Goal: Task Accomplishment & Management: Manage account settings

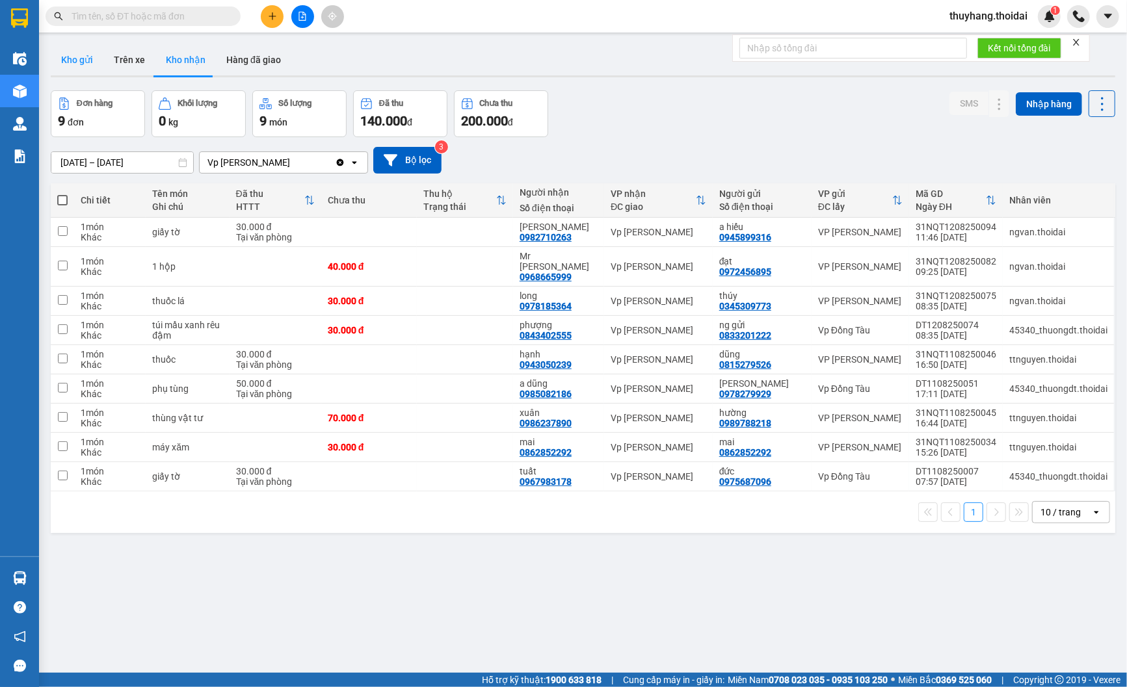
click at [76, 53] on button "Kho gửi" at bounding box center [77, 59] width 53 height 31
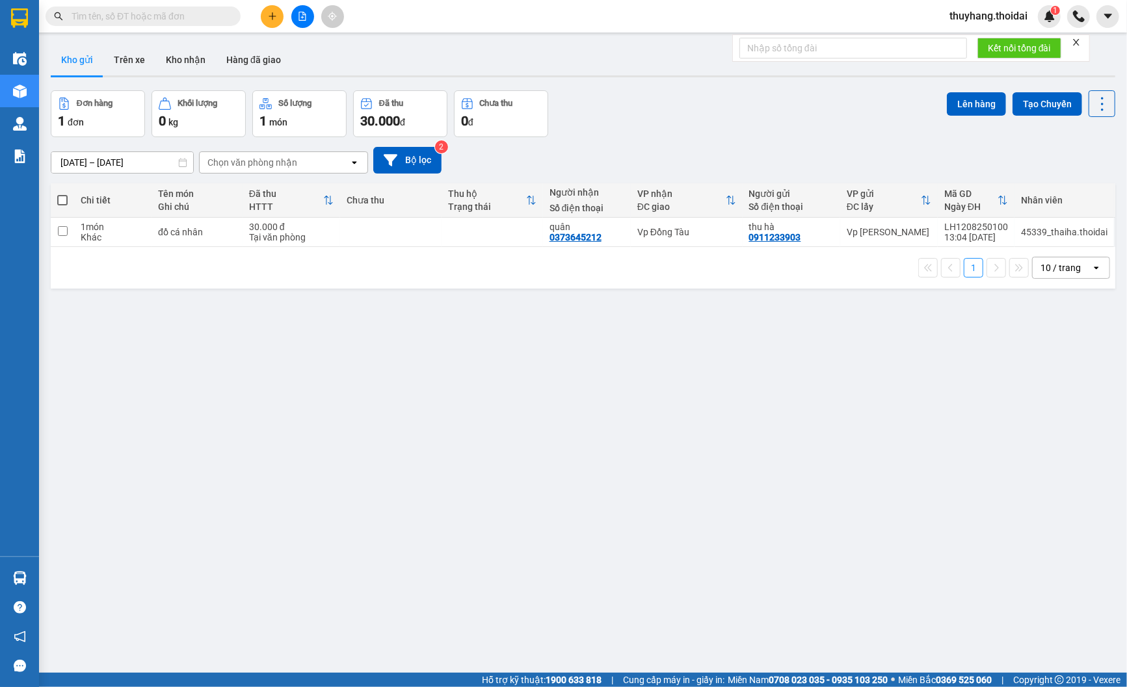
click at [179, 18] on input "text" at bounding box center [148, 16] width 153 height 14
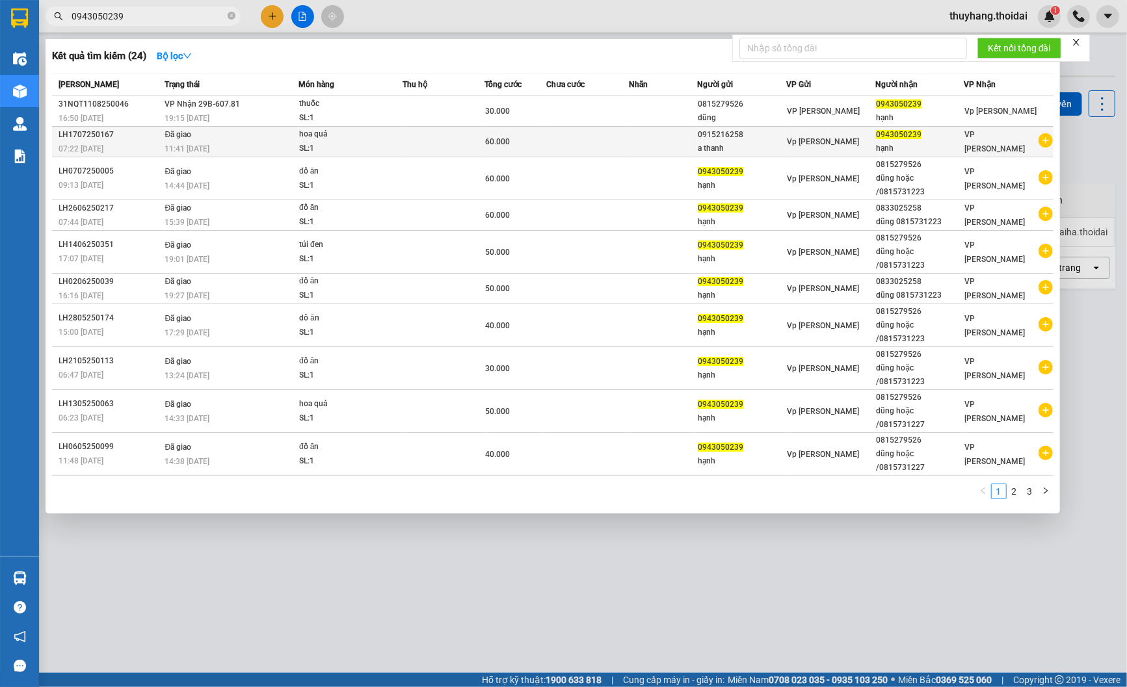
type input "0943050239"
click at [237, 127] on td "Đã giao 11:41 [DATE]" at bounding box center [230, 142] width 137 height 31
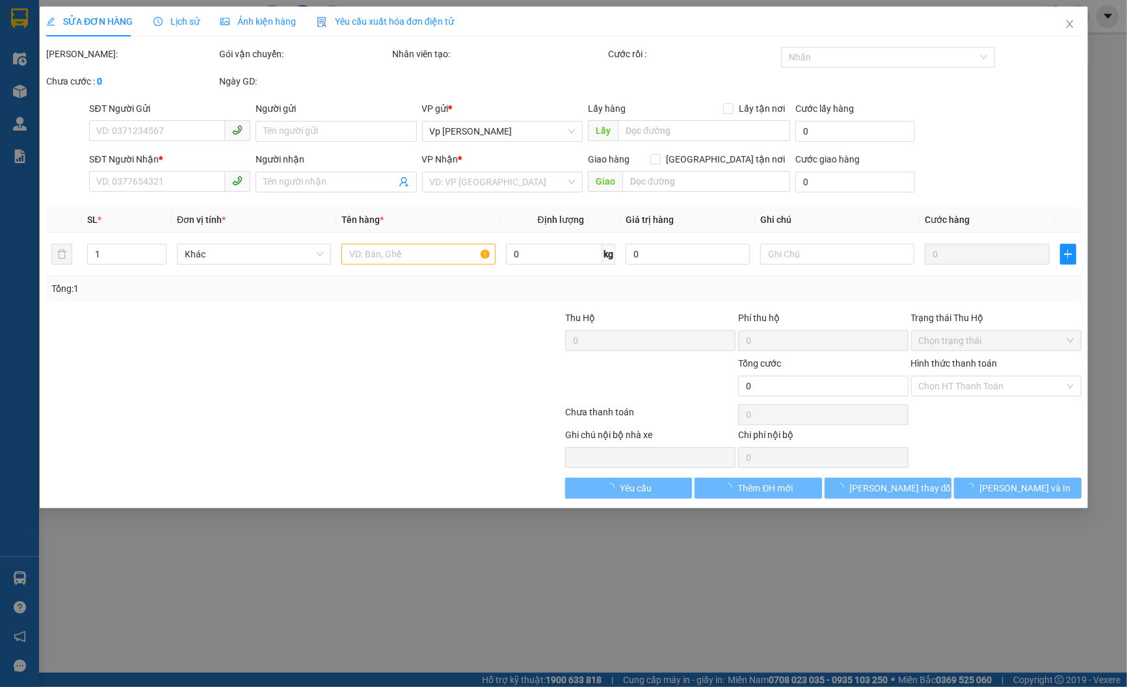
type input "0915216258"
type input "a thanh"
type input "0943050239"
type input "hạnh"
type input "60.000"
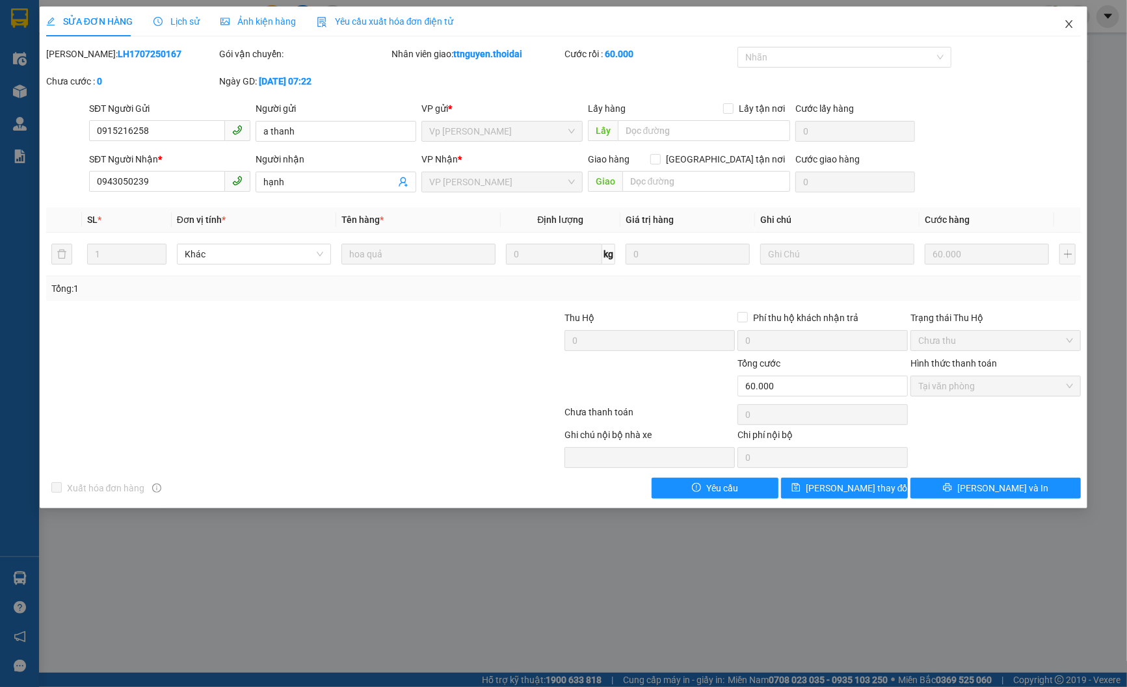
click at [1074, 18] on span "Close" at bounding box center [1069, 25] width 36 height 36
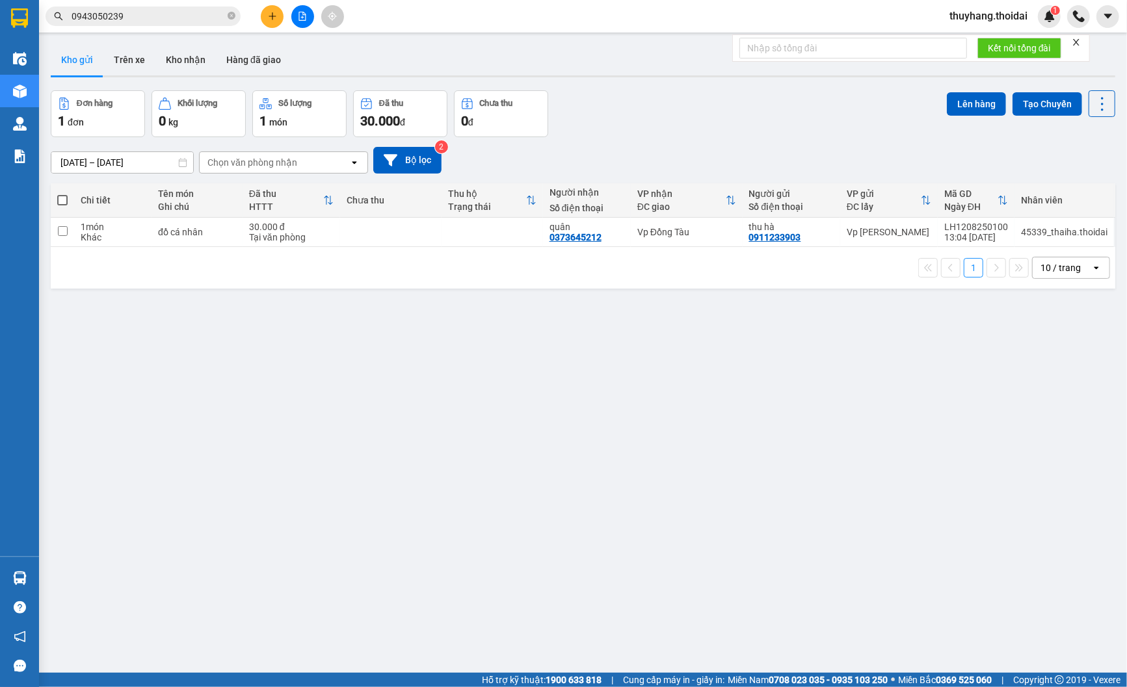
click at [148, 21] on input "0943050239" at bounding box center [148, 16] width 153 height 14
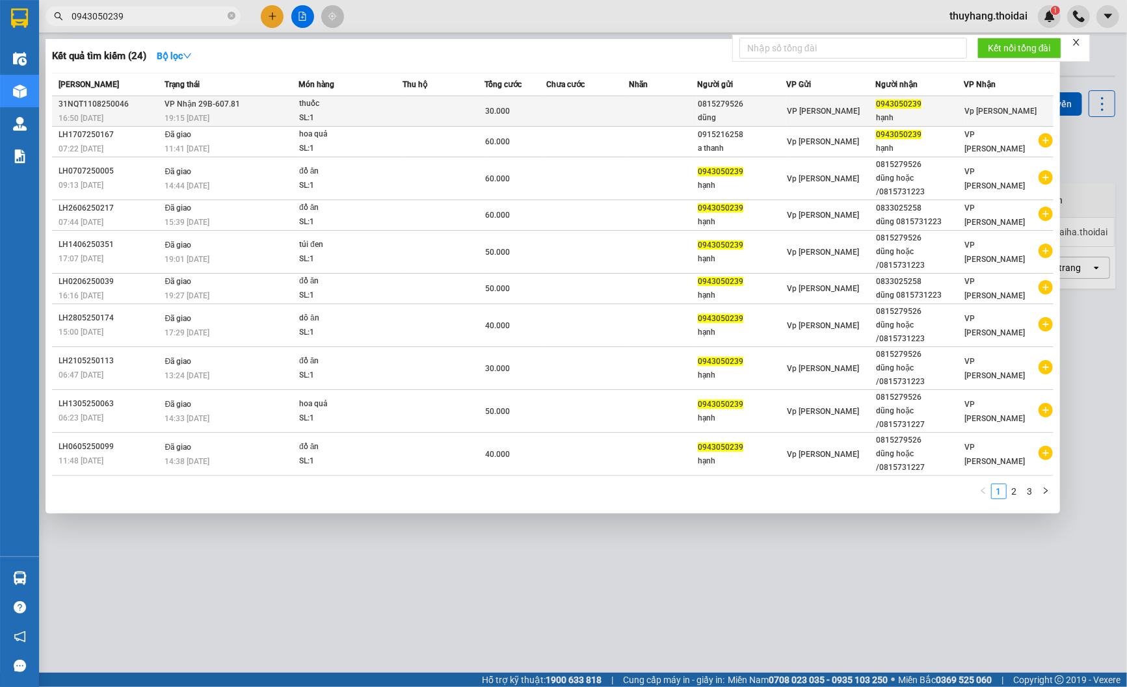
click at [332, 117] on div "SL: 1" at bounding box center [348, 118] width 98 height 14
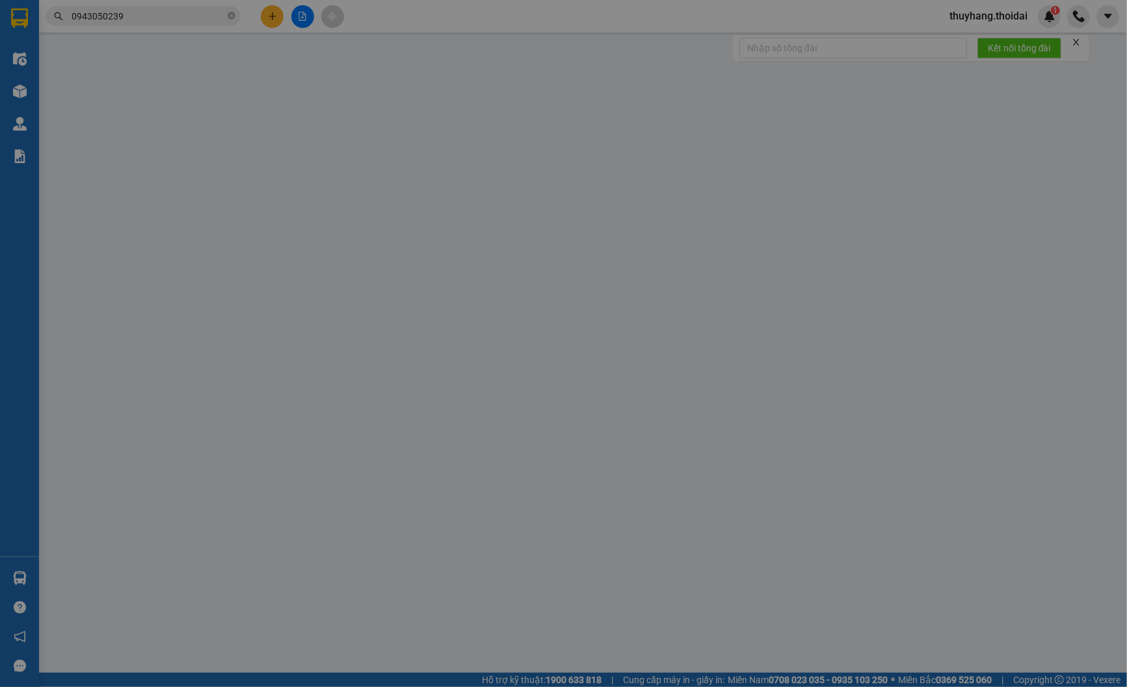
type input "0815279526"
type input "dũng"
type input "0943050239"
type input "hạnh"
type input "30.000"
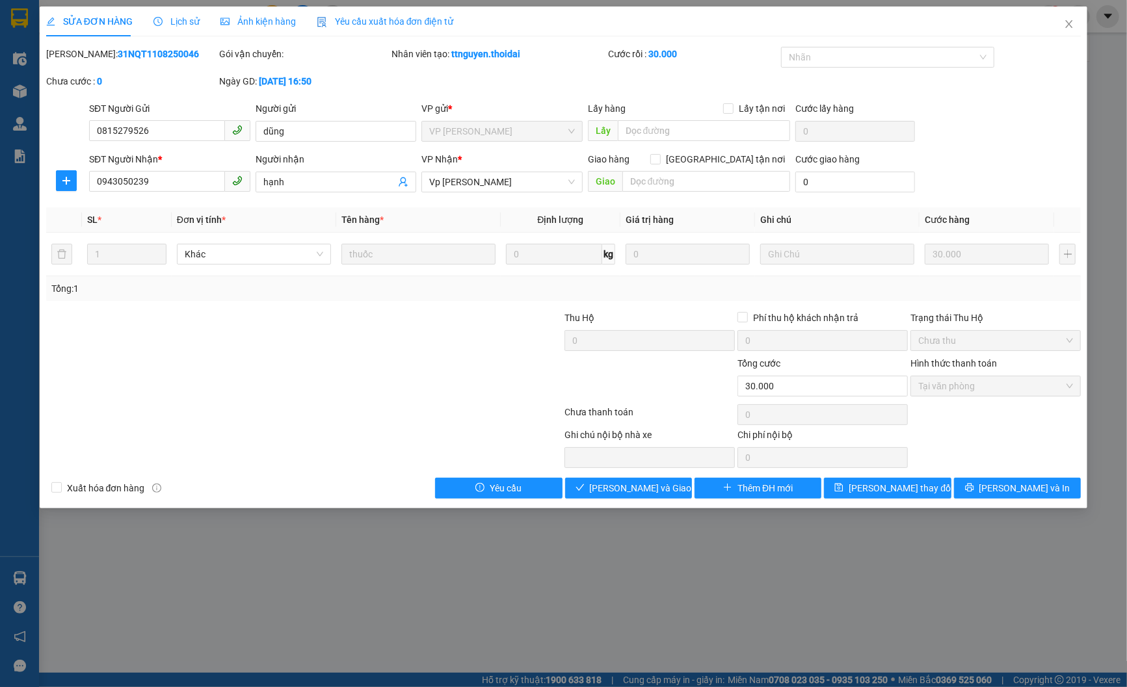
click at [159, 21] on icon "clock-circle" at bounding box center [157, 21] width 9 height 9
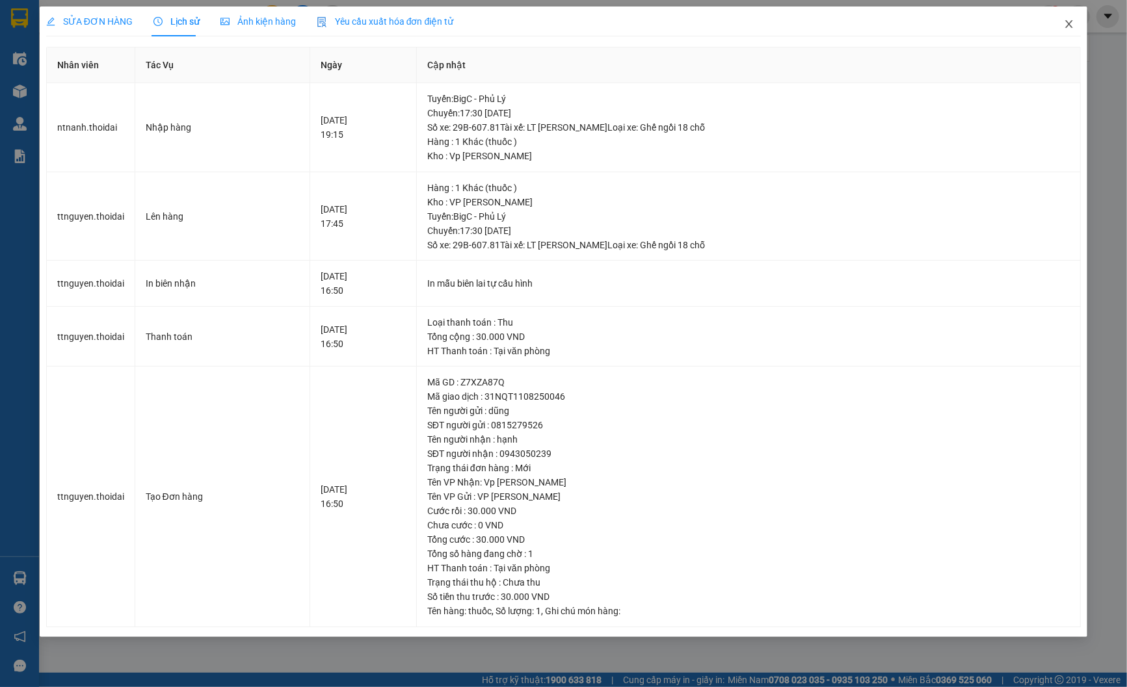
click at [1077, 28] on span "Close" at bounding box center [1069, 25] width 36 height 36
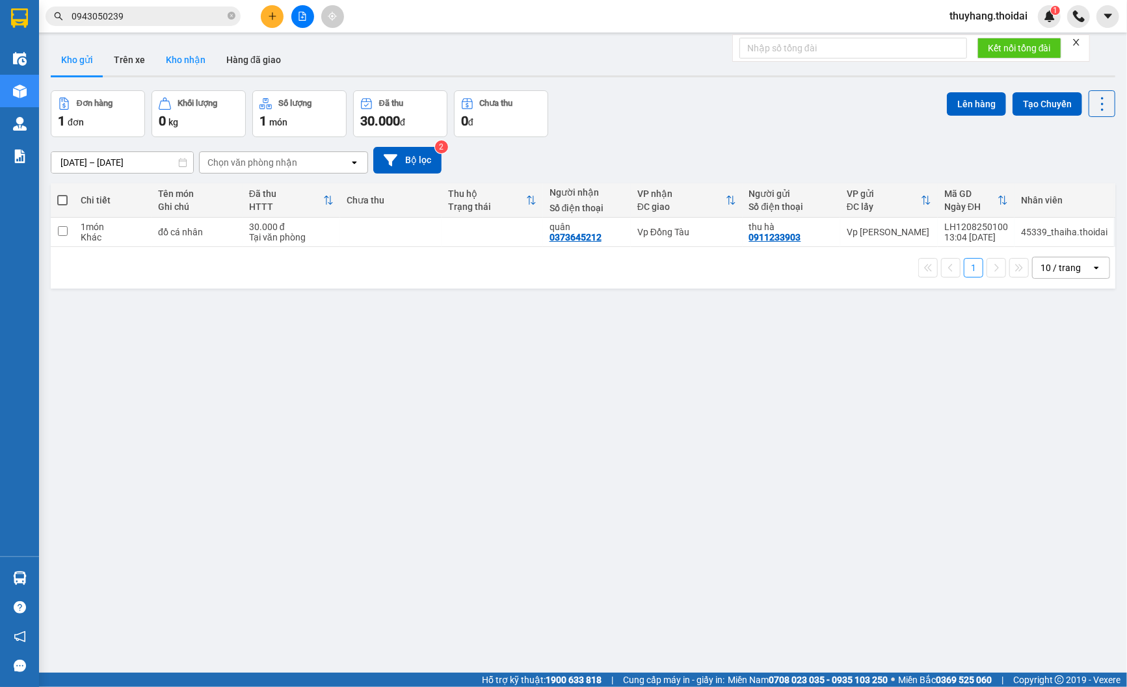
click at [204, 72] on button "Kho nhận" at bounding box center [185, 59] width 60 height 31
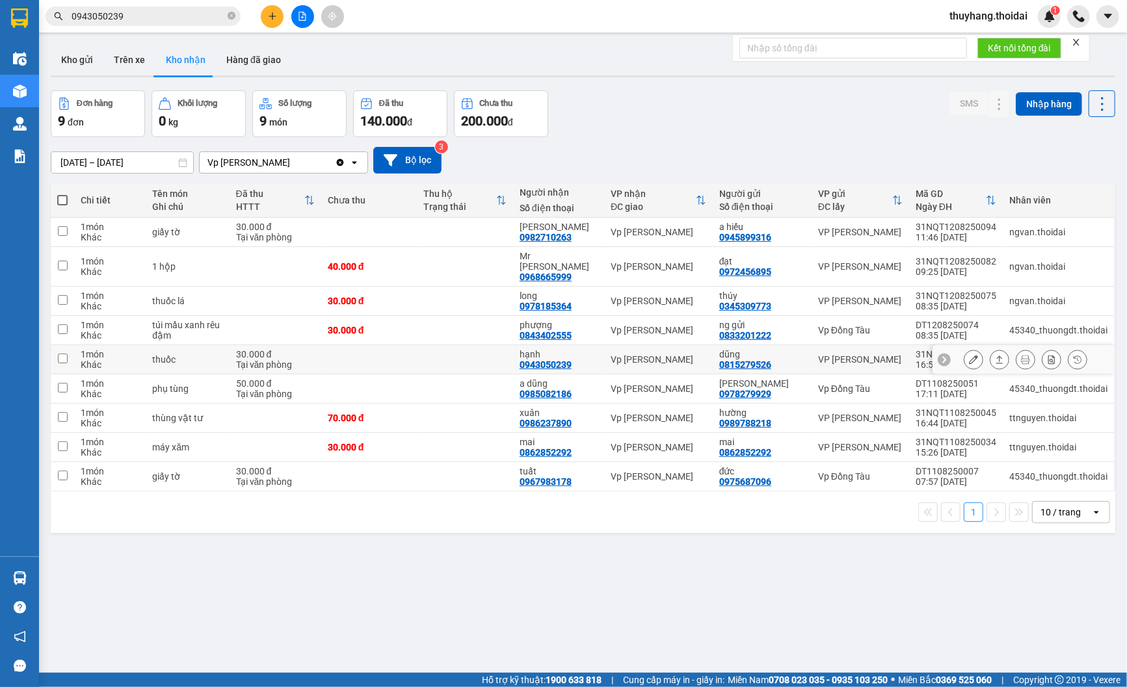
click at [286, 349] on div "30.000 đ" at bounding box center [275, 354] width 79 height 10
checkbox input "true"
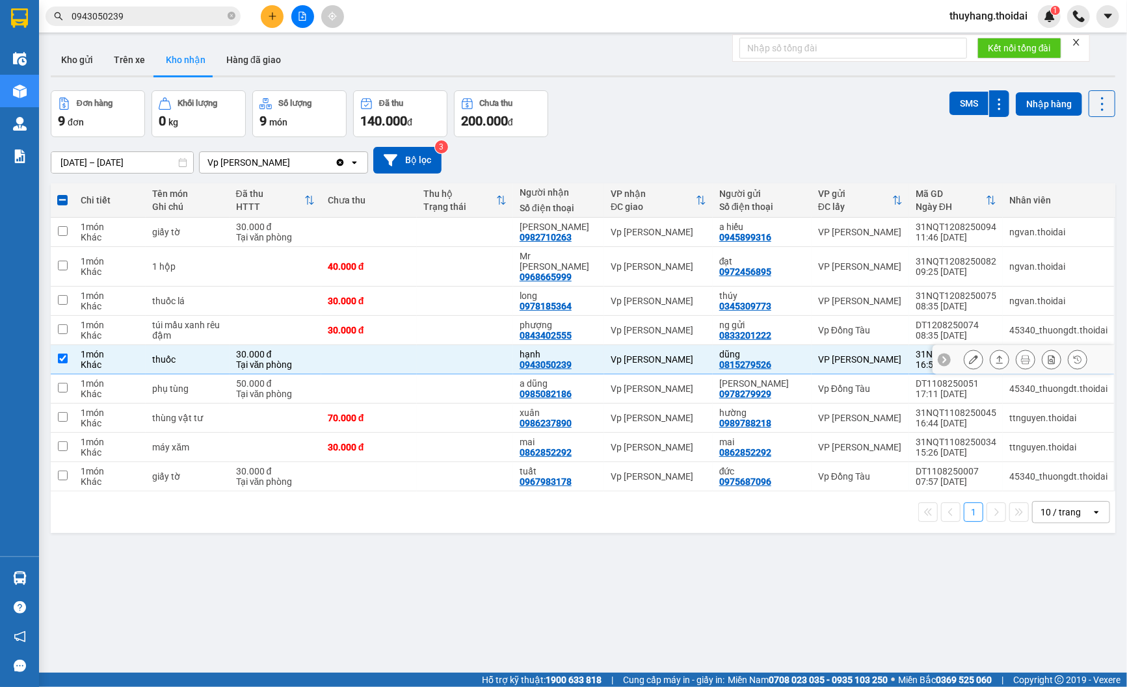
click at [969, 355] on icon at bounding box center [973, 359] width 9 height 9
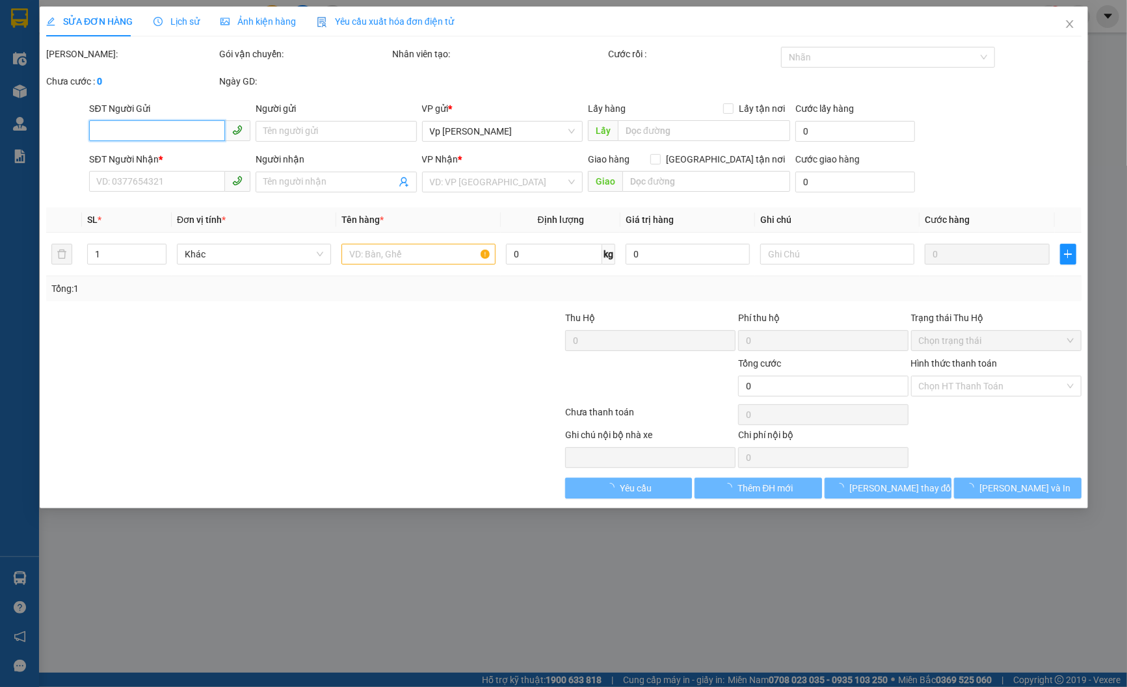
type input "0815279526"
type input "dũng"
type input "0943050239"
type input "hạnh"
type input "30.000"
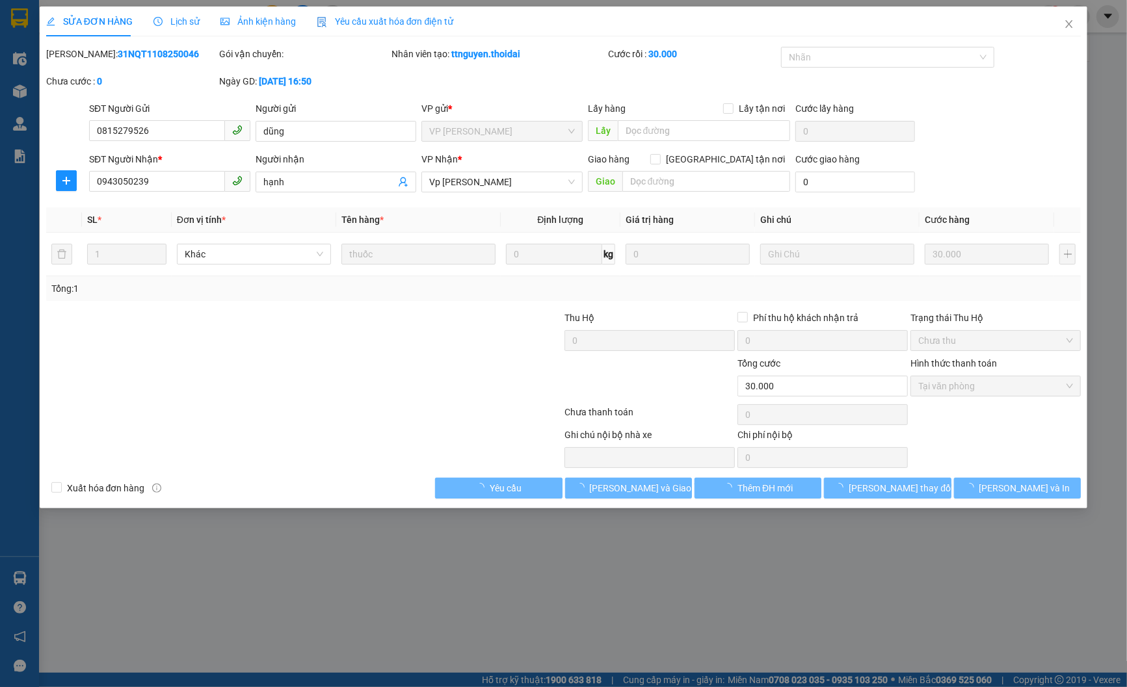
click at [187, 23] on span "Lịch sử" at bounding box center [176, 21] width 46 height 10
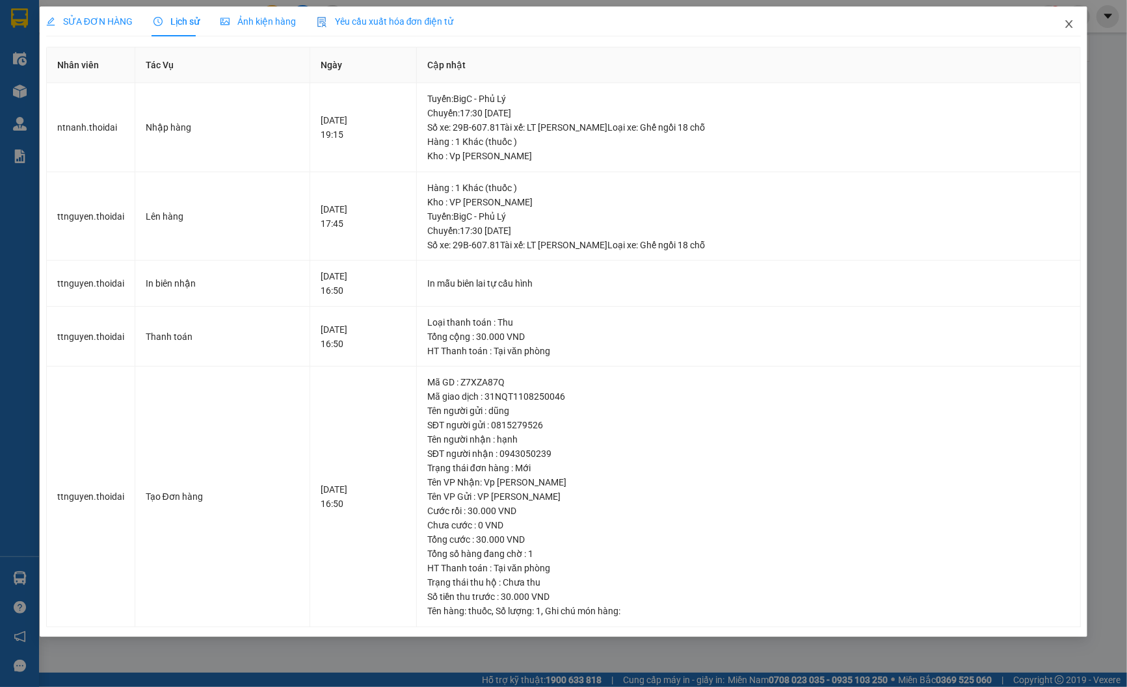
click at [1068, 22] on icon "close" at bounding box center [1069, 24] width 7 height 8
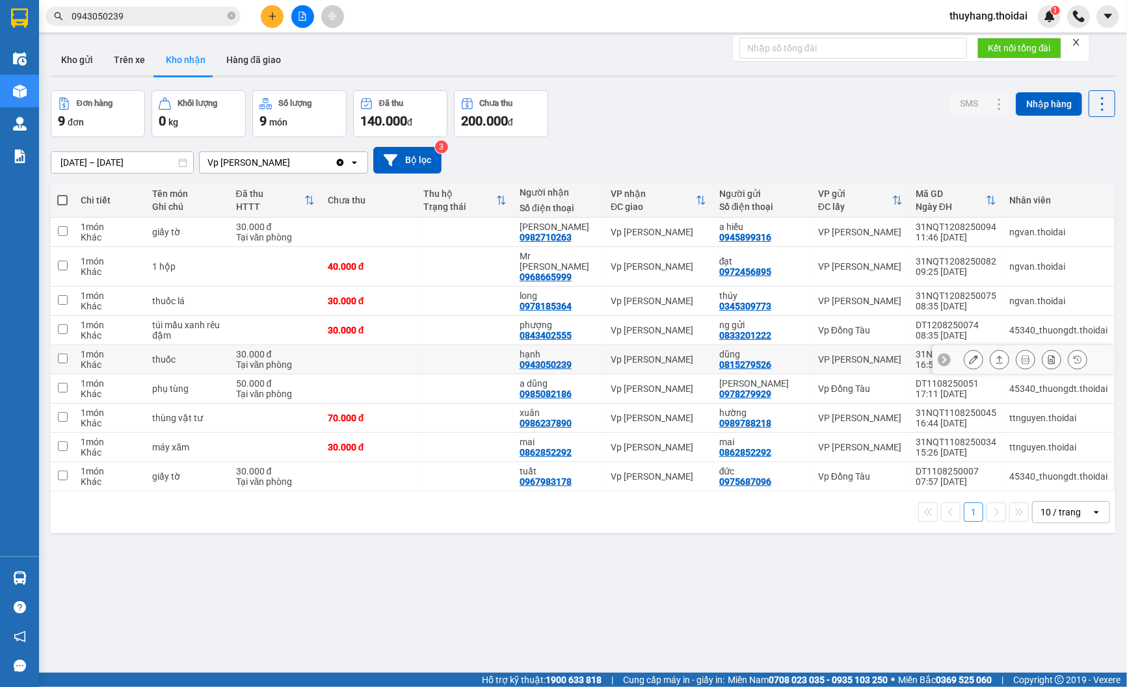
click at [412, 353] on td at bounding box center [369, 359] width 96 height 29
checkbox input "true"
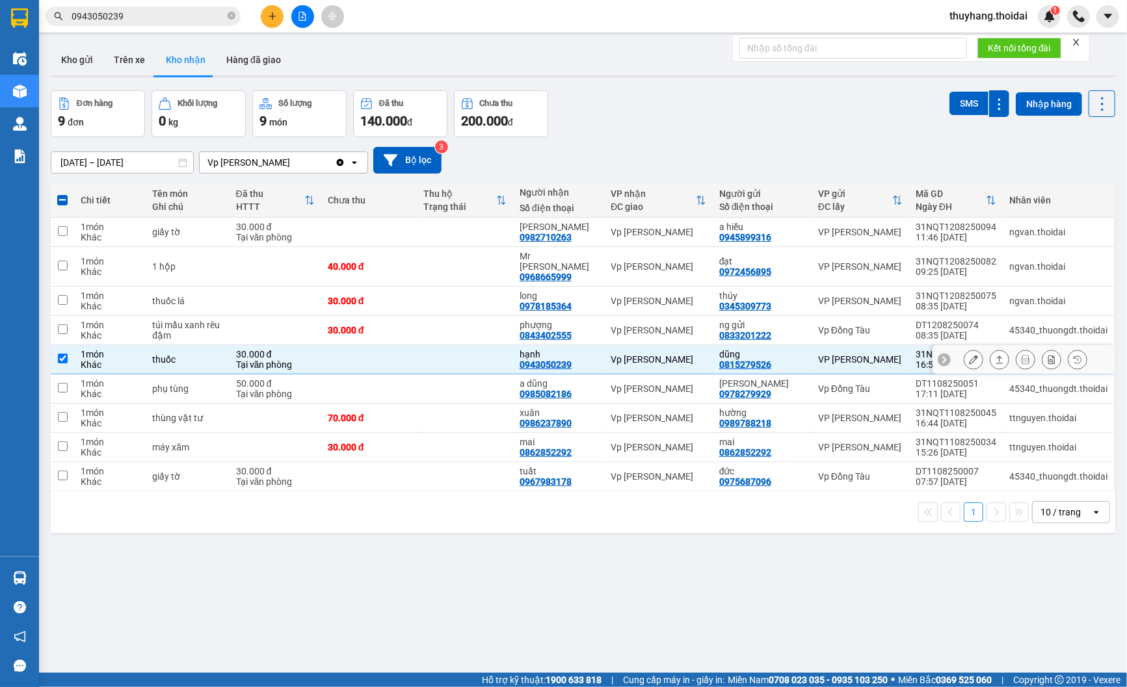
click at [969, 355] on icon at bounding box center [973, 359] width 9 height 9
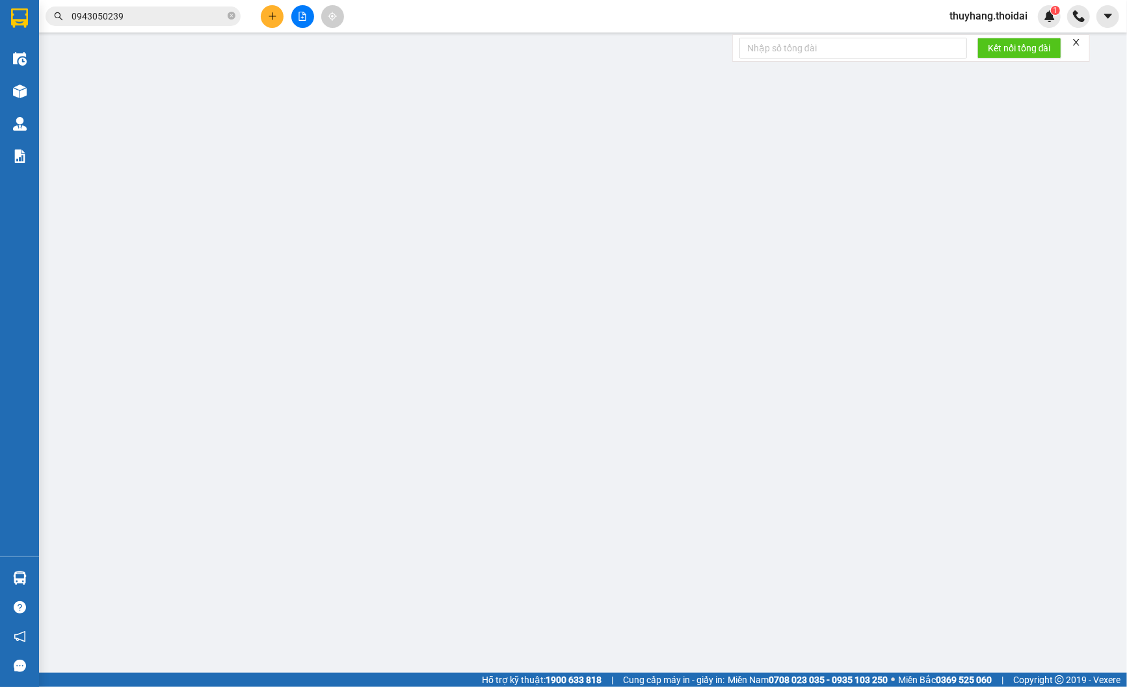
type input "0815279526"
type input "dũng"
type input "0943050239"
type input "hạnh"
type input "30.000"
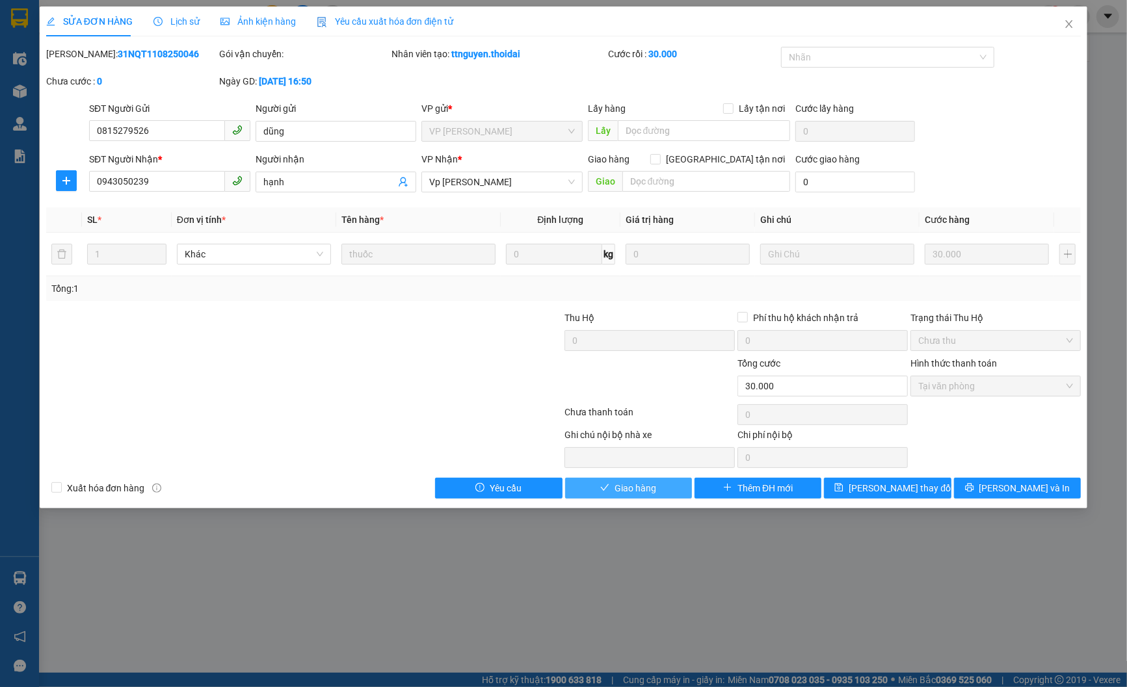
click at [658, 492] on button "Giao hàng" at bounding box center [628, 488] width 127 height 21
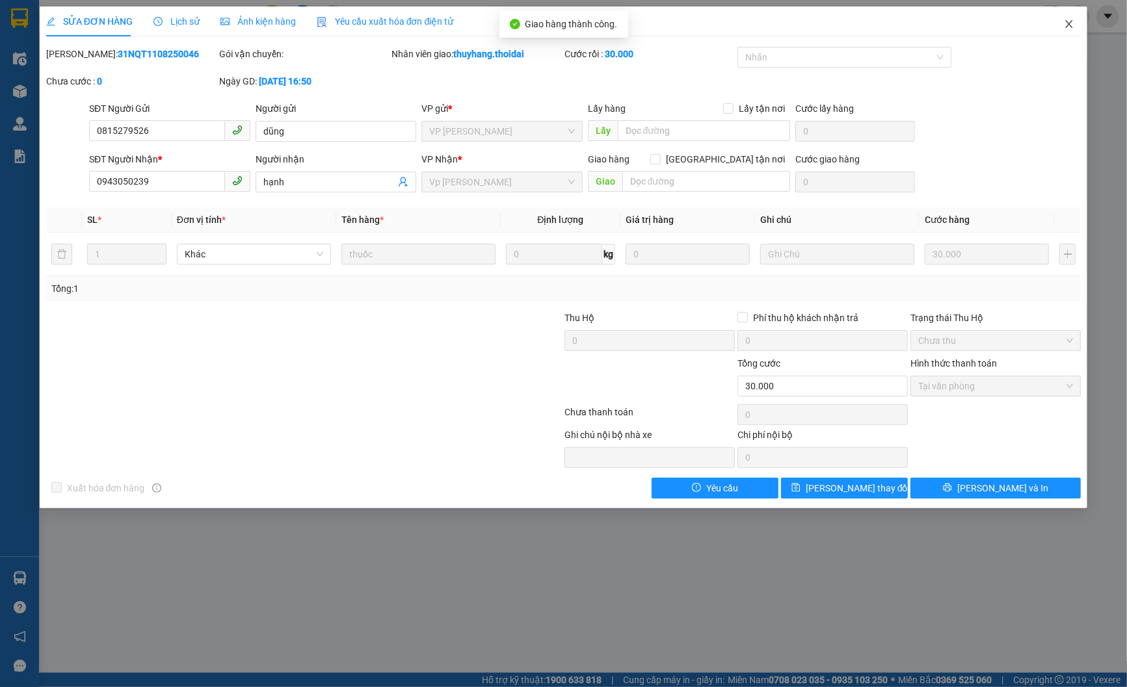
click at [1063, 26] on span "Close" at bounding box center [1069, 25] width 36 height 36
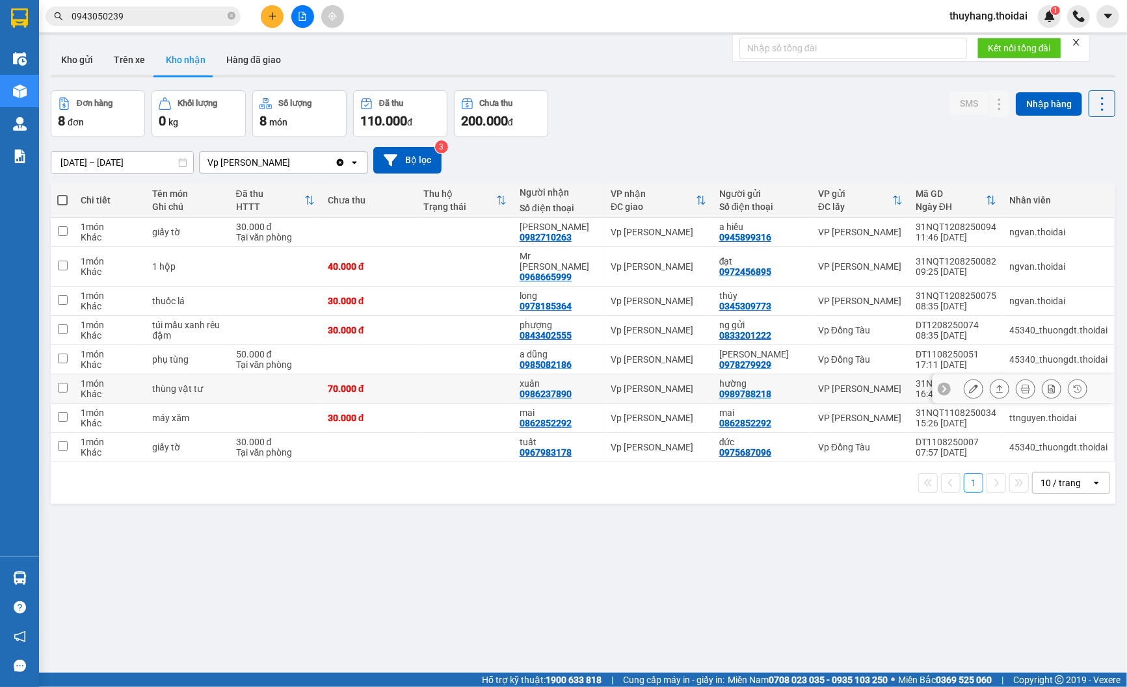
click at [347, 384] on div "70.000 đ" at bounding box center [369, 389] width 83 height 10
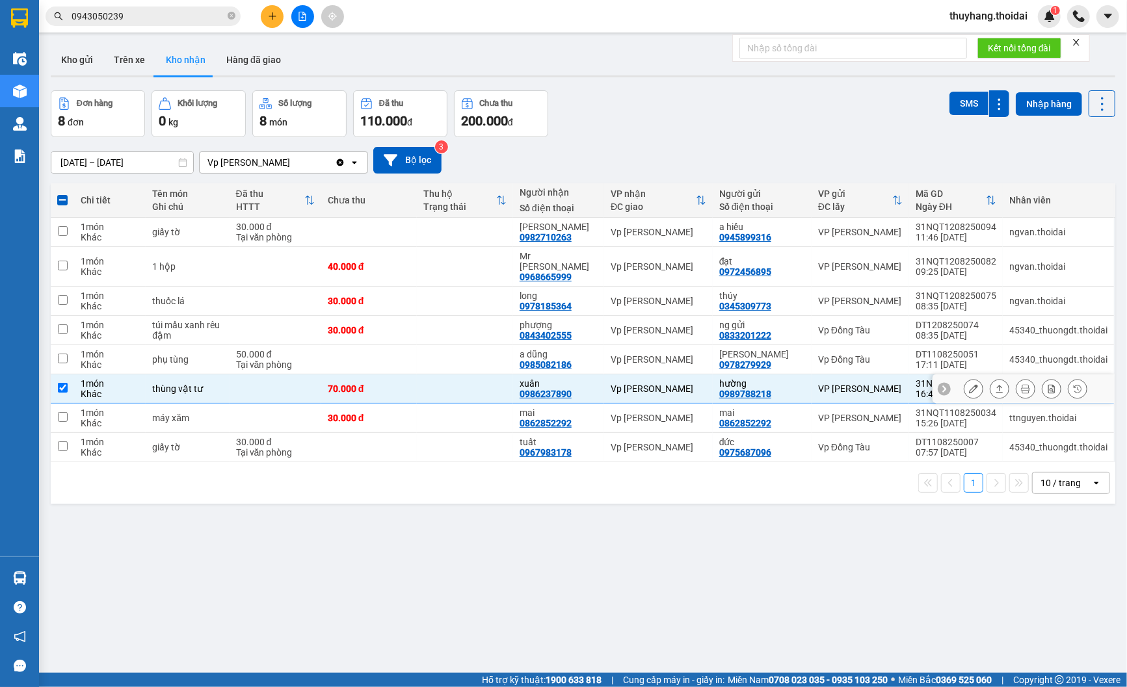
click at [484, 386] on td at bounding box center [465, 389] width 96 height 29
checkbox input "false"
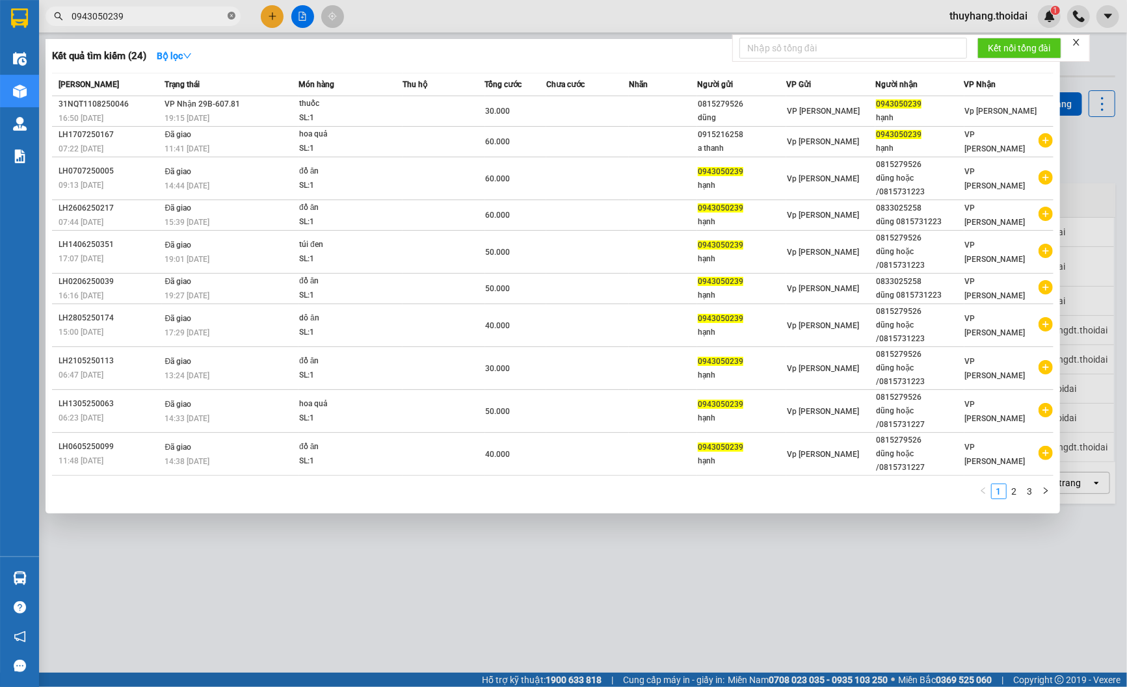
click at [230, 13] on icon "close-circle" at bounding box center [232, 16] width 8 height 8
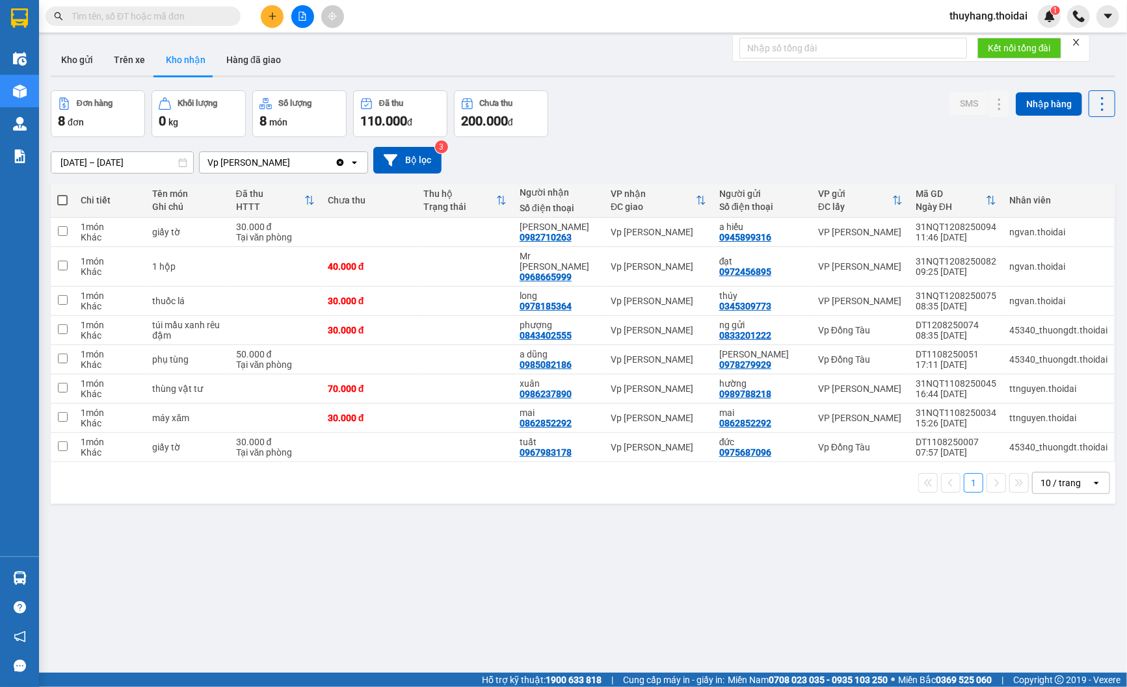
click at [181, 9] on input "text" at bounding box center [148, 16] width 153 height 14
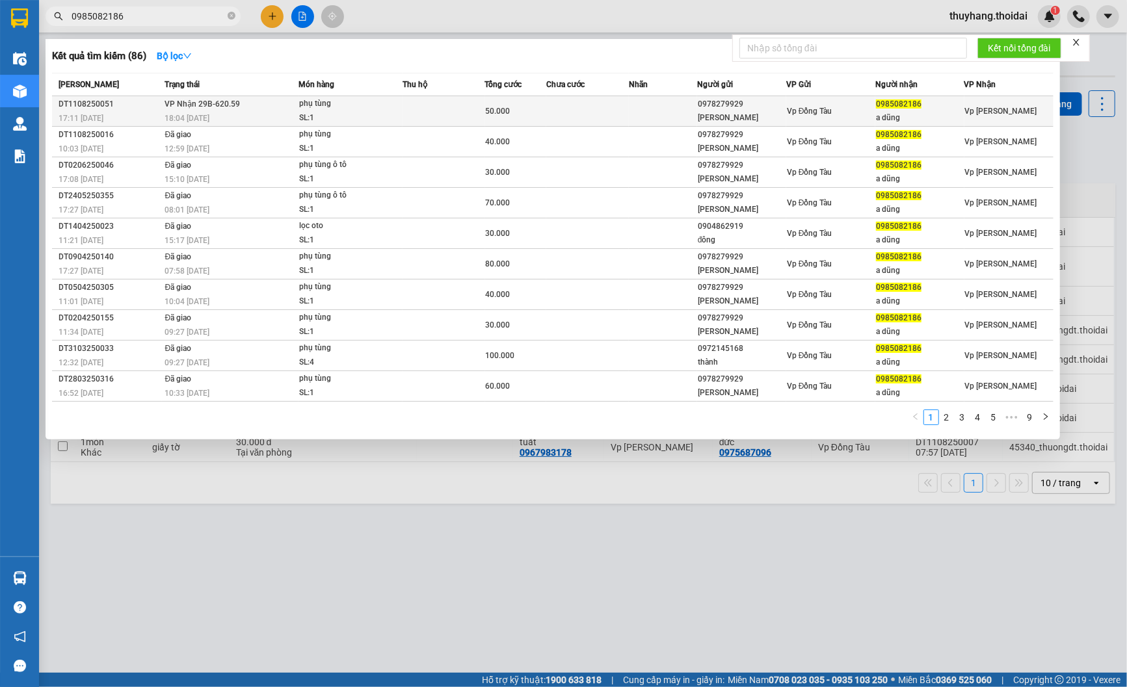
type input "0985082186"
click at [475, 115] on td at bounding box center [444, 111] width 82 height 31
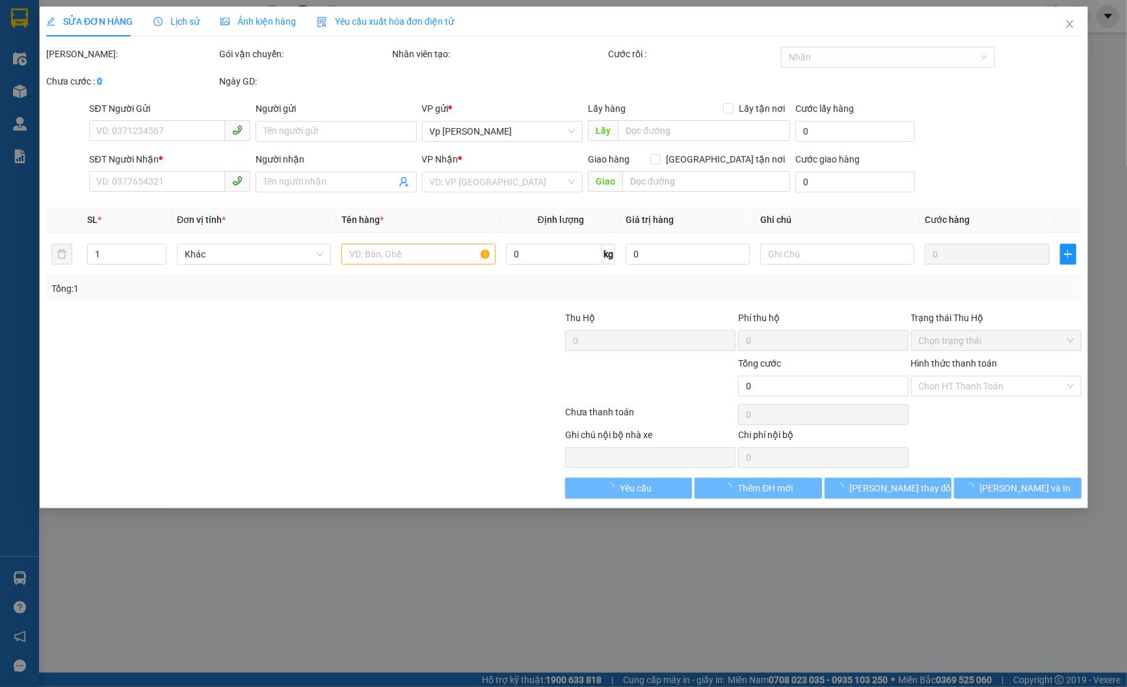
type input "0978279929"
type input "c ngọc"
type input "0985082186"
type input "a dũng"
type input "50.000"
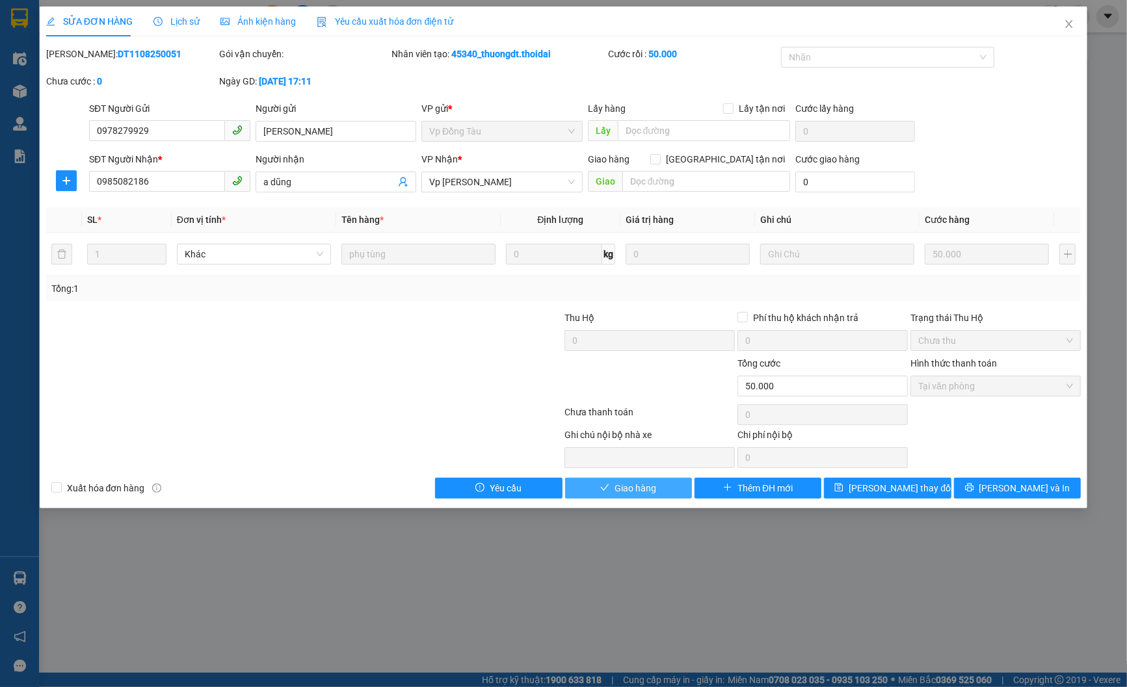
click at [616, 490] on span "Giao hàng" at bounding box center [636, 488] width 42 height 14
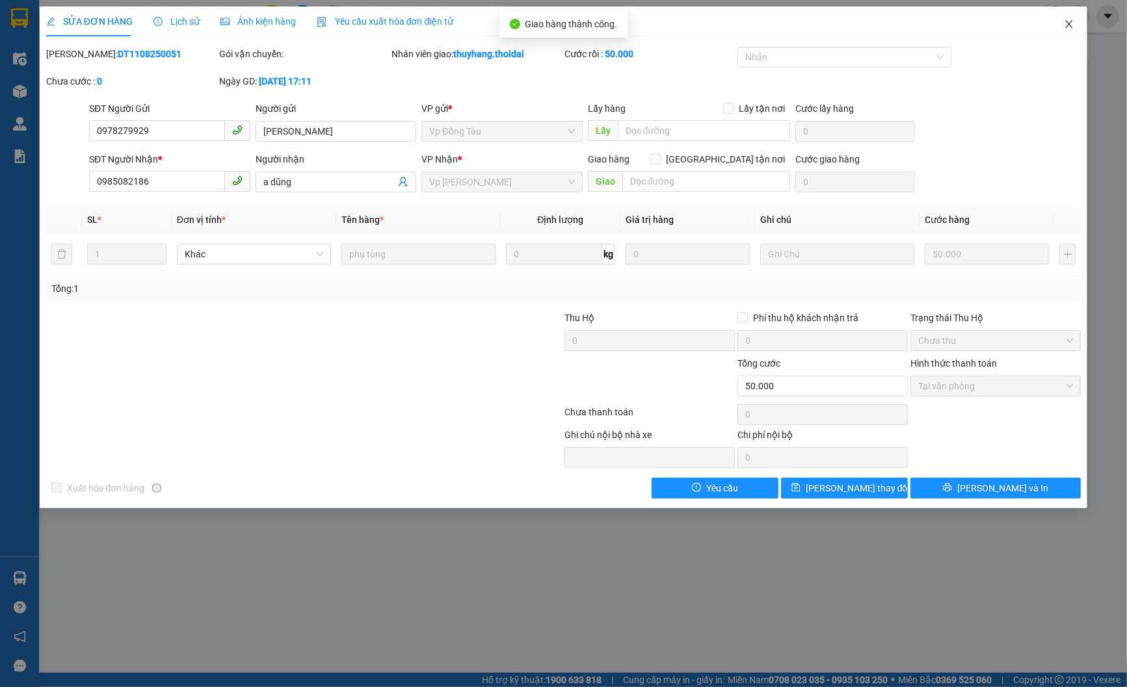
drag, startPoint x: 1068, startPoint y: 21, endPoint x: 870, endPoint y: 3, distance: 199.2
click at [1067, 21] on icon "close" at bounding box center [1069, 24] width 10 height 10
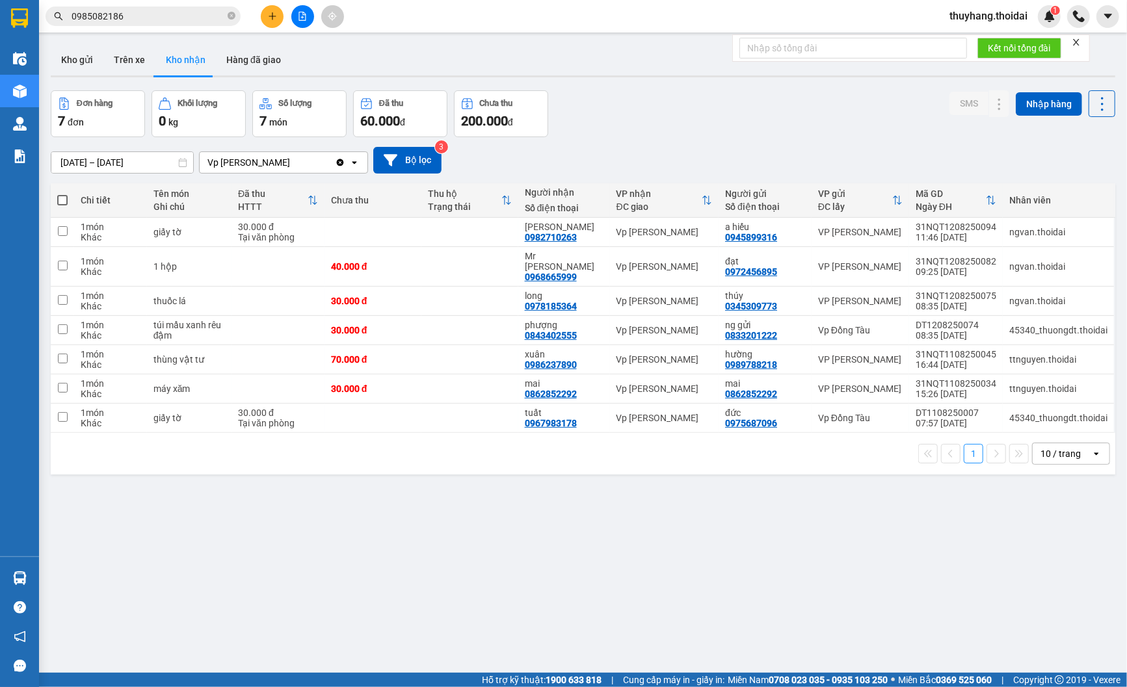
click at [207, 26] on div "Kết quả tìm kiếm ( 86 ) Bộ lọc Mã ĐH Trạng thái Món hàng Thu hộ Tổng cước Chưa …" at bounding box center [127, 16] width 254 height 23
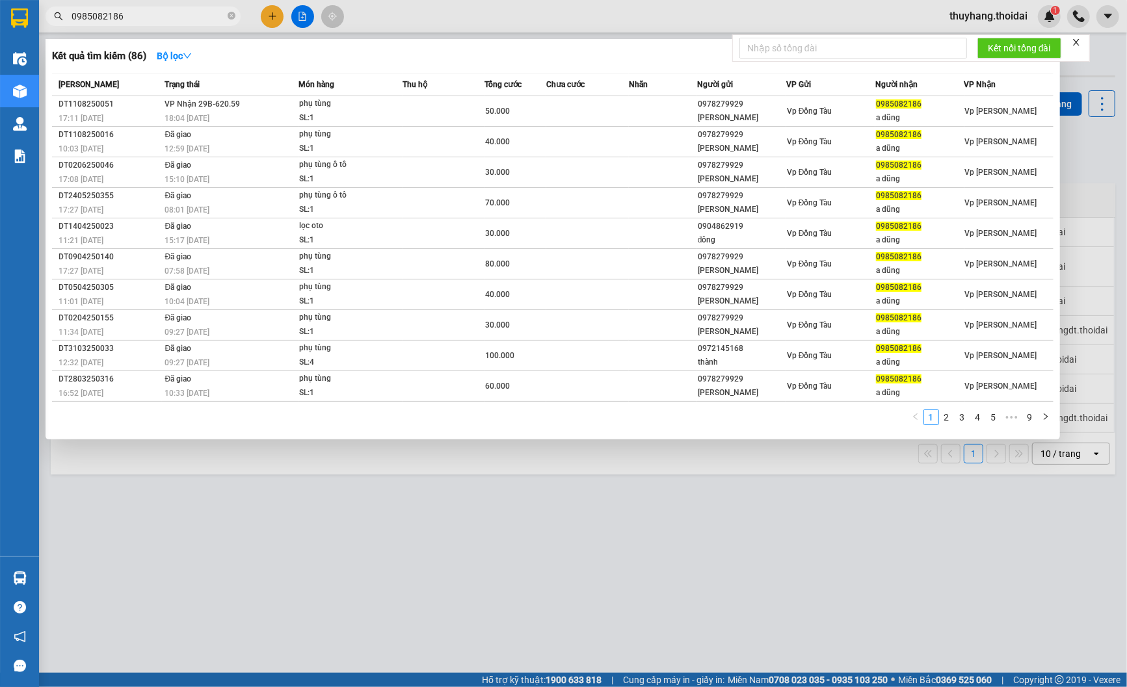
click at [208, 14] on input "0985082186" at bounding box center [148, 16] width 153 height 14
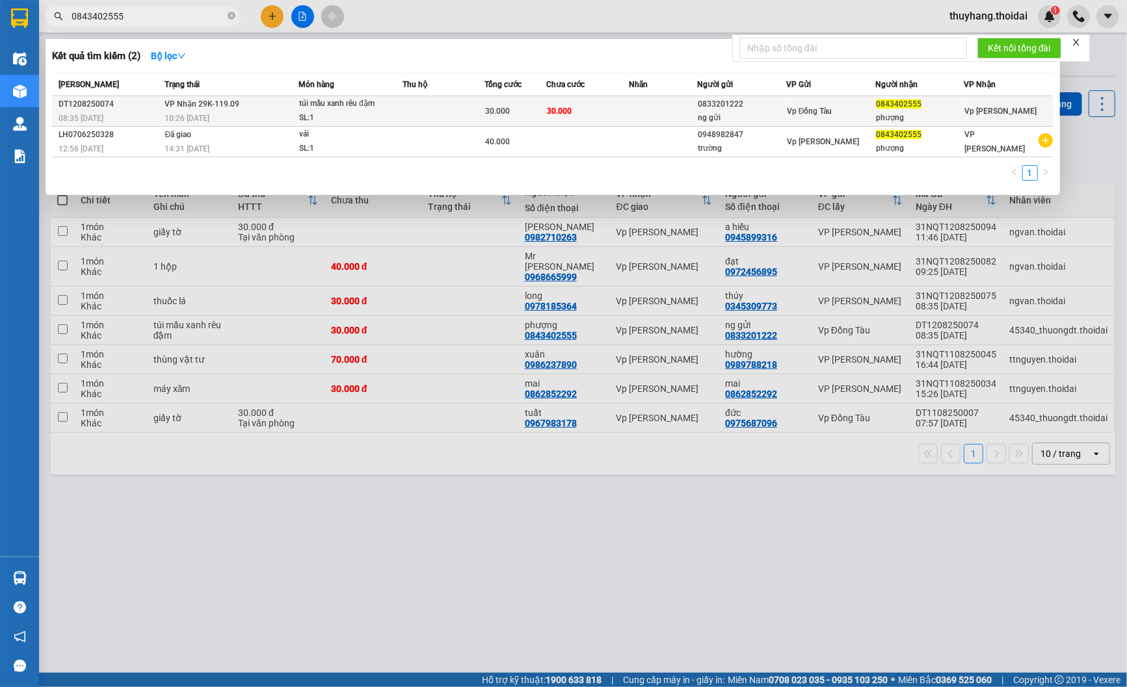
type input "0843402555"
click at [350, 109] on div "túi mầu xanh rêu đậm" at bounding box center [348, 104] width 98 height 14
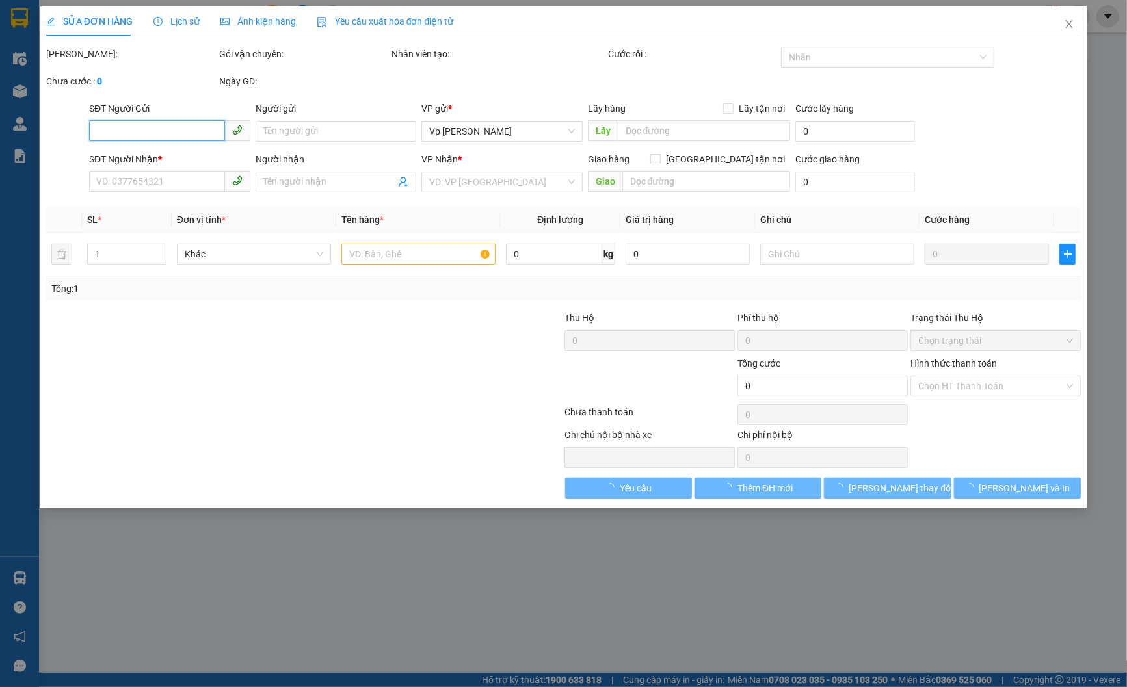
type input "0833201222"
type input "ng gửi"
type input "0843402555"
type input "phượng"
type input "30.000"
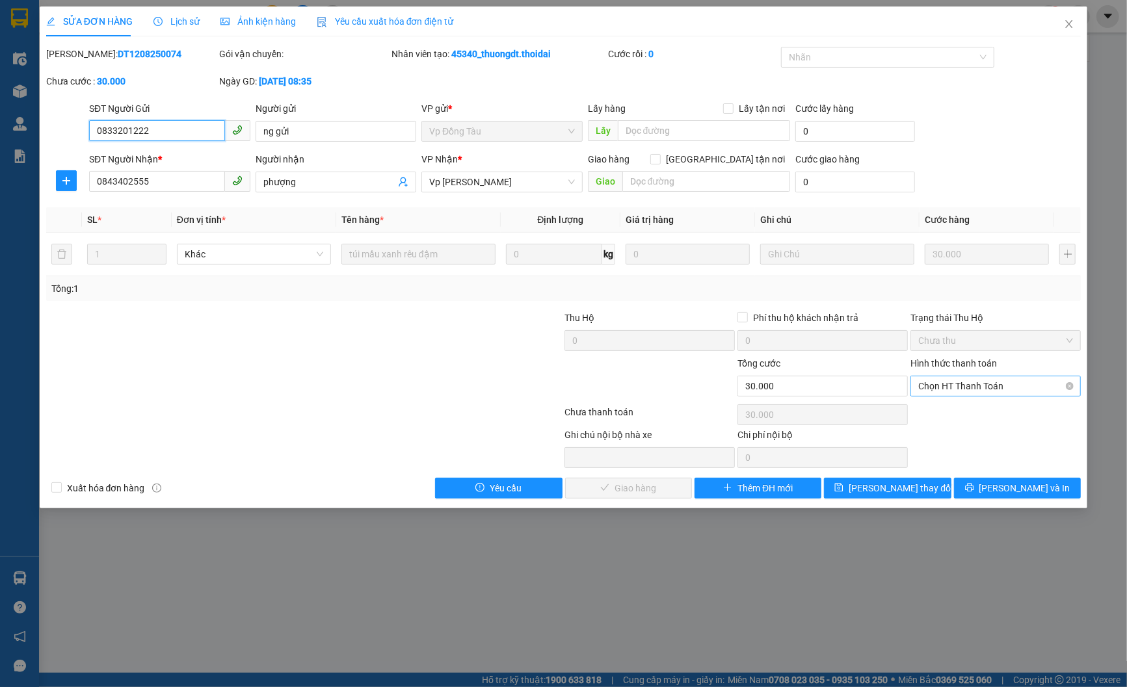
drag, startPoint x: 989, startPoint y: 379, endPoint x: 995, endPoint y: 386, distance: 8.7
click at [990, 379] on span "Chọn HT Thanh Toán" at bounding box center [995, 387] width 155 height 20
click at [986, 406] on div "Tại văn phòng" at bounding box center [996, 412] width 155 height 14
type input "0"
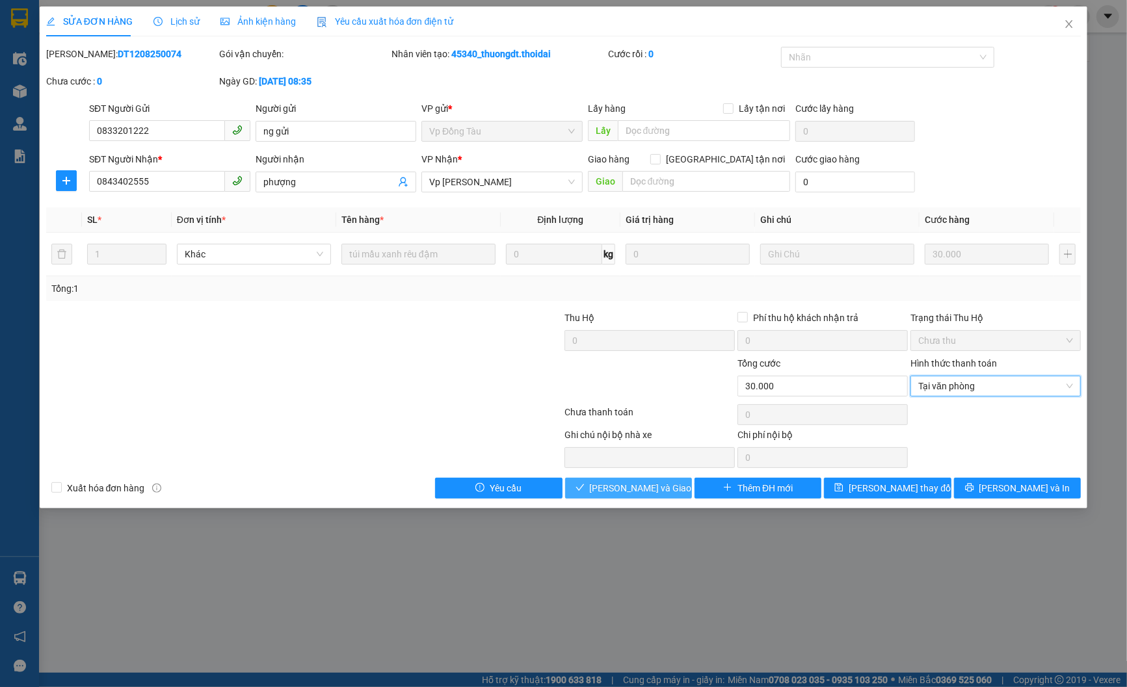
click at [619, 483] on span "[PERSON_NAME] và Giao hàng" at bounding box center [652, 488] width 125 height 14
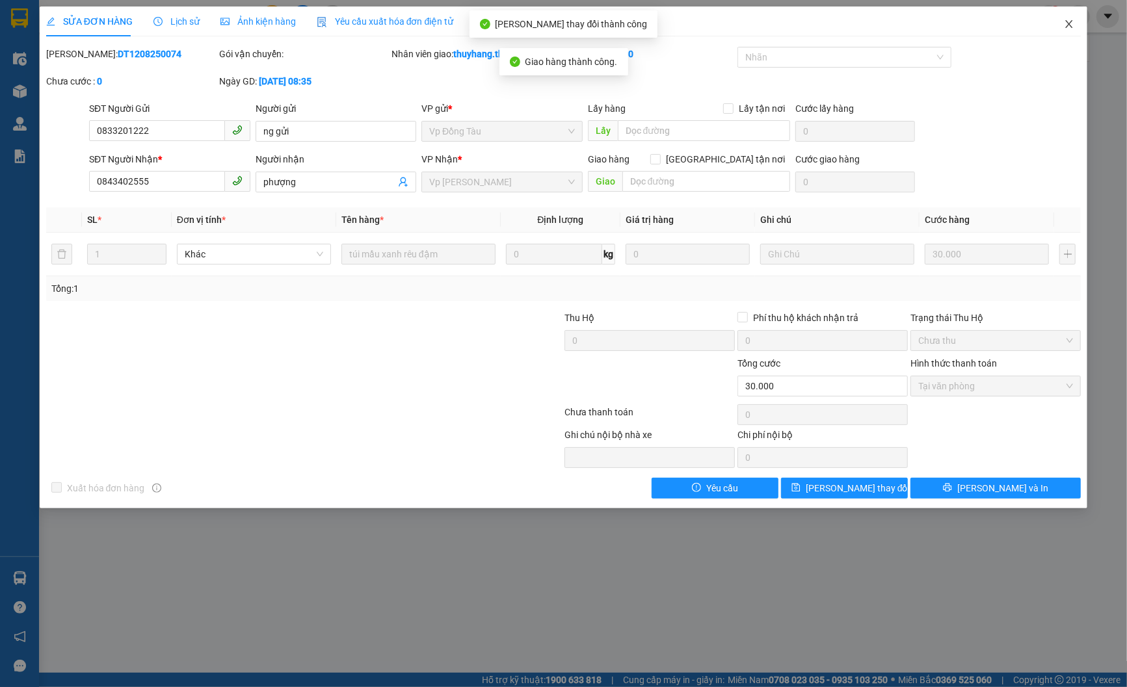
click at [1071, 27] on icon "close" at bounding box center [1069, 24] width 7 height 8
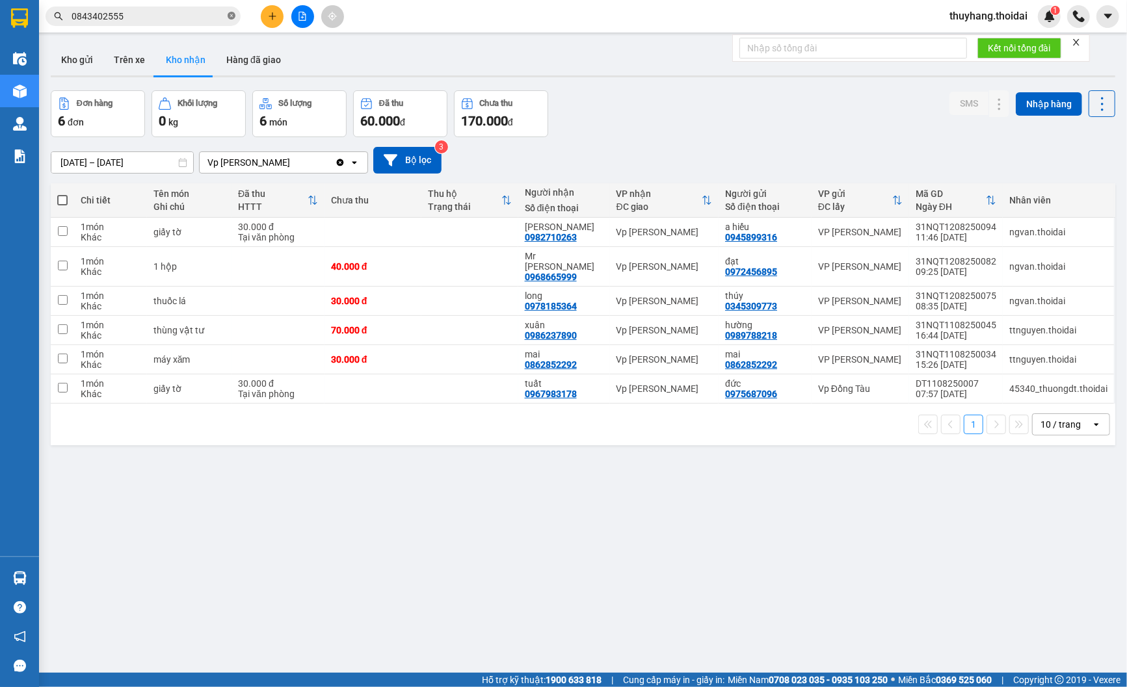
drag, startPoint x: 232, startPoint y: 14, endPoint x: 267, endPoint y: 14, distance: 35.1
click at [234, 14] on icon "close-circle" at bounding box center [232, 16] width 8 height 8
click at [271, 14] on icon "plus" at bounding box center [272, 16] width 9 height 9
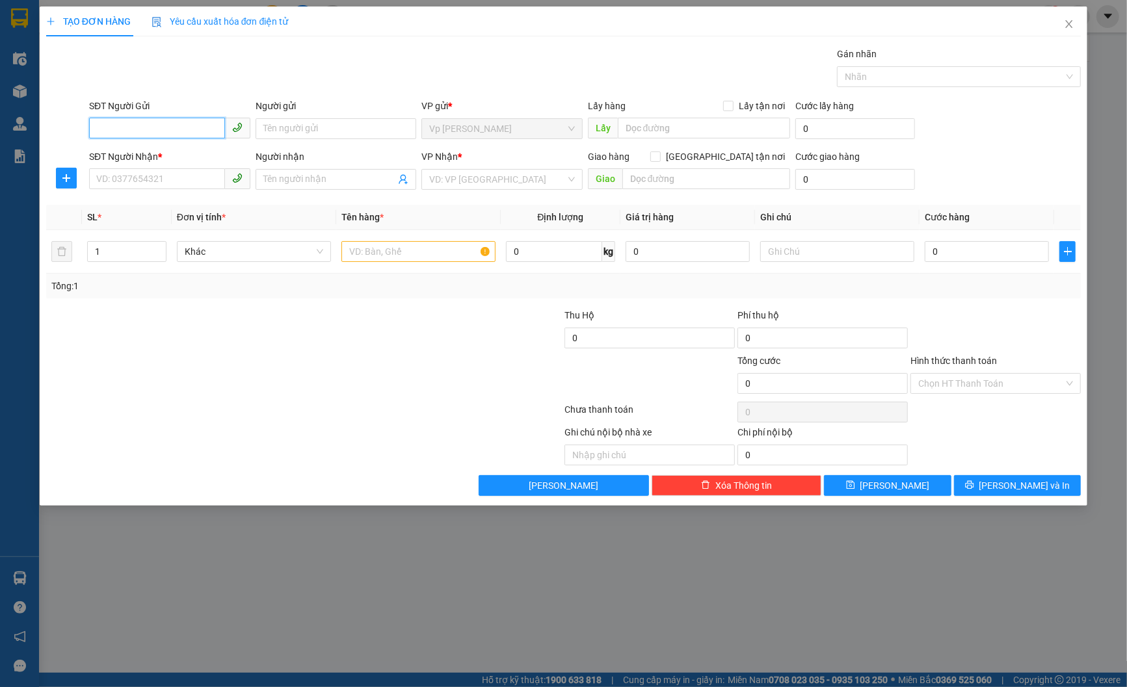
click at [187, 127] on input "SĐT Người Gửi" at bounding box center [157, 128] width 136 height 21
type input "0988323233"
click at [232, 157] on div "0988323233 - hải" at bounding box center [170, 155] width 146 height 14
type input "hải"
type input "0988323233"
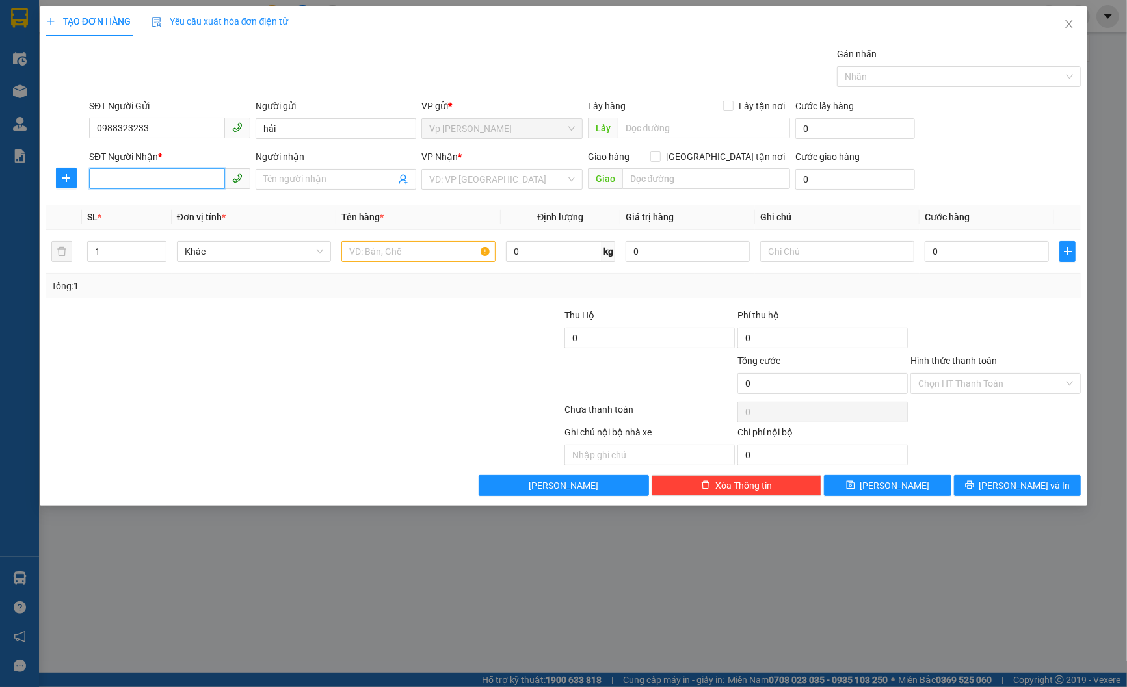
click at [184, 171] on input "SĐT Người Nhận *" at bounding box center [157, 178] width 136 height 21
type input "0342575428"
drag, startPoint x: 210, startPoint y: 205, endPoint x: 431, endPoint y: 239, distance: 223.2
click at [212, 204] on div "0342575428 - yến" at bounding box center [170, 205] width 146 height 14
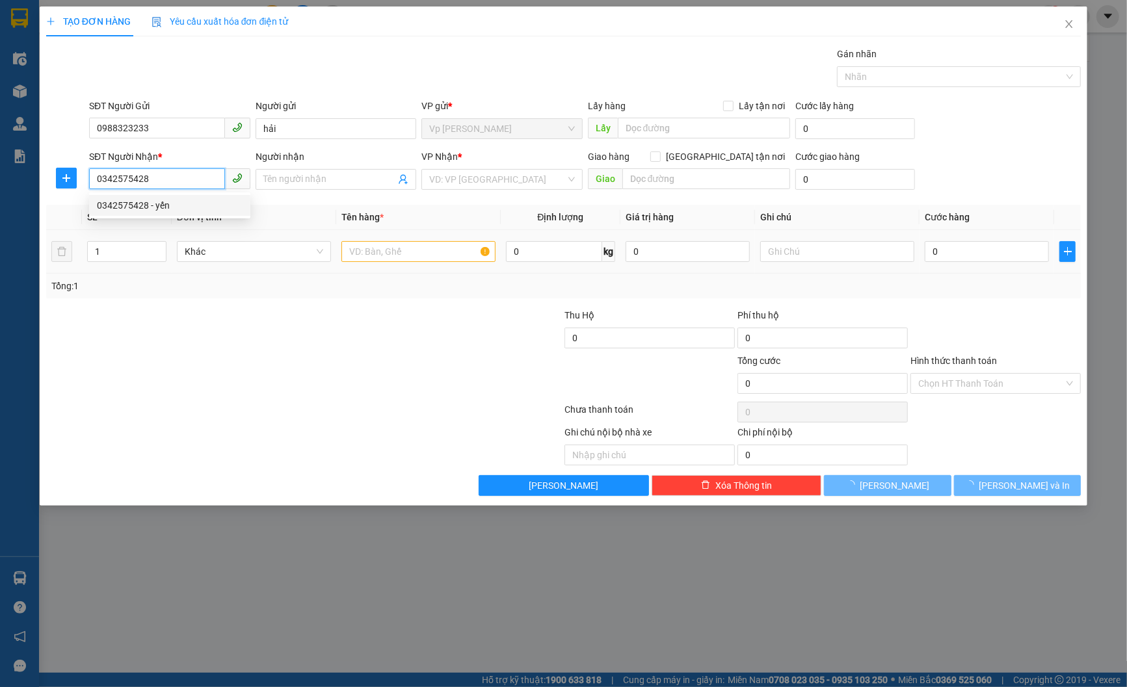
type input "yến"
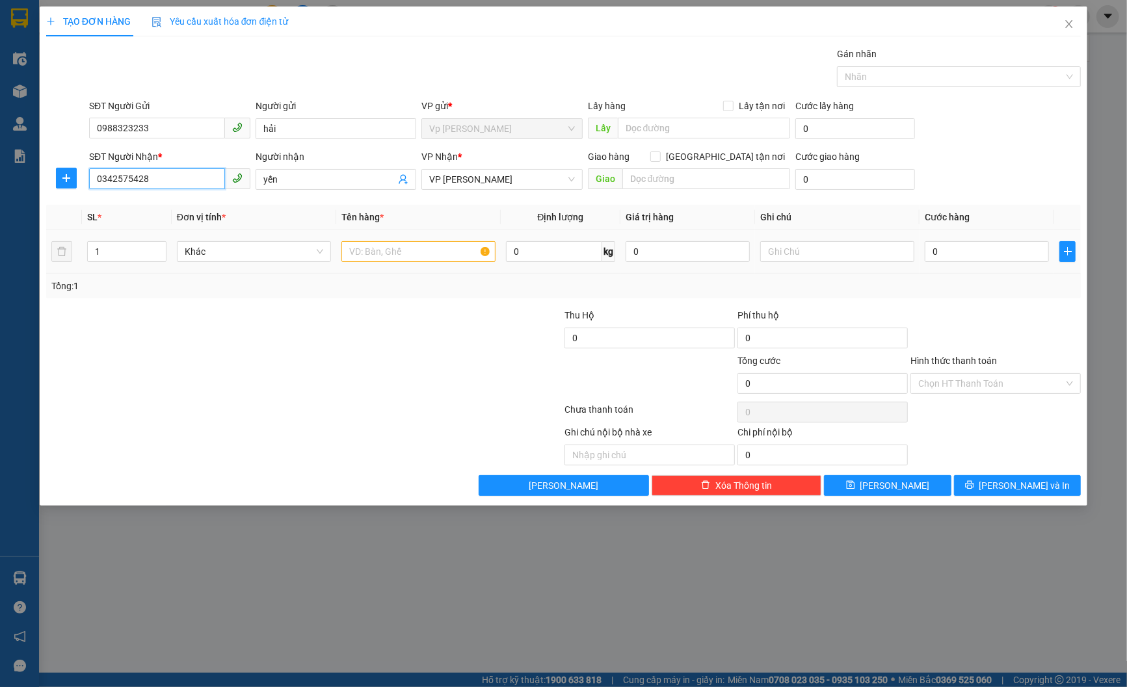
type input "0342575428"
click at [426, 246] on input "text" at bounding box center [418, 251] width 154 height 21
type input "d"
type input "đồ ăn"
click at [966, 246] on input "0" at bounding box center [987, 251] width 124 height 21
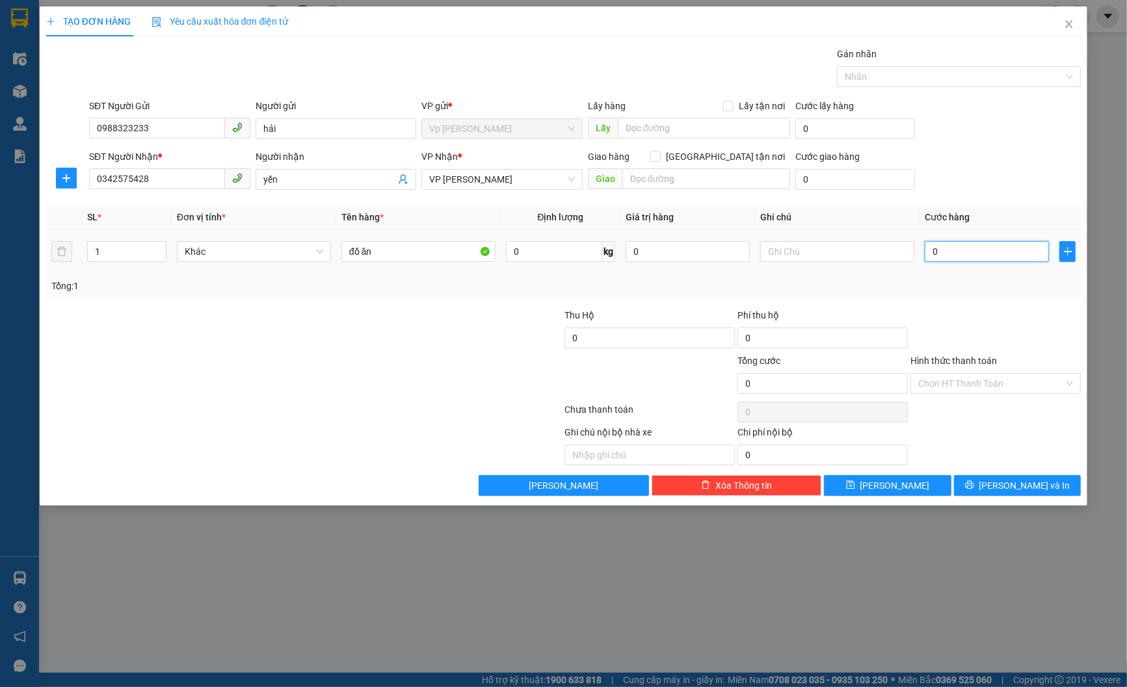
type input "3"
type input "30"
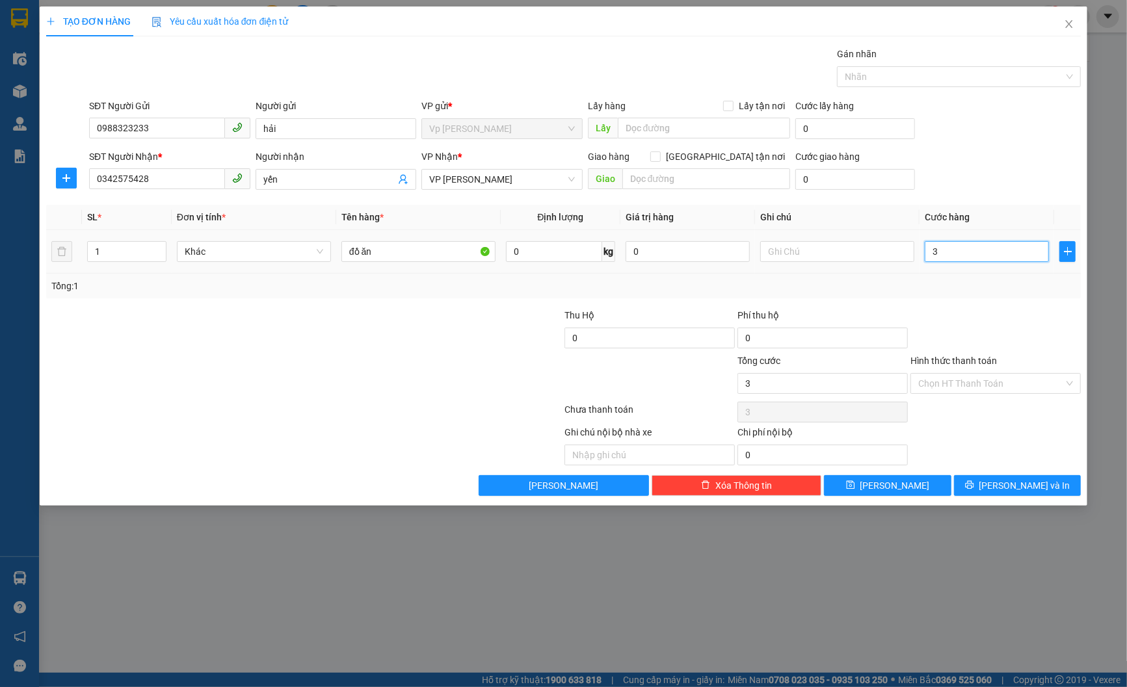
type input "30"
type input "300"
type input "3.000"
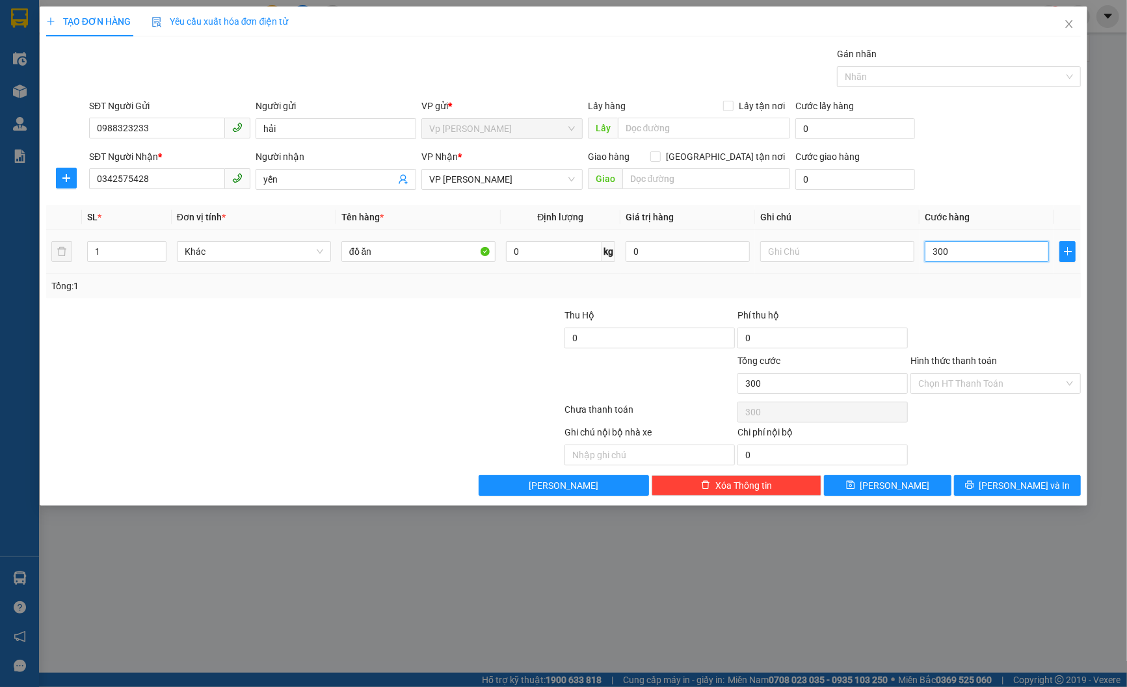
type input "3.000"
type input "30.000"
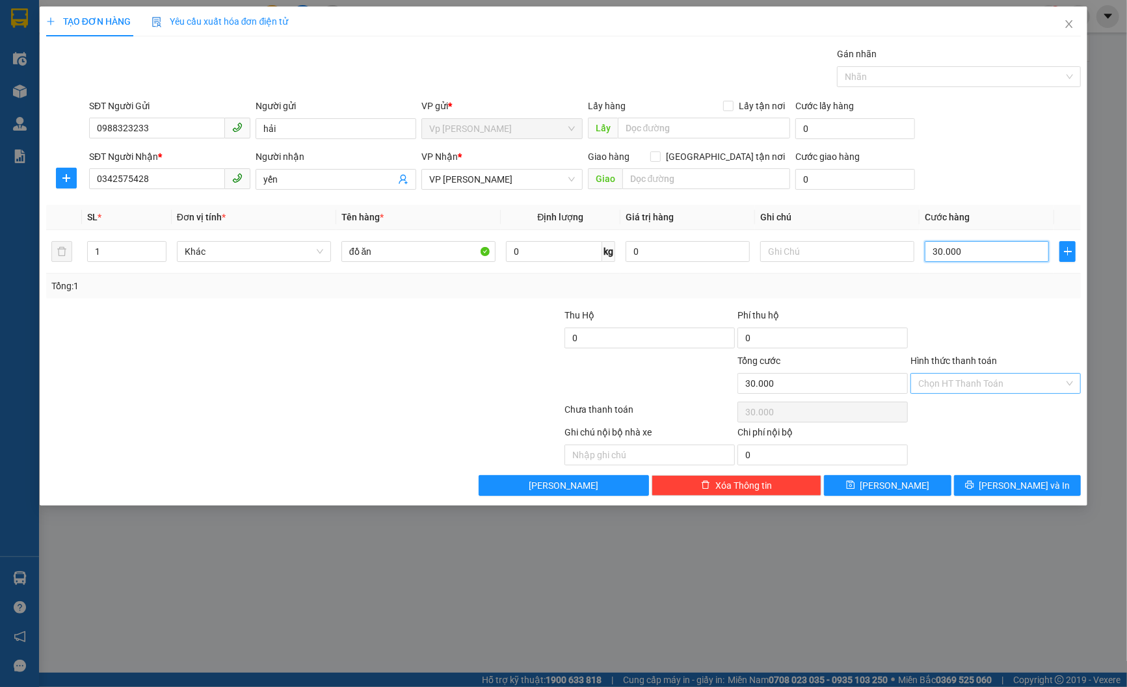
type input "30.000"
click at [1009, 379] on input "Hình thức thanh toán" at bounding box center [991, 384] width 146 height 20
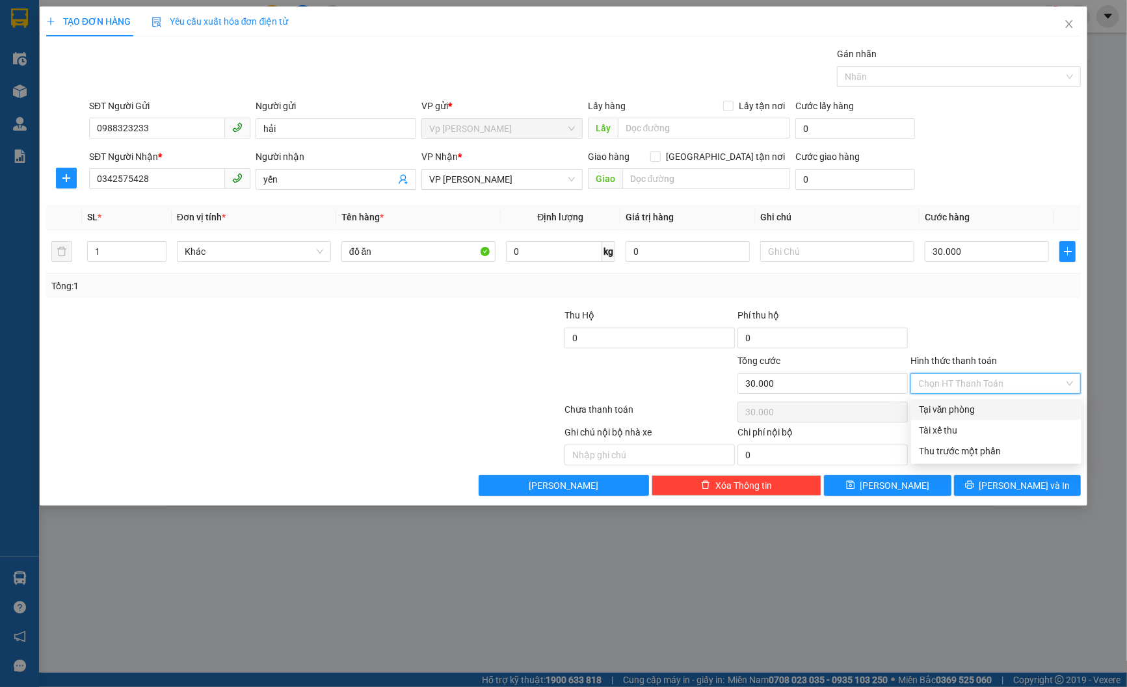
click at [1018, 405] on div "Tại văn phòng" at bounding box center [996, 410] width 155 height 14
type input "0"
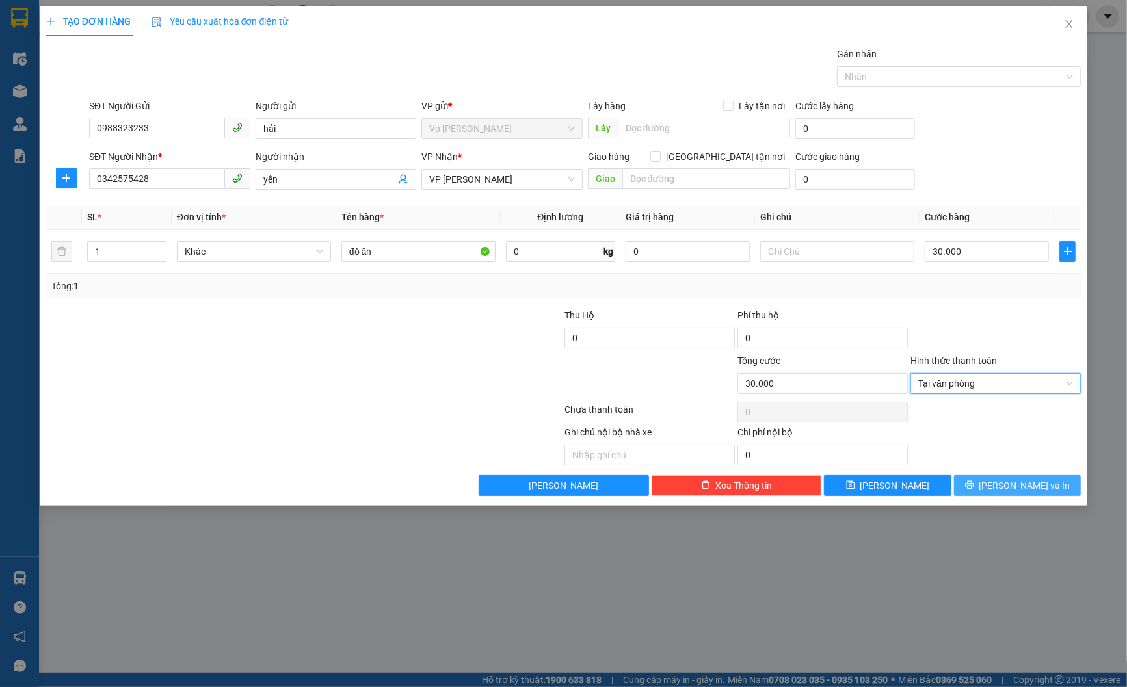
click at [1017, 485] on span "[PERSON_NAME] và In" at bounding box center [1024, 486] width 91 height 14
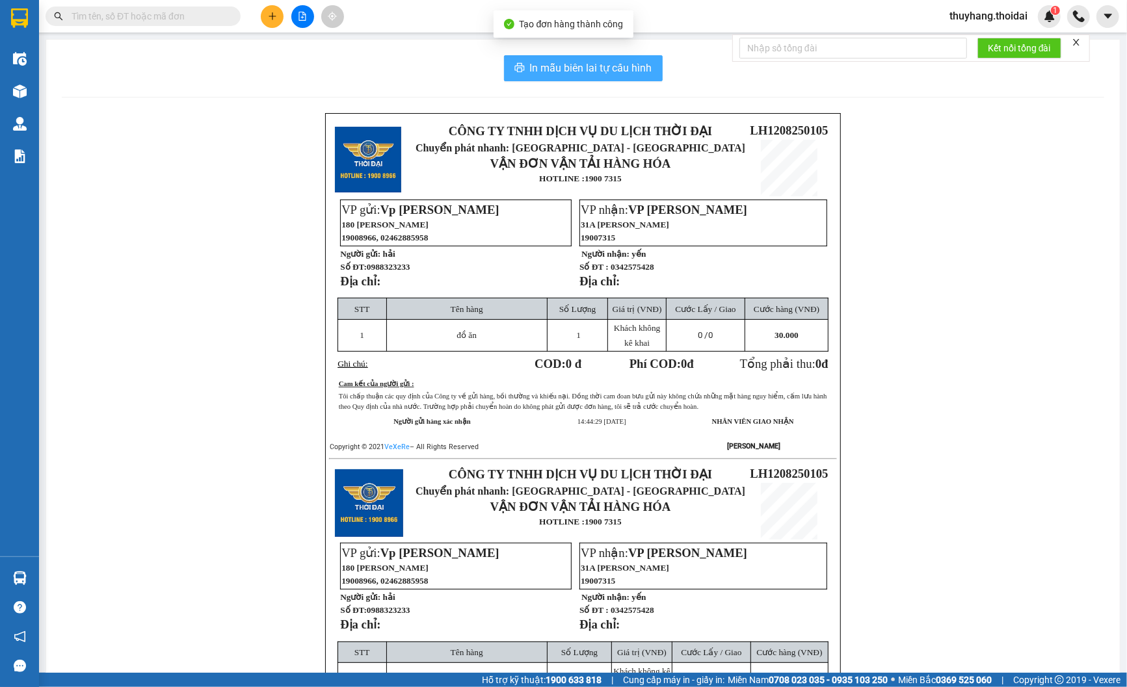
click at [587, 68] on span "In mẫu biên lai tự cấu hình" at bounding box center [591, 68] width 122 height 16
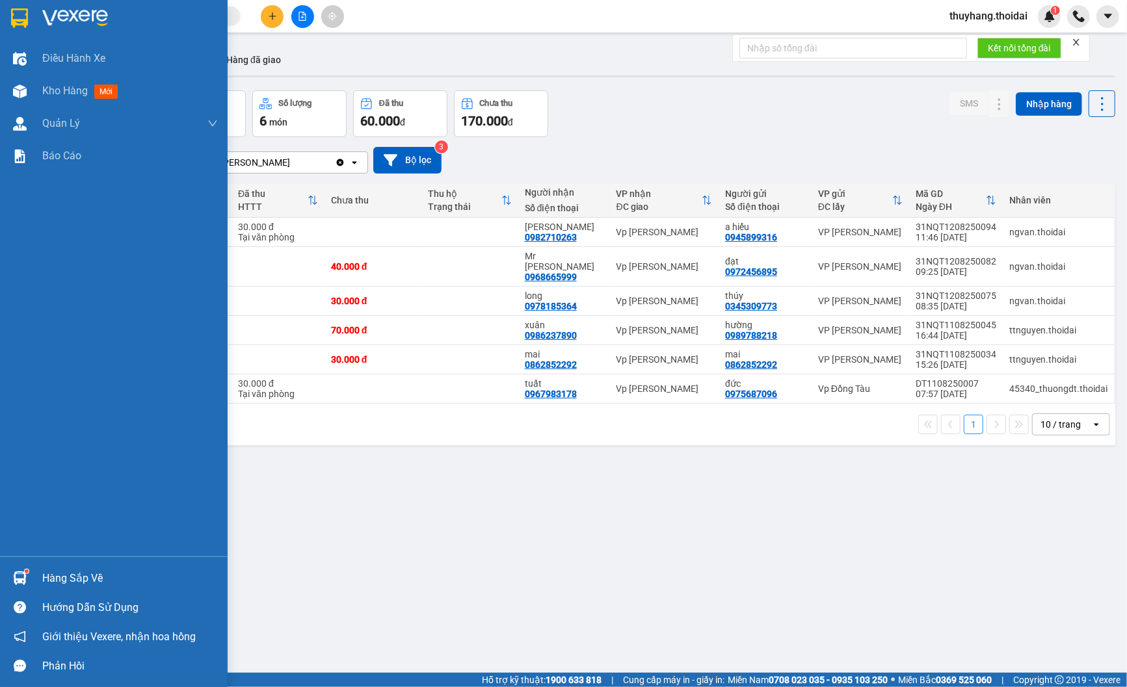
drag, startPoint x: 48, startPoint y: 586, endPoint x: 65, endPoint y: 584, distance: 17.0
click at [49, 586] on div "Hàng sắp về" at bounding box center [130, 579] width 176 height 20
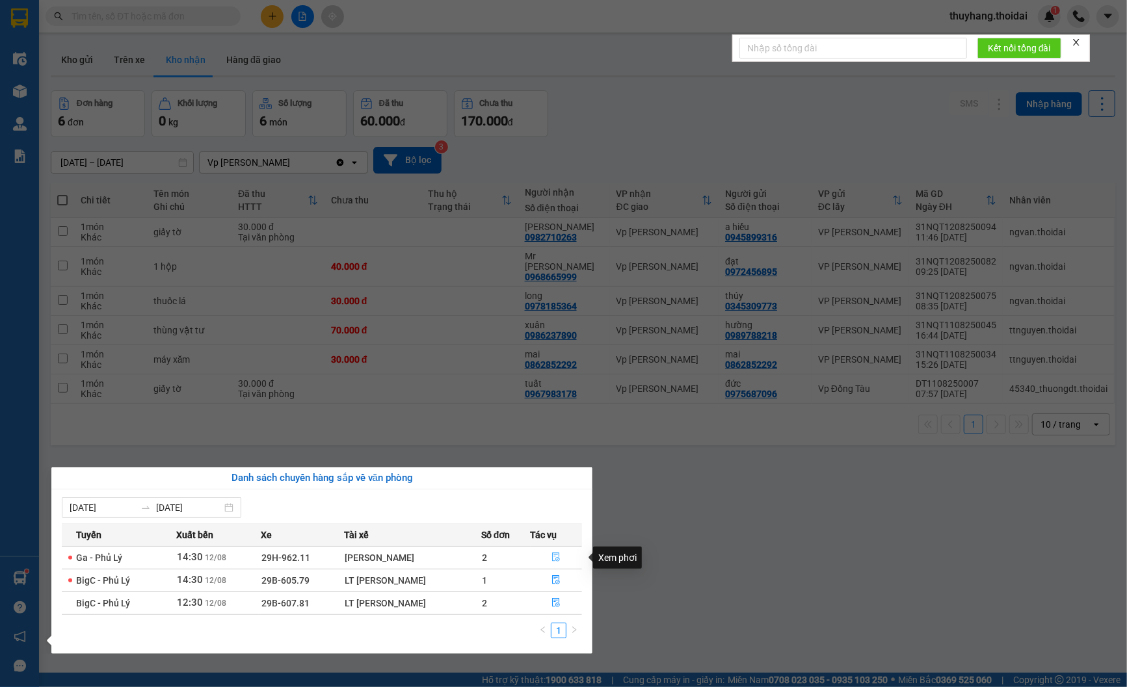
click at [557, 557] on icon "file-done" at bounding box center [556, 557] width 9 height 9
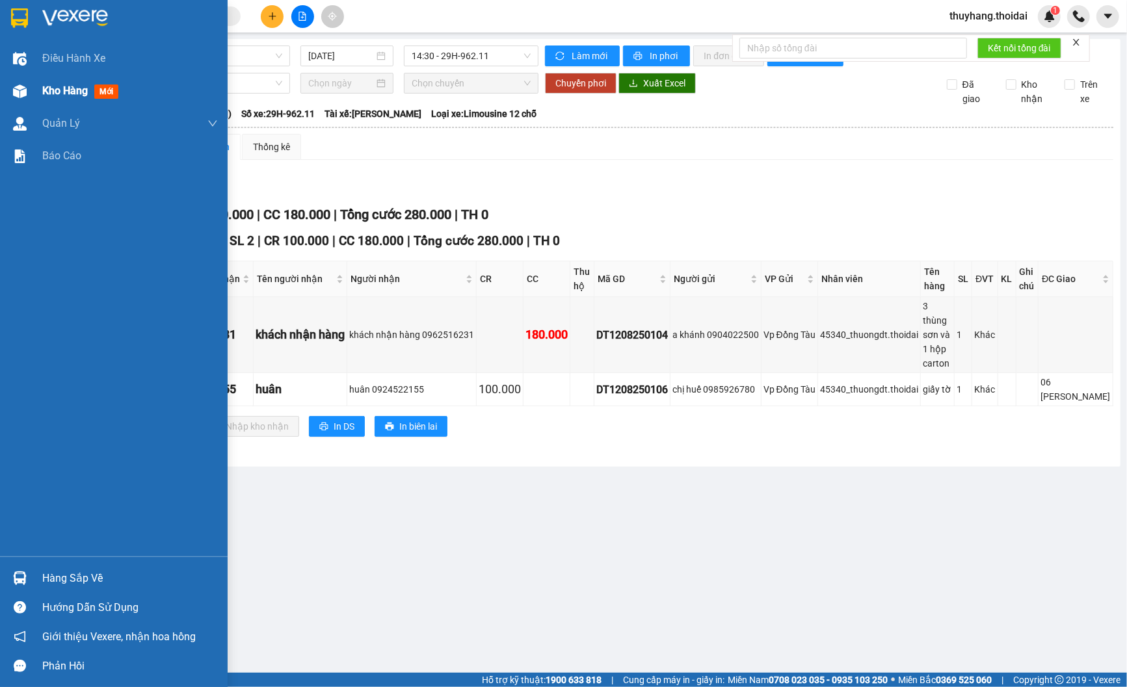
drag, startPoint x: 48, startPoint y: 89, endPoint x: 55, endPoint y: 89, distance: 7.2
click at [55, 89] on span "Kho hàng" at bounding box center [65, 91] width 46 height 12
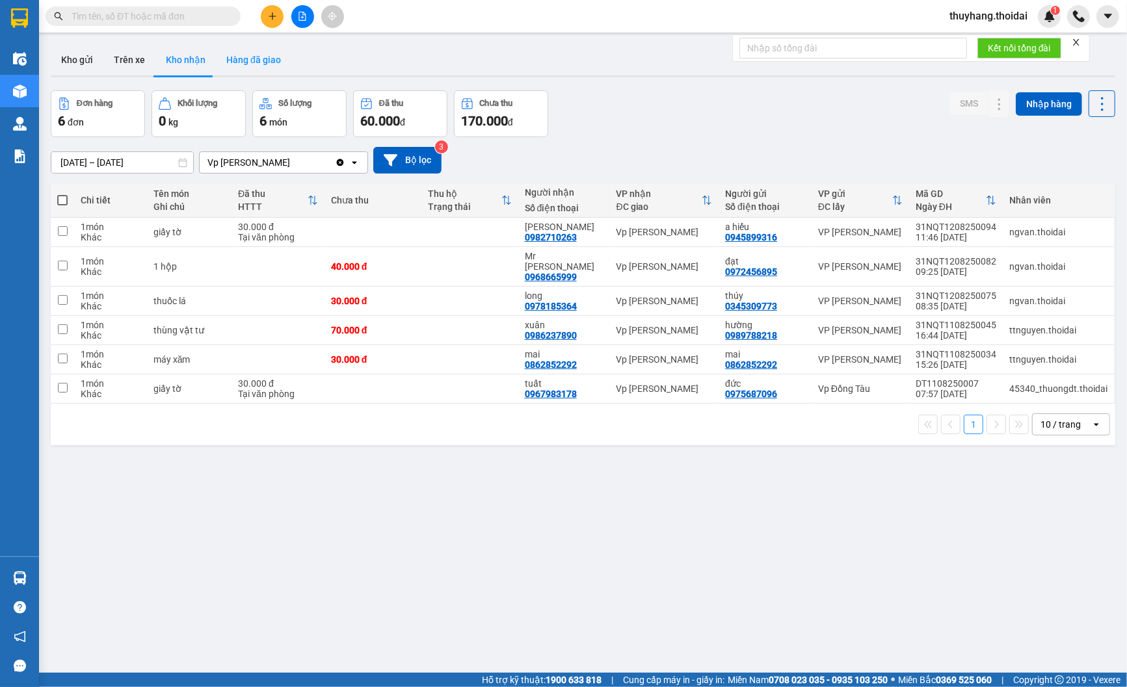
drag, startPoint x: 92, startPoint y: 59, endPoint x: 219, endPoint y: 72, distance: 126.8
click at [92, 57] on button "Kho gửi" at bounding box center [77, 59] width 53 height 31
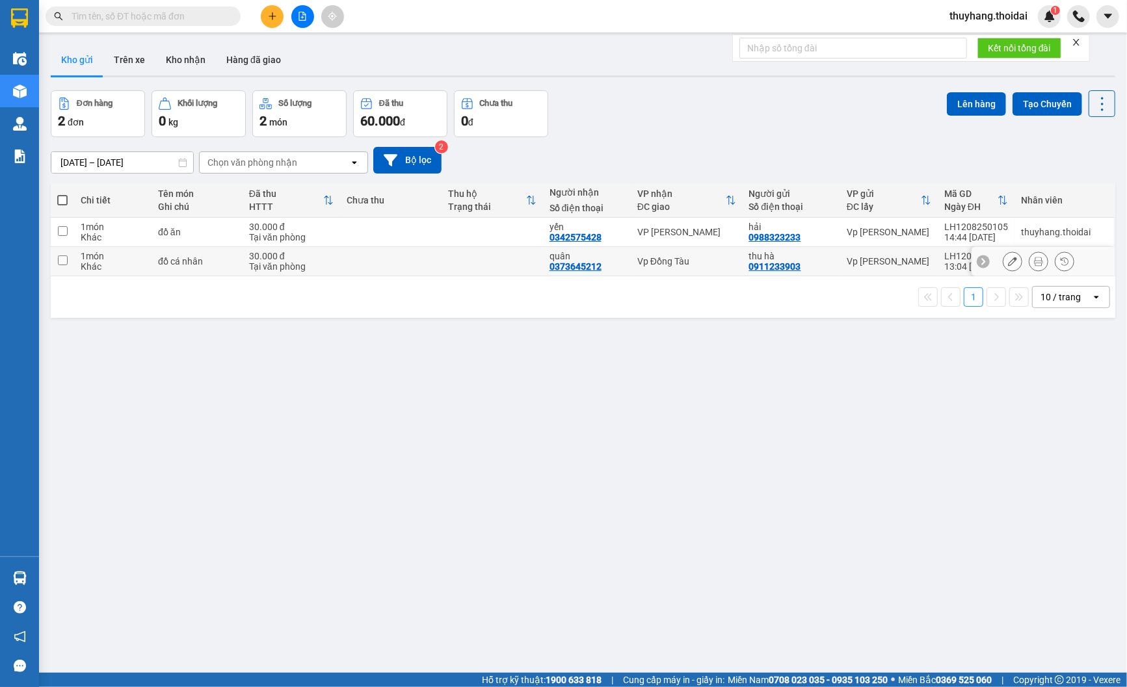
drag, startPoint x: 379, startPoint y: 267, endPoint x: 401, endPoint y: 256, distance: 24.4
click at [379, 265] on td at bounding box center [390, 261] width 101 height 29
checkbox input "true"
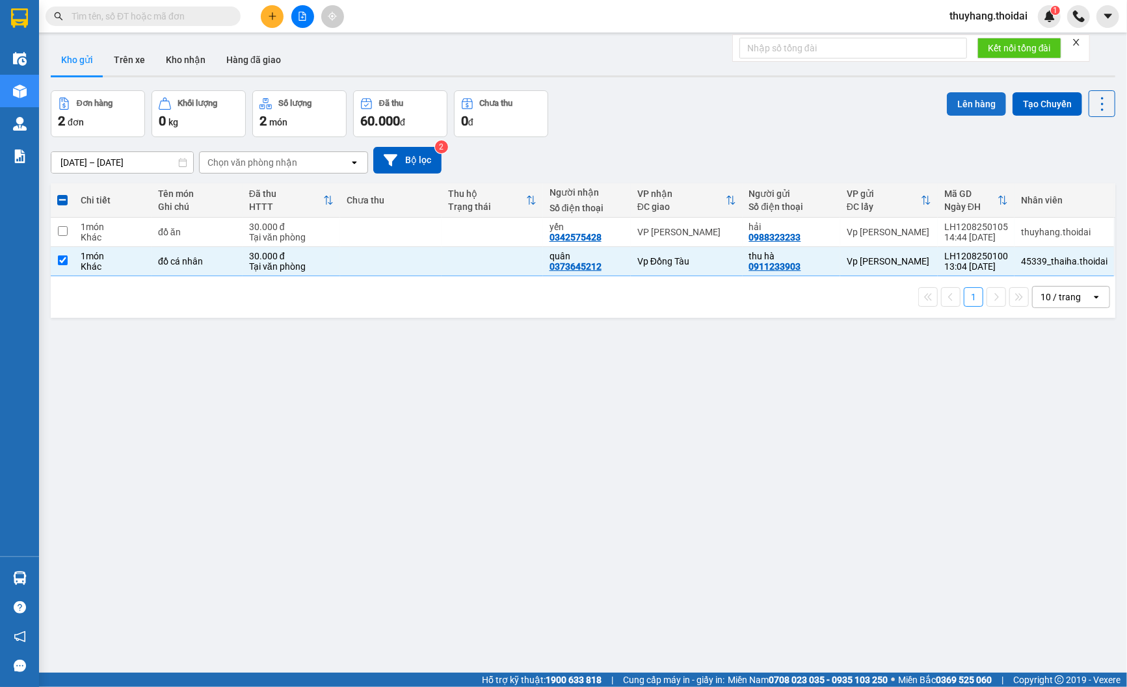
click at [957, 102] on button "Lên hàng" at bounding box center [976, 103] width 59 height 23
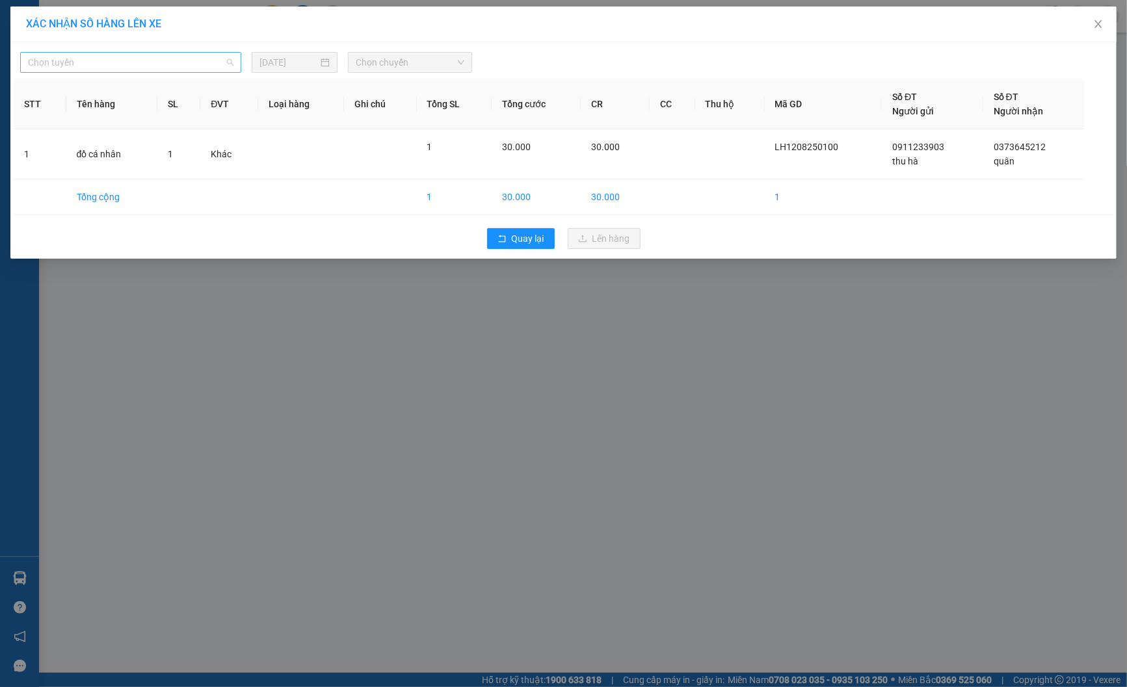
click at [139, 57] on span "Chọn tuyến" at bounding box center [131, 63] width 206 height 20
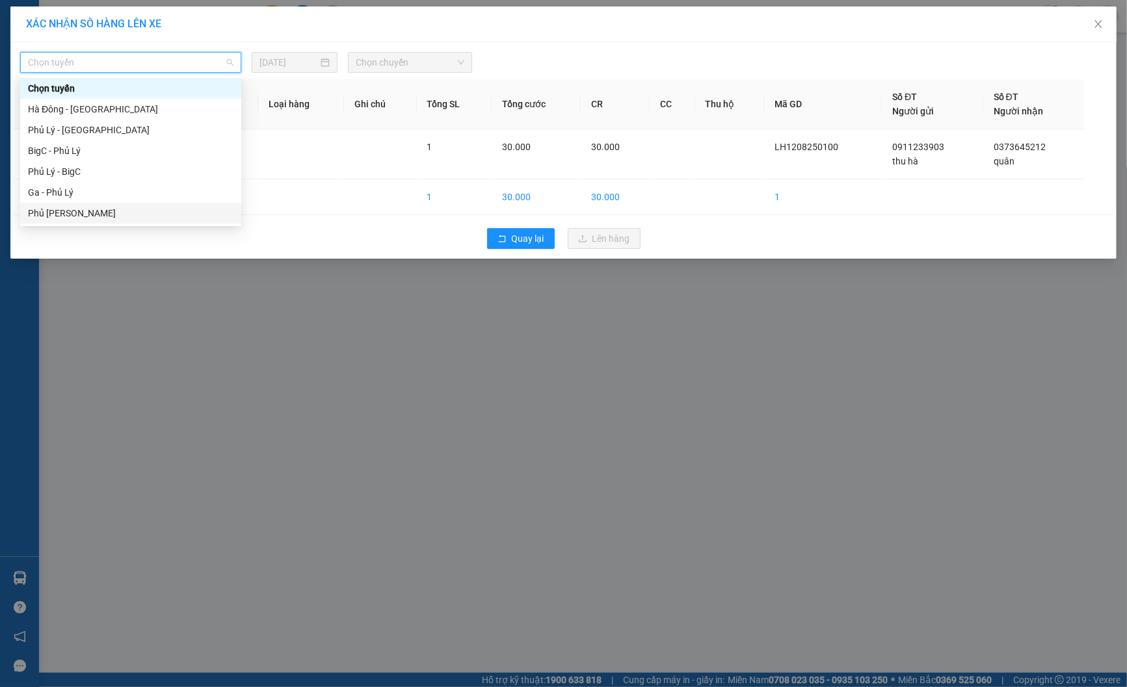
click at [107, 209] on div "Phủ Lý - Ga" at bounding box center [131, 213] width 206 height 14
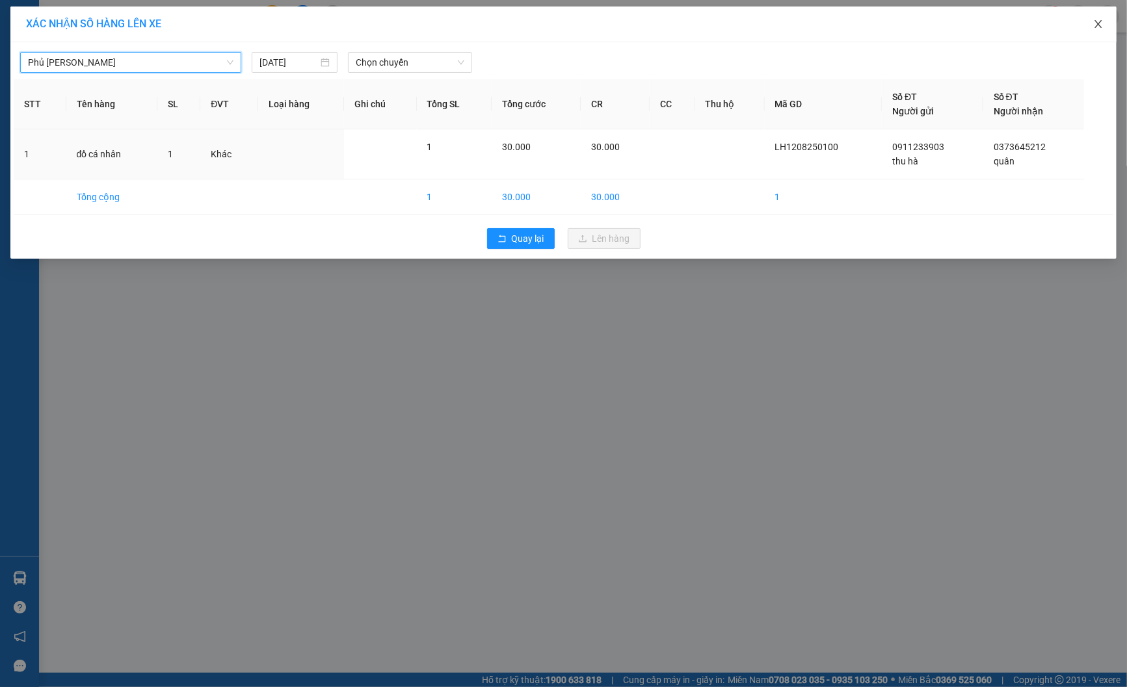
click at [1093, 18] on span "Close" at bounding box center [1098, 25] width 36 height 36
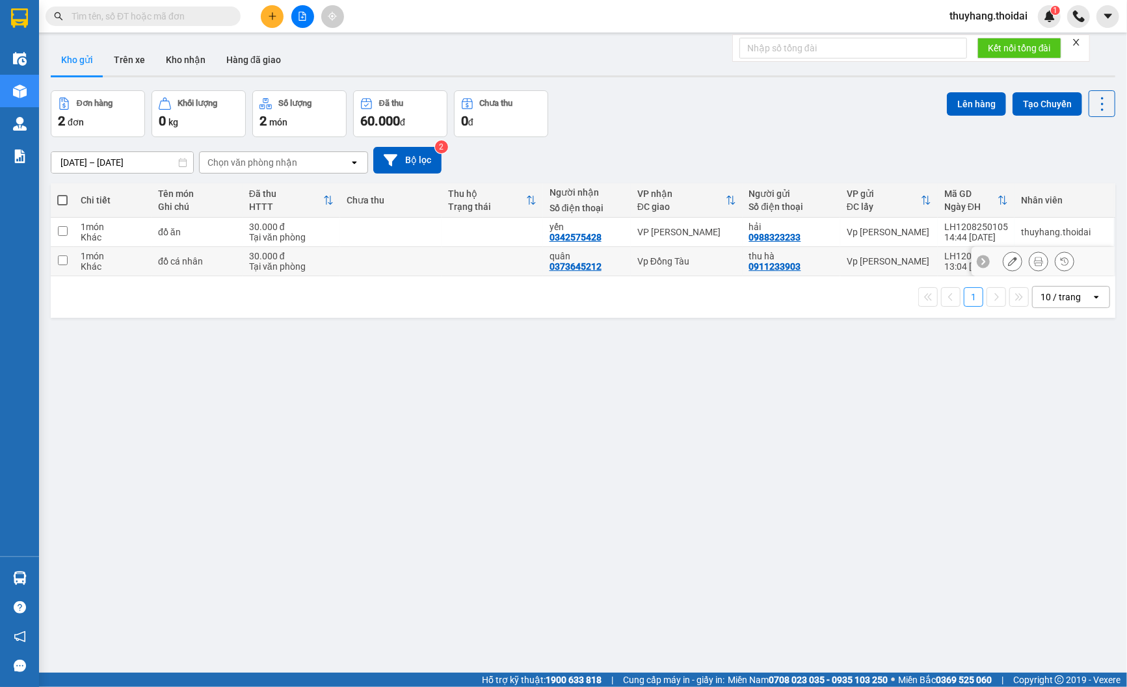
click at [367, 269] on td at bounding box center [390, 261] width 101 height 29
checkbox input "true"
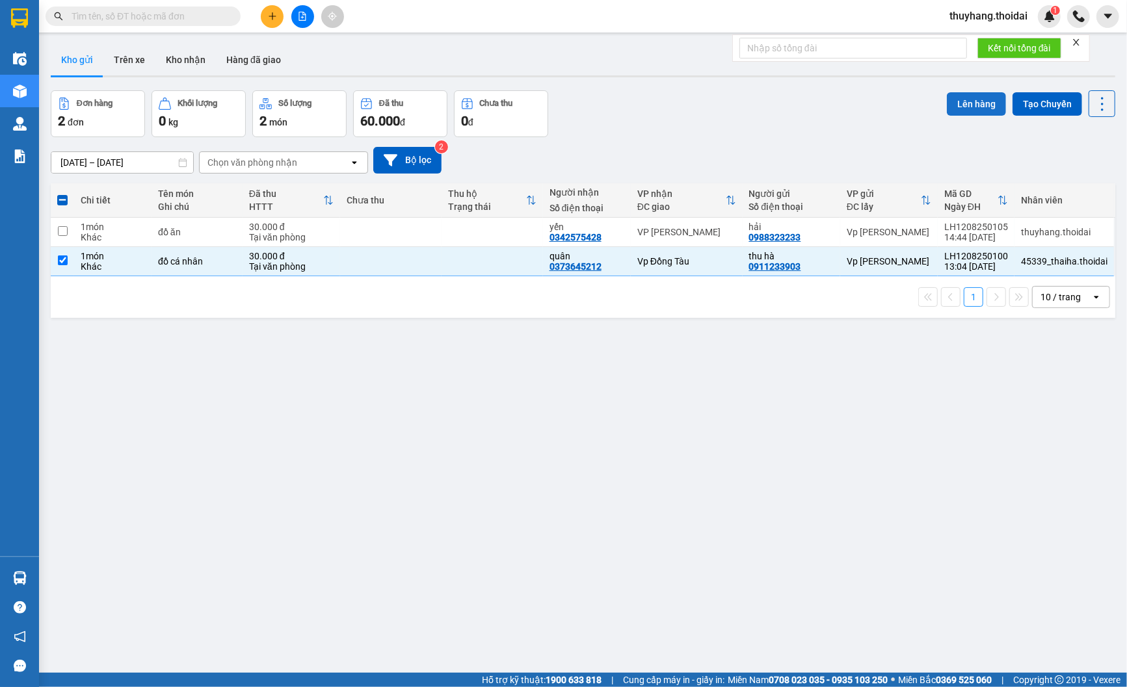
click at [963, 109] on button "Lên hàng" at bounding box center [976, 103] width 59 height 23
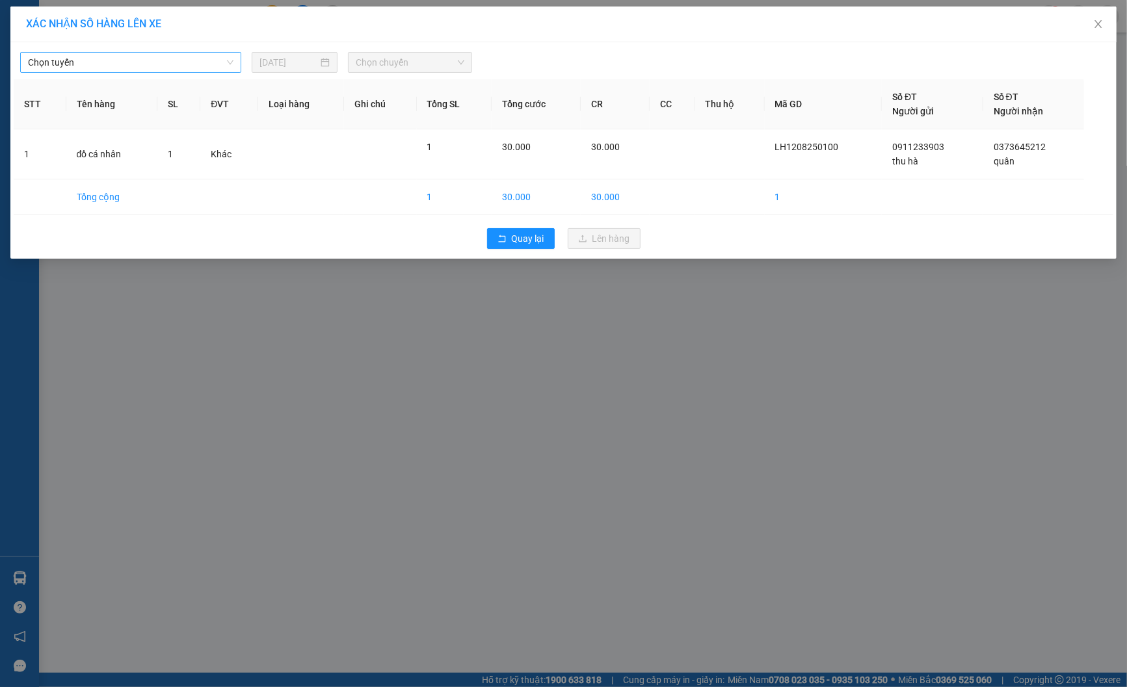
click at [148, 59] on span "Chọn tuyến" at bounding box center [131, 63] width 206 height 20
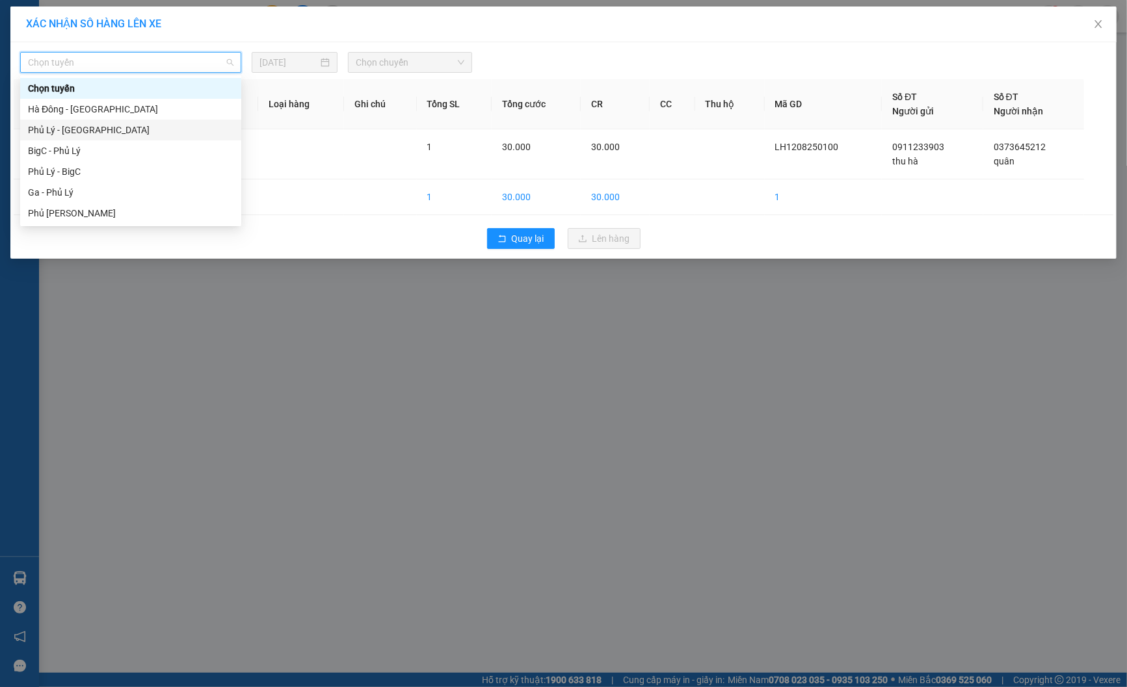
click at [104, 132] on div "Phủ Lý - Hà Đông" at bounding box center [131, 130] width 206 height 14
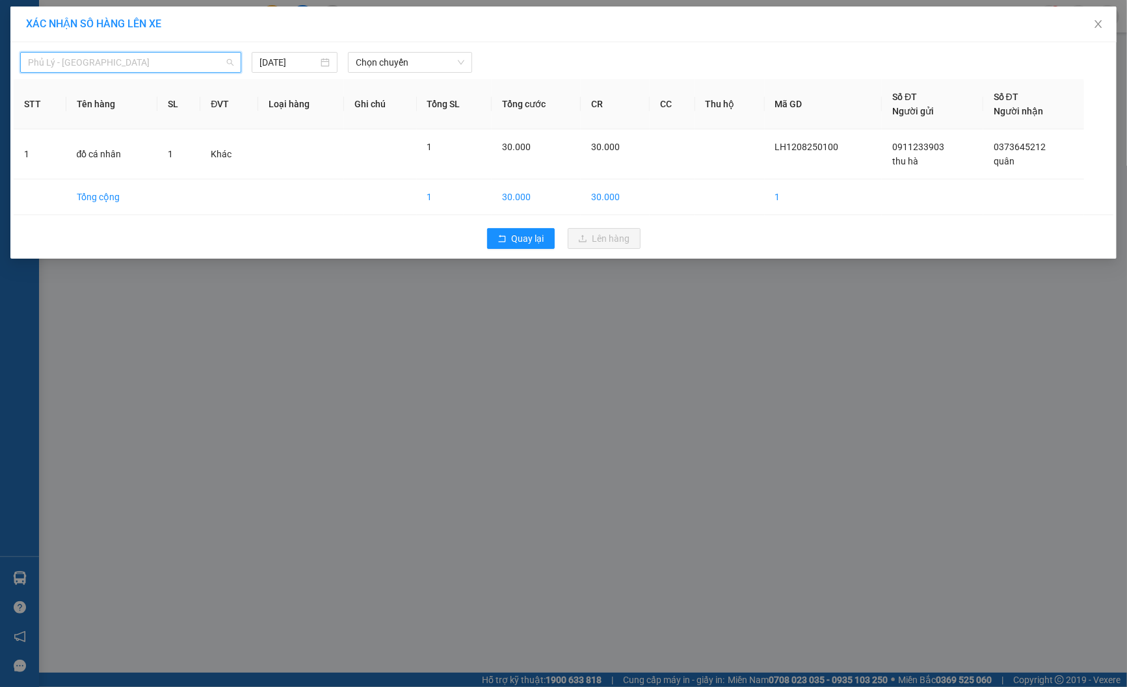
click at [122, 65] on span "Phủ Lý - Hà Đông" at bounding box center [131, 63] width 206 height 20
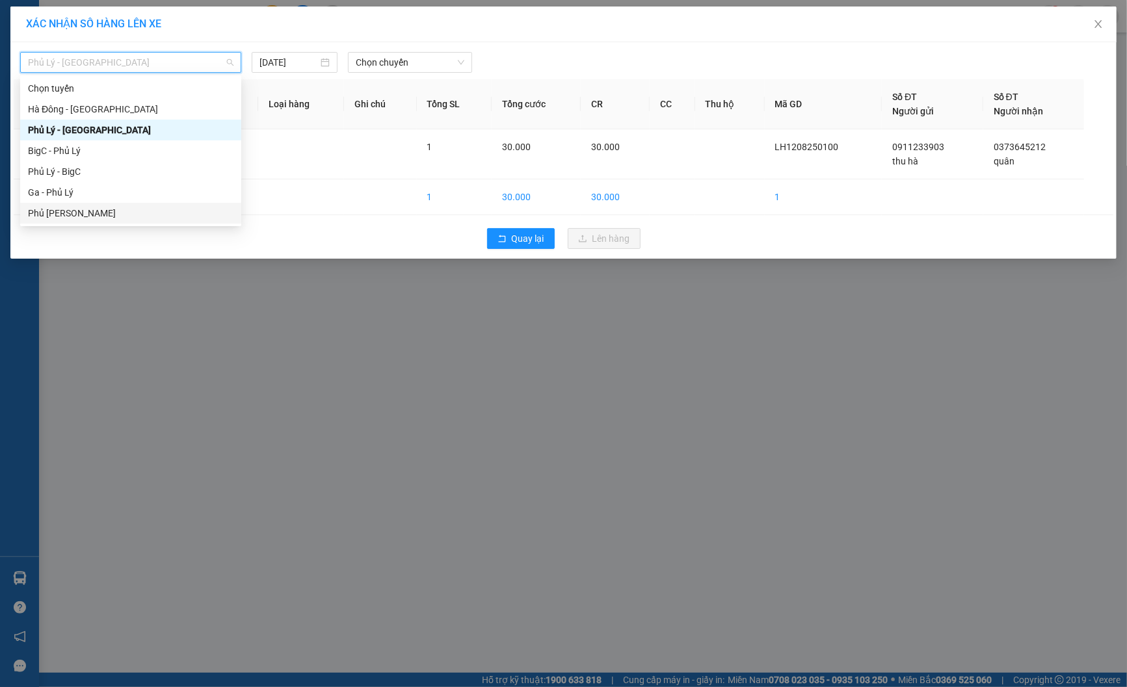
click at [120, 213] on div "Phủ Lý - Ga" at bounding box center [131, 213] width 206 height 14
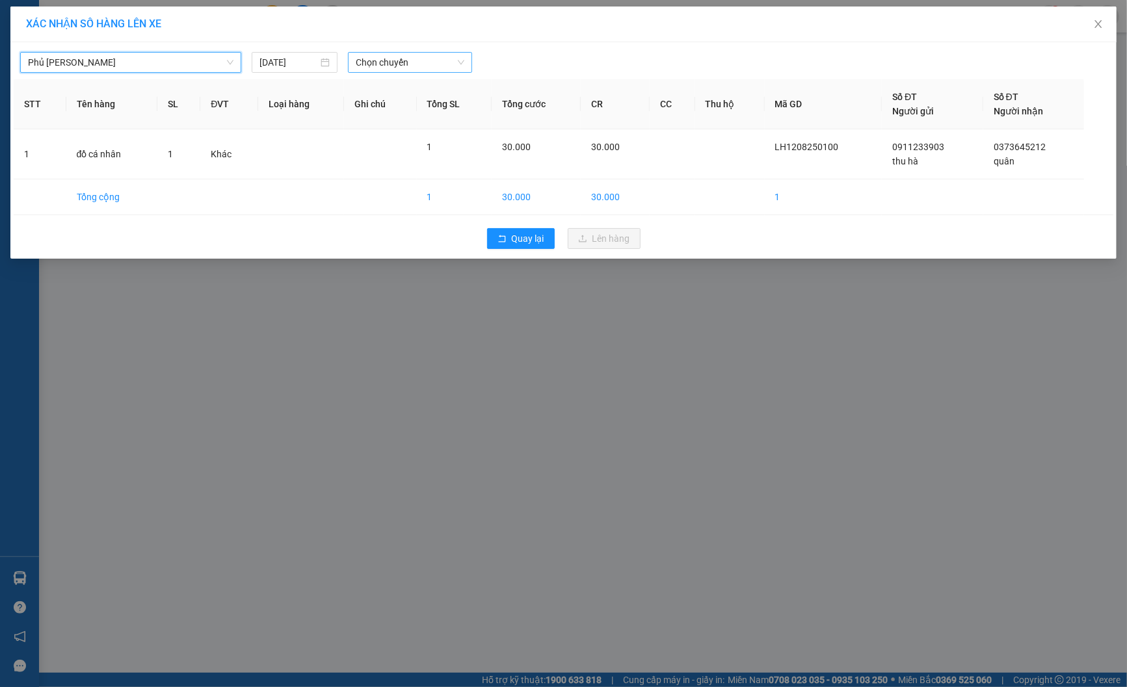
click at [381, 59] on span "Chọn chuyến" at bounding box center [410, 63] width 109 height 20
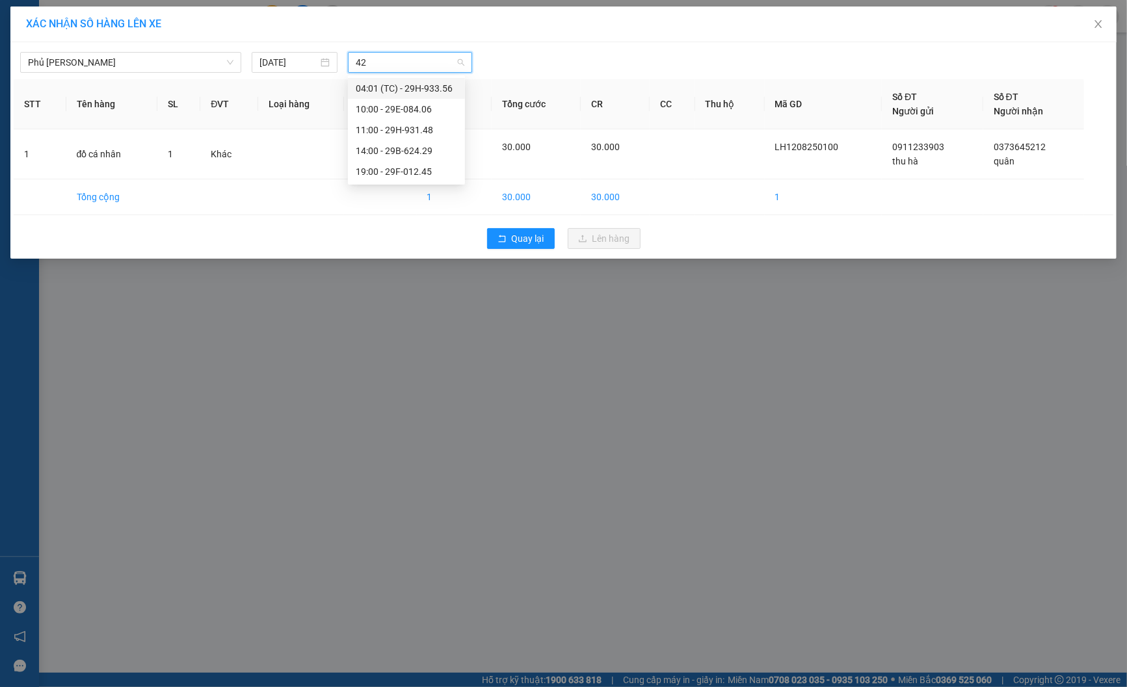
type input "429"
click at [445, 90] on div "14:00 - 29B-624.29" at bounding box center [406, 88] width 101 height 14
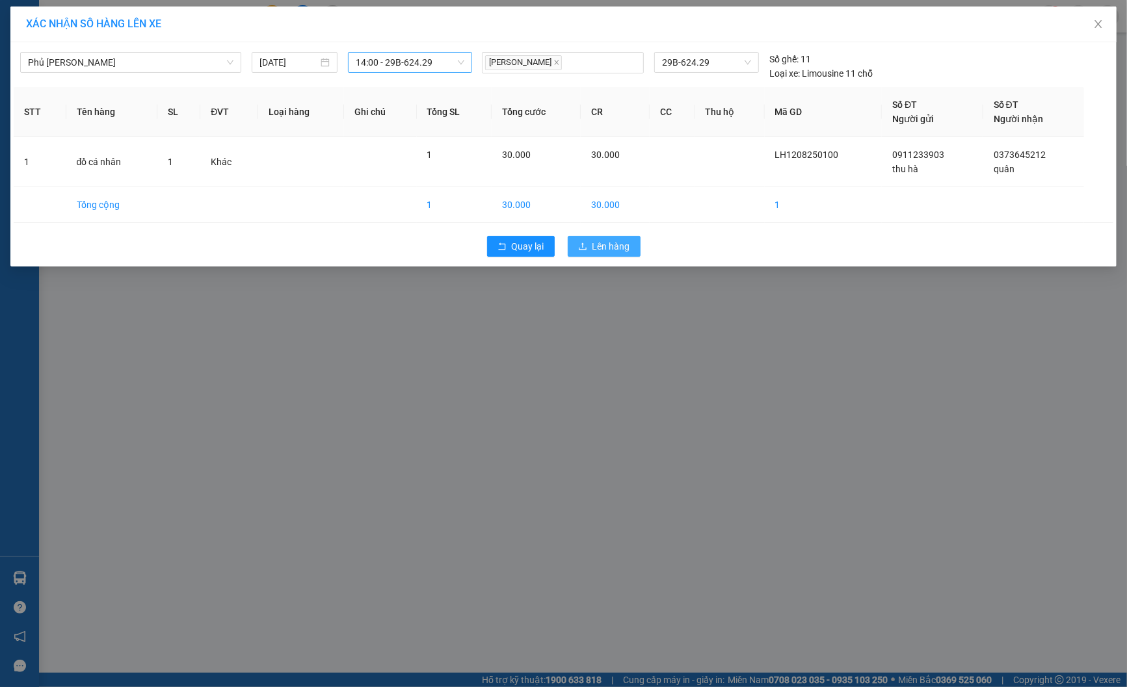
click at [606, 237] on button "Lên hàng" at bounding box center [604, 246] width 73 height 21
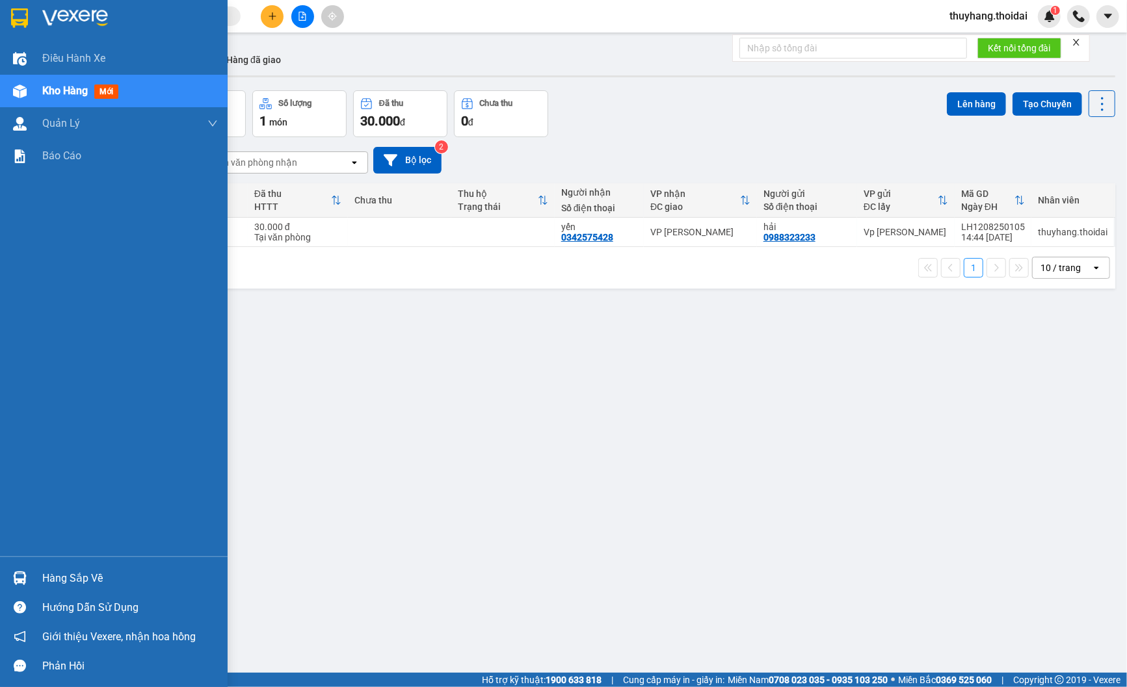
click at [63, 583] on div "Hàng sắp về" at bounding box center [130, 579] width 176 height 20
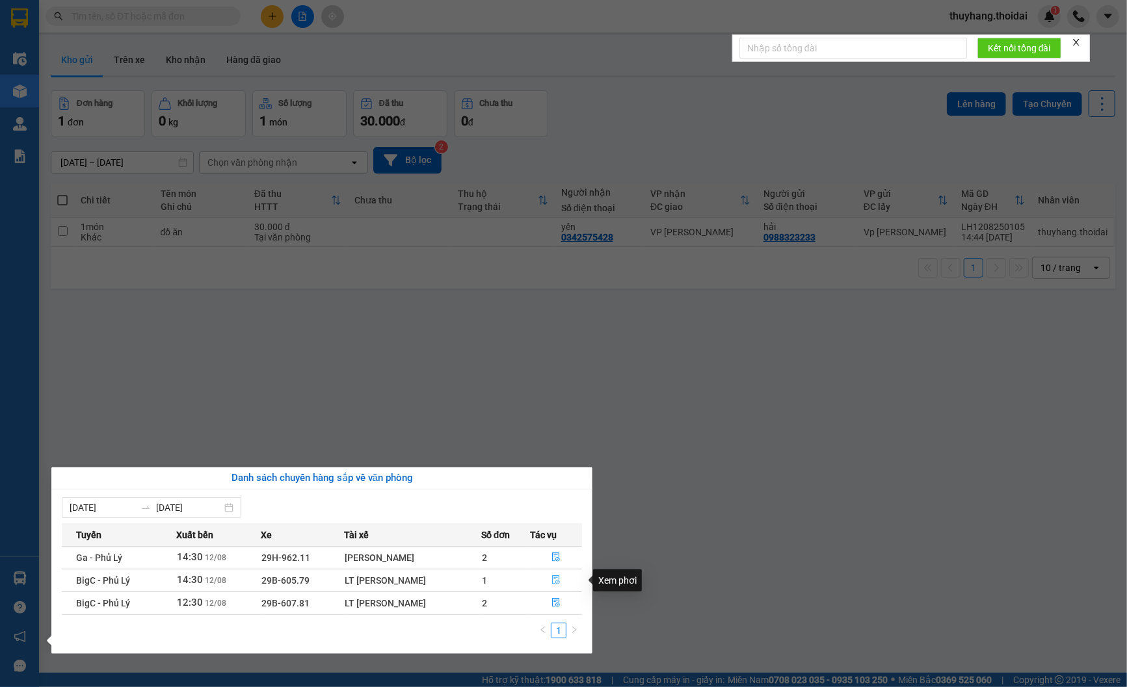
click at [558, 578] on icon "file-done" at bounding box center [556, 580] width 9 height 9
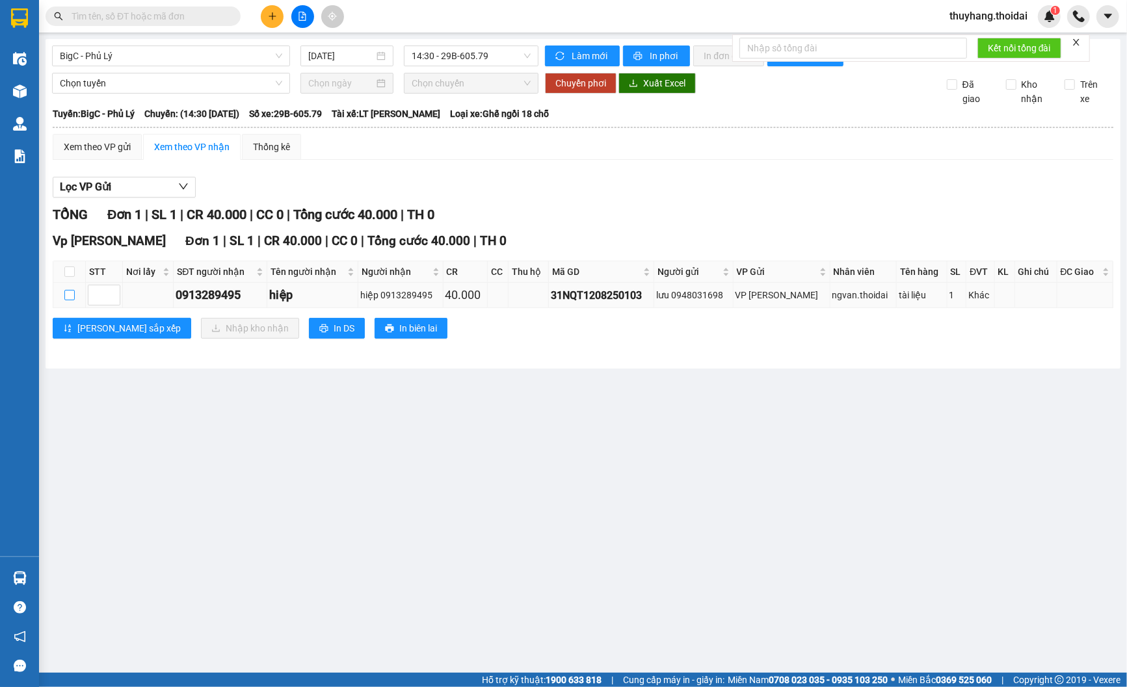
click at [73, 296] on input "checkbox" at bounding box center [69, 295] width 10 height 10
checkbox input "true"
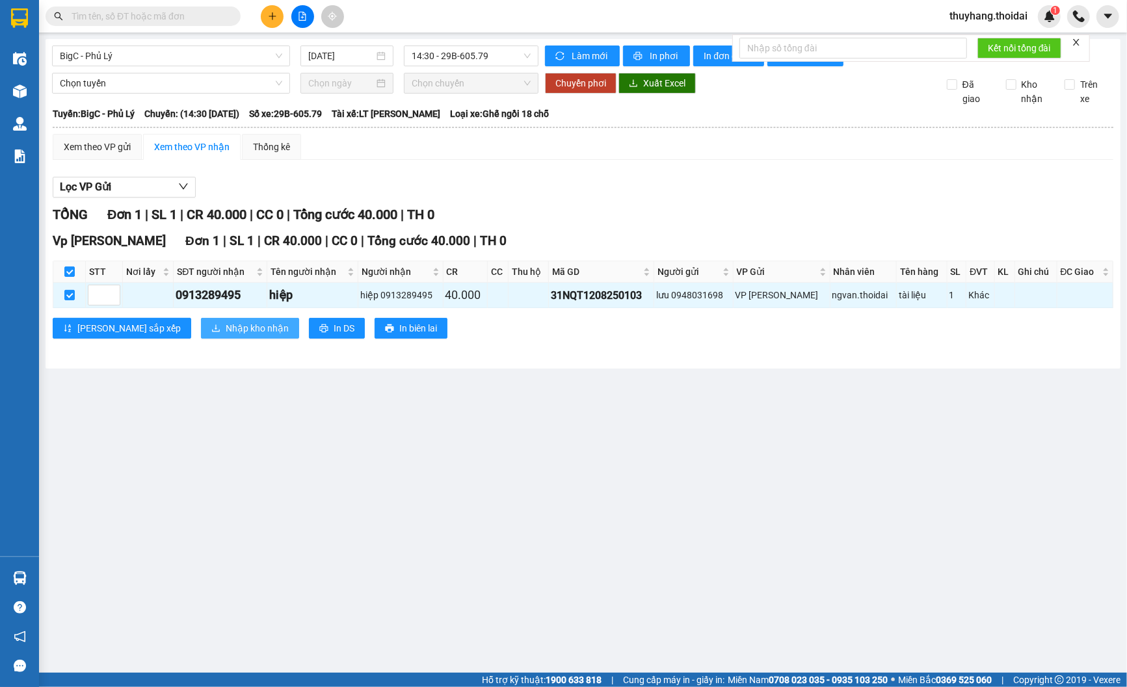
click at [226, 334] on span "Nhập kho nhận" at bounding box center [257, 328] width 63 height 14
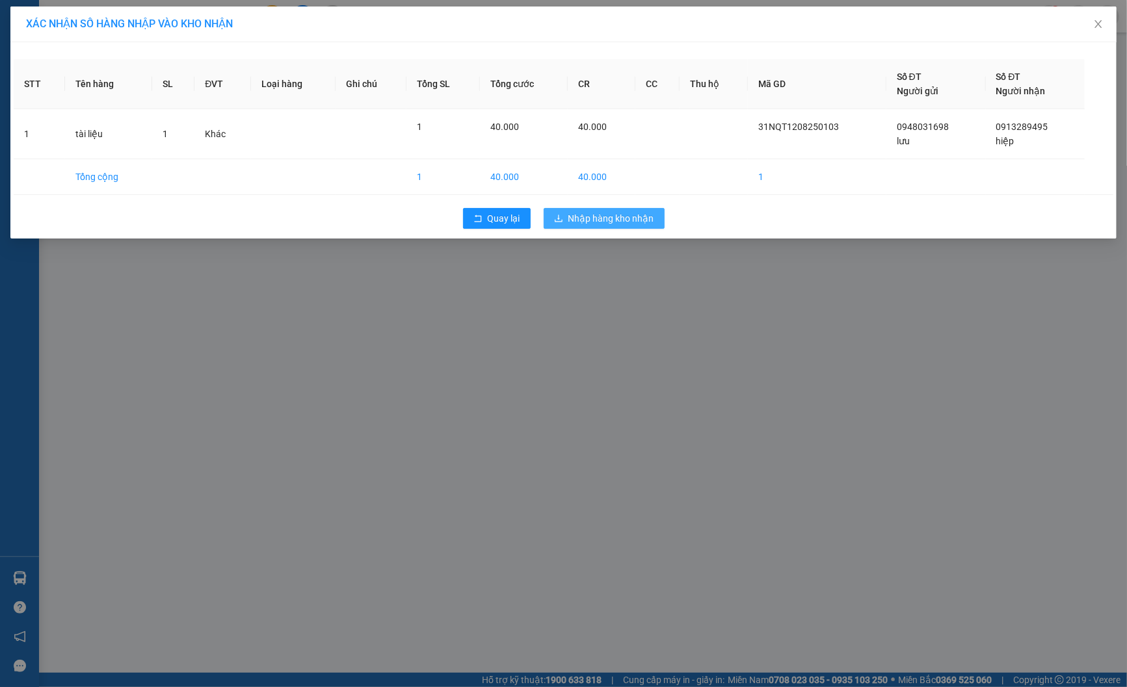
click at [637, 209] on button "Nhập hàng kho nhận" at bounding box center [604, 218] width 121 height 21
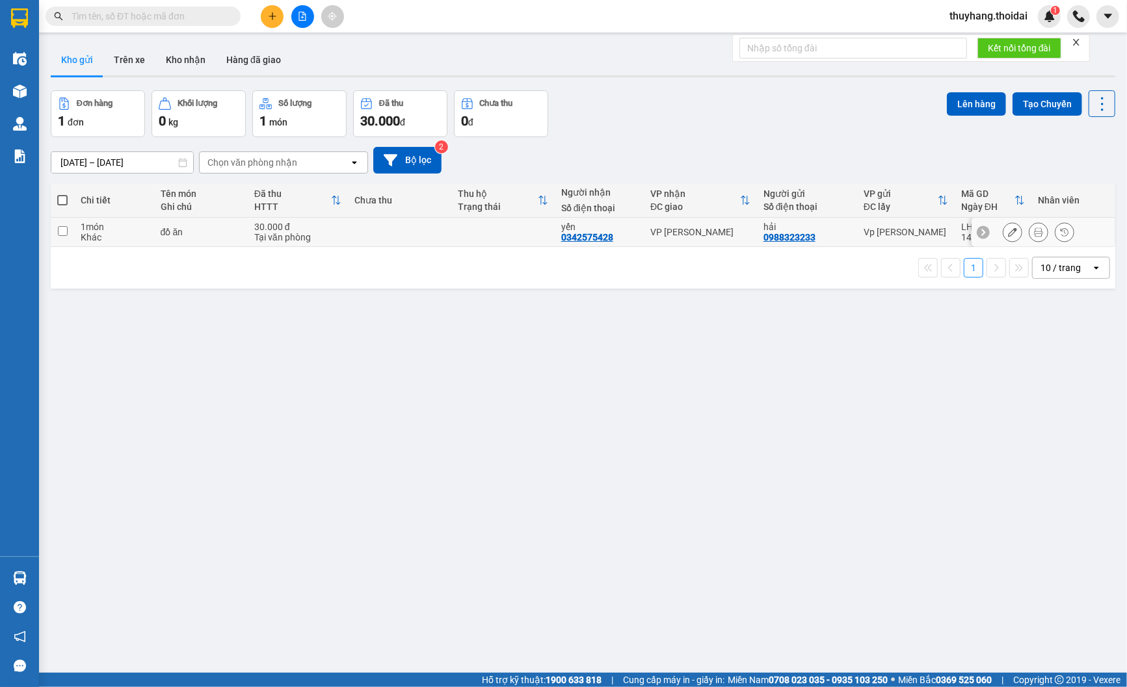
drag, startPoint x: 128, startPoint y: 235, endPoint x: 1086, endPoint y: 265, distance: 958.4
click at [129, 235] on div "Khác" at bounding box center [114, 237] width 67 height 10
checkbox input "true"
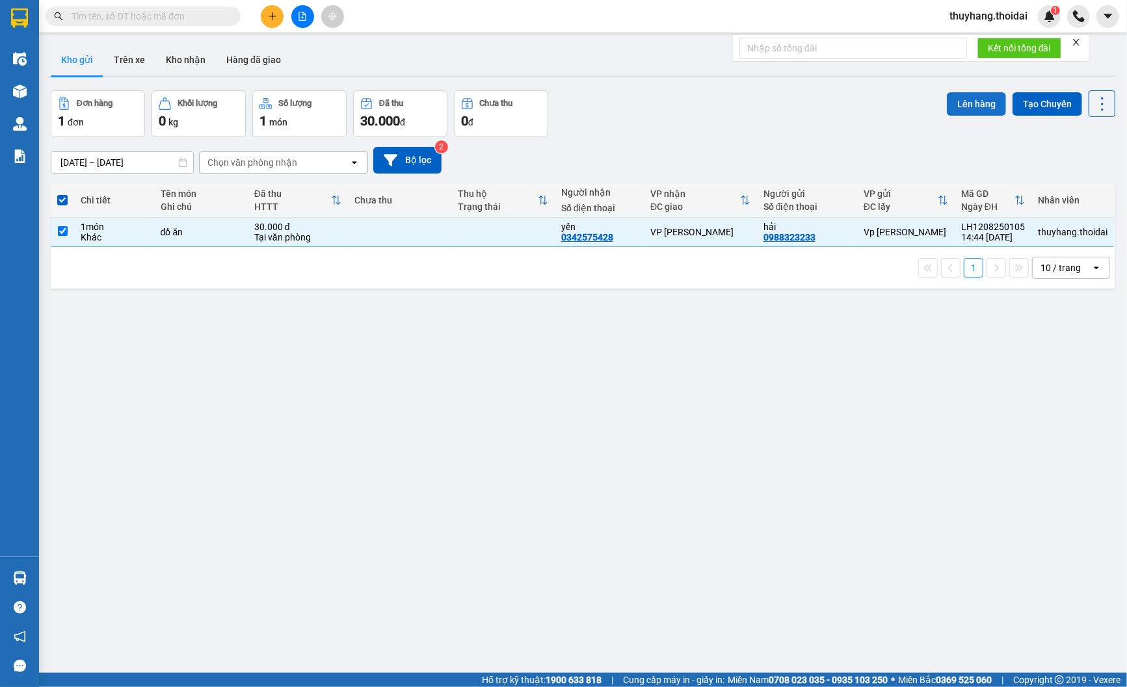
click at [964, 104] on button "Lên hàng" at bounding box center [976, 103] width 59 height 23
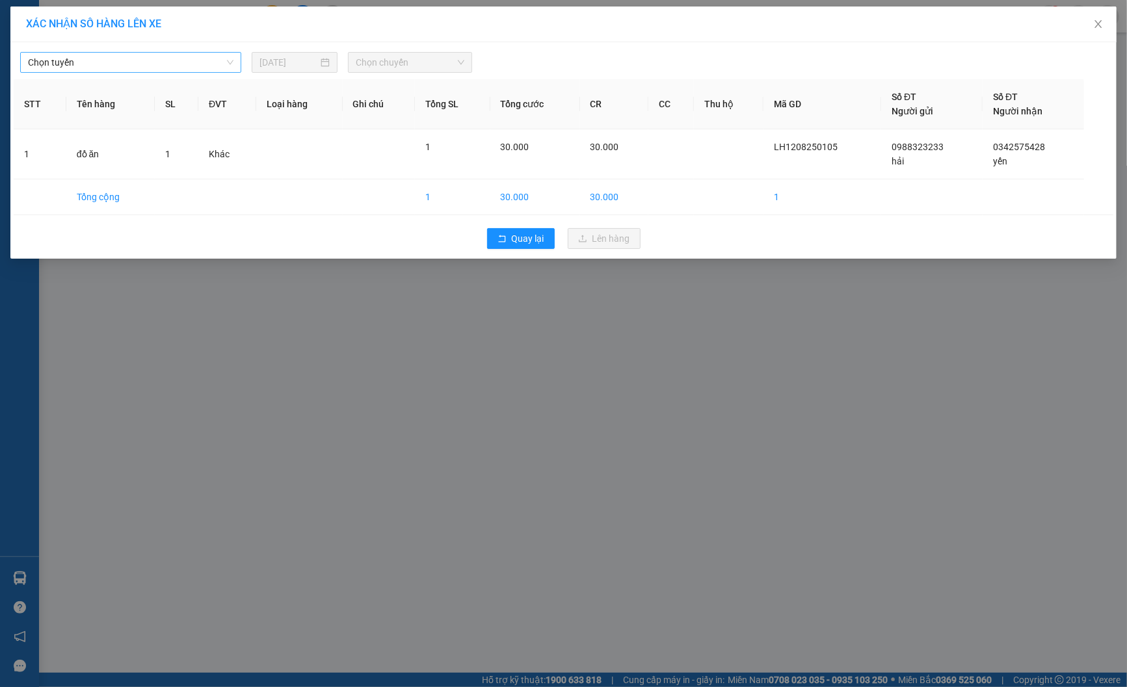
click at [124, 54] on span "Chọn tuyến" at bounding box center [131, 63] width 206 height 20
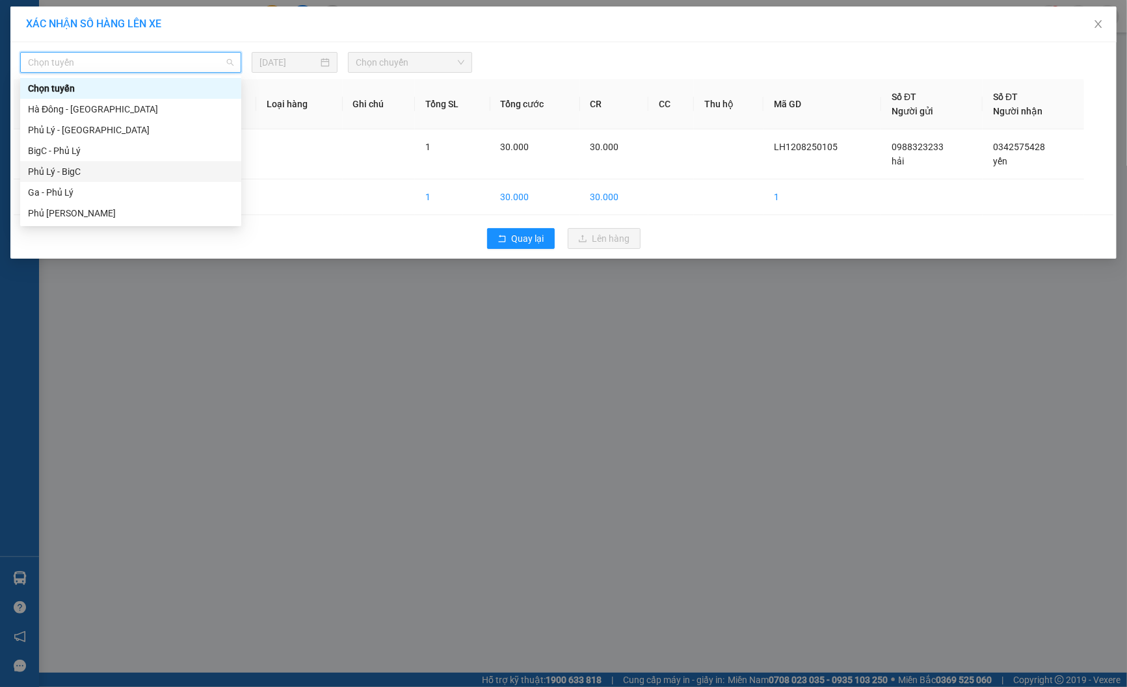
click at [96, 169] on div "Phủ Lý - BigC" at bounding box center [131, 172] width 206 height 14
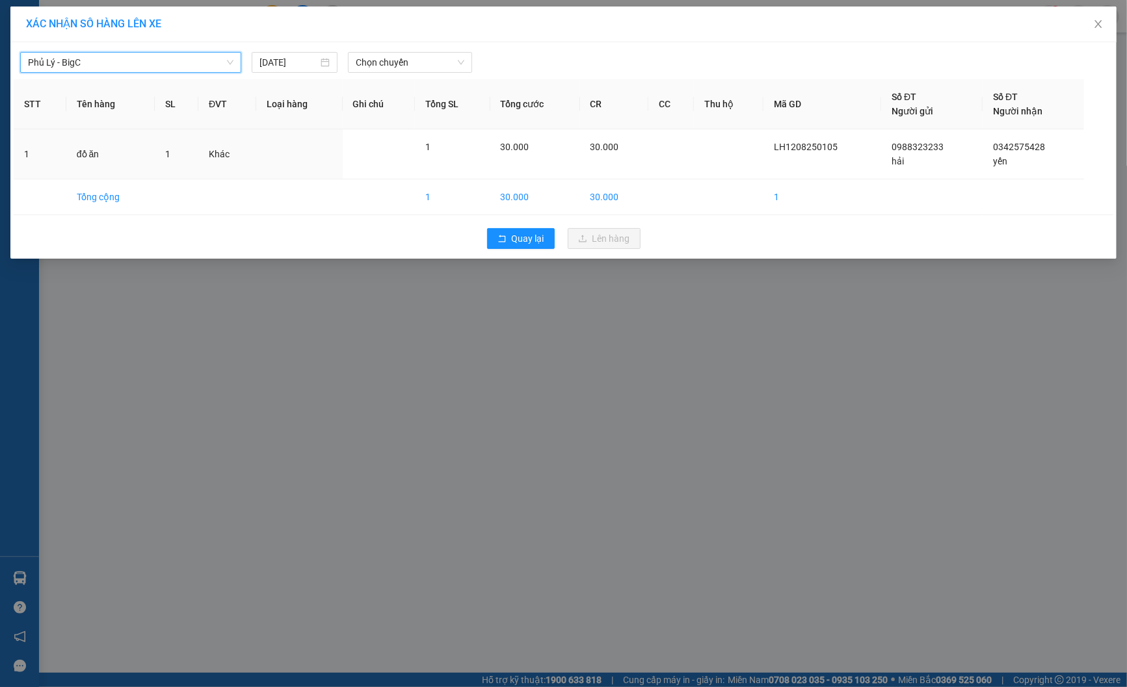
click at [408, 73] on div "Chọn chuyến" at bounding box center [410, 62] width 135 height 21
click at [418, 66] on span "Chọn chuyến" at bounding box center [410, 63] width 109 height 20
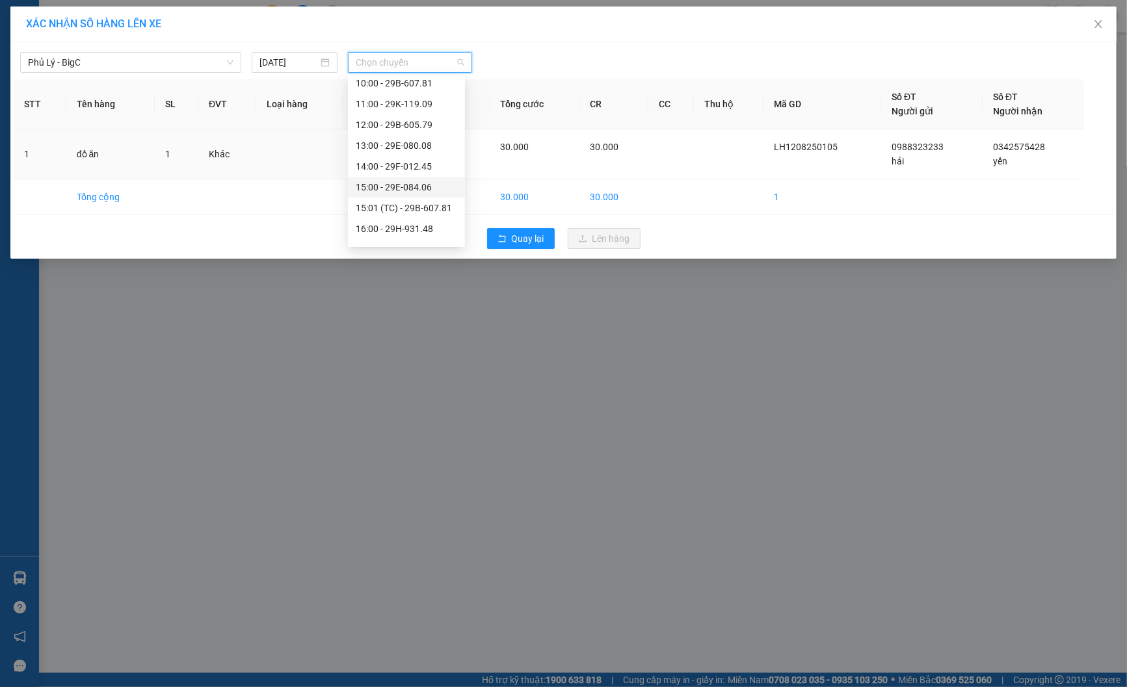
scroll to position [241, 0]
click at [427, 180] on div "16:00 - 29H-931.48" at bounding box center [406, 181] width 101 height 14
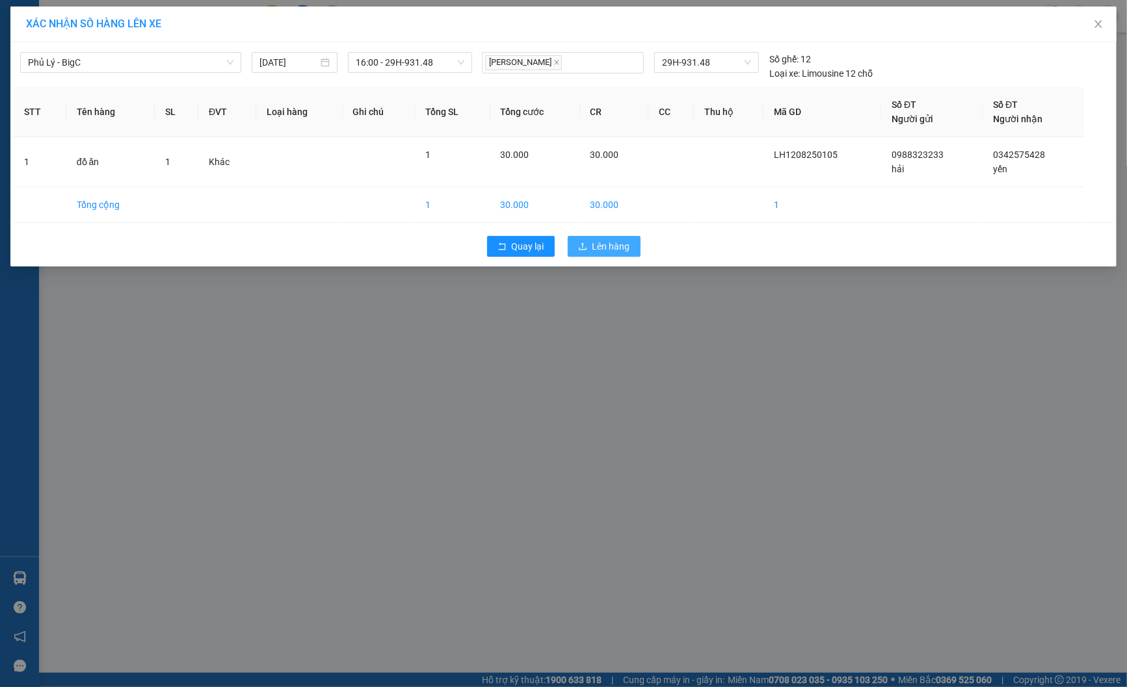
click at [603, 247] on span "Lên hàng" at bounding box center [611, 246] width 38 height 14
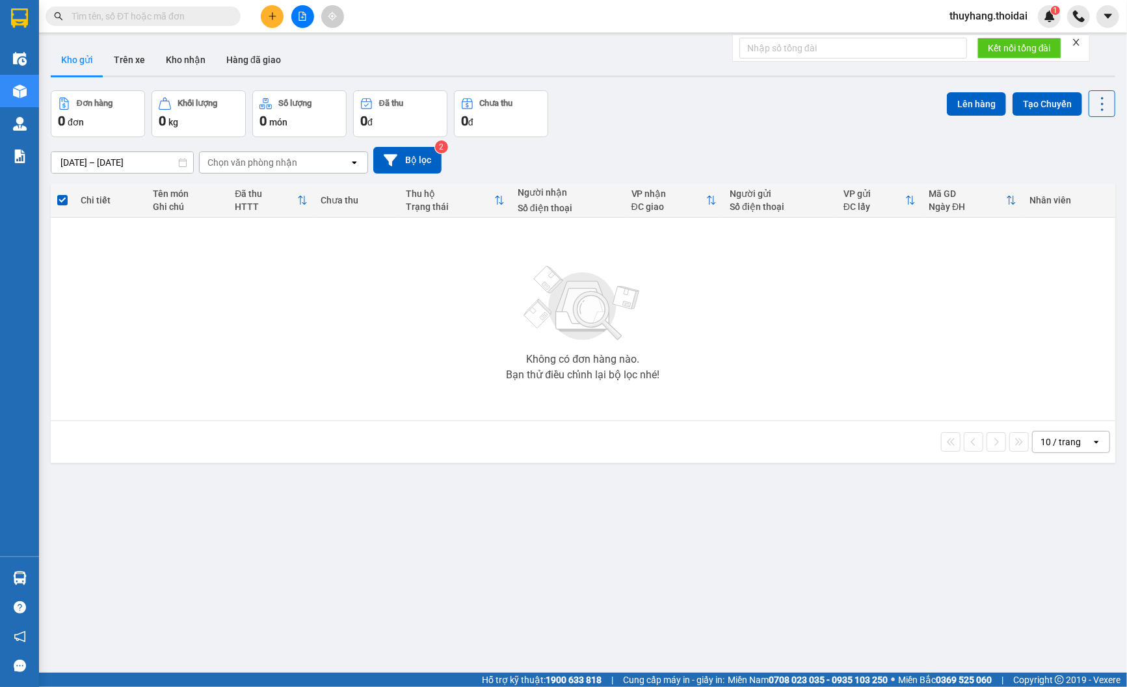
click at [25, 576] on img at bounding box center [20, 579] width 14 height 14
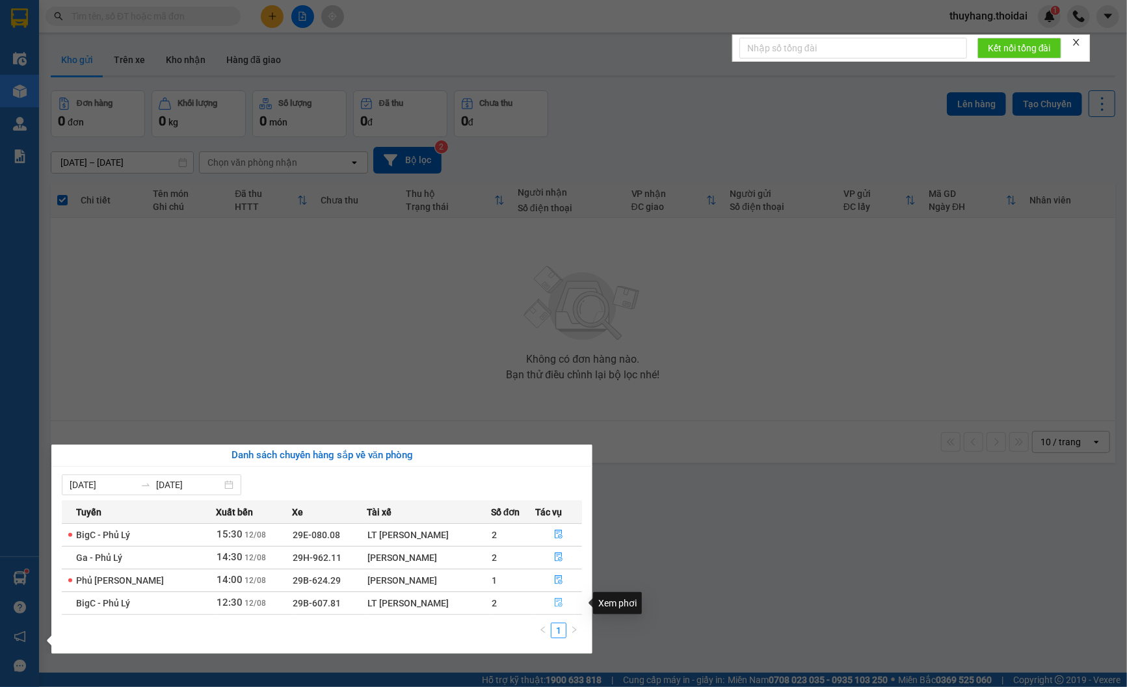
click at [557, 602] on icon "file-done" at bounding box center [558, 602] width 9 height 9
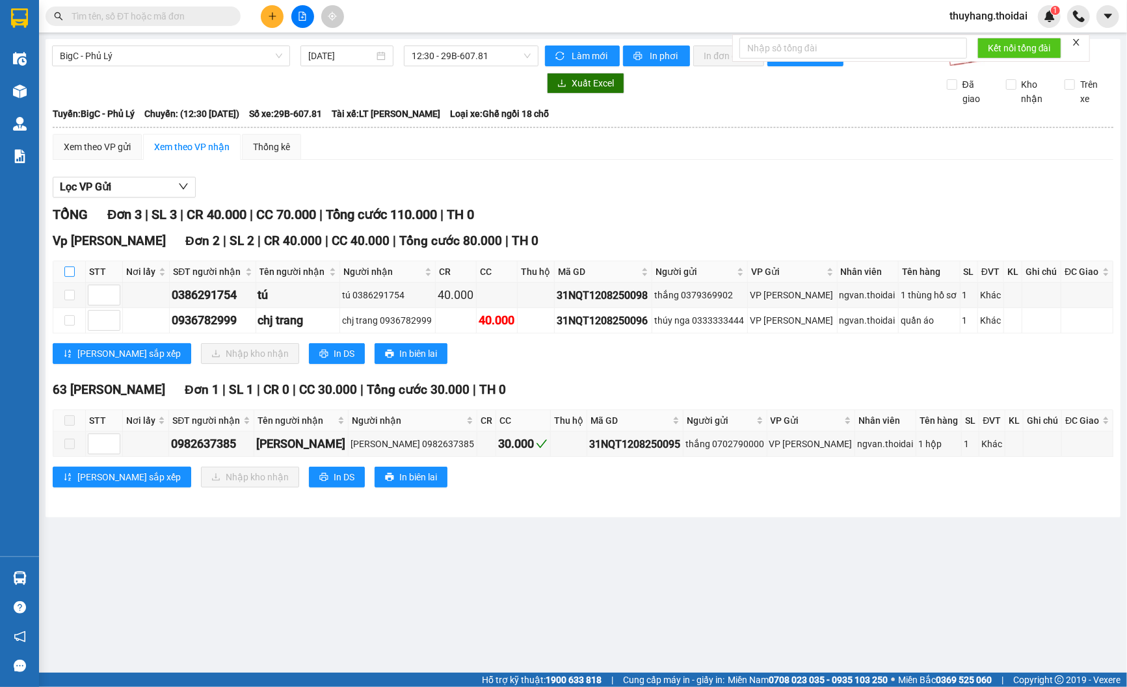
click at [72, 270] on input "checkbox" at bounding box center [69, 272] width 10 height 10
checkbox input "true"
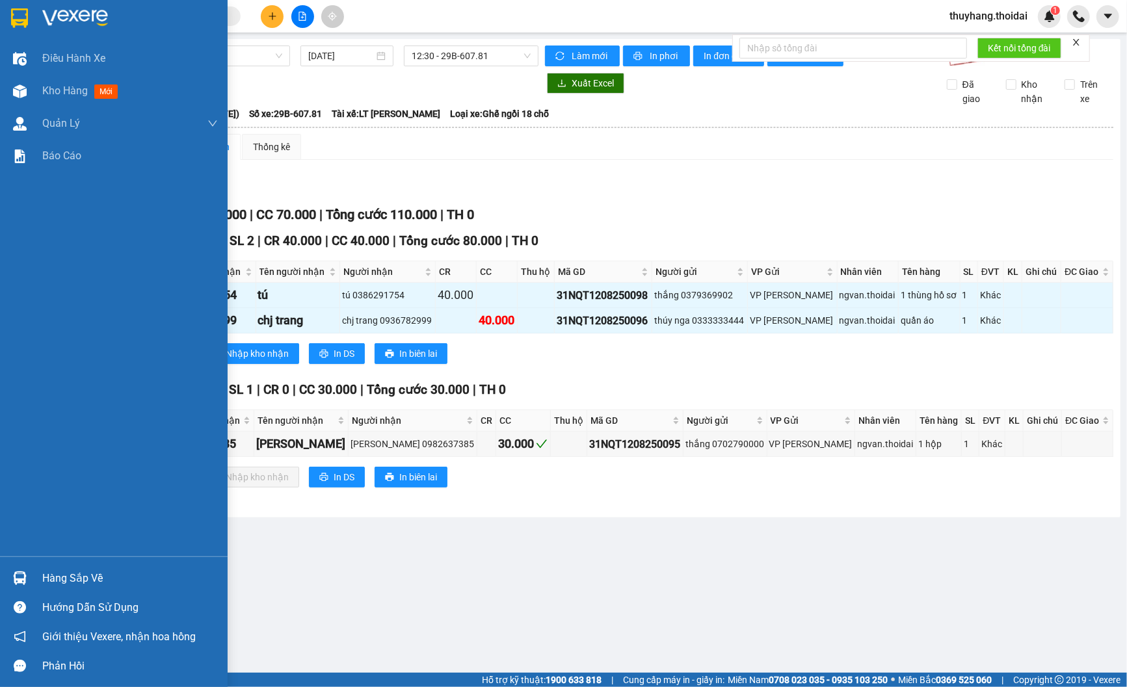
click at [47, 574] on div "Hàng sắp về" at bounding box center [130, 579] width 176 height 20
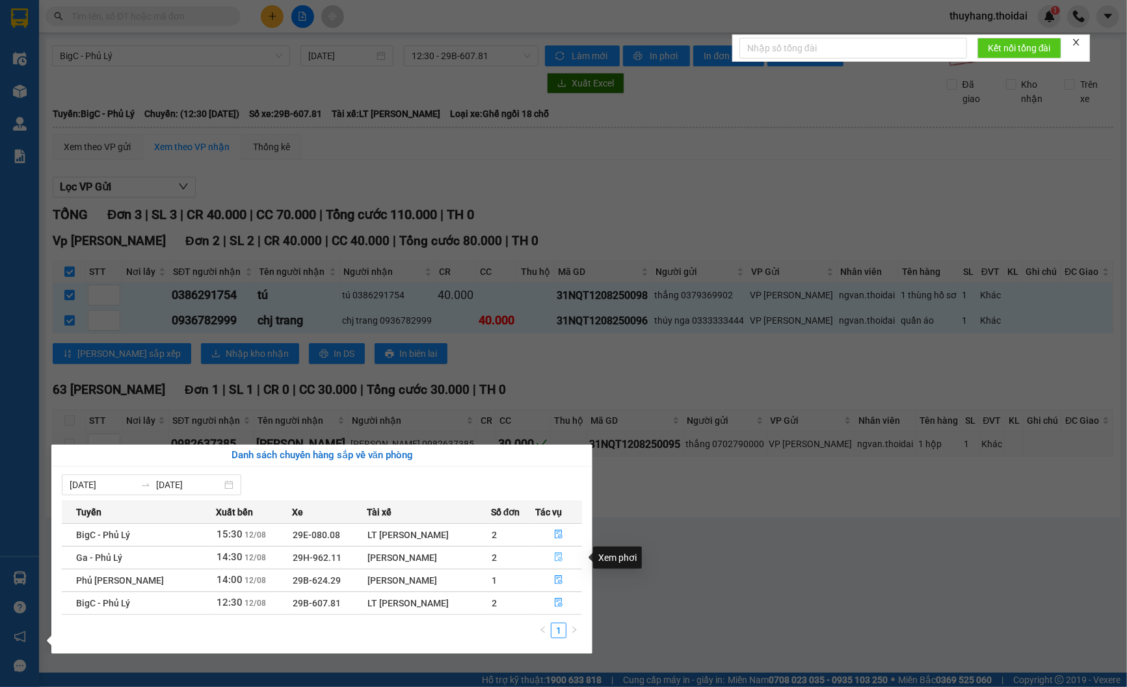
click at [555, 557] on icon "file-done" at bounding box center [558, 557] width 9 height 9
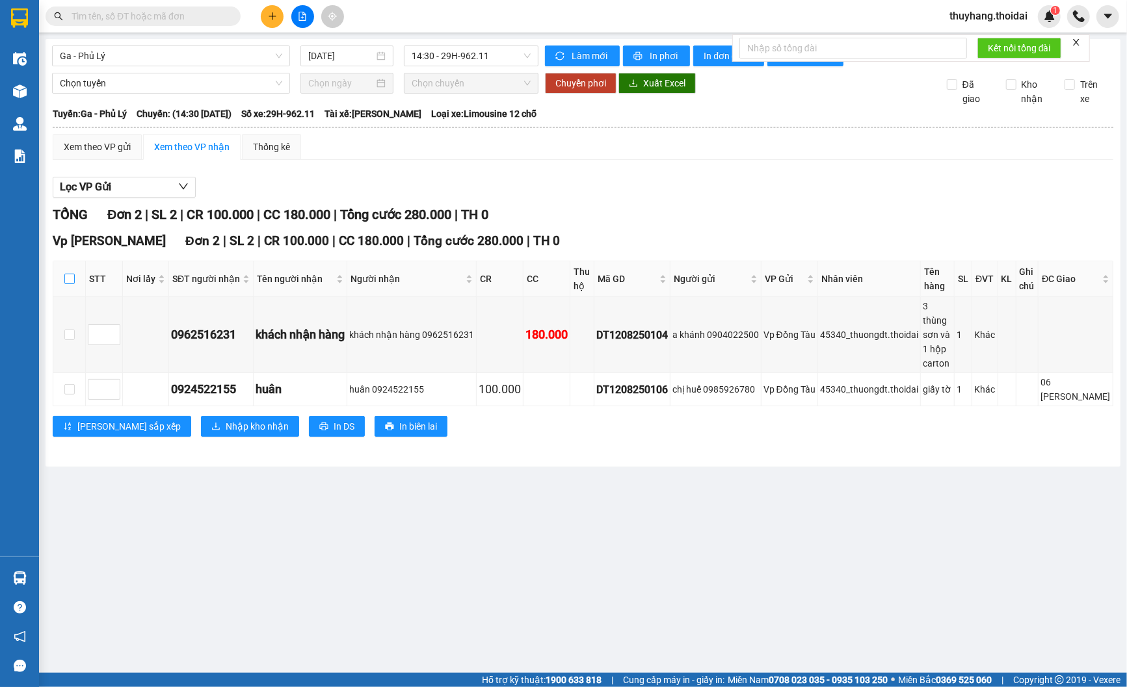
click at [70, 274] on label at bounding box center [69, 279] width 10 height 14
click at [70, 274] on input "checkbox" at bounding box center [69, 279] width 10 height 10
checkbox input "true"
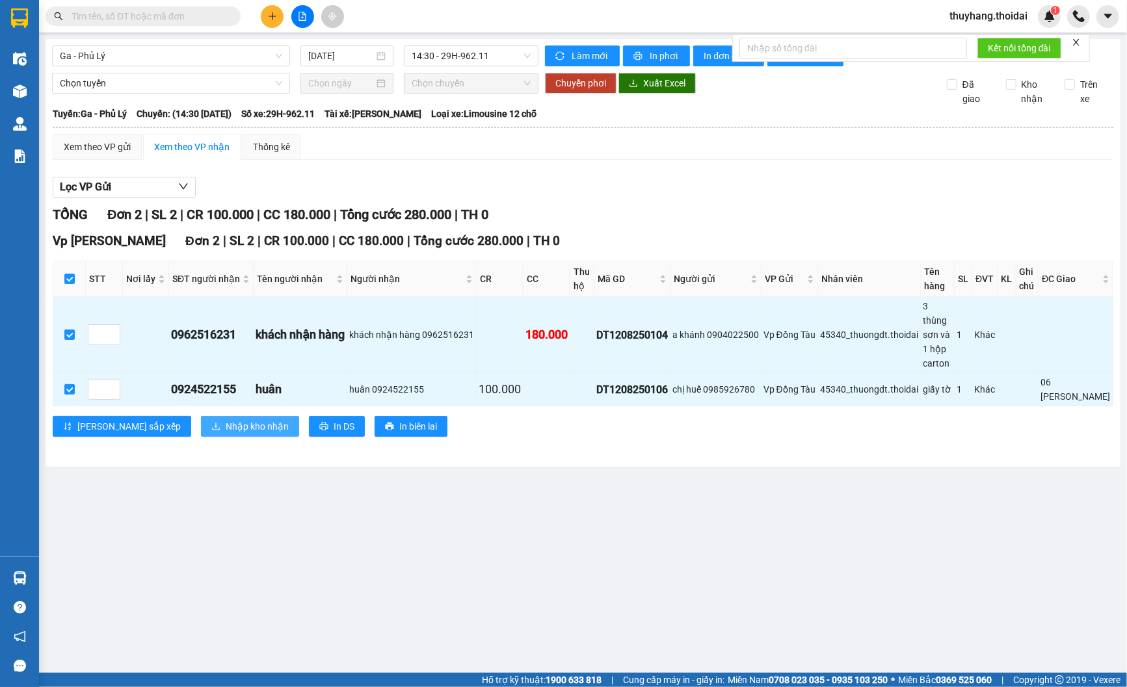
click at [226, 419] on span "Nhập kho nhận" at bounding box center [257, 426] width 63 height 14
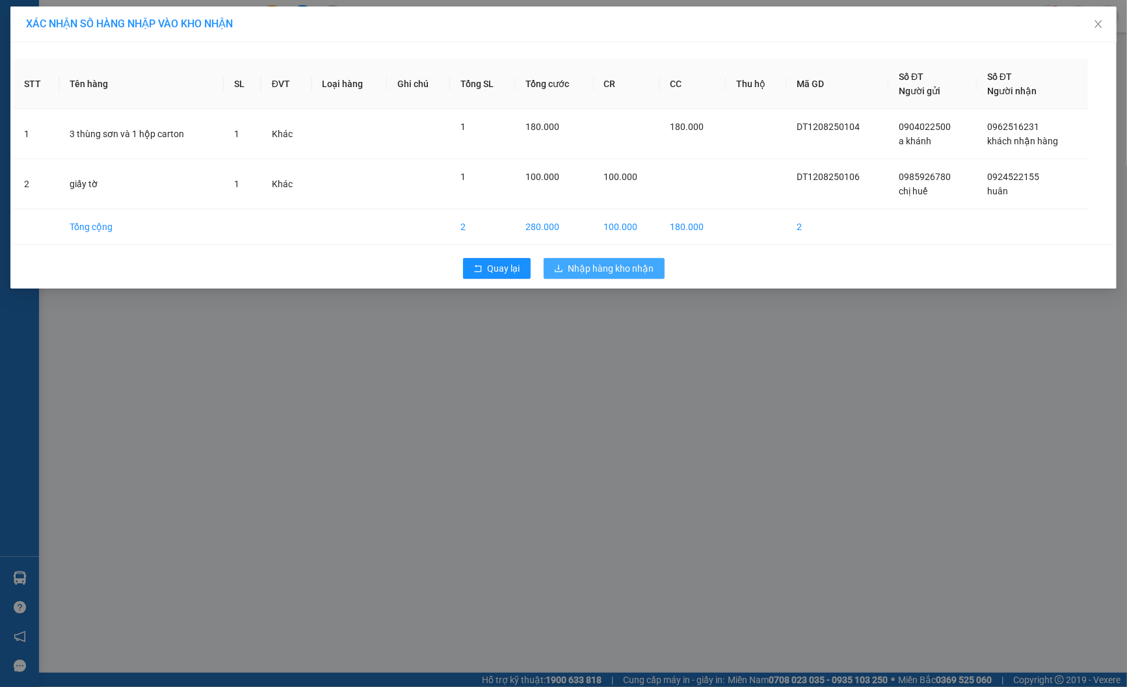
click at [618, 269] on span "Nhập hàng kho nhận" at bounding box center [611, 268] width 86 height 14
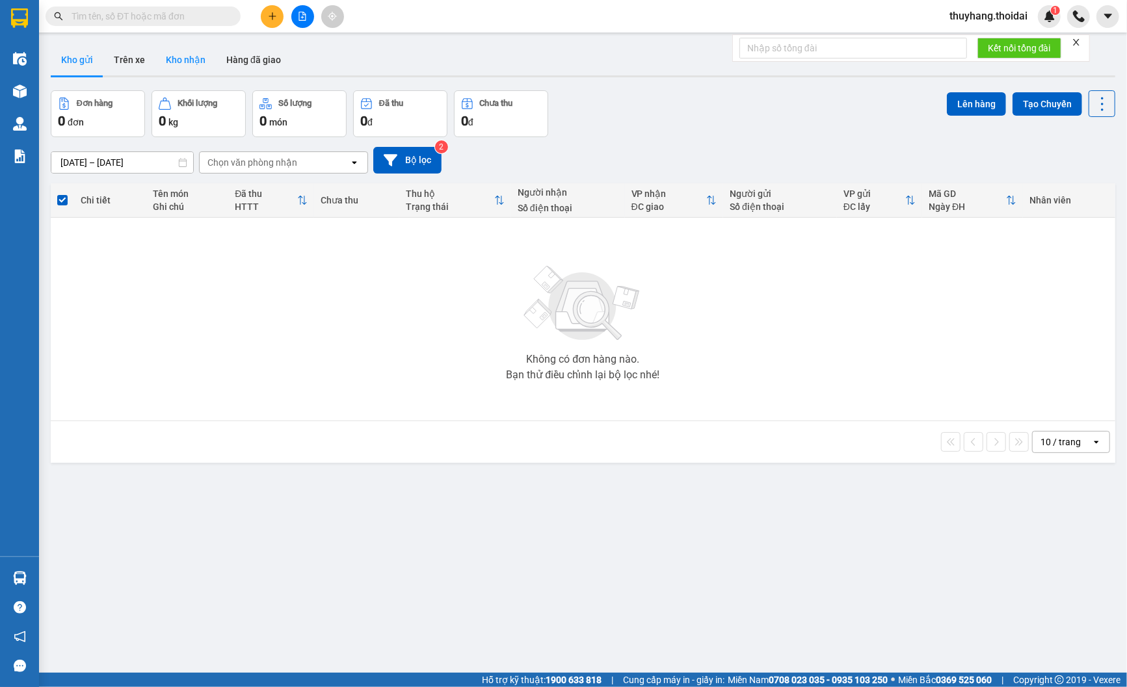
drag, startPoint x: 196, startPoint y: 63, endPoint x: 264, endPoint y: 92, distance: 74.0
click at [196, 65] on button "Kho nhận" at bounding box center [185, 59] width 60 height 31
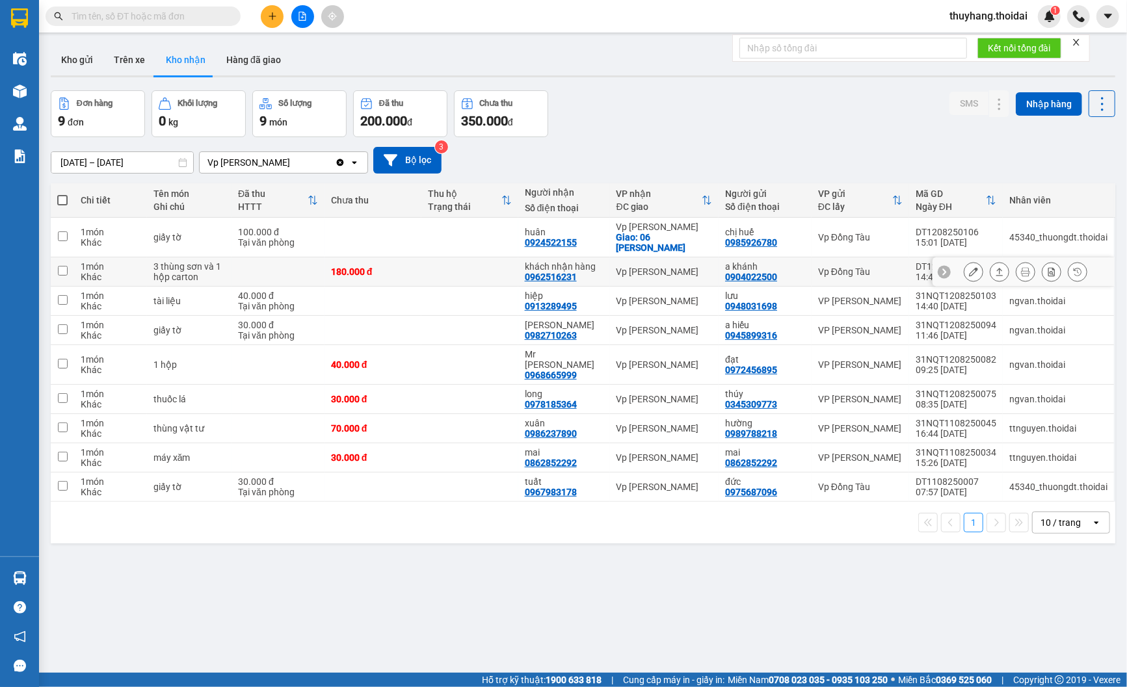
click at [457, 274] on td at bounding box center [469, 272] width 97 height 29
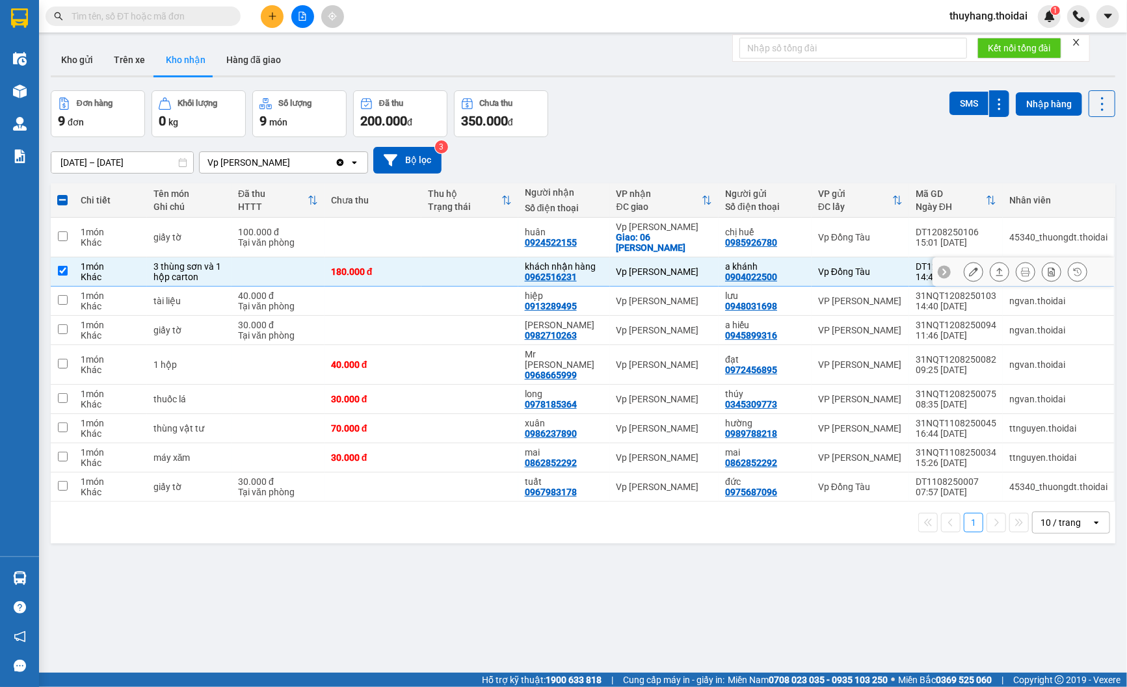
click at [303, 270] on td at bounding box center [278, 272] width 93 height 29
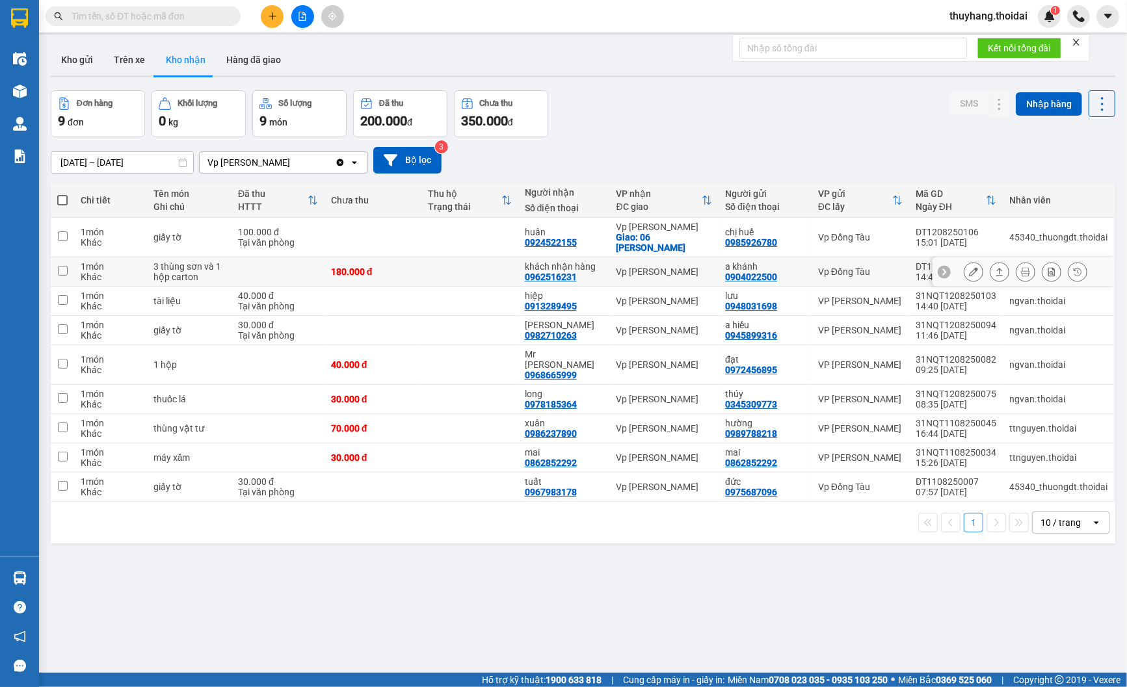
drag, startPoint x: 486, startPoint y: 270, endPoint x: 799, endPoint y: 308, distance: 315.1
click at [499, 270] on td at bounding box center [469, 272] width 97 height 29
checkbox input "true"
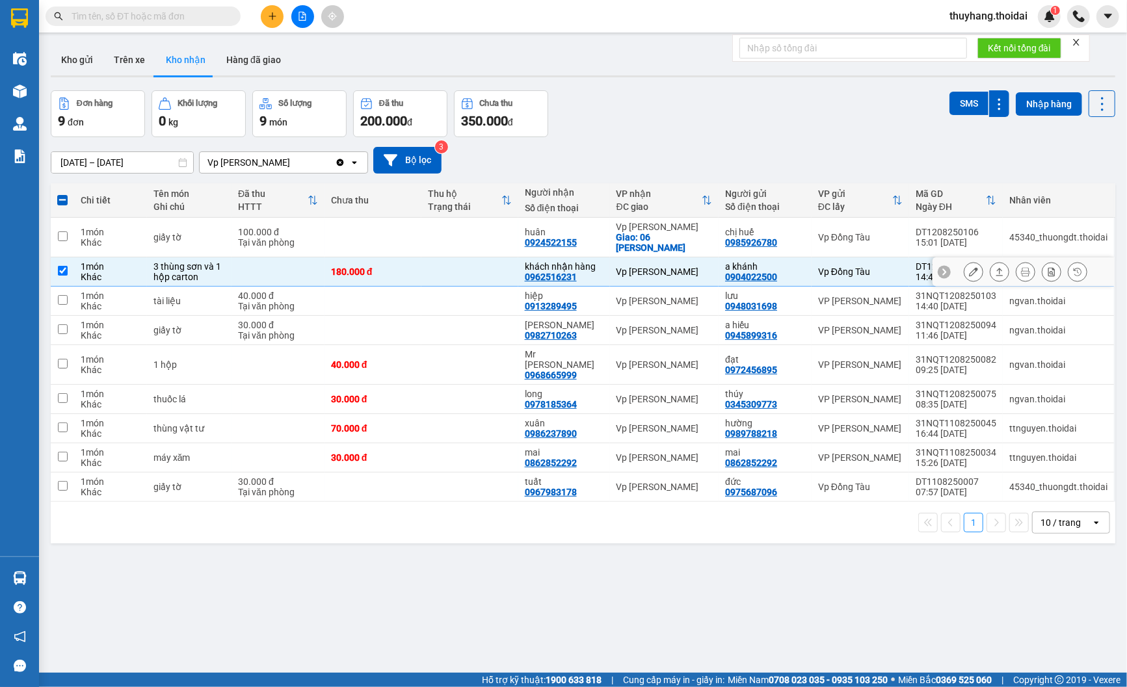
click at [972, 273] on div at bounding box center [974, 272] width 20 height 20
click at [969, 273] on icon at bounding box center [973, 271] width 9 height 9
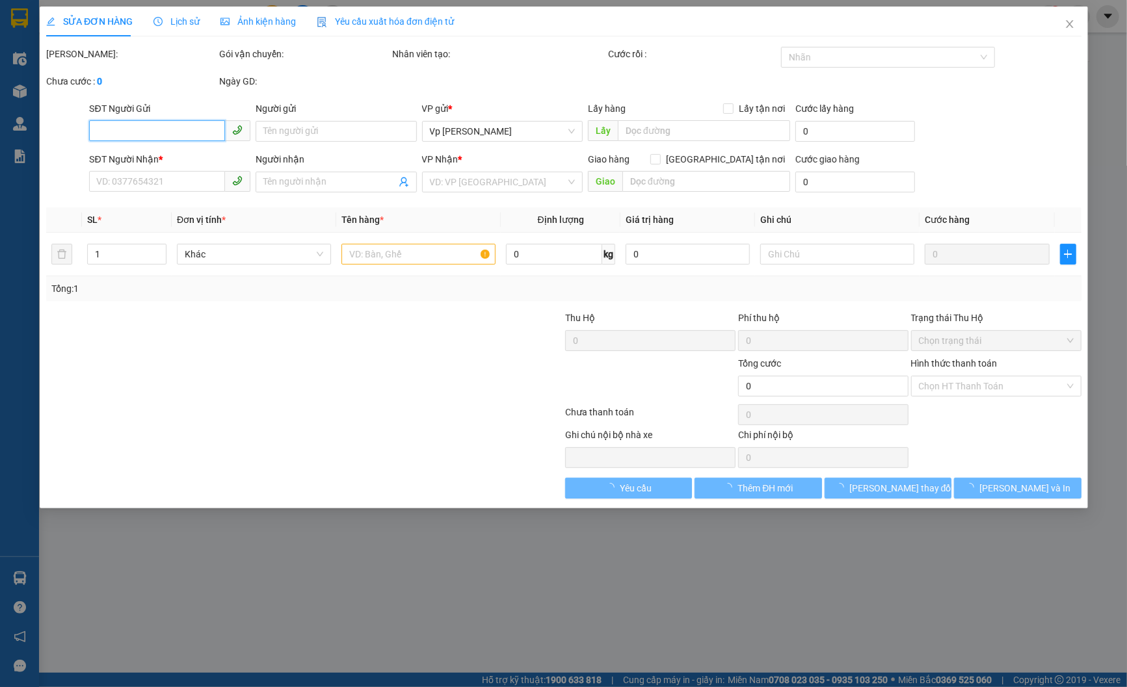
type input "0904022500"
type input "a khánh"
type input "0962516231"
type input "khách nhận hàng"
type input "180.000"
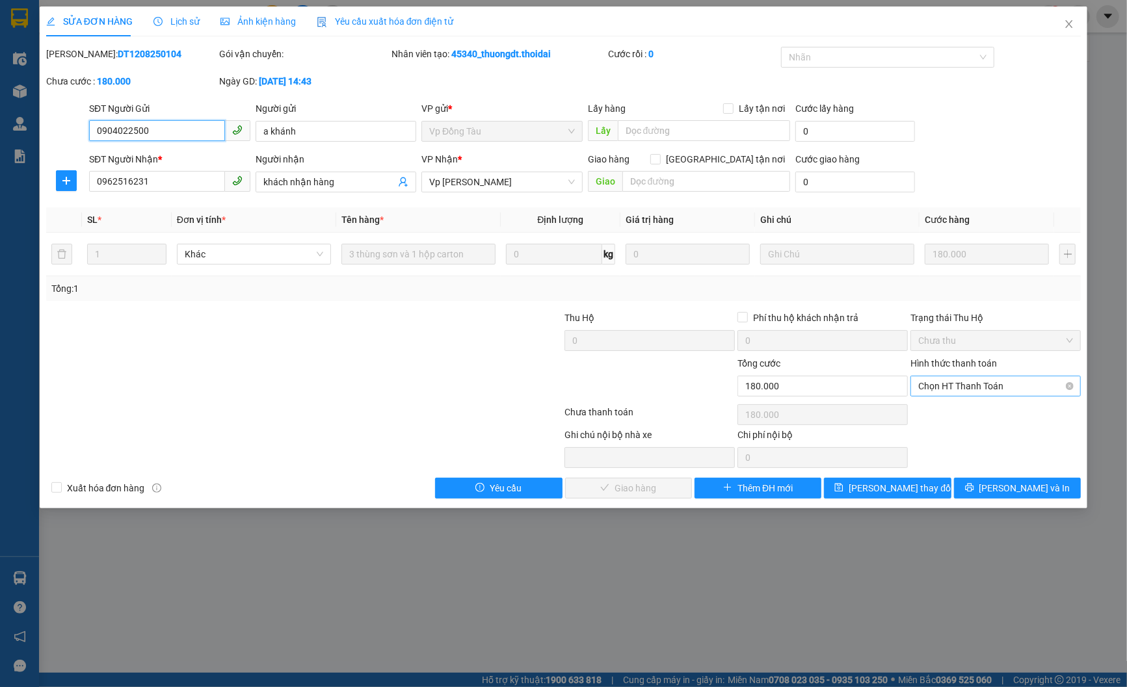
click at [986, 379] on span "Chọn HT Thanh Toán" at bounding box center [995, 387] width 155 height 20
click at [952, 418] on div "Tại văn phòng" at bounding box center [996, 412] width 155 height 14
type input "0"
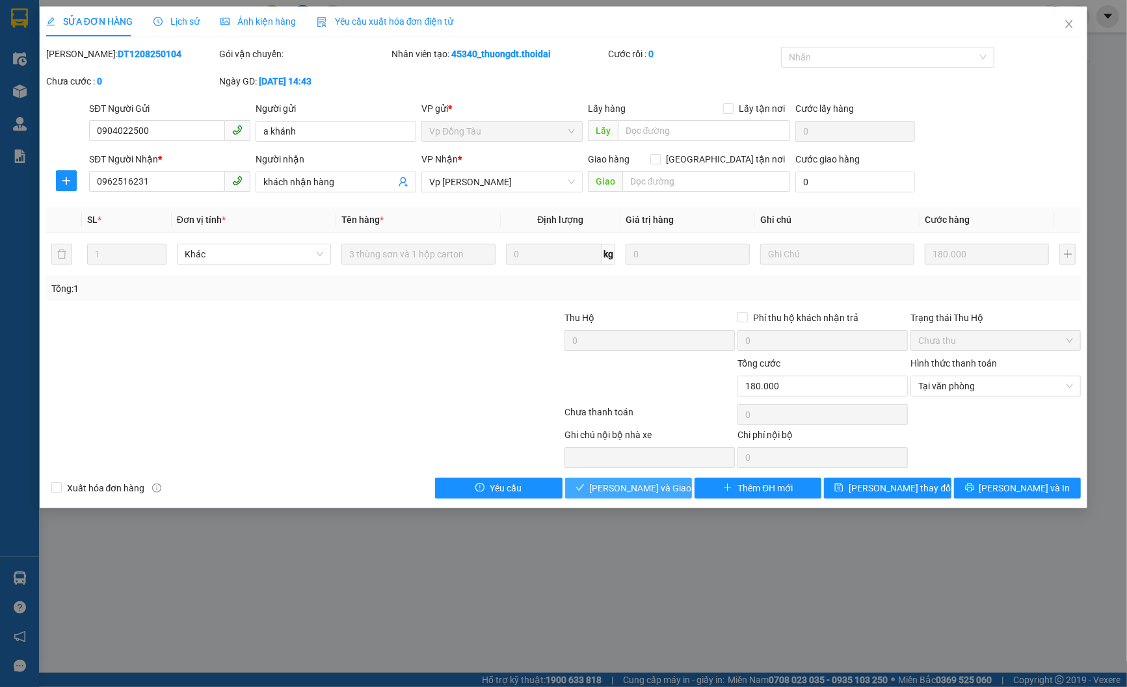
click at [637, 490] on span "[PERSON_NAME] và Giao hàng" at bounding box center [652, 488] width 125 height 14
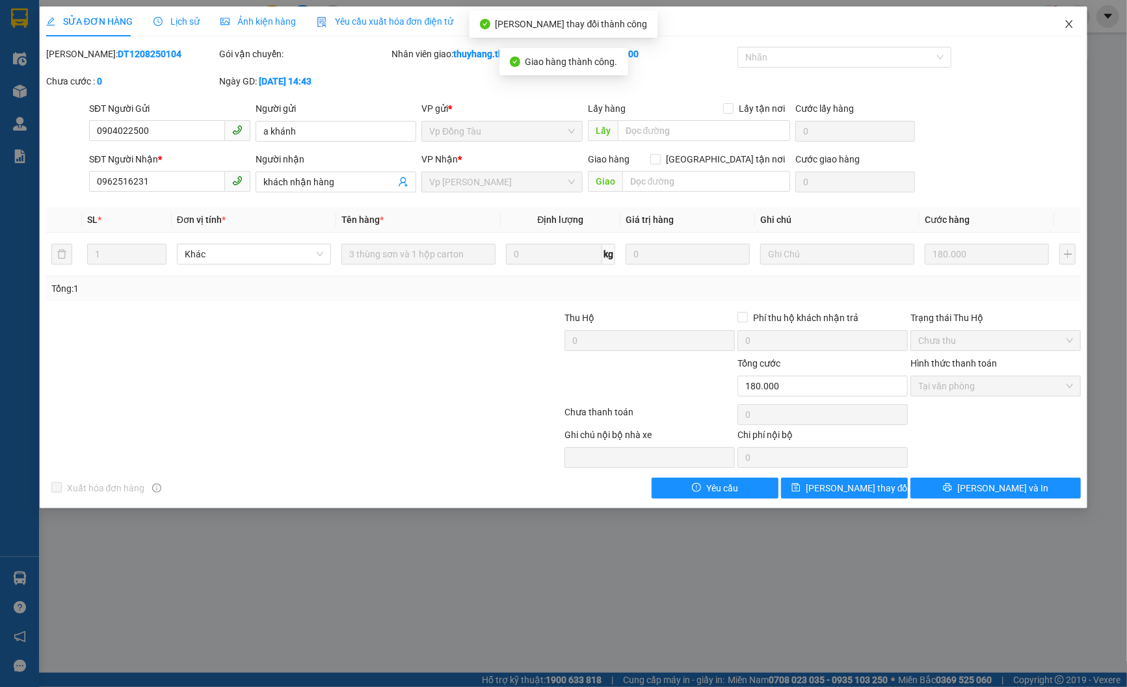
click at [1069, 27] on icon "close" at bounding box center [1069, 24] width 7 height 8
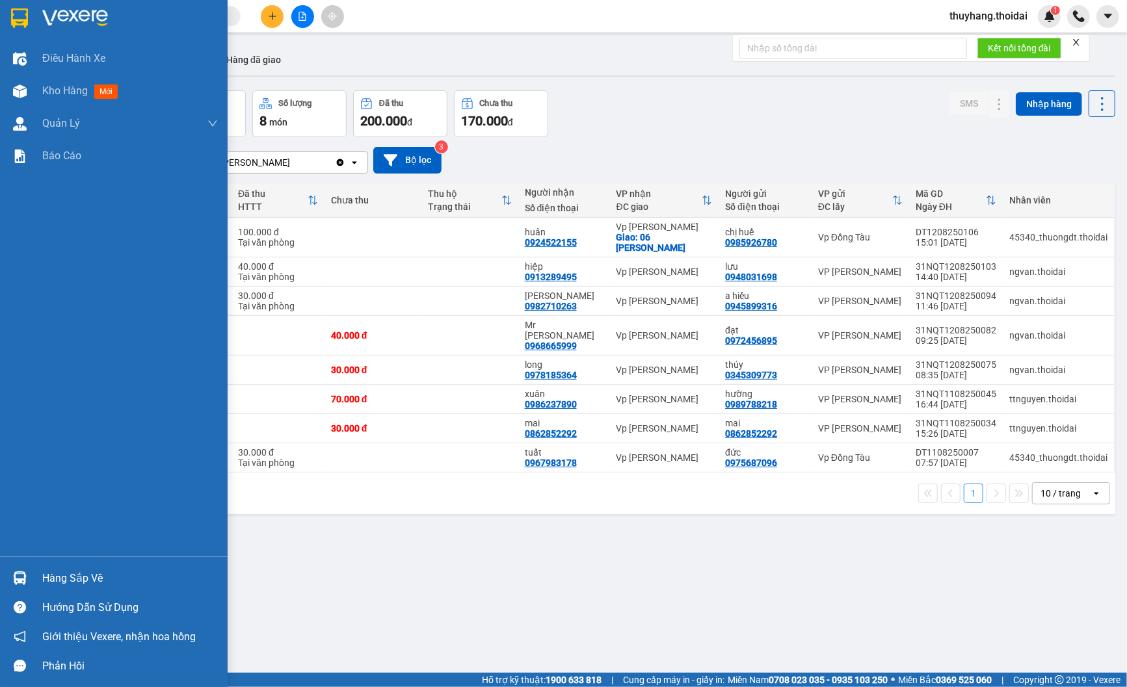
drag, startPoint x: 44, startPoint y: 587, endPoint x: 362, endPoint y: 612, distance: 319.0
click at [46, 587] on div "Hàng sắp về" at bounding box center [130, 579] width 176 height 20
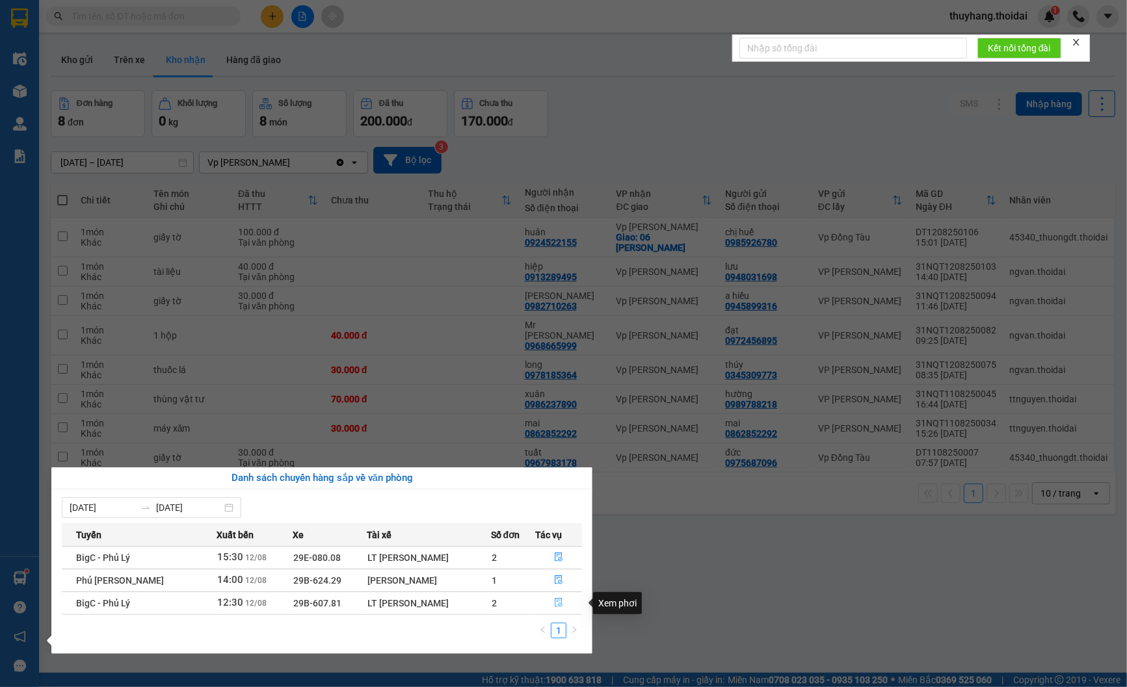
click at [559, 603] on icon "file-done" at bounding box center [559, 602] width 8 height 9
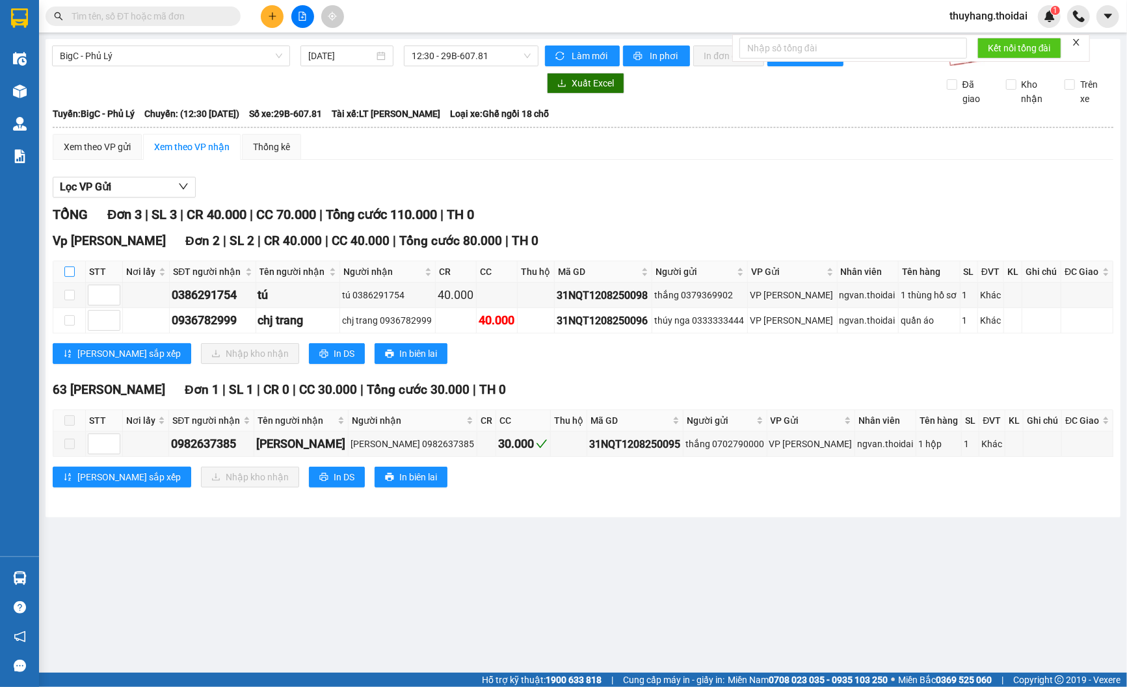
click at [68, 272] on input "checkbox" at bounding box center [69, 272] width 10 height 10
checkbox input "true"
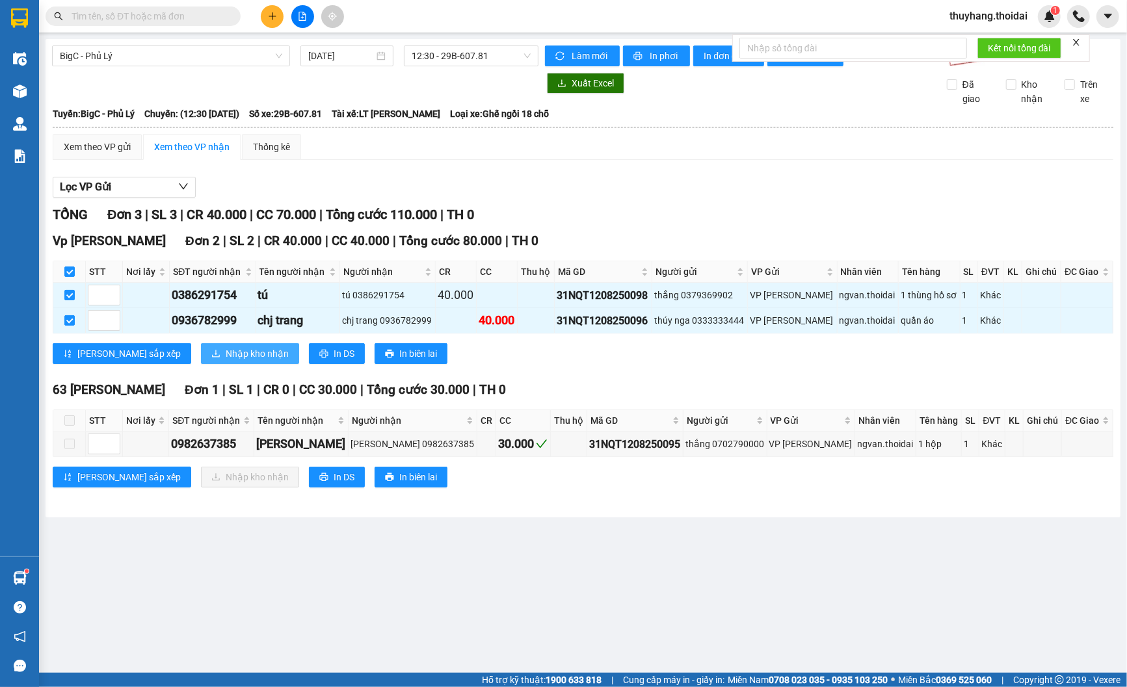
click at [226, 353] on span "Nhập kho nhận" at bounding box center [257, 354] width 63 height 14
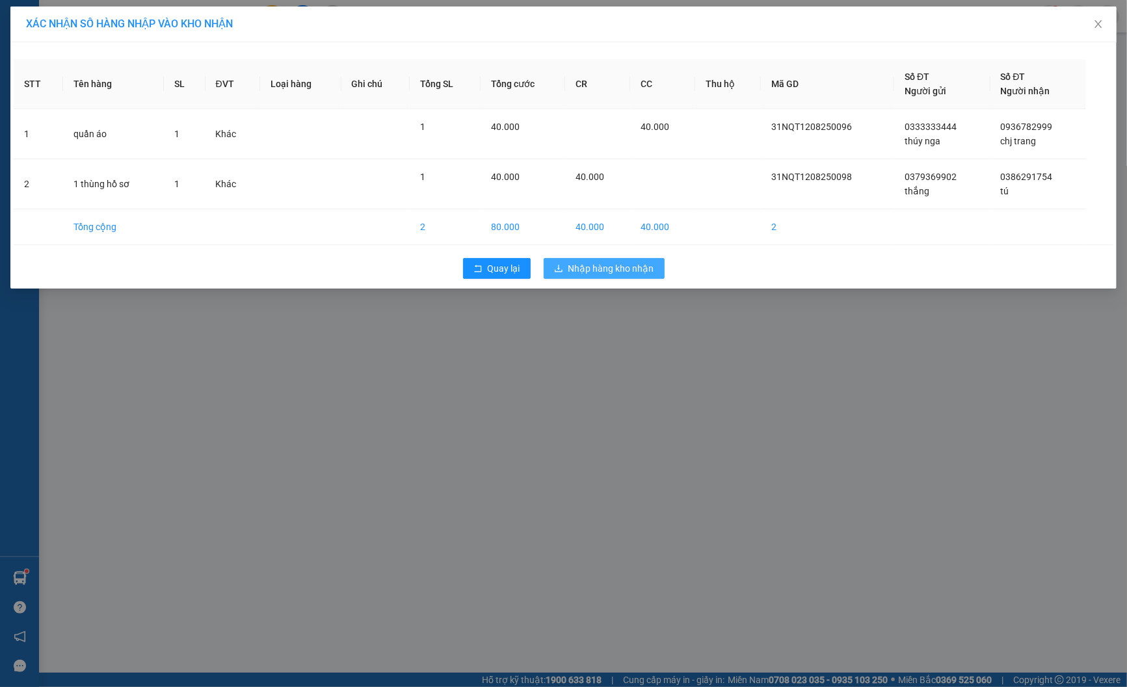
click at [622, 277] on button "Nhập hàng kho nhận" at bounding box center [604, 268] width 121 height 21
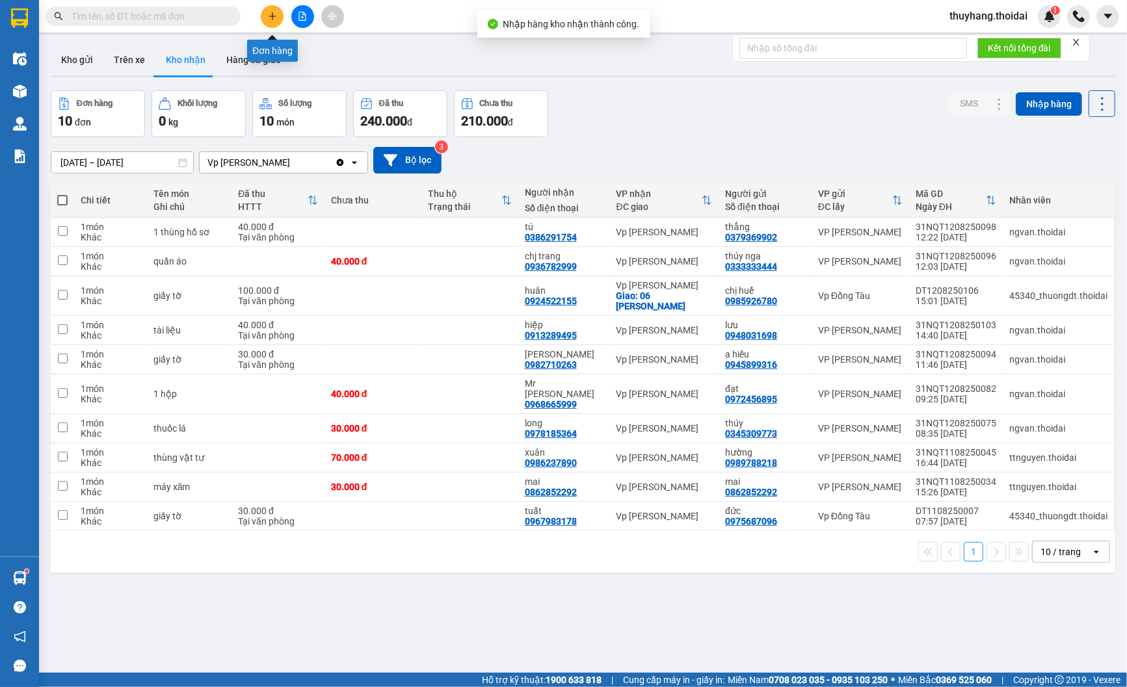
click at [271, 16] on icon "plus" at bounding box center [272, 16] width 7 height 1
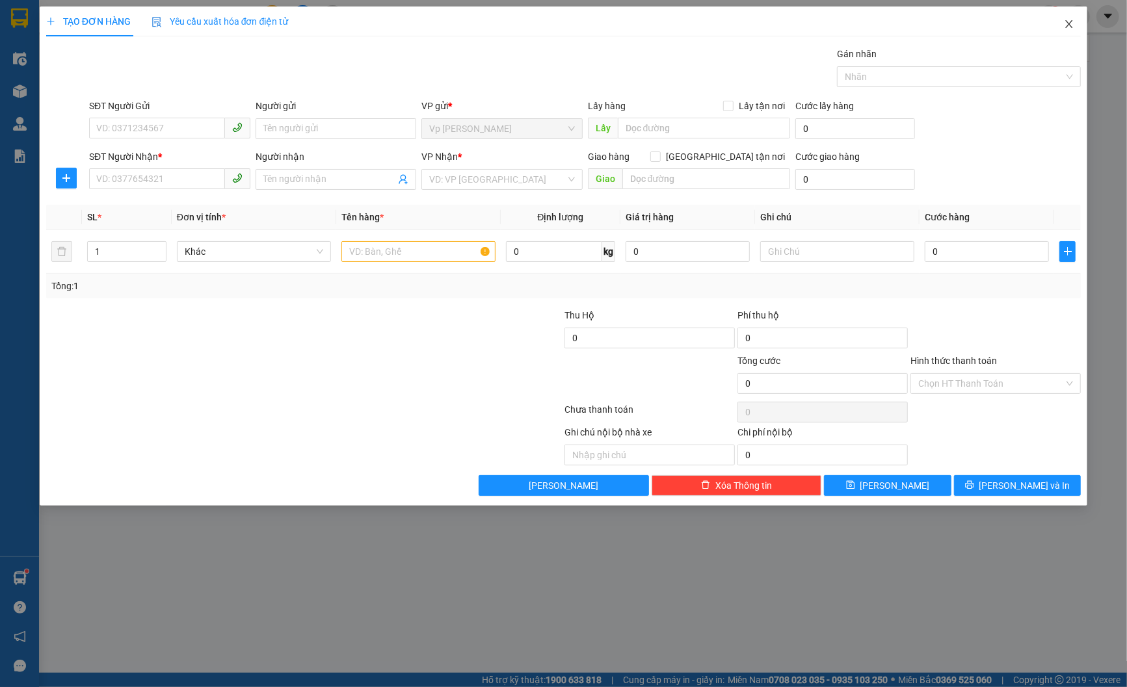
click at [1073, 25] on icon "close" at bounding box center [1069, 24] width 10 height 10
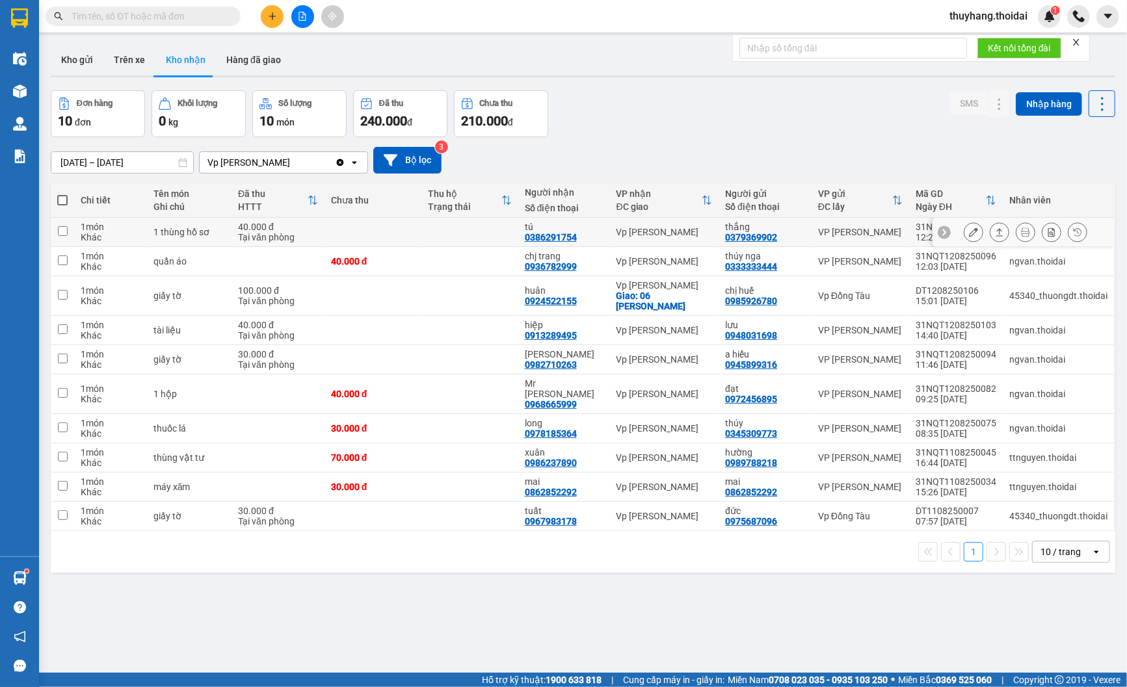
drag, startPoint x: 406, startPoint y: 231, endPoint x: 811, endPoint y: 365, distance: 426.8
click at [406, 231] on td at bounding box center [373, 232] width 97 height 29
checkbox input "true"
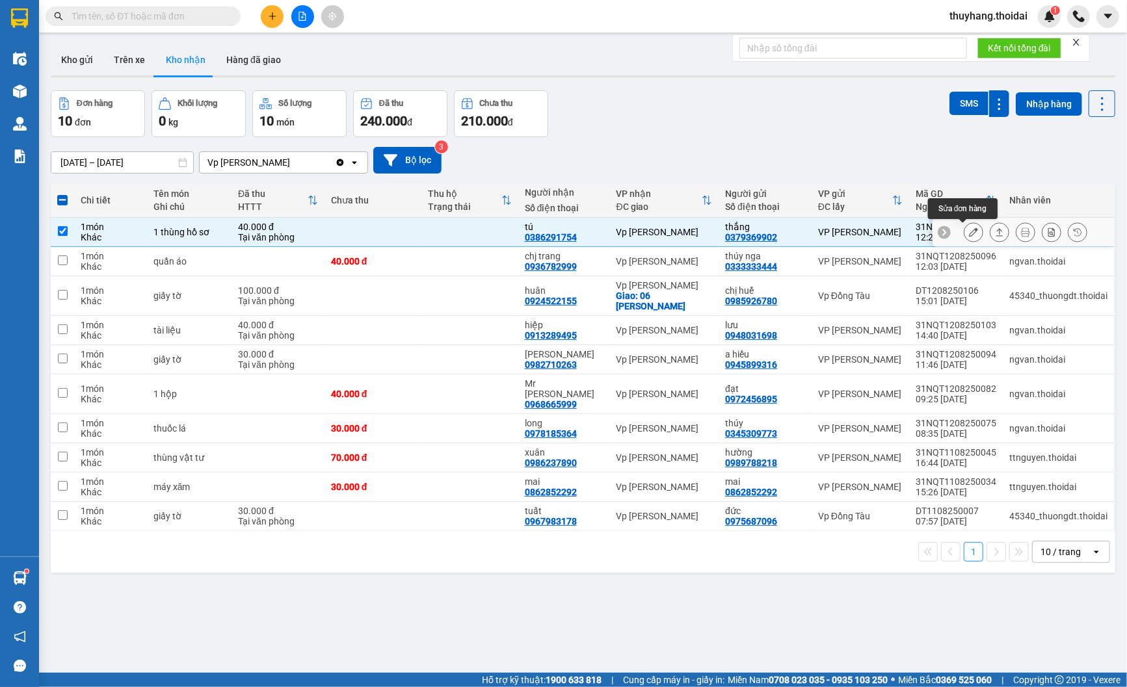
click at [969, 228] on icon at bounding box center [973, 232] width 9 height 9
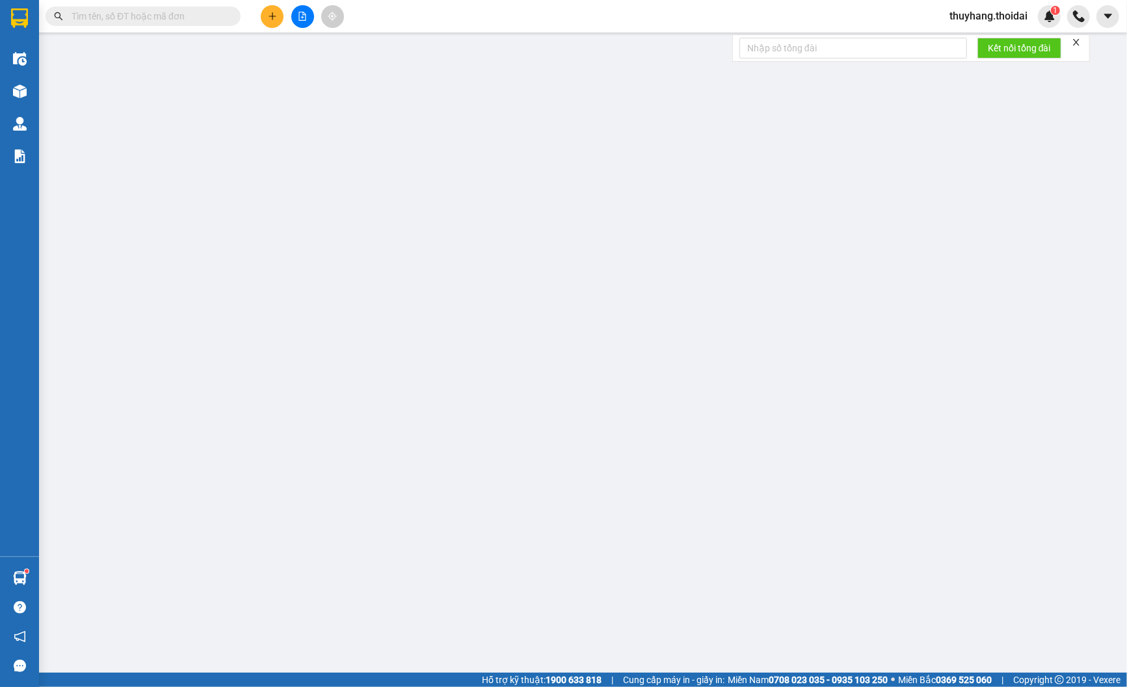
type input "0379369902"
type input "thắng"
type input "0386291754"
type input "tú"
type input "40.000"
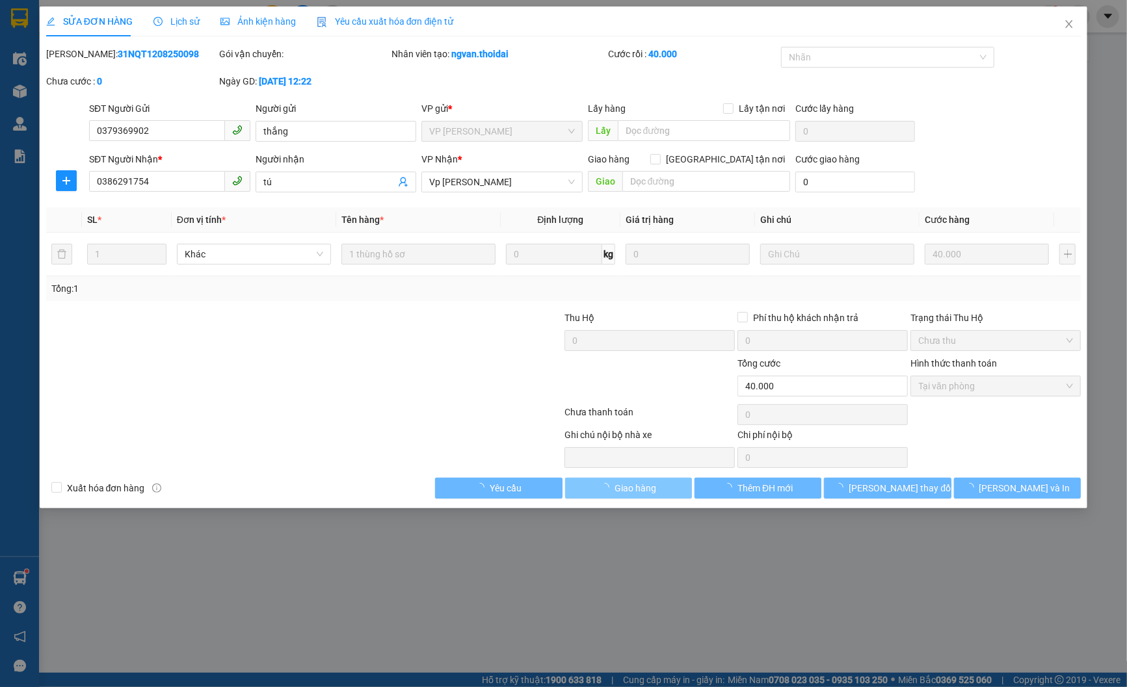
click at [656, 491] on span "Giao hàng" at bounding box center [636, 488] width 42 height 14
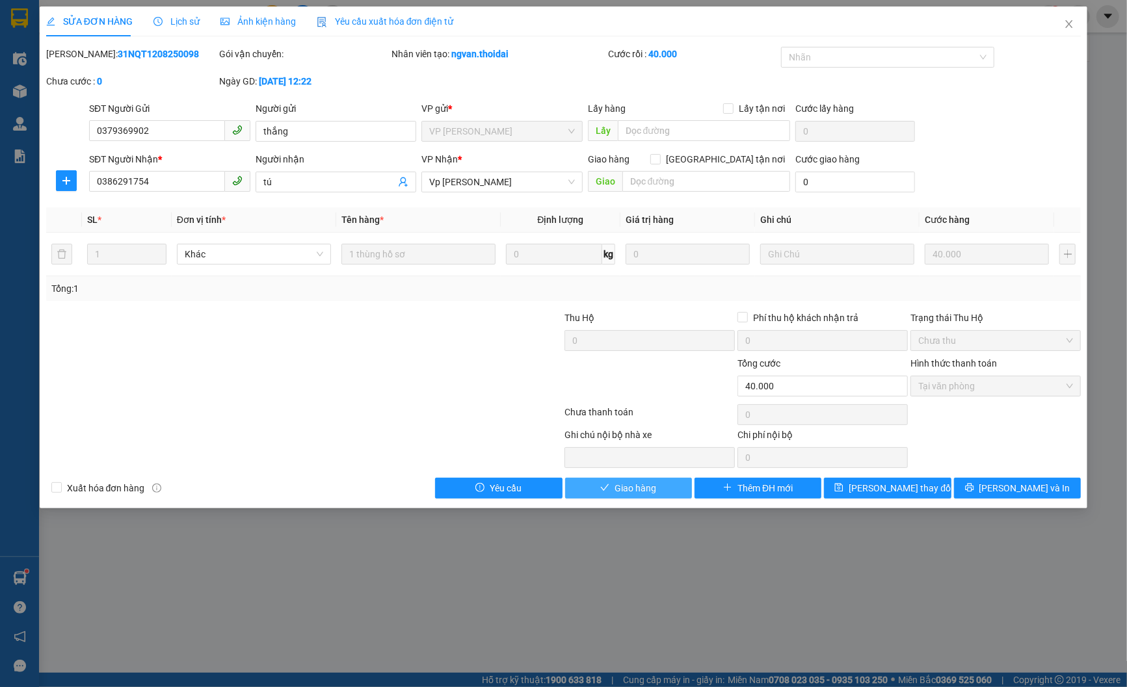
click at [648, 490] on span "Giao hàng" at bounding box center [636, 488] width 42 height 14
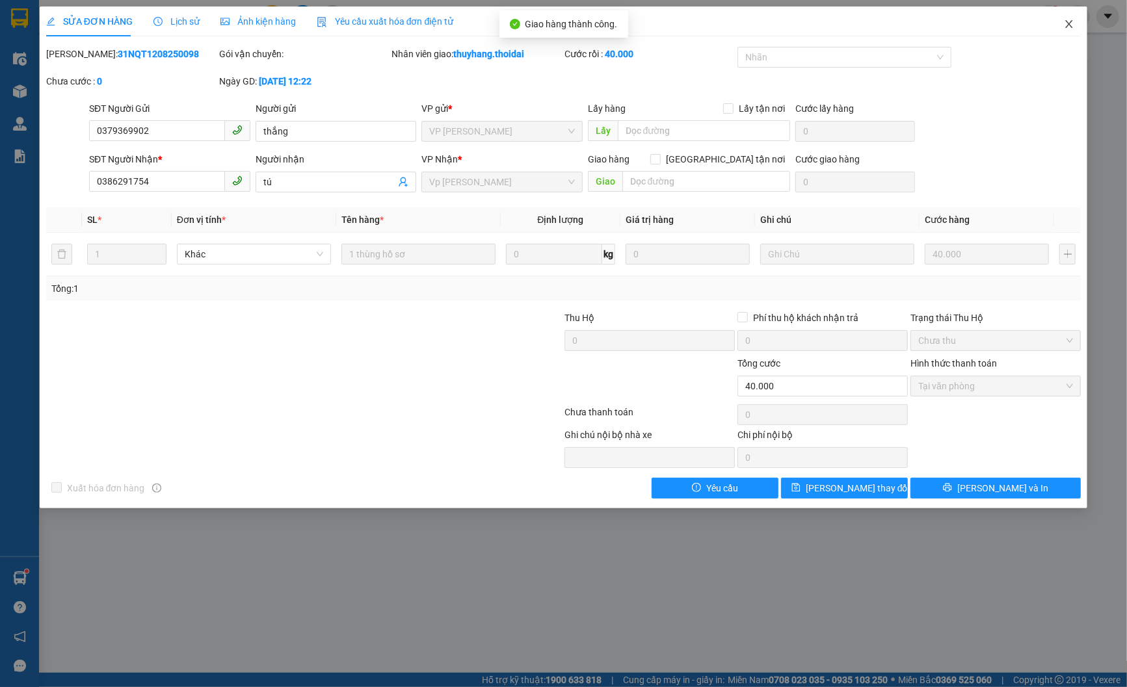
click at [1075, 23] on span "Close" at bounding box center [1069, 25] width 36 height 36
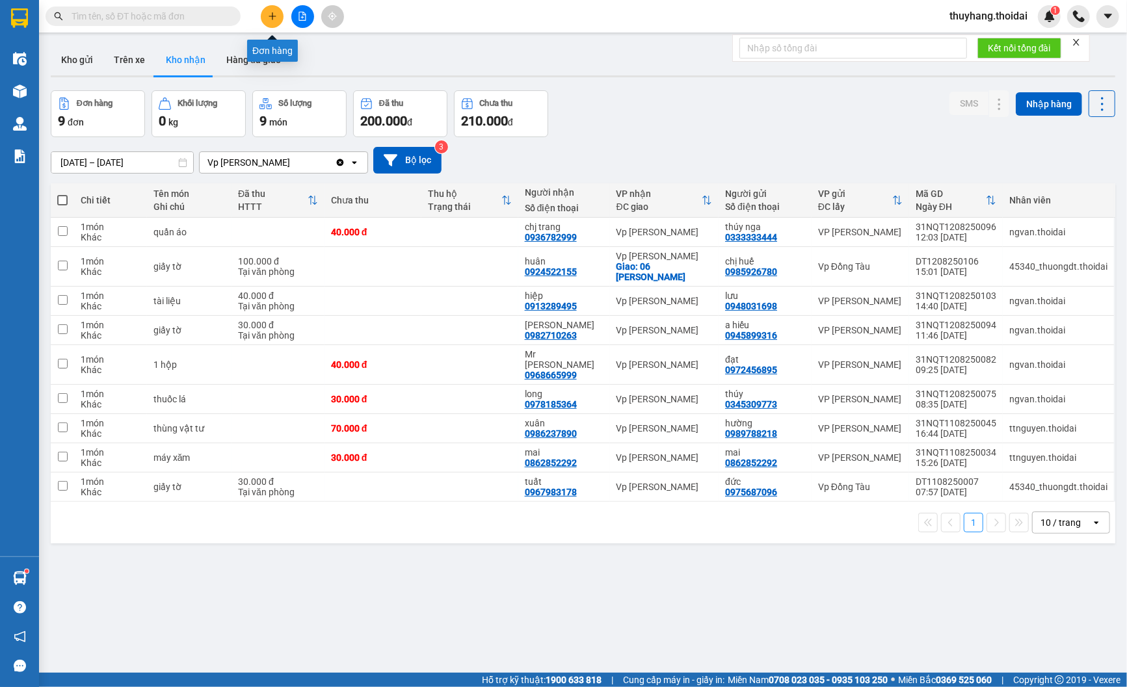
click at [282, 20] on button at bounding box center [272, 16] width 23 height 23
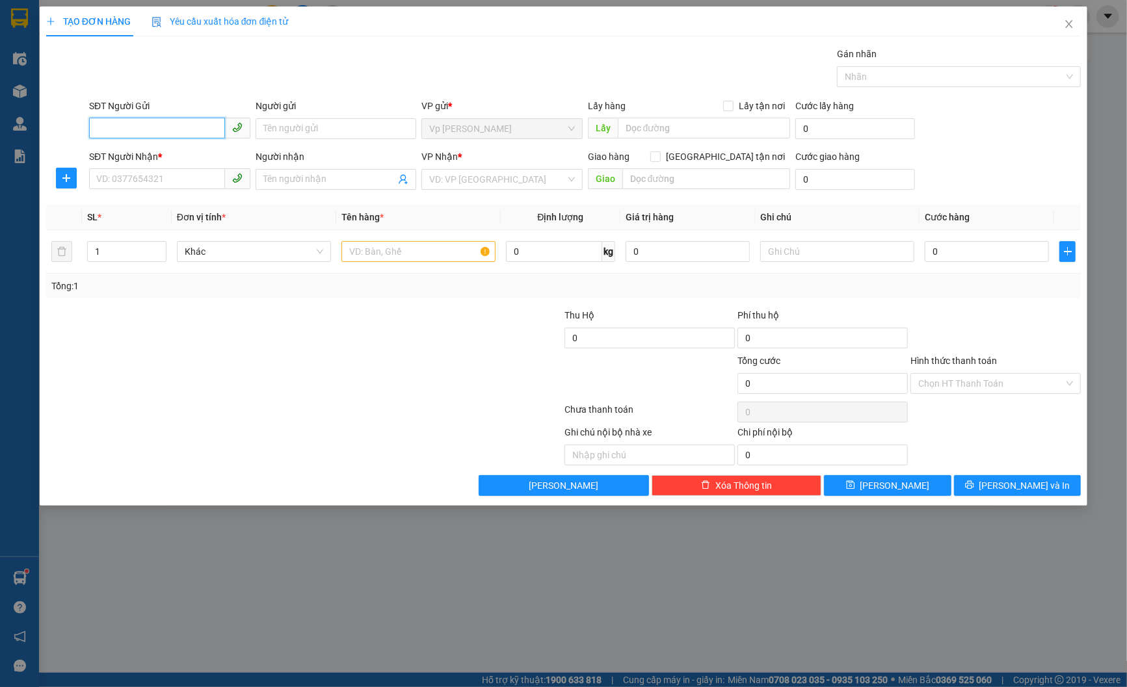
click at [161, 120] on input "SĐT Người Gửi" at bounding box center [157, 128] width 136 height 21
type input "0846805333"
click at [183, 148] on div "0846805333 - tú" at bounding box center [170, 155] width 146 height 14
type input "tú"
type input "0846805333"
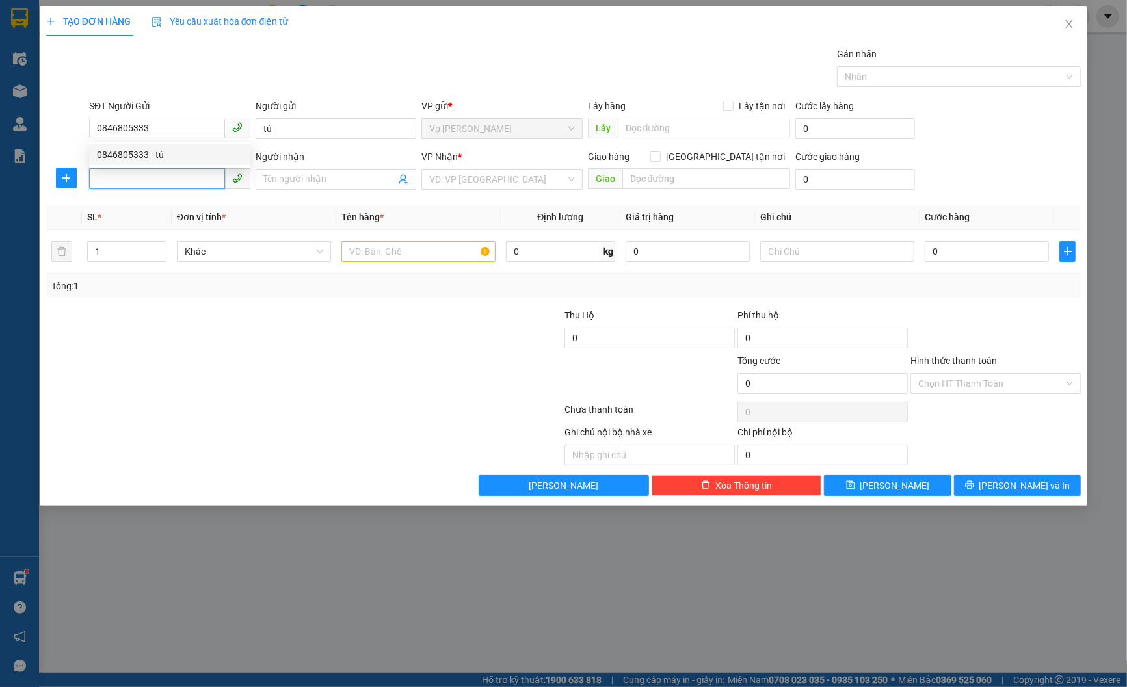
click at [171, 174] on input "SĐT Người Nhận *" at bounding box center [157, 178] width 136 height 21
type input "0973880476"
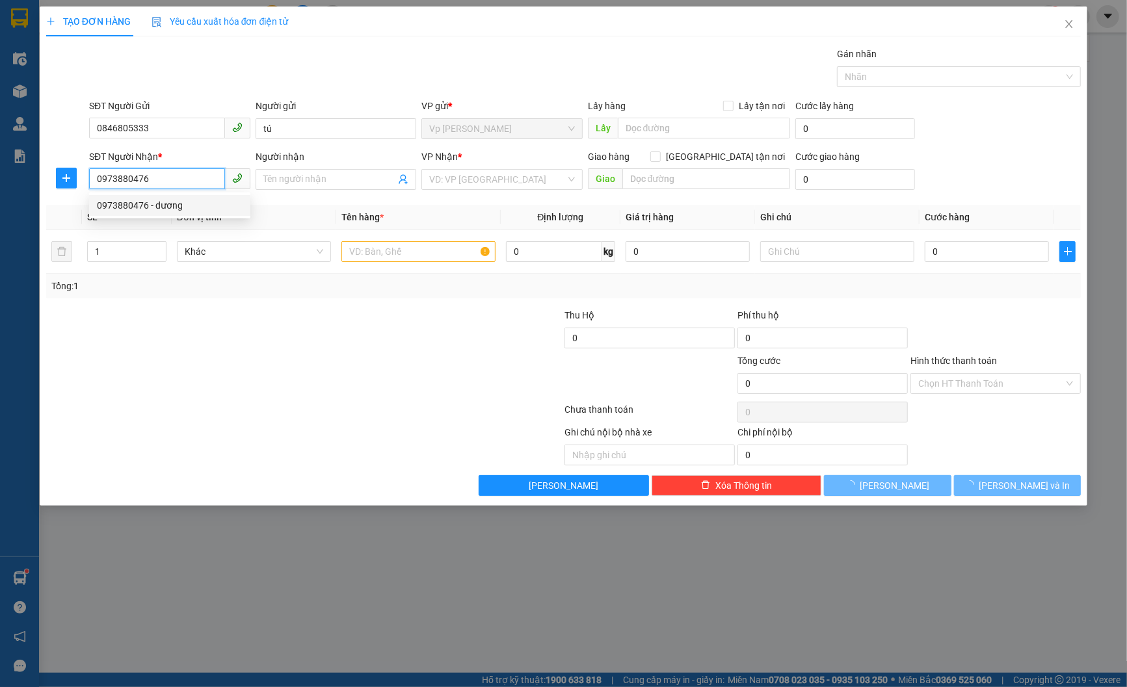
click at [181, 207] on div "0973880476 - dương" at bounding box center [170, 205] width 146 height 14
type input "dương"
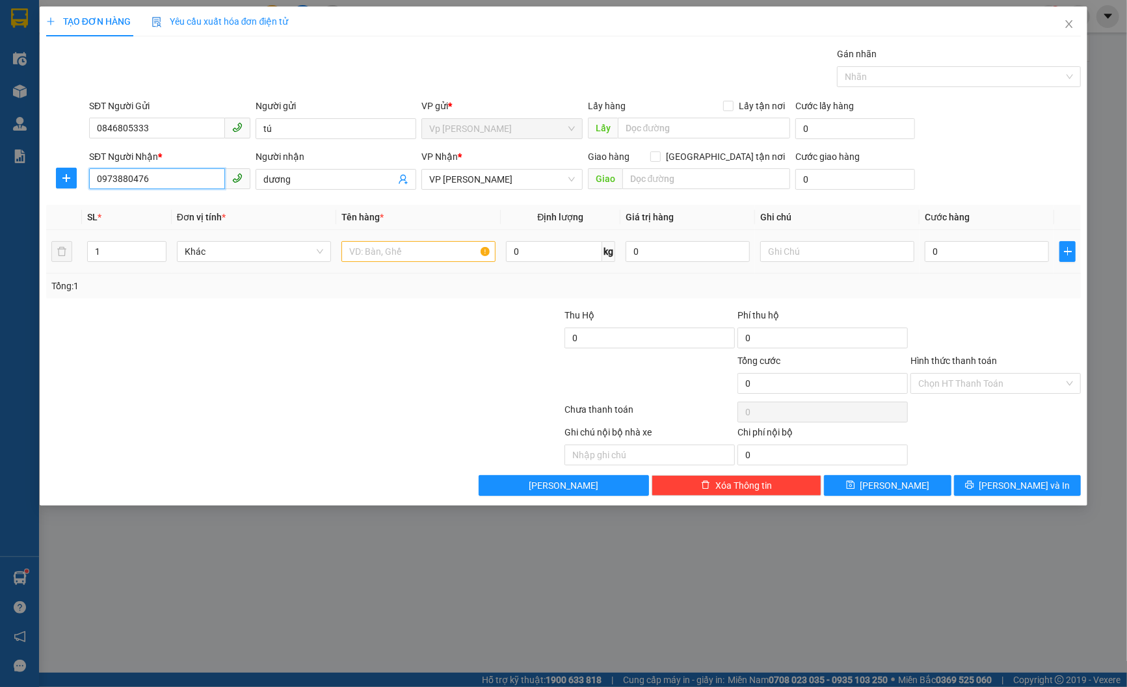
type input "0973880476"
click at [437, 256] on input "text" at bounding box center [418, 251] width 154 height 21
type input "hồ sơ"
click at [971, 251] on input "0" at bounding box center [987, 251] width 124 height 21
type input "3"
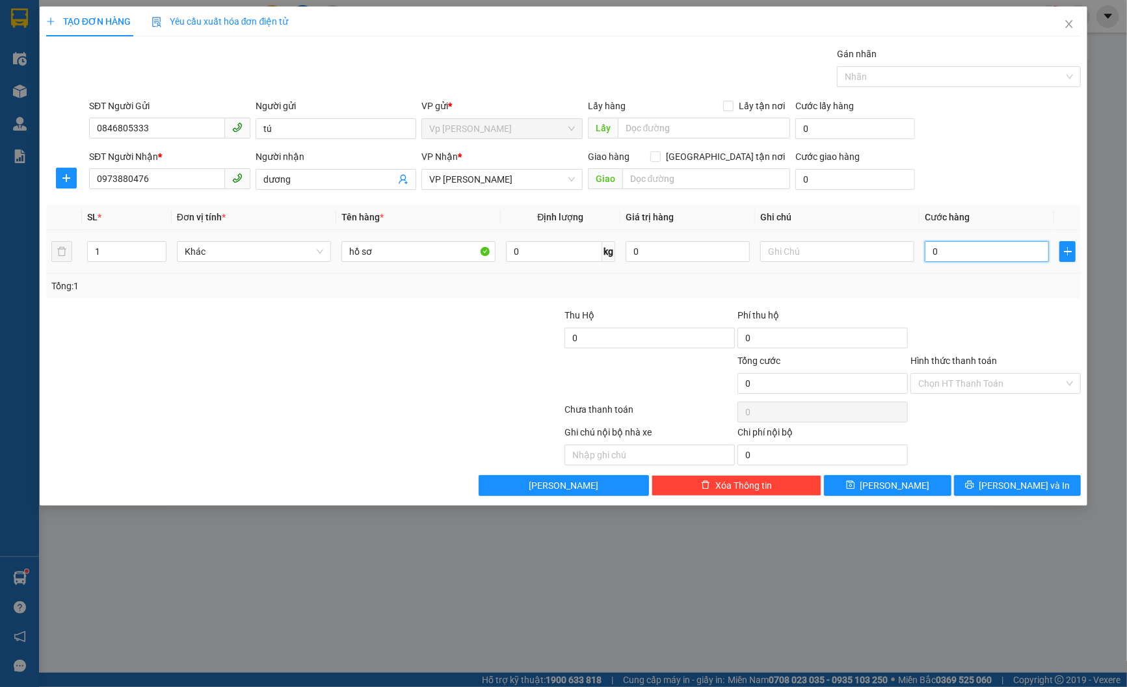
type input "3"
type input "30"
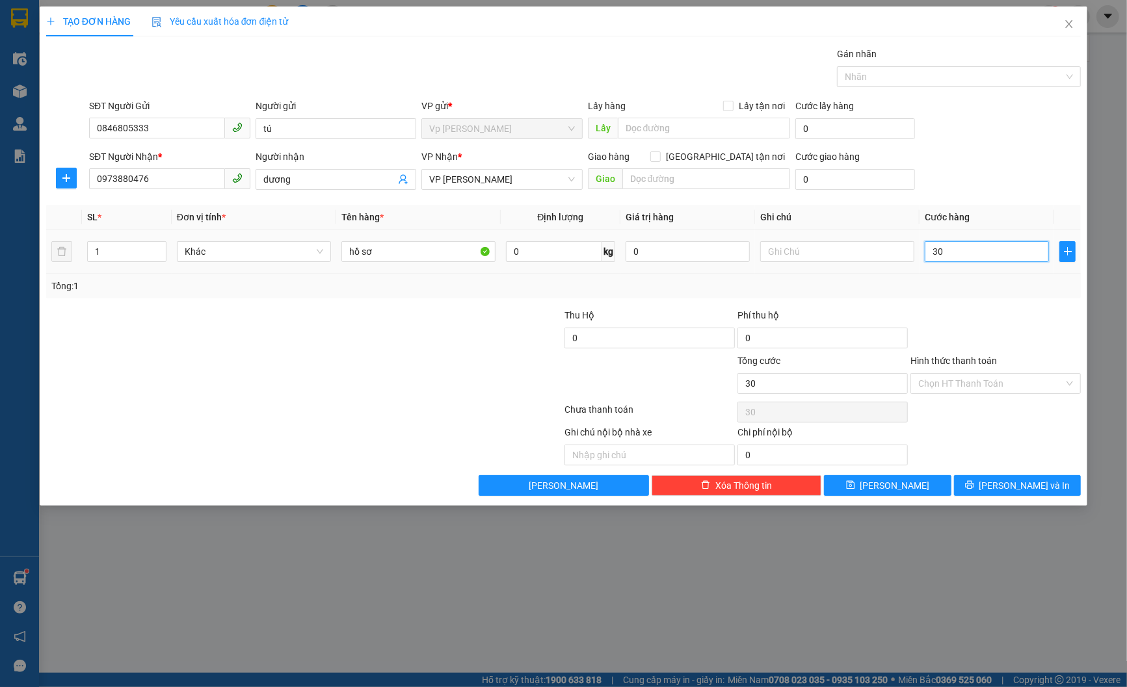
type input "300"
type input "3.000"
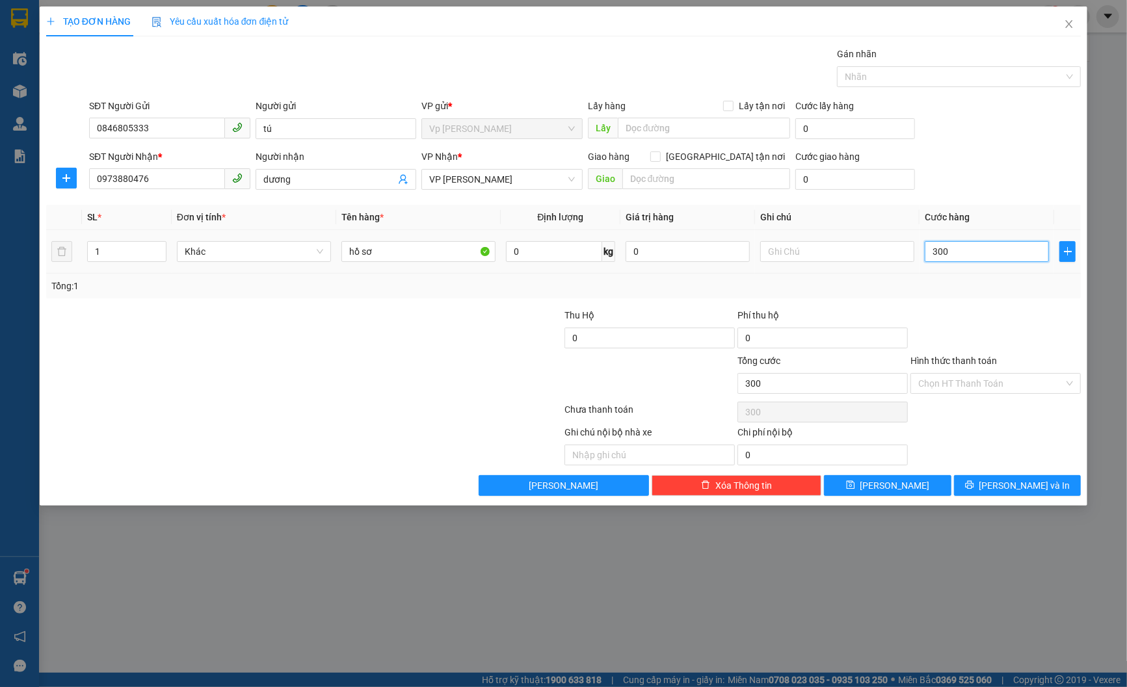
type input "3.000"
type input "30.000"
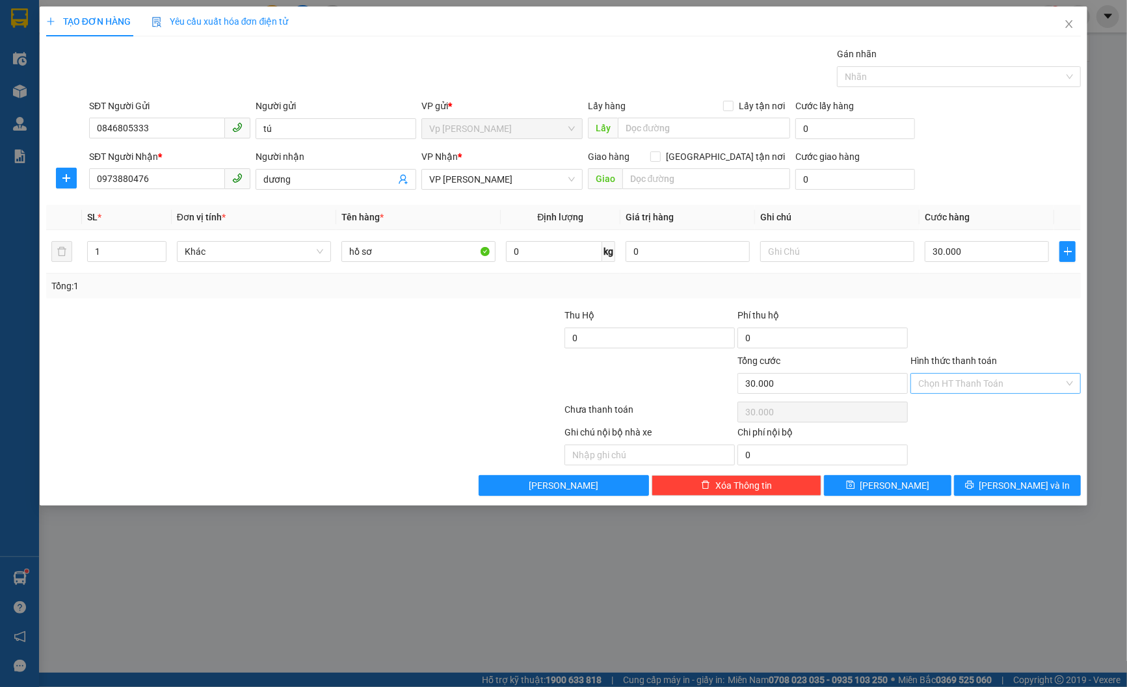
click at [1021, 378] on input "Hình thức thanh toán" at bounding box center [991, 384] width 146 height 20
drag, startPoint x: 985, startPoint y: 411, endPoint x: 1008, endPoint y: 449, distance: 44.4
click at [986, 411] on div "Tại văn phòng" at bounding box center [996, 410] width 155 height 14
type input "0"
click at [1011, 479] on span "[PERSON_NAME] và In" at bounding box center [1024, 486] width 91 height 14
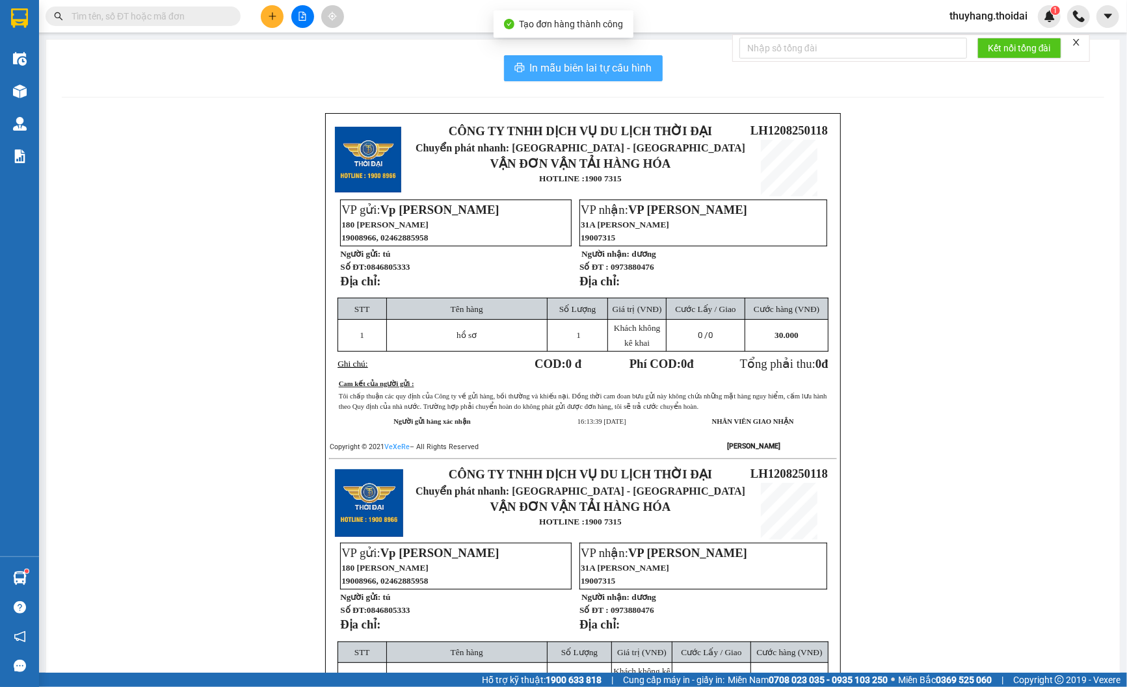
click at [567, 62] on span "In mẫu biên lai tự cấu hình" at bounding box center [591, 68] width 122 height 16
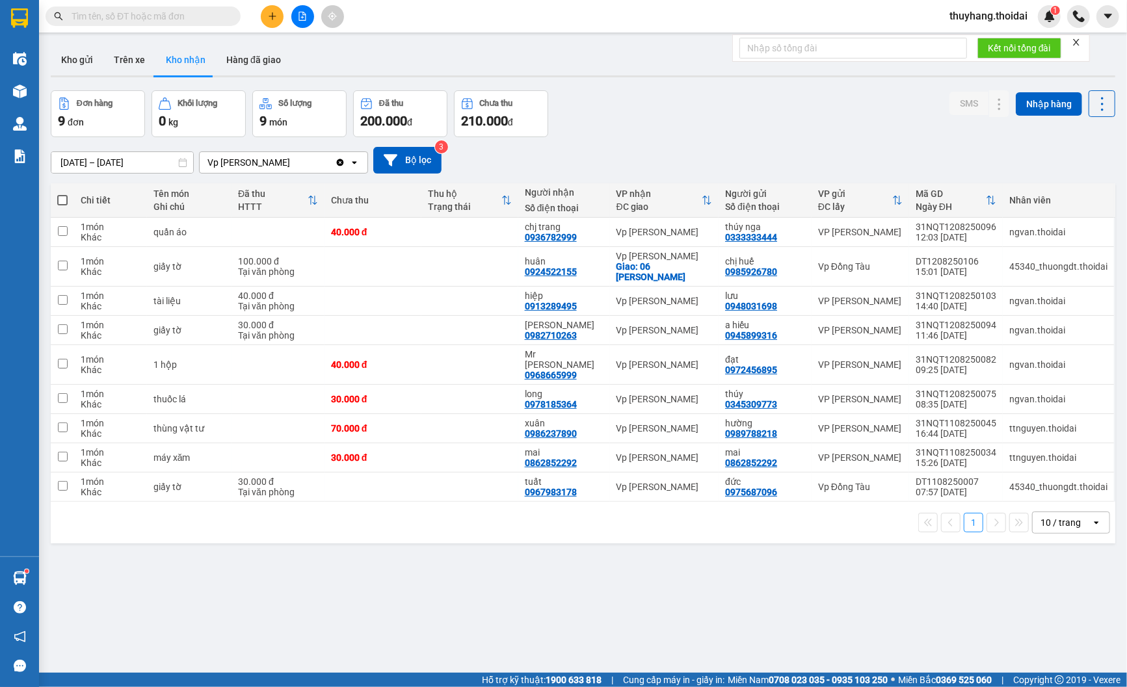
click at [185, 18] on input "text" at bounding box center [148, 16] width 153 height 14
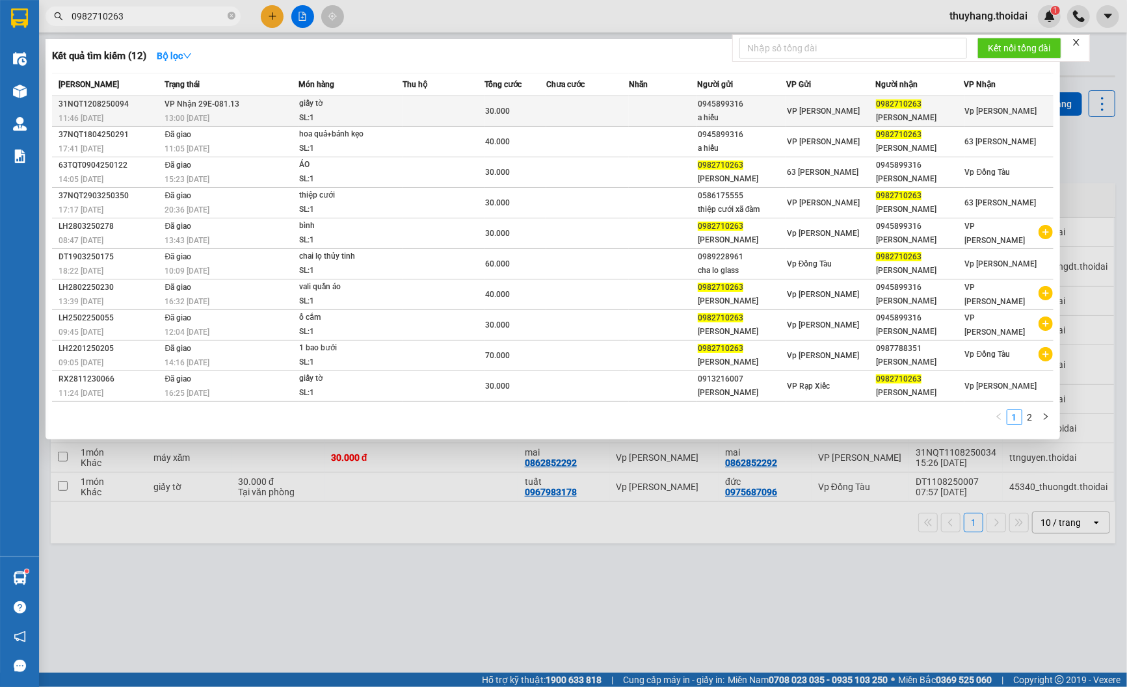
type input "0982710263"
click at [338, 105] on div "giấy tờ" at bounding box center [348, 104] width 98 height 14
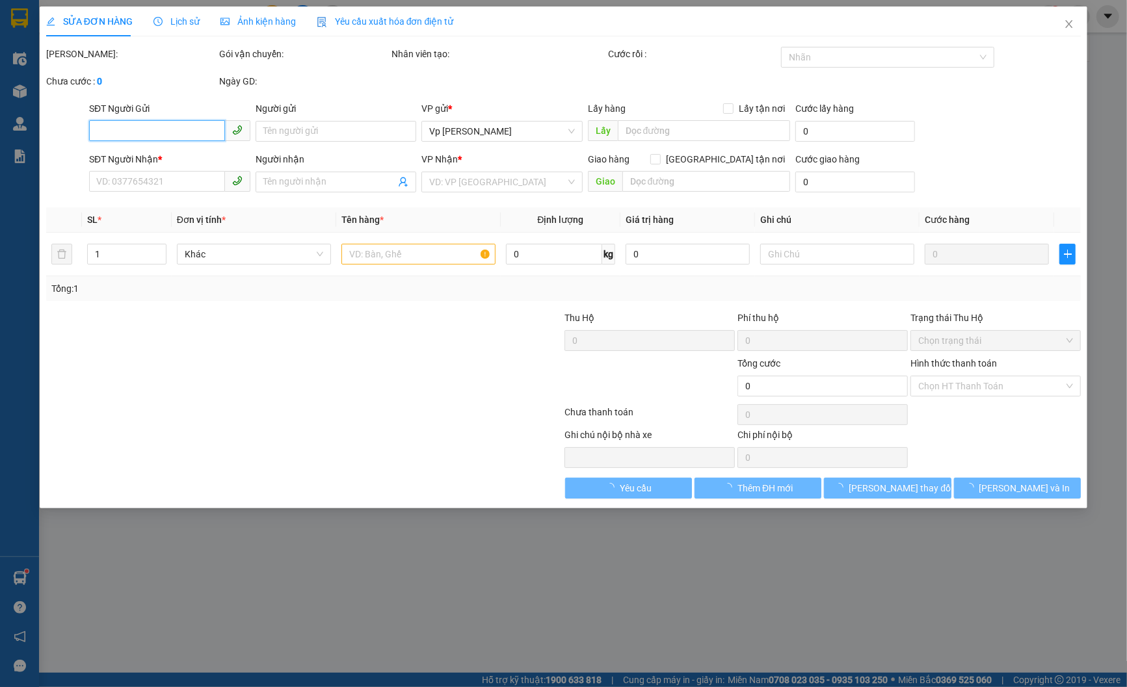
type input "0945899316"
type input "a hiếu"
type input "0982710263"
type input "lê xuân thường"
type input "30.000"
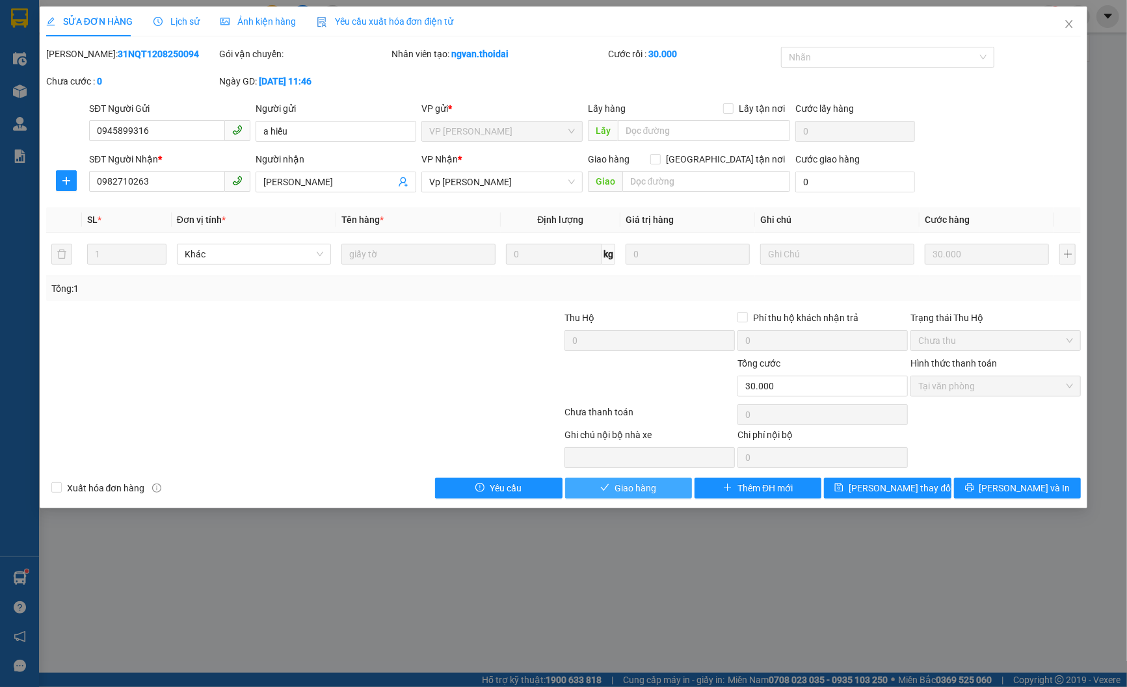
click at [637, 493] on span "Giao hàng" at bounding box center [636, 488] width 42 height 14
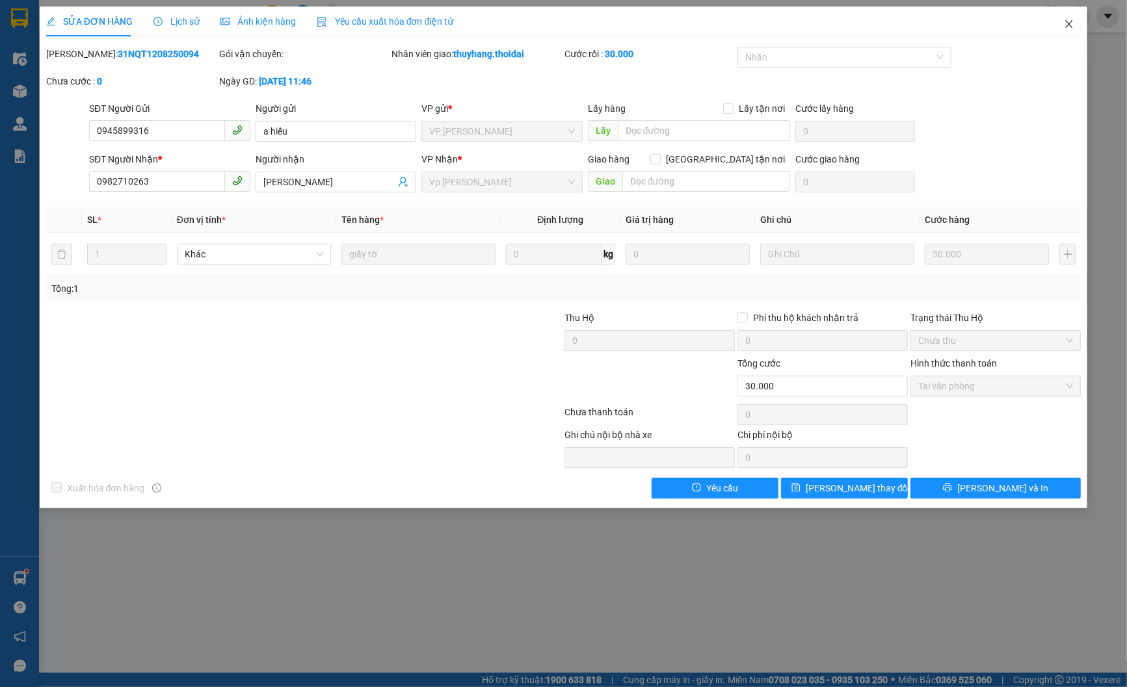
click at [1070, 21] on icon "close" at bounding box center [1069, 24] width 10 height 10
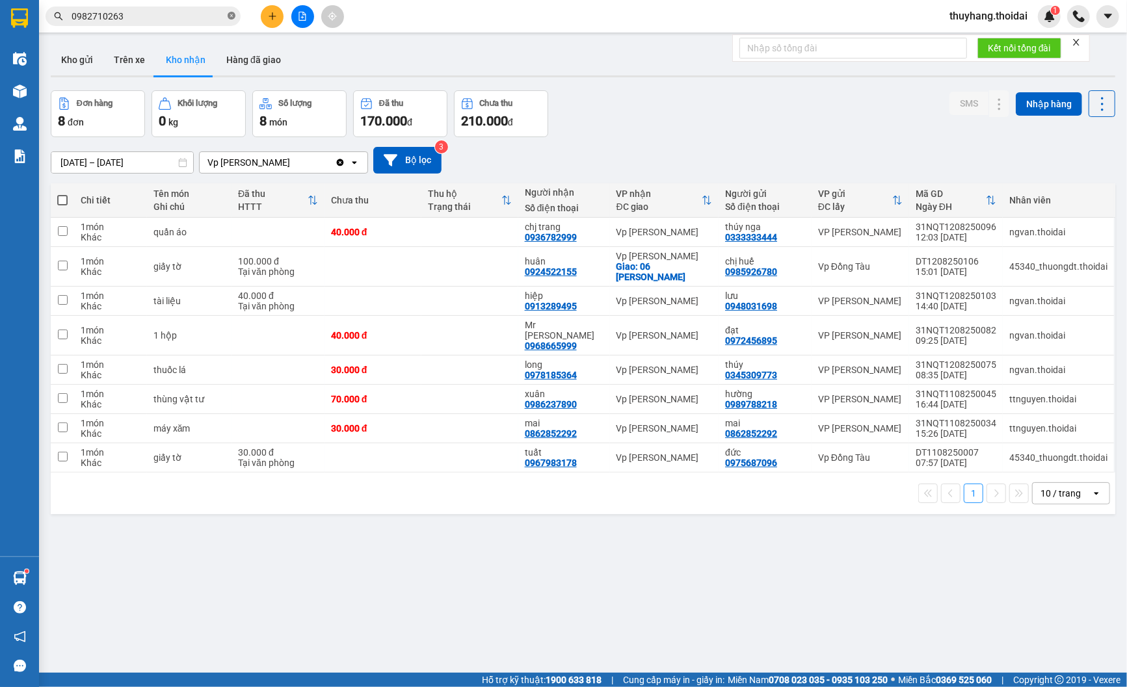
click at [234, 16] on icon "close-circle" at bounding box center [232, 16] width 8 height 8
click at [276, 13] on button at bounding box center [272, 16] width 23 height 23
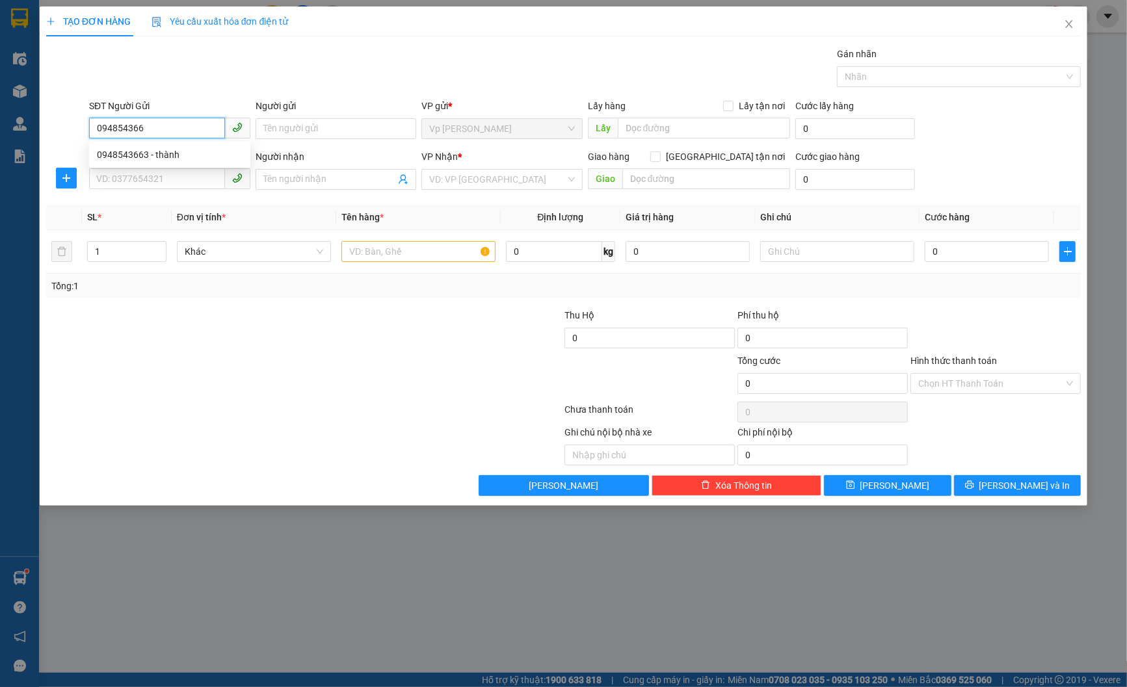
type input "0948543663"
click at [196, 152] on div "0948543663 - thành" at bounding box center [170, 155] width 146 height 14
type input "thành"
type input "0948543663"
click at [186, 172] on input "SĐT Người Nhận *" at bounding box center [157, 178] width 136 height 21
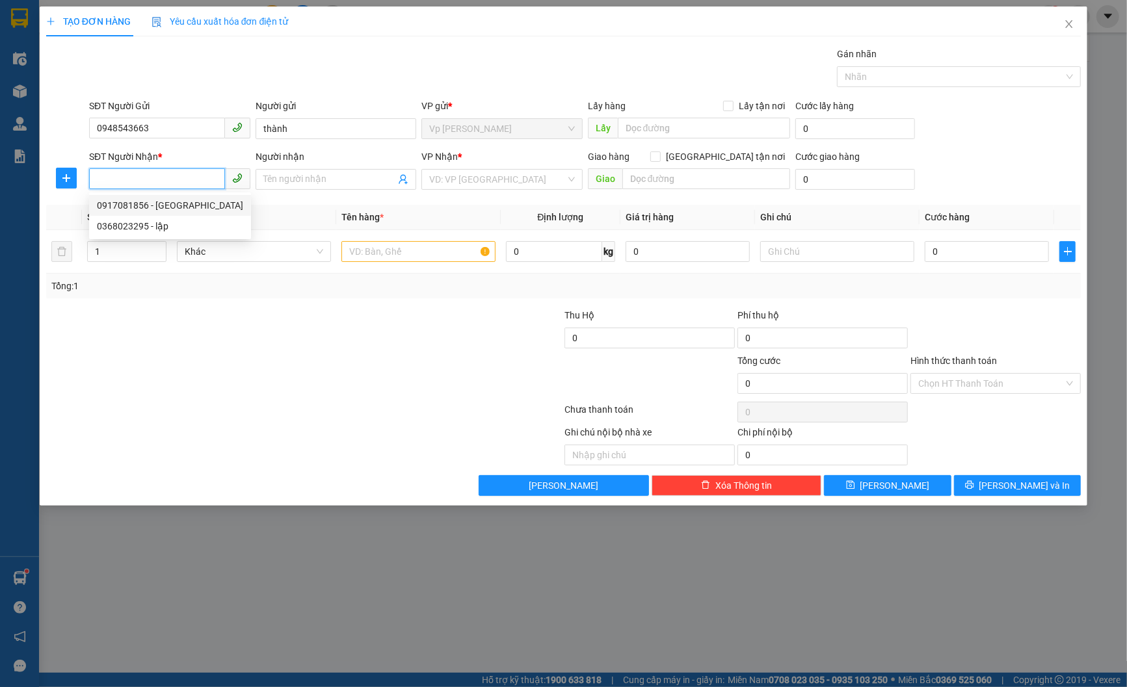
drag, startPoint x: 187, startPoint y: 204, endPoint x: 195, endPoint y: 202, distance: 8.0
click at [189, 204] on div "0917081856 - ANH Hà" at bounding box center [170, 205] width 146 height 14
type input "0917081856"
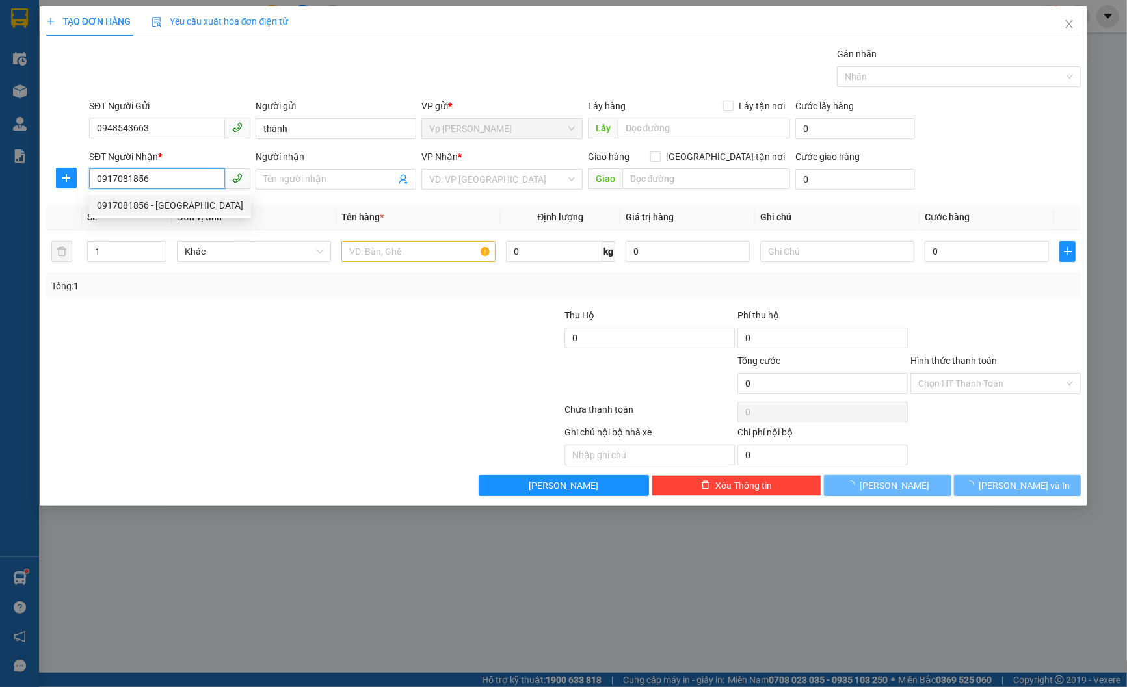
type input "[PERSON_NAME]"
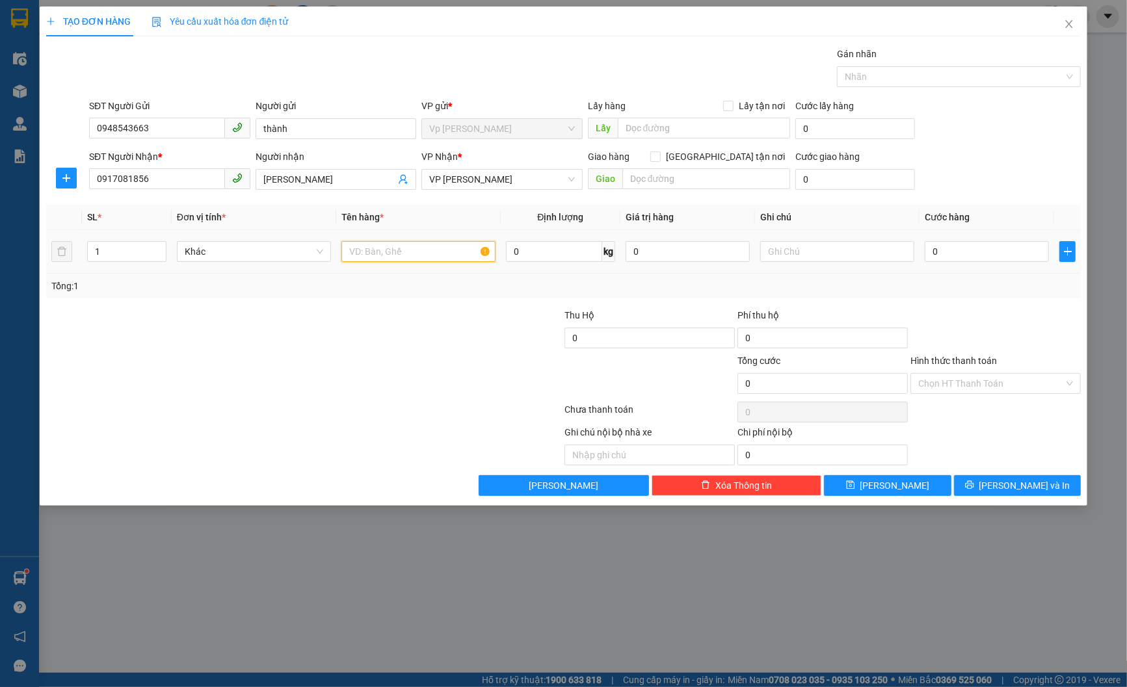
click at [440, 251] on input "text" at bounding box center [418, 251] width 154 height 21
type input "mẫu"
click at [976, 250] on input "0" at bounding box center [987, 251] width 124 height 21
type input "3"
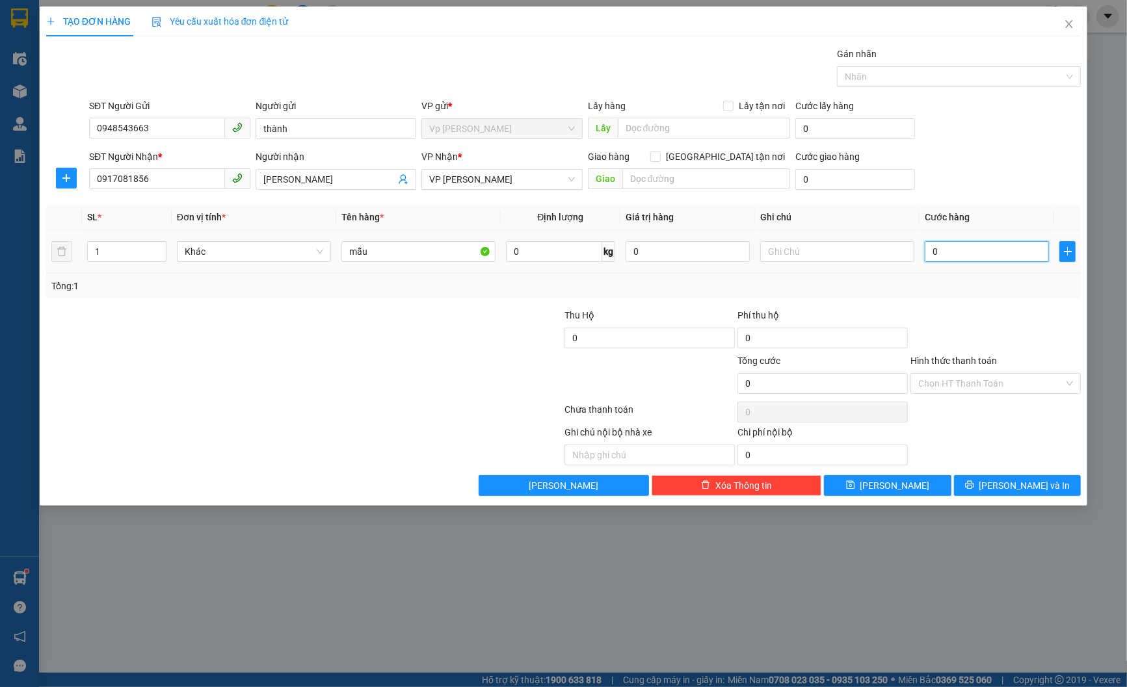
type input "3"
type input "30"
type input "300"
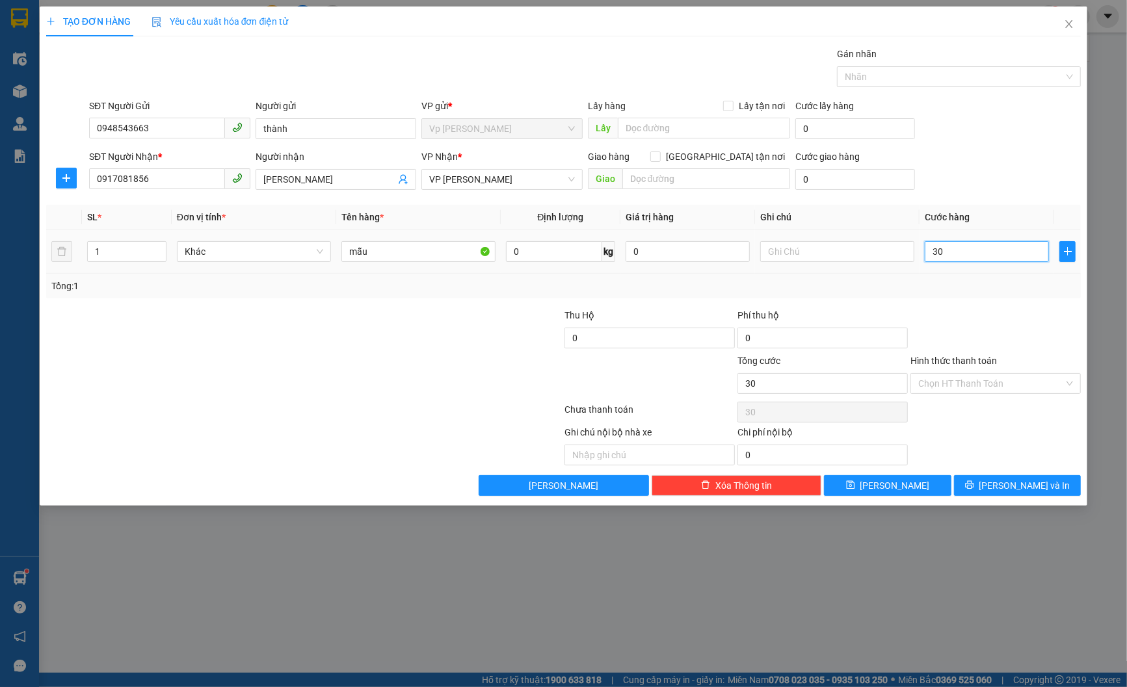
type input "300"
type input "3.000"
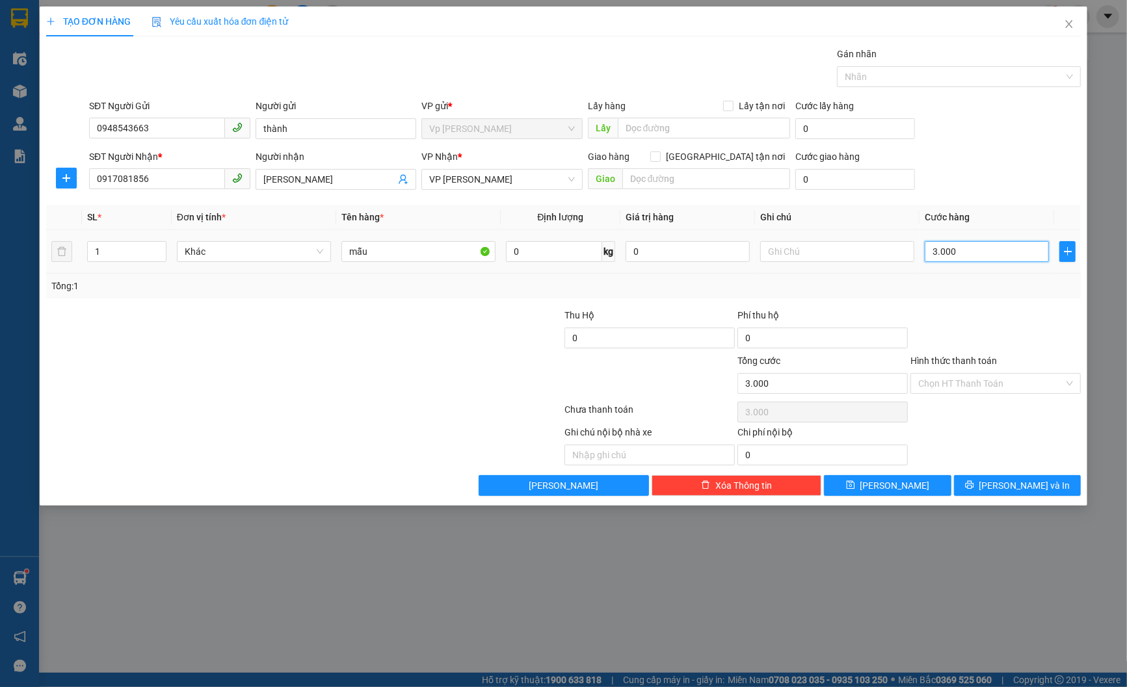
type input "30.000"
click at [1005, 384] on input "Hình thức thanh toán" at bounding box center [991, 384] width 146 height 20
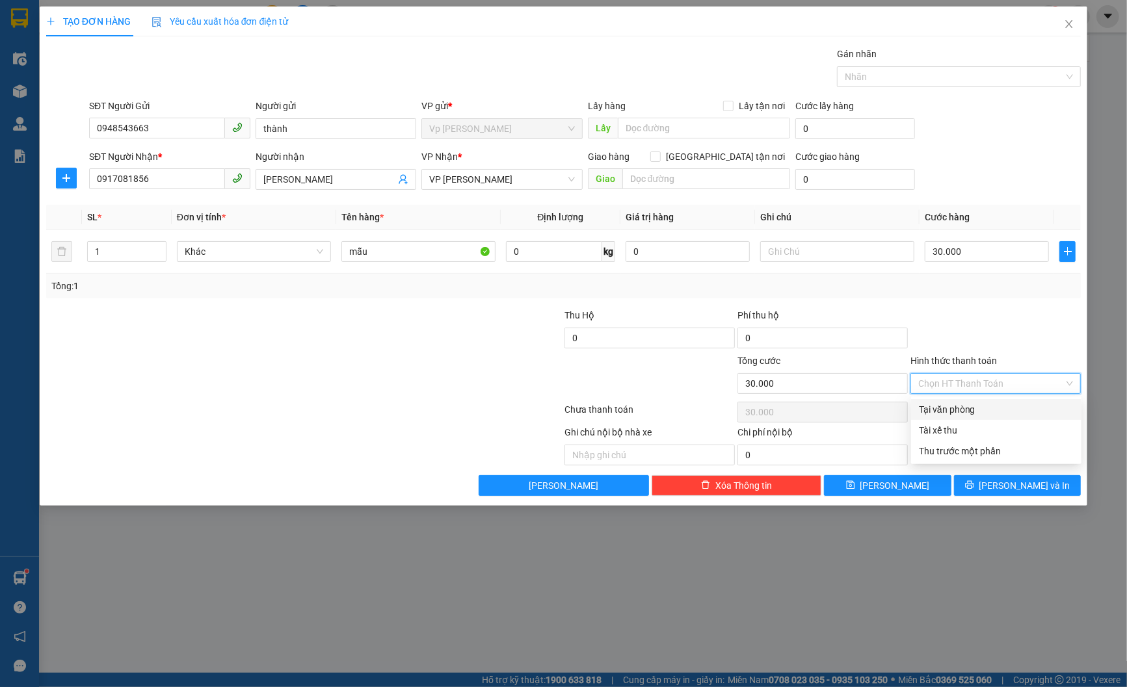
drag, startPoint x: 1006, startPoint y: 395, endPoint x: 1009, endPoint y: 453, distance: 58.6
click at [998, 410] on div "Tại văn phòng" at bounding box center [996, 410] width 155 height 14
type input "0"
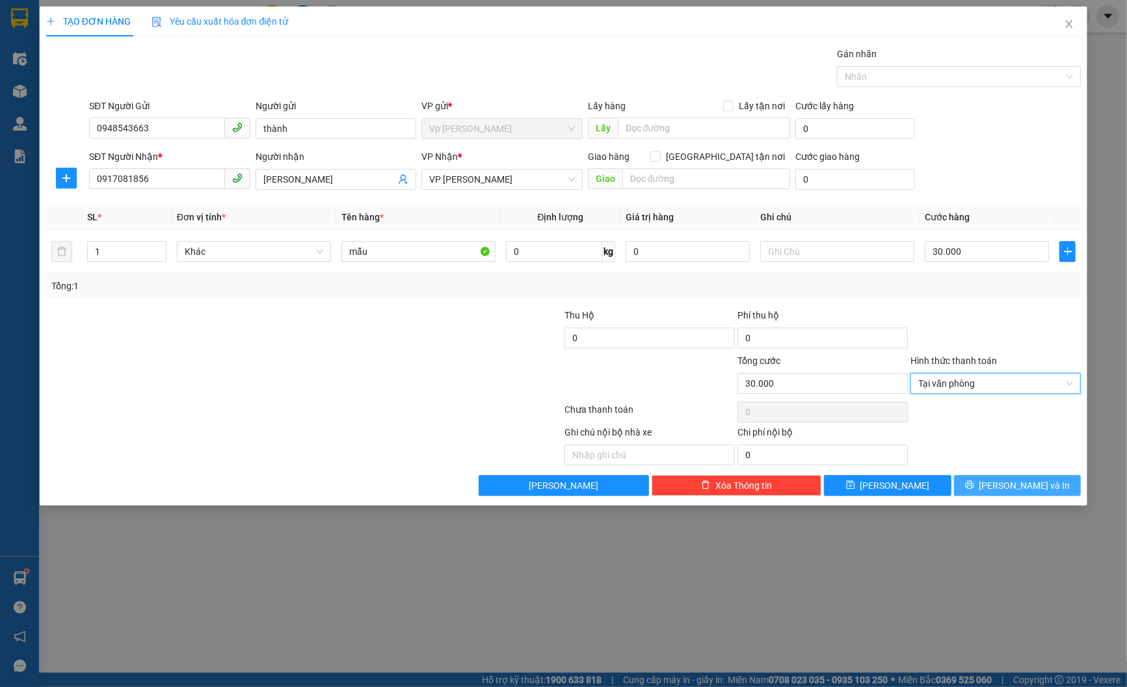
click at [1015, 486] on span "[PERSON_NAME] và In" at bounding box center [1024, 486] width 91 height 14
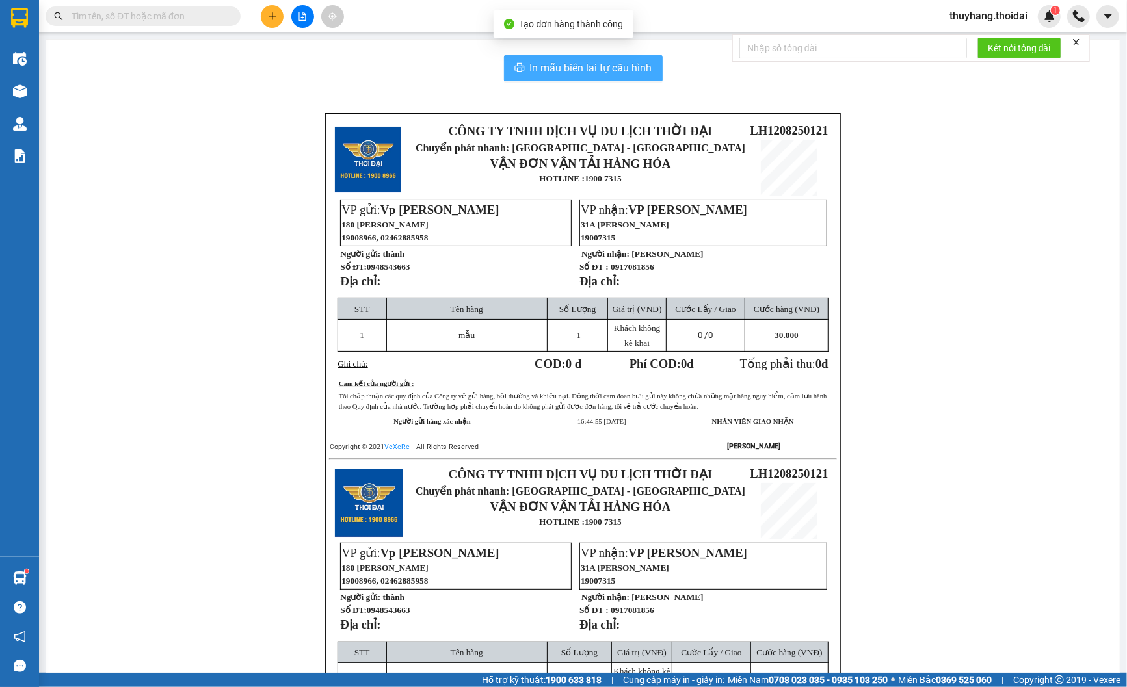
click at [578, 64] on span "In mẫu biên lai tự cấu hình" at bounding box center [591, 68] width 122 height 16
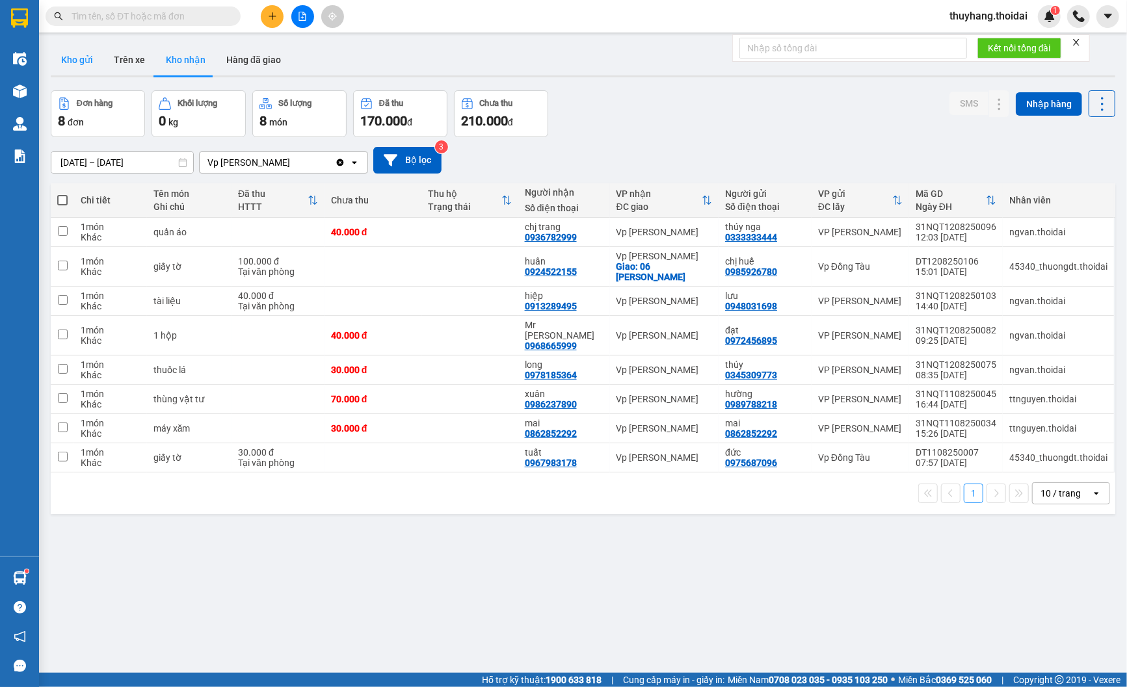
click at [88, 60] on button "Kho gửi" at bounding box center [77, 59] width 53 height 31
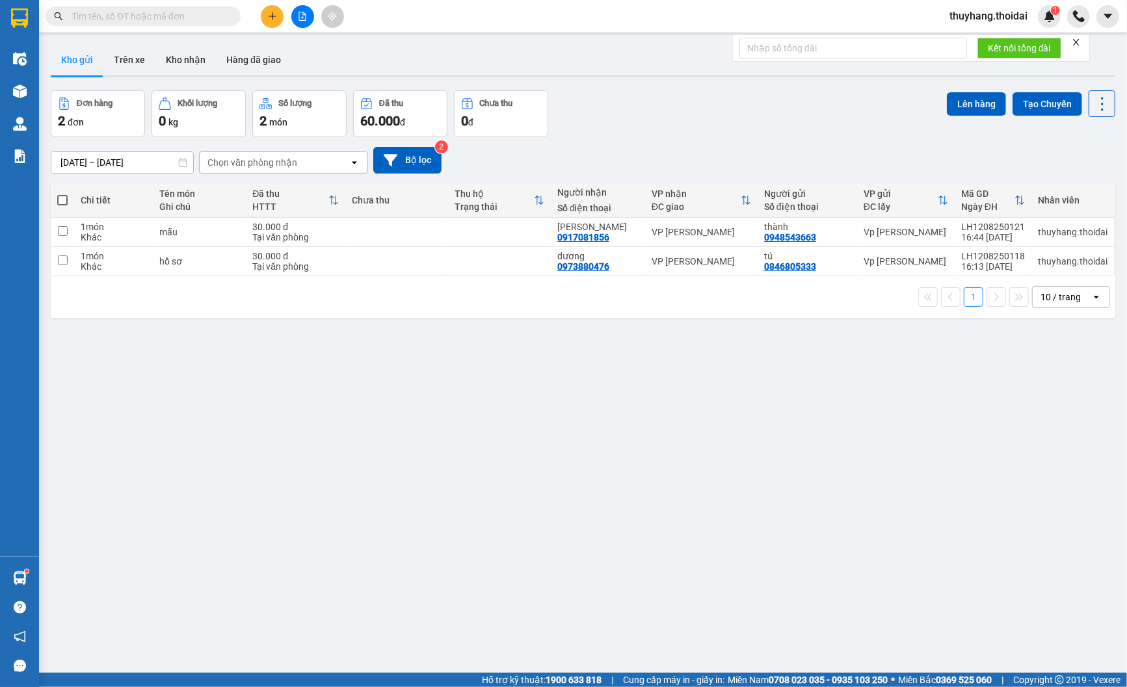
click at [51, 44] on button "Kho gửi" at bounding box center [77, 59] width 53 height 31
click at [276, 14] on icon "plus" at bounding box center [272, 16] width 9 height 9
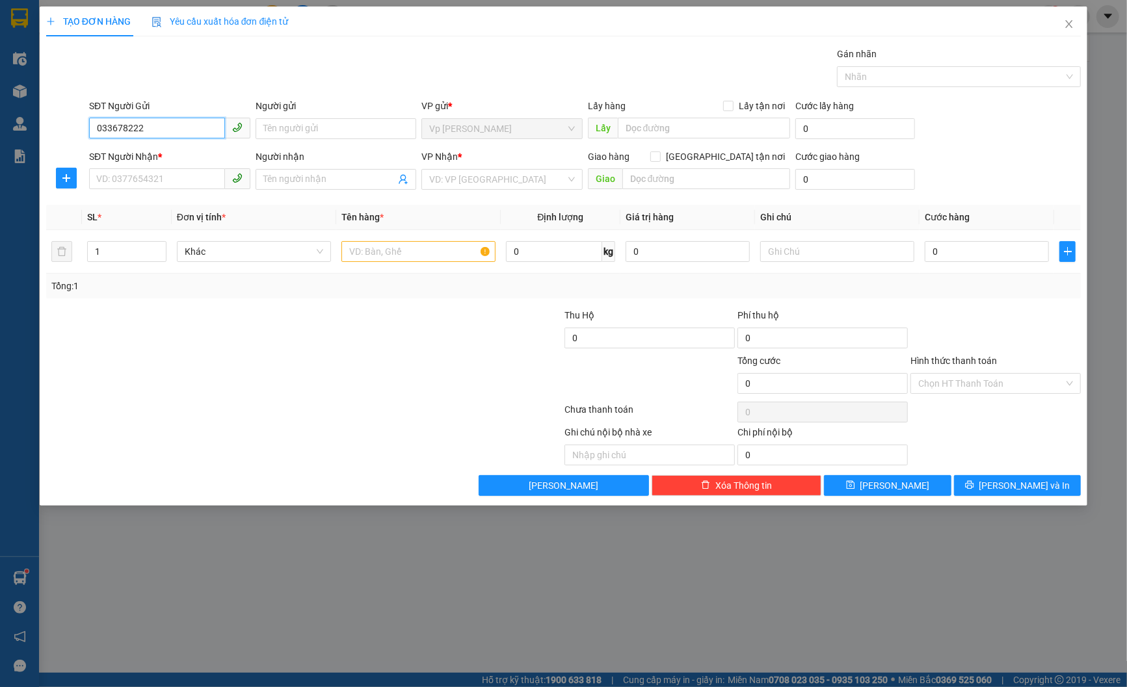
type input "0336782226"
click at [184, 161] on div "0336782226 - mr Lộc" at bounding box center [170, 155] width 146 height 14
type input "mr Lộc"
type input "0336782226"
click at [178, 178] on input "SĐT Người Nhận *" at bounding box center [157, 178] width 136 height 21
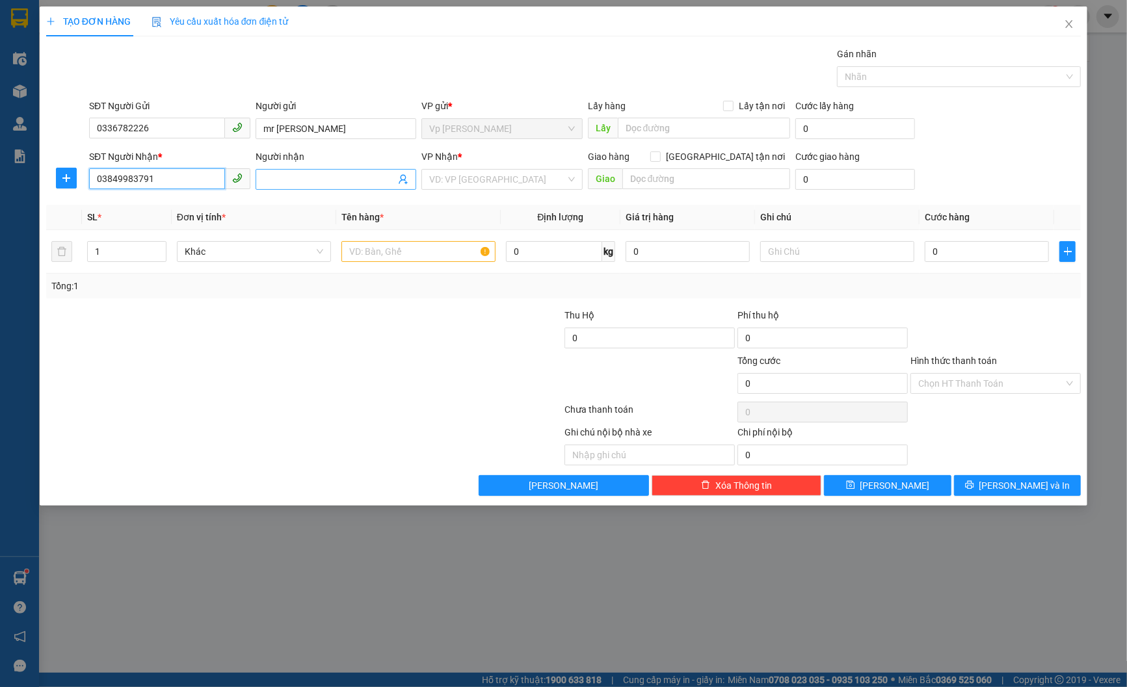
type input "03849983791"
click at [304, 182] on input "Người nhận" at bounding box center [329, 179] width 133 height 14
click at [294, 177] on input "Người nhận" at bounding box center [329, 179] width 133 height 14
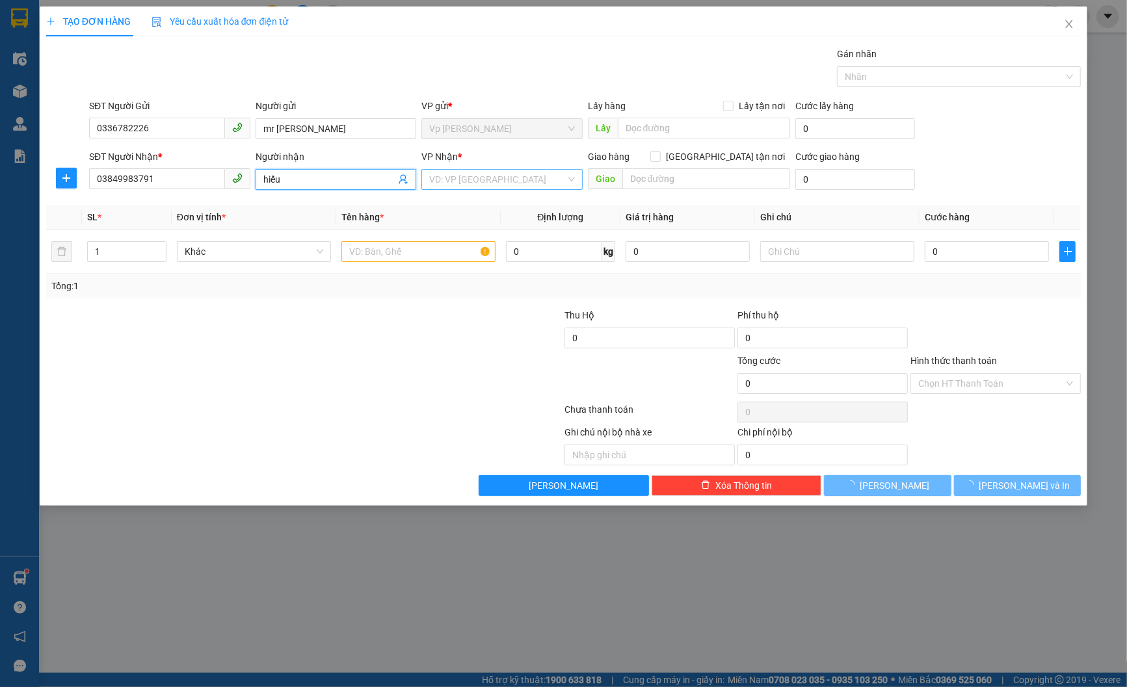
type input "hiếu"
click at [471, 182] on input "search" at bounding box center [497, 180] width 137 height 20
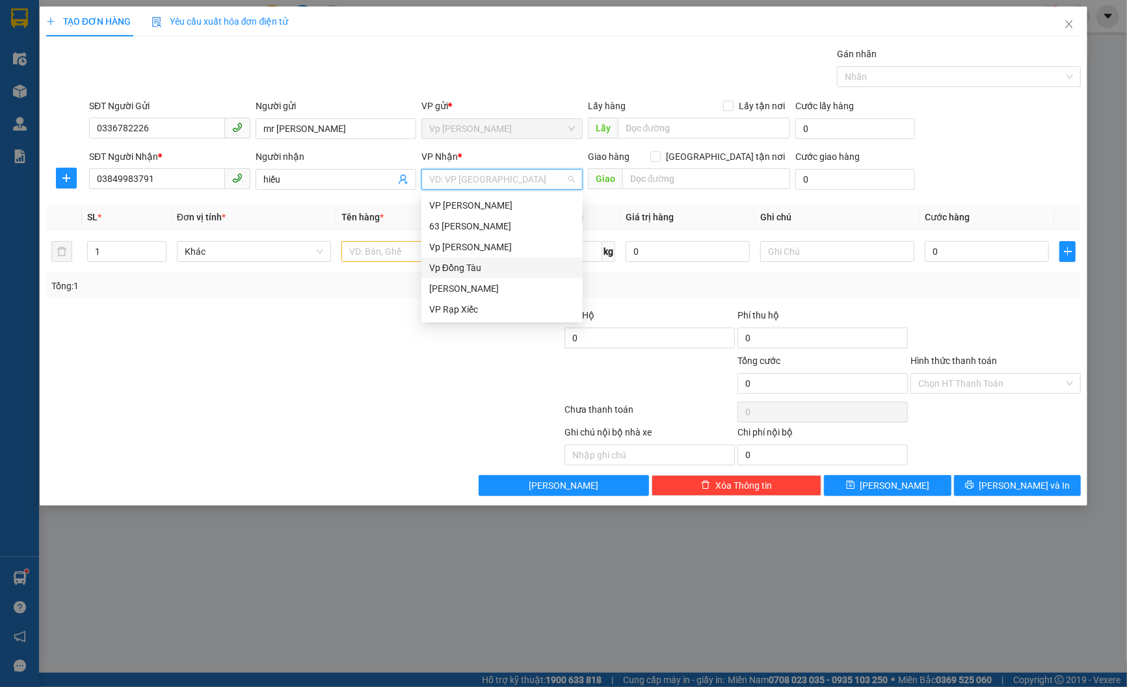
click at [493, 265] on div "Vp Đồng Tàu" at bounding box center [502, 268] width 146 height 14
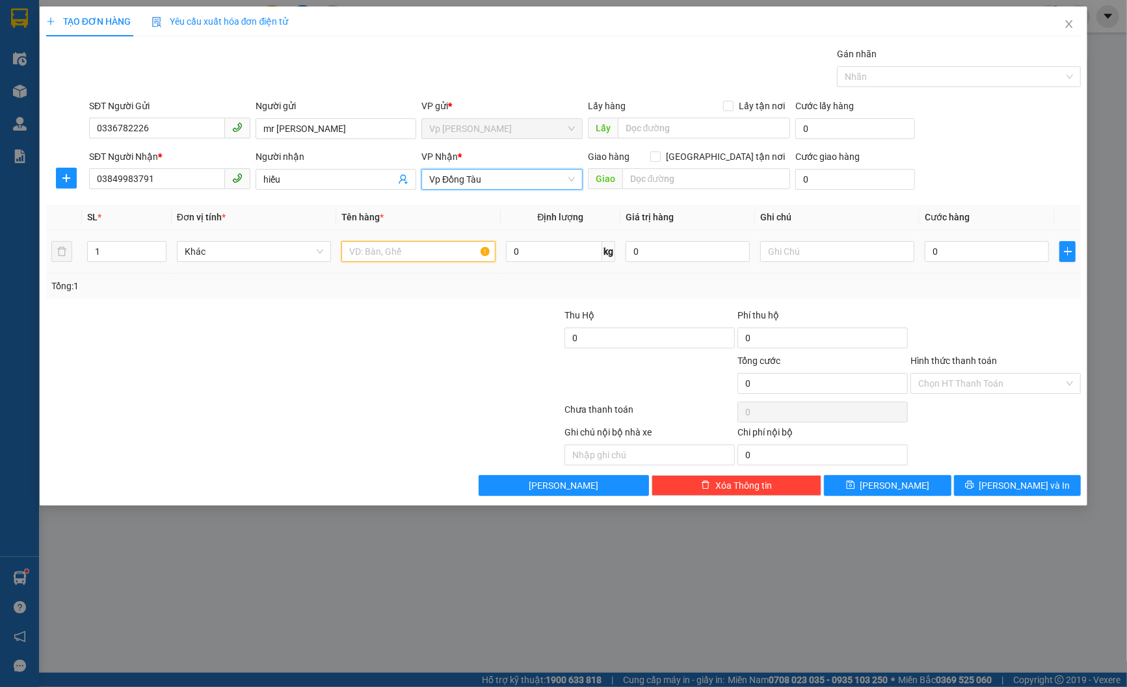
click at [416, 249] on input "text" at bounding box center [418, 251] width 154 height 21
type input "giấy tờ"
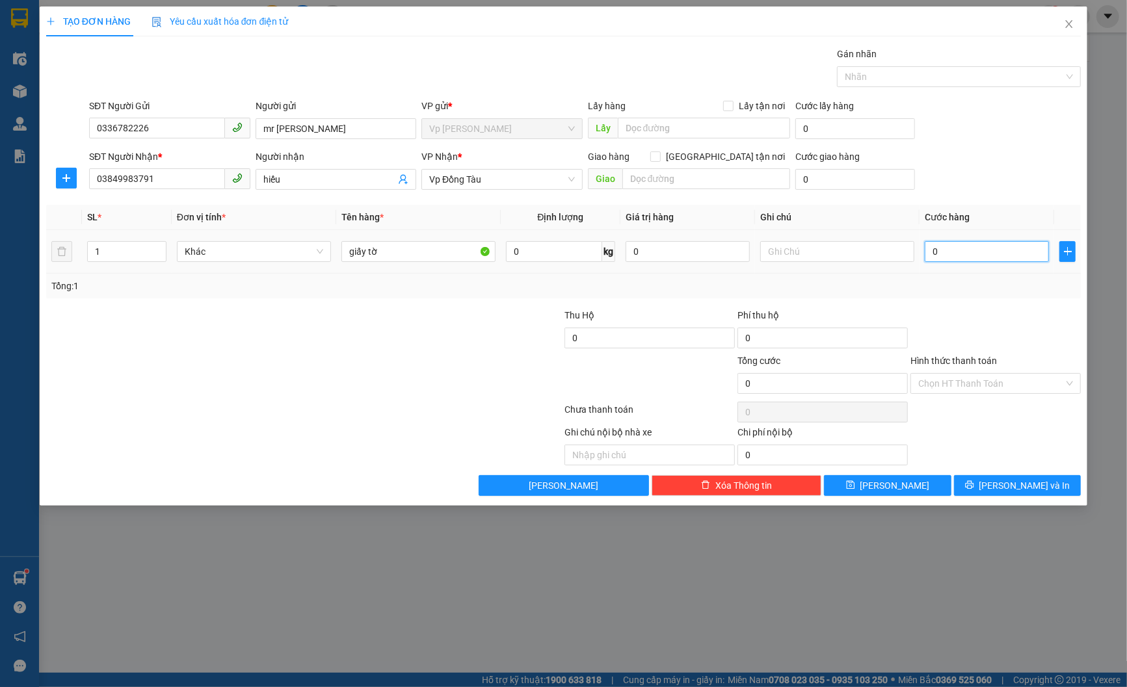
click at [987, 256] on input "0" at bounding box center [987, 251] width 124 height 21
type input "3"
type input "30"
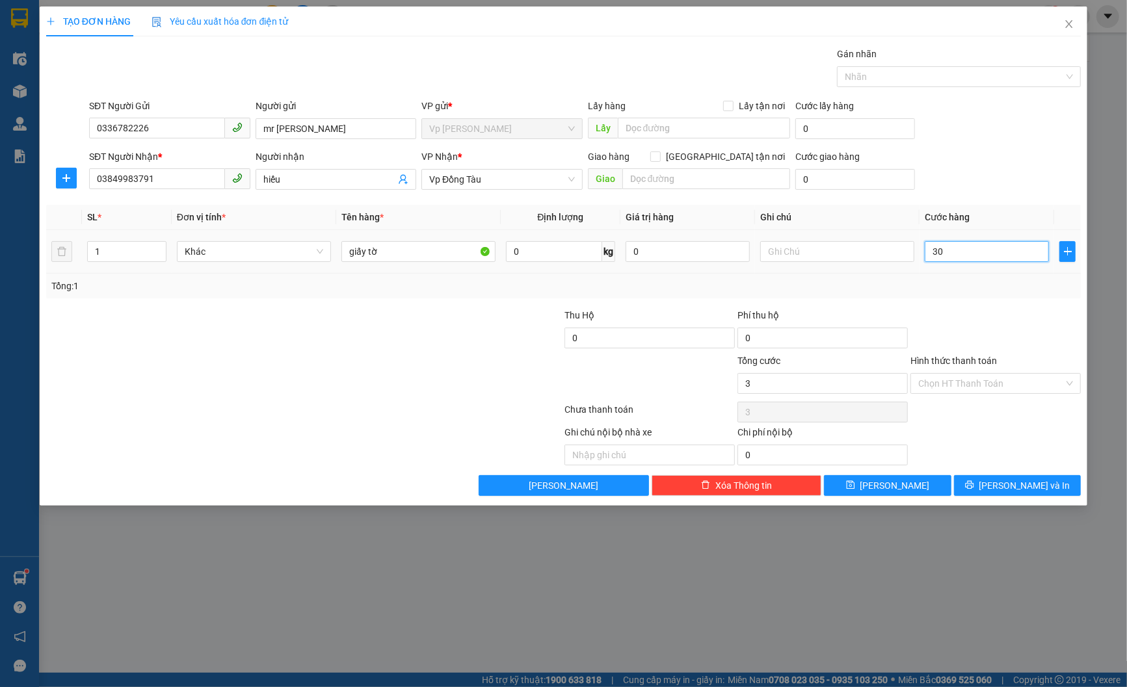
type input "30"
type input "300"
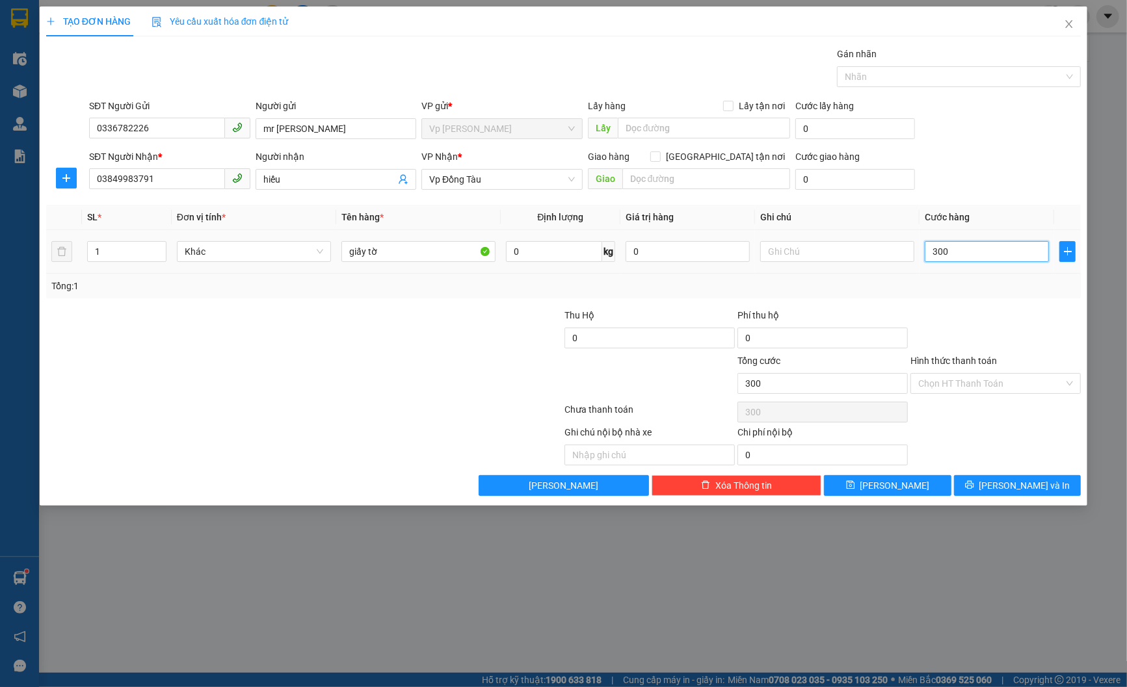
type input "3.000"
type input "30.000"
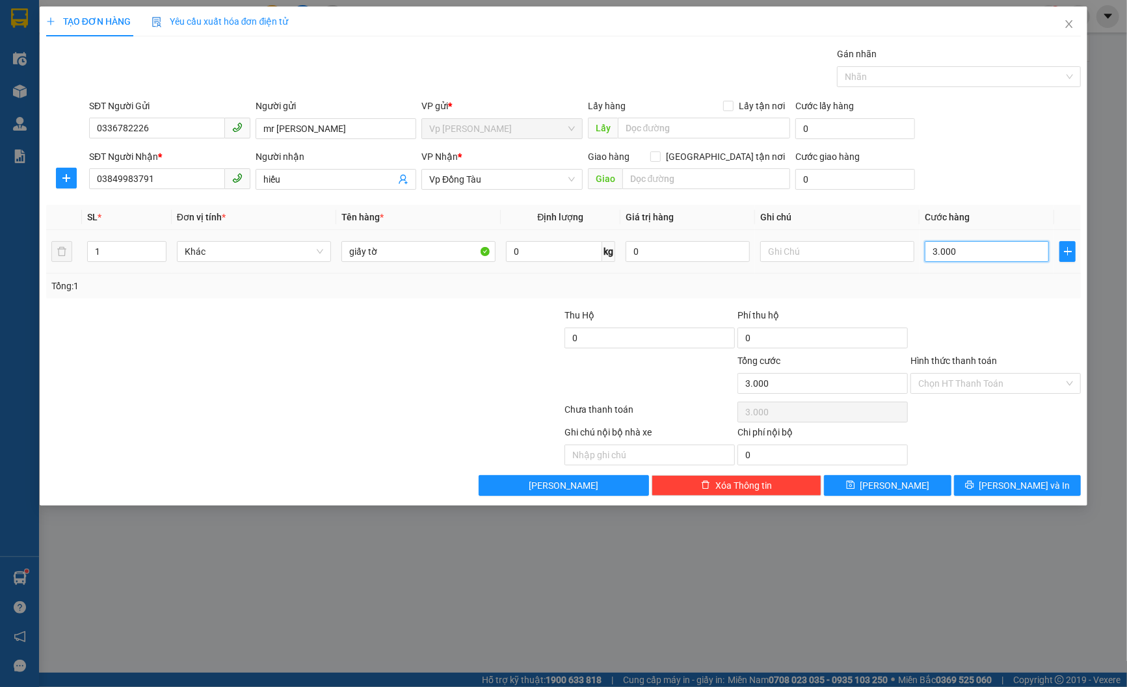
type input "30.000"
click at [889, 486] on span "Lưu" at bounding box center [895, 486] width 70 height 14
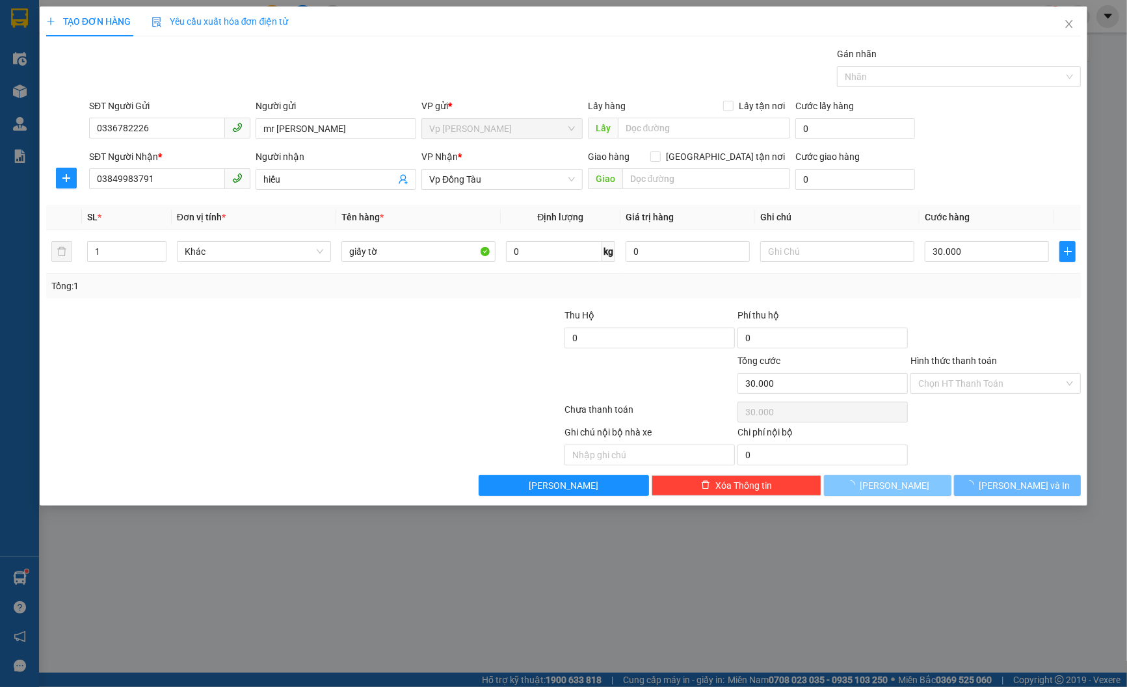
type input "0"
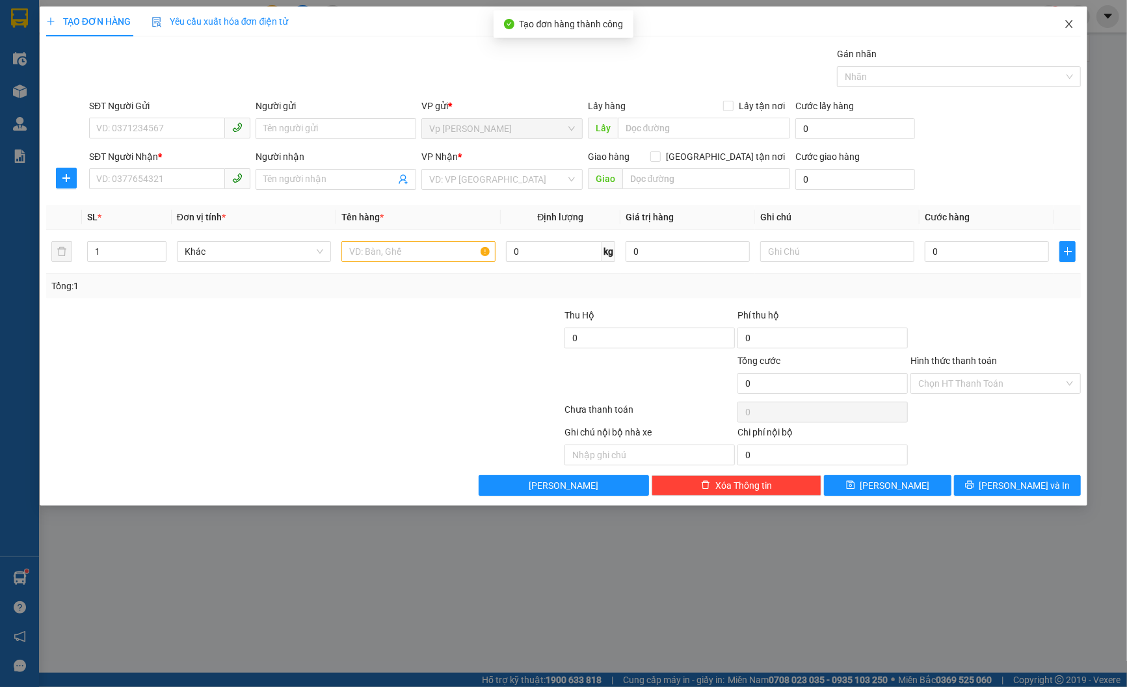
click at [1075, 20] on span "Close" at bounding box center [1069, 25] width 36 height 36
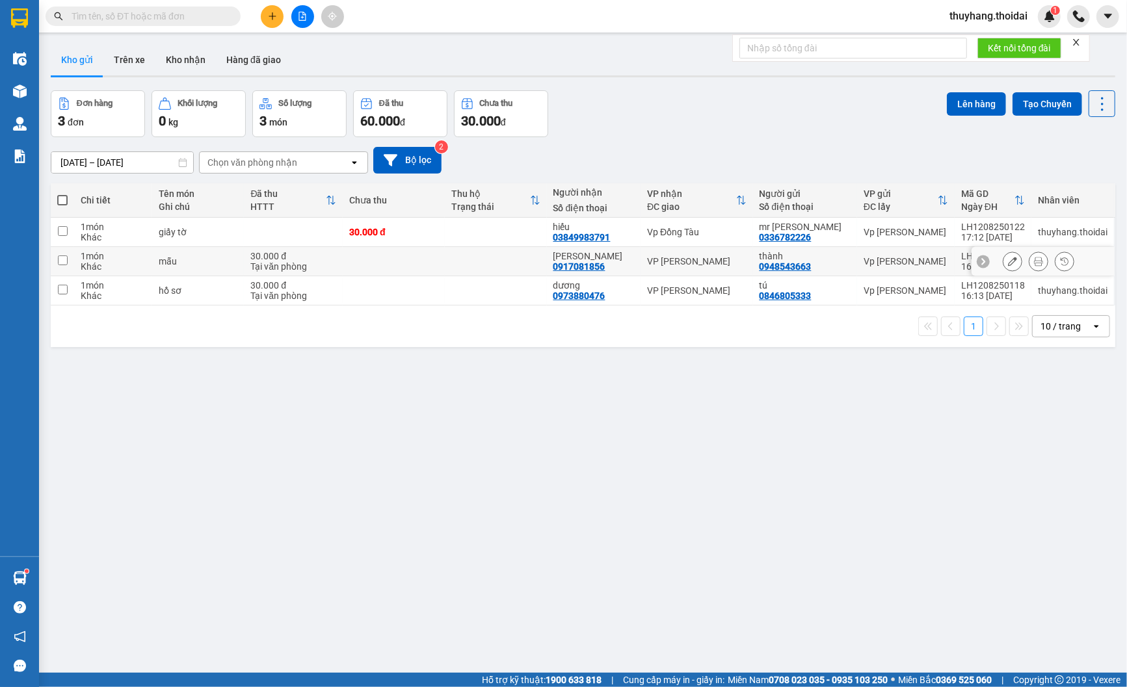
click at [386, 265] on td at bounding box center [394, 261] width 102 height 29
checkbox input "true"
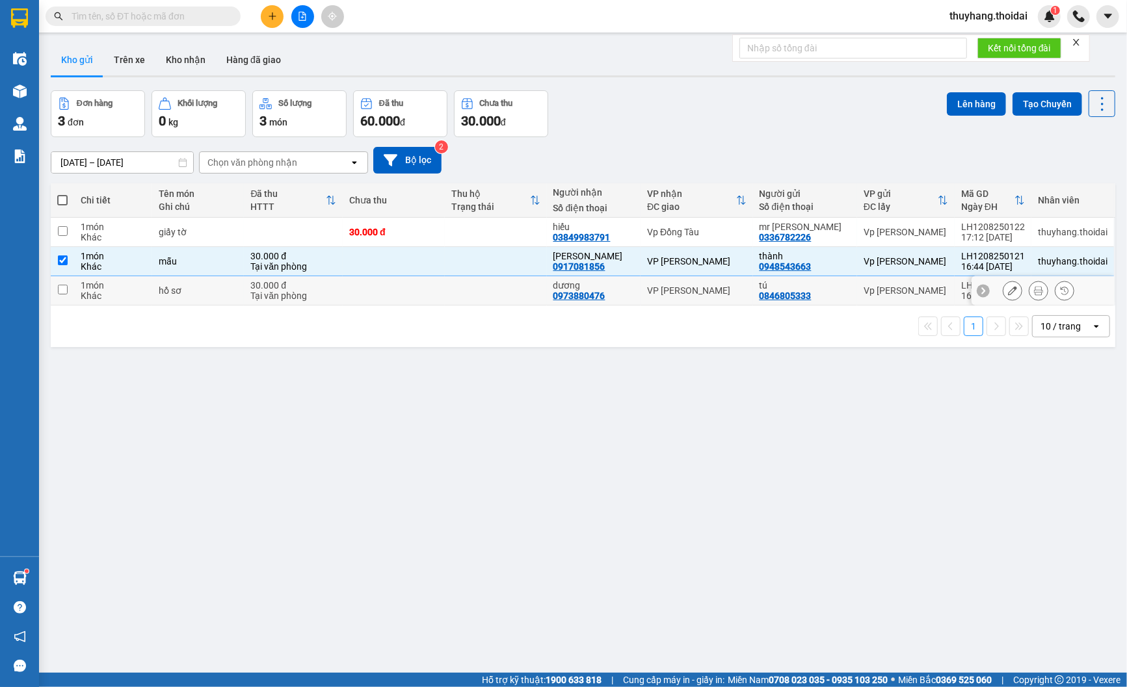
click at [398, 302] on td at bounding box center [394, 290] width 102 height 29
checkbox input "true"
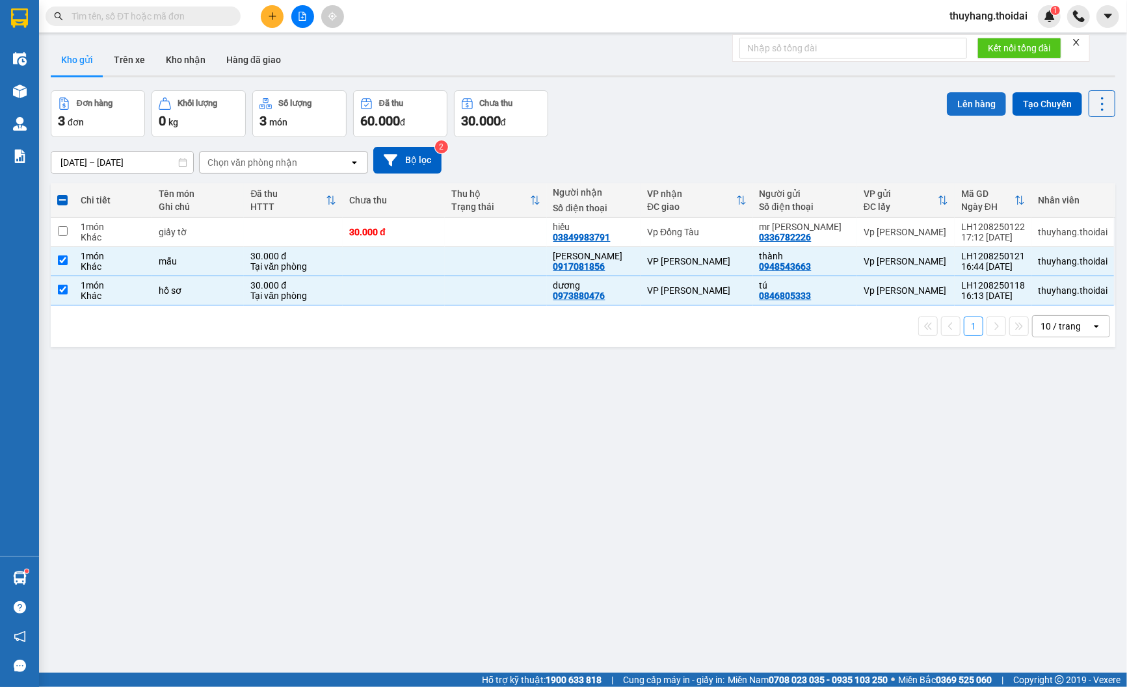
click at [985, 104] on button "Lên hàng" at bounding box center [976, 103] width 59 height 23
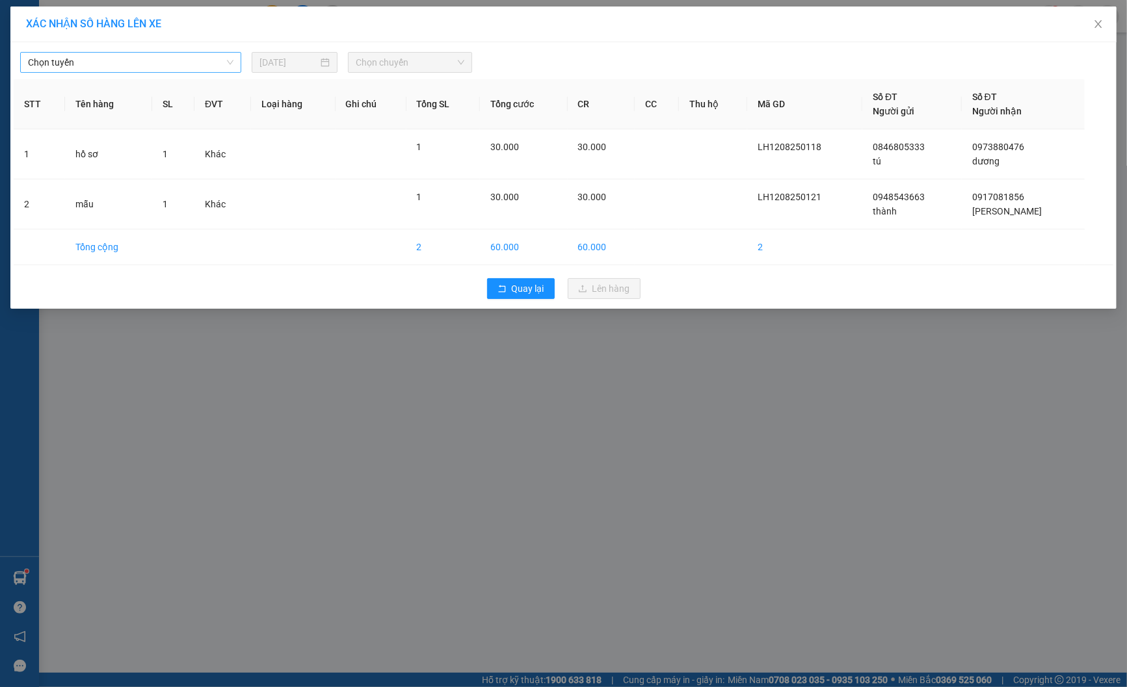
click at [137, 59] on span "Chọn tuyến" at bounding box center [131, 63] width 206 height 20
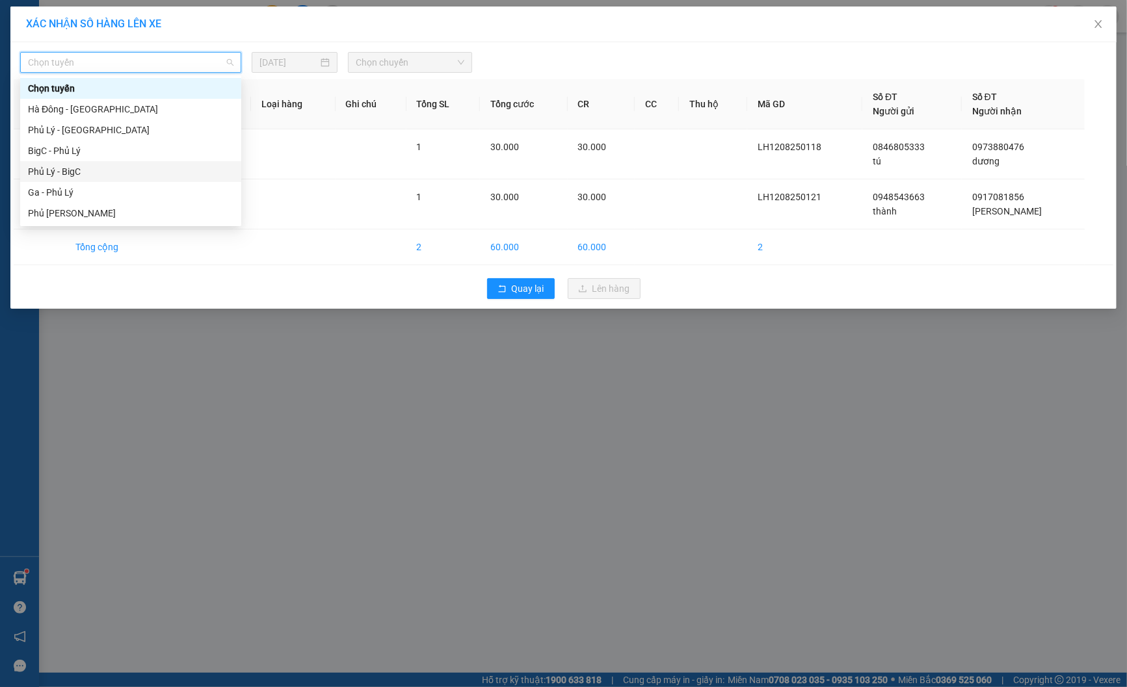
drag, startPoint x: 107, startPoint y: 172, endPoint x: 427, endPoint y: 55, distance: 340.7
click at [108, 172] on div "Phủ Lý - BigC" at bounding box center [131, 172] width 206 height 14
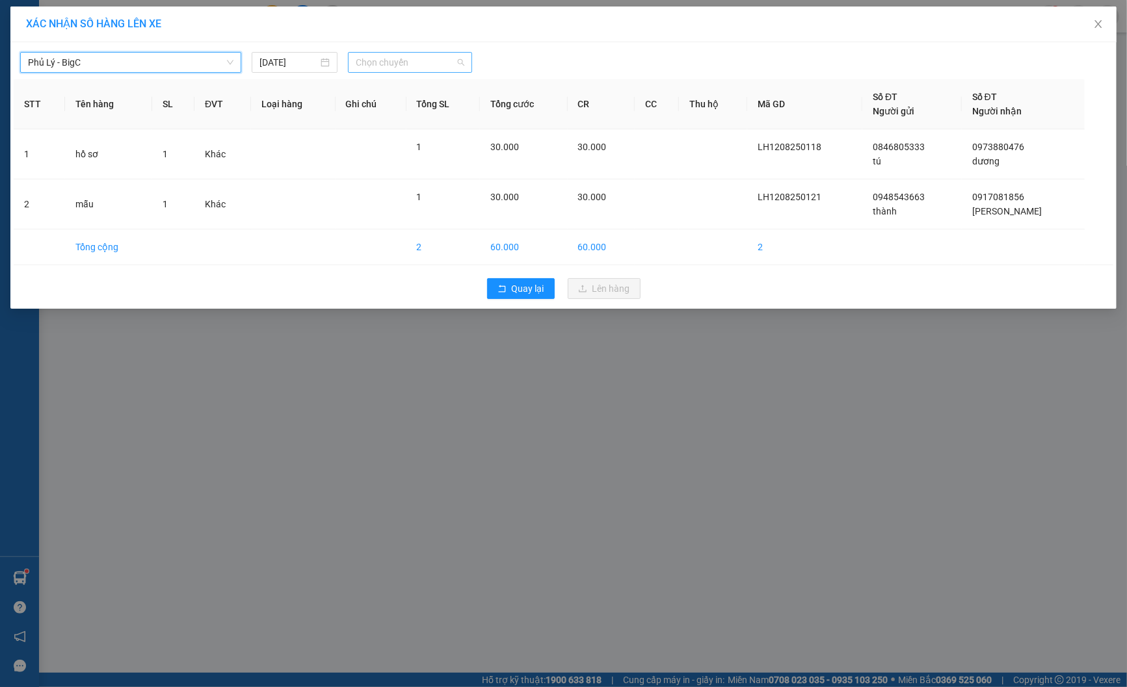
click at [407, 59] on span "Chọn chuyến" at bounding box center [410, 63] width 109 height 20
type input "96211"
click at [427, 107] on div "17:00 - 29H-962.11" at bounding box center [406, 109] width 101 height 14
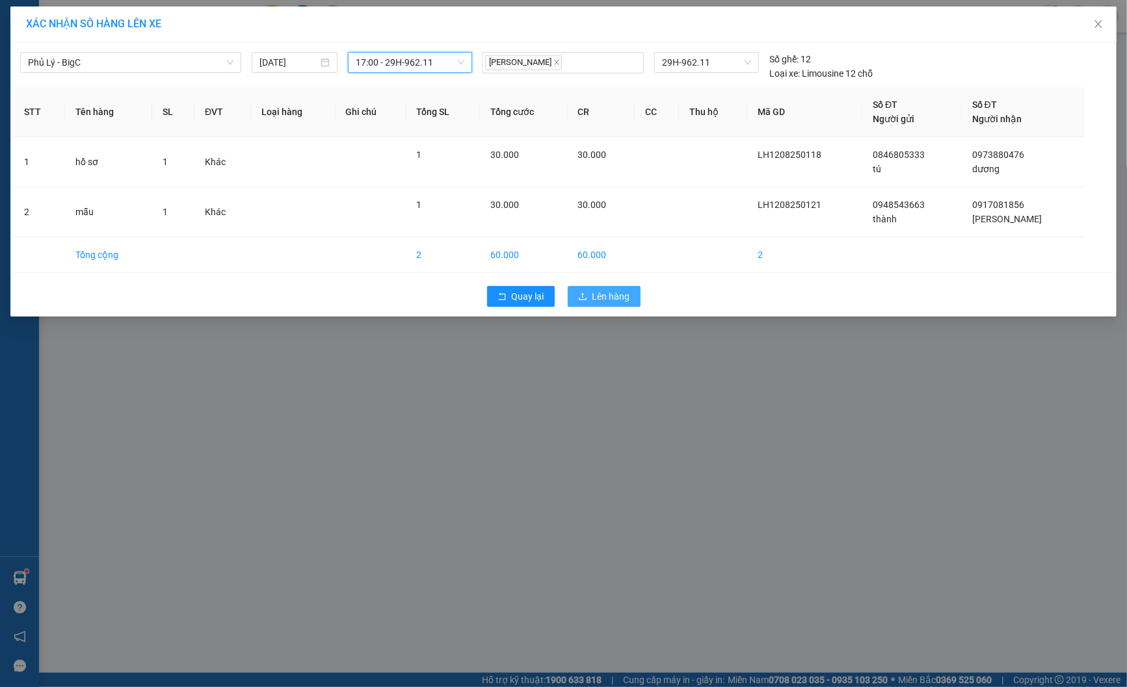
click at [603, 294] on span "Lên hàng" at bounding box center [611, 296] width 38 height 14
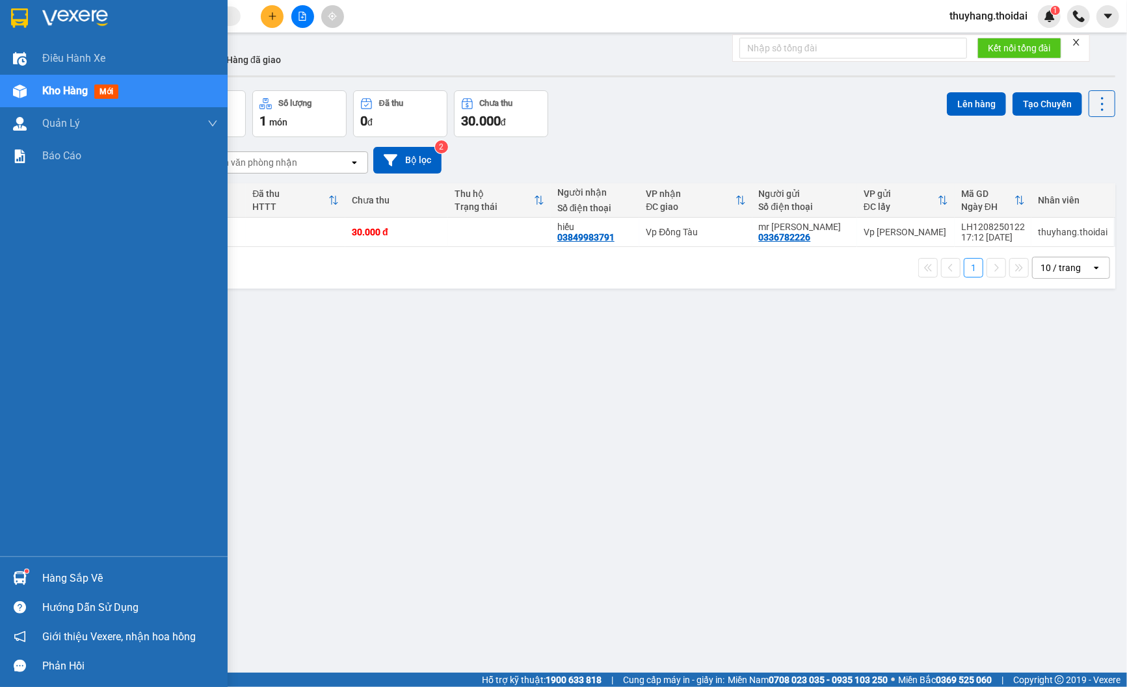
drag, startPoint x: 28, startPoint y: 574, endPoint x: 382, endPoint y: 610, distance: 356.2
click at [27, 574] on div at bounding box center [19, 578] width 23 height 23
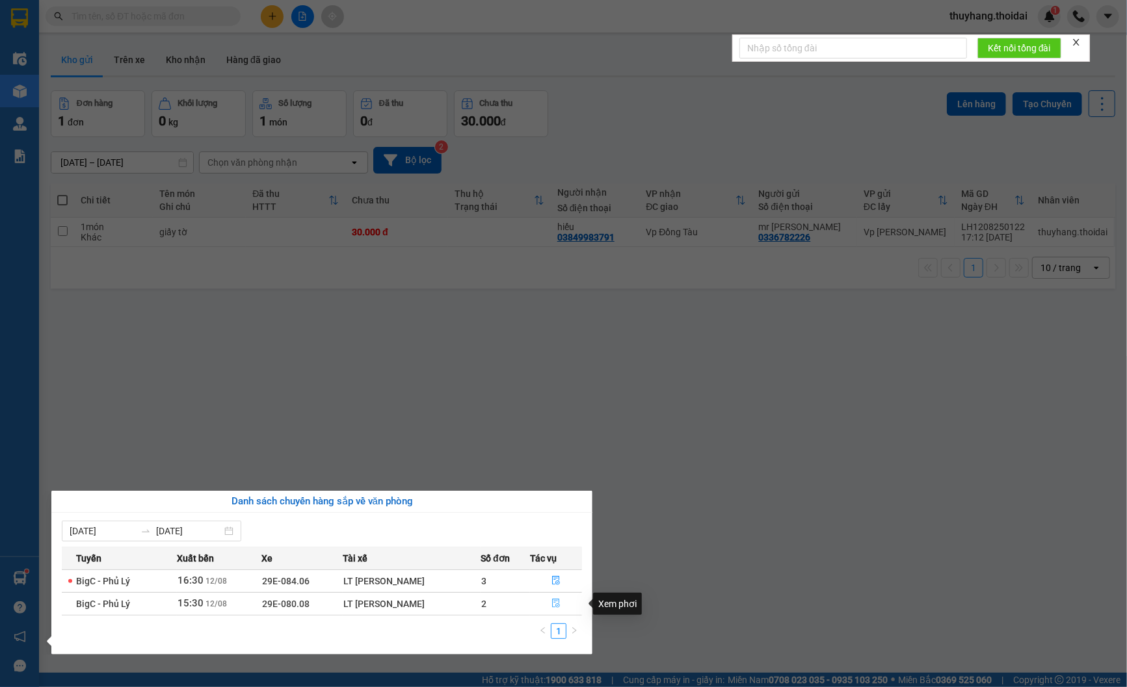
click at [558, 602] on icon "file-done" at bounding box center [556, 603] width 9 height 9
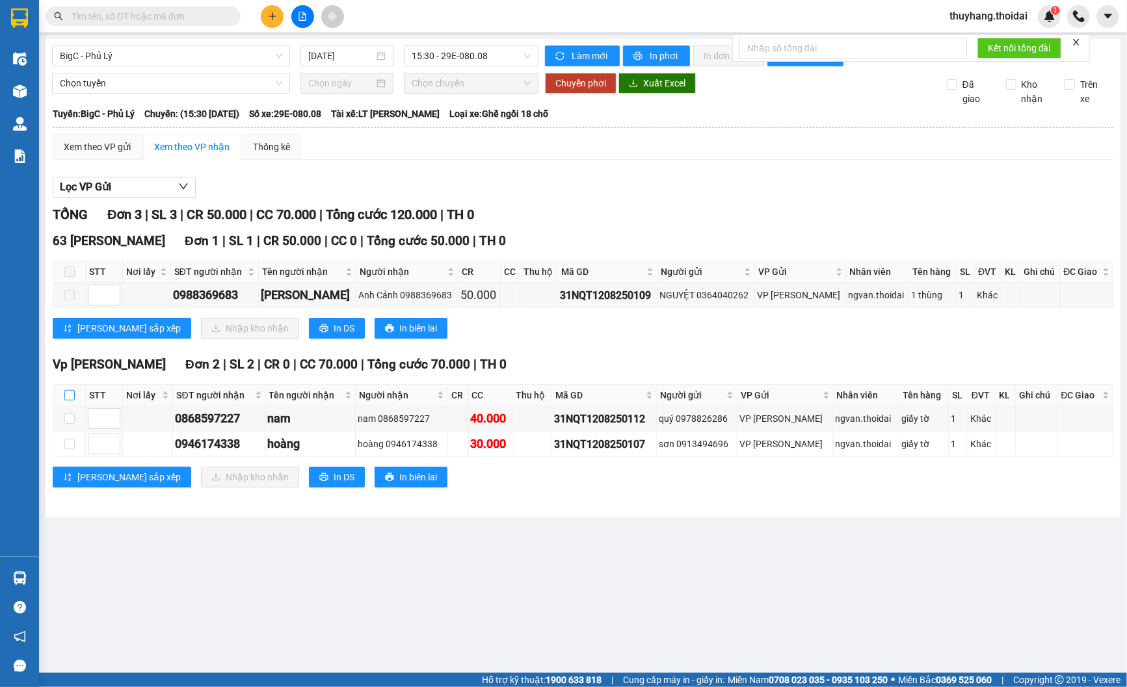
click at [70, 392] on input "checkbox" at bounding box center [69, 395] width 10 height 10
checkbox input "true"
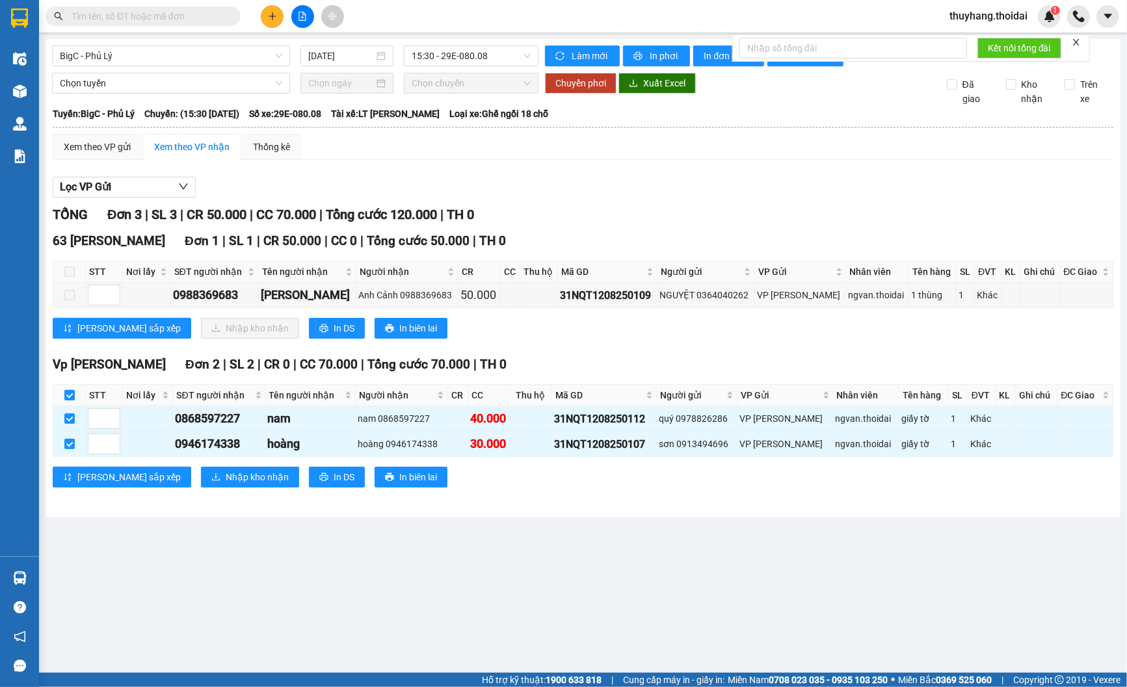
checkbox input "true"
click at [226, 481] on span "Nhập kho nhận" at bounding box center [257, 477] width 63 height 14
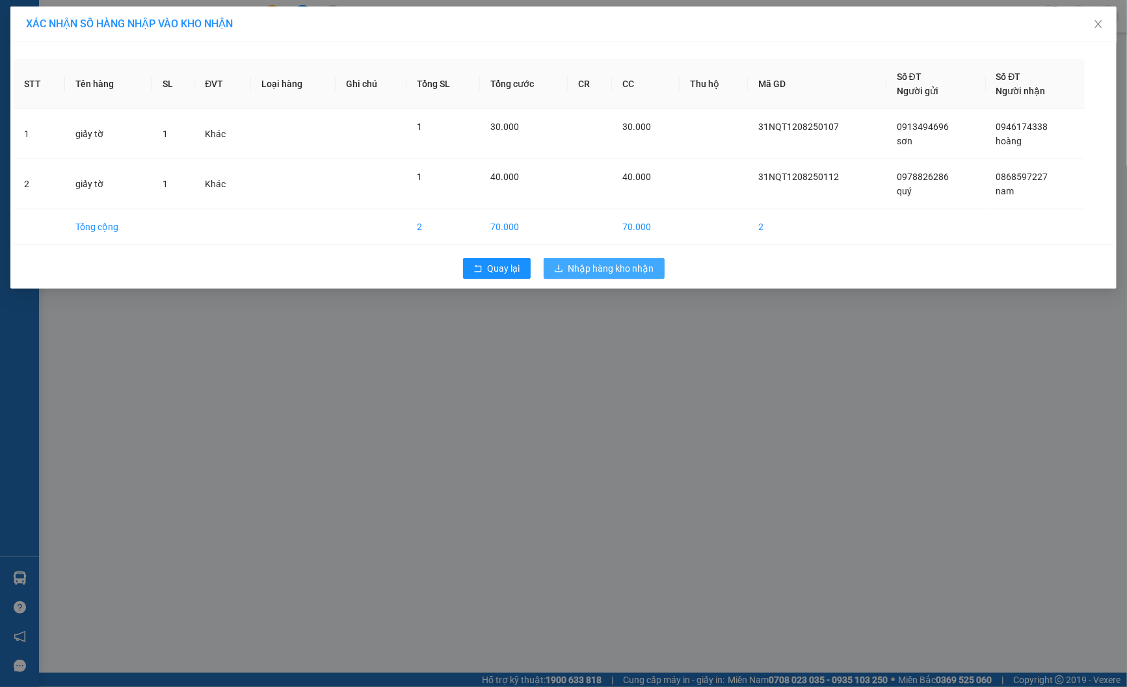
click at [600, 262] on span "Nhập hàng kho nhận" at bounding box center [611, 268] width 86 height 14
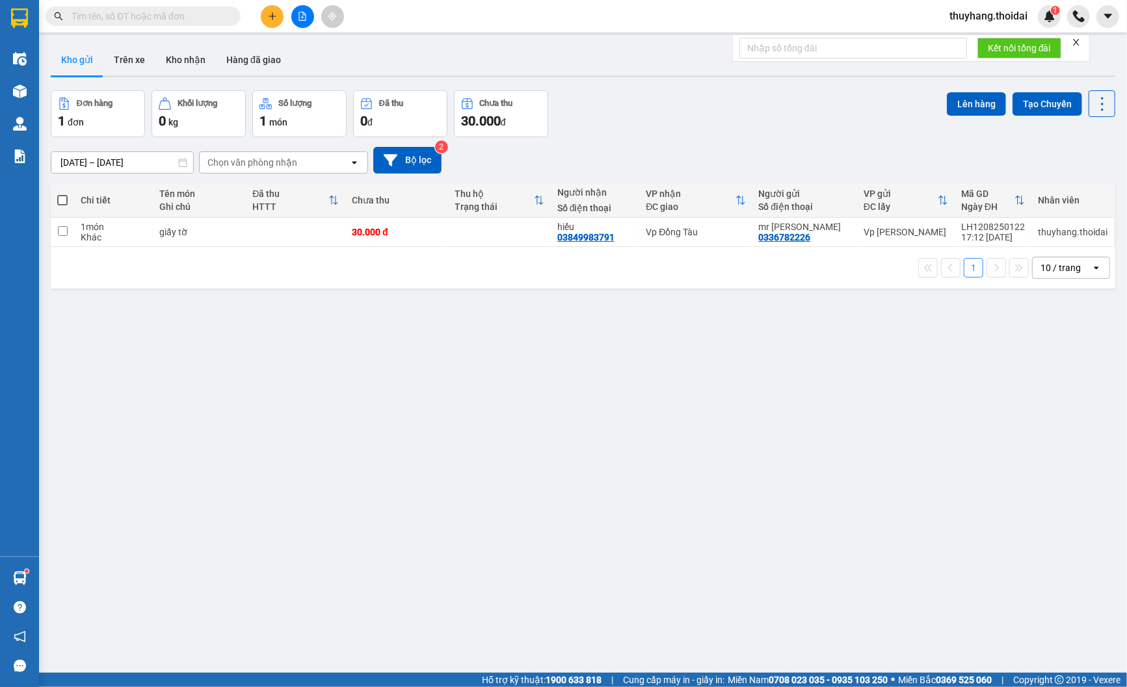
click at [164, 14] on input "text" at bounding box center [148, 16] width 153 height 14
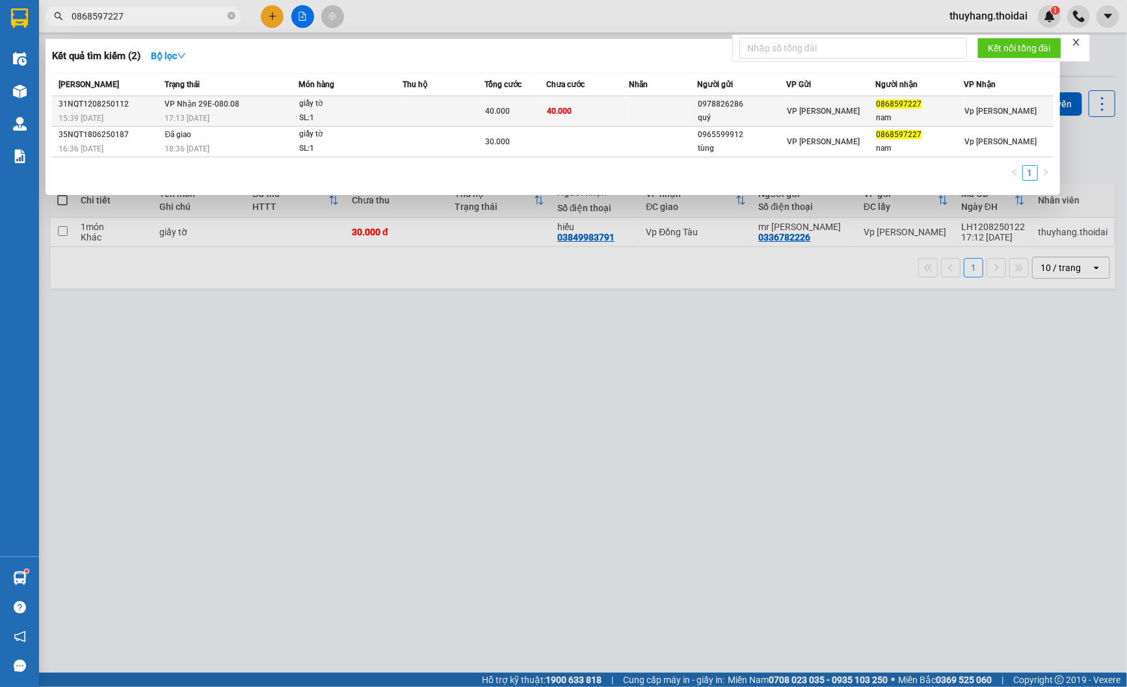
type input "0868597227"
click at [501, 98] on td "40.000" at bounding box center [516, 111] width 62 height 31
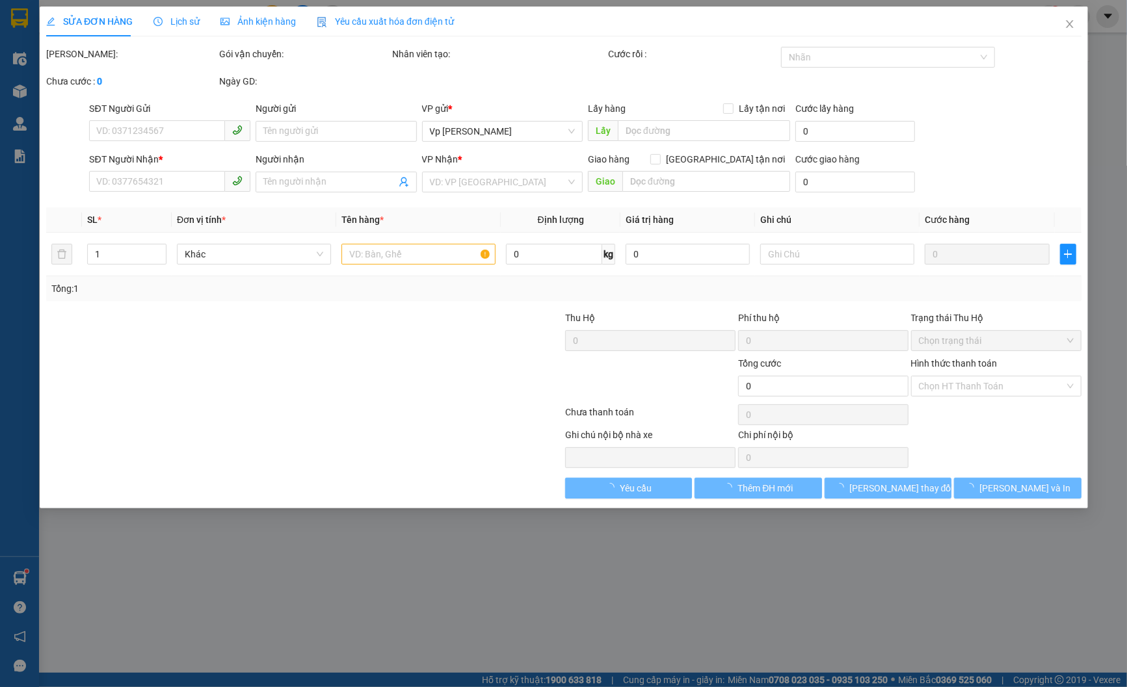
type input "0978826286"
type input "quý"
type input "0868597227"
type input "nam"
type input "40.000"
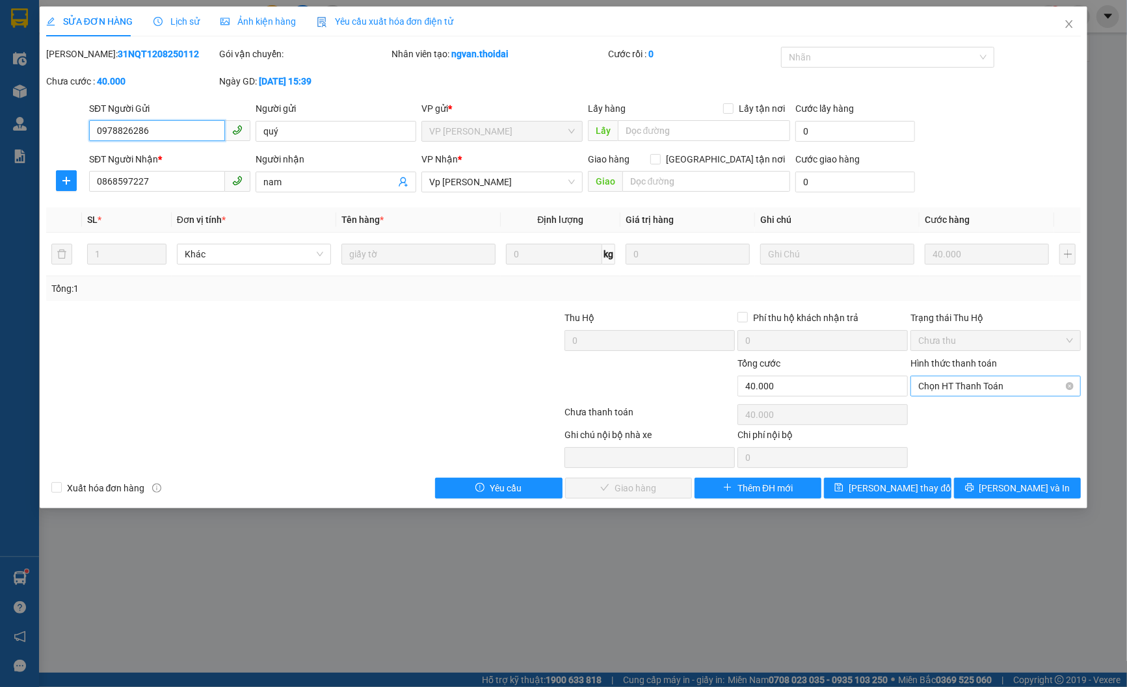
click at [965, 385] on span "Chọn HT Thanh Toán" at bounding box center [995, 387] width 155 height 20
click at [968, 415] on div "Tại văn phòng" at bounding box center [996, 412] width 155 height 14
type input "0"
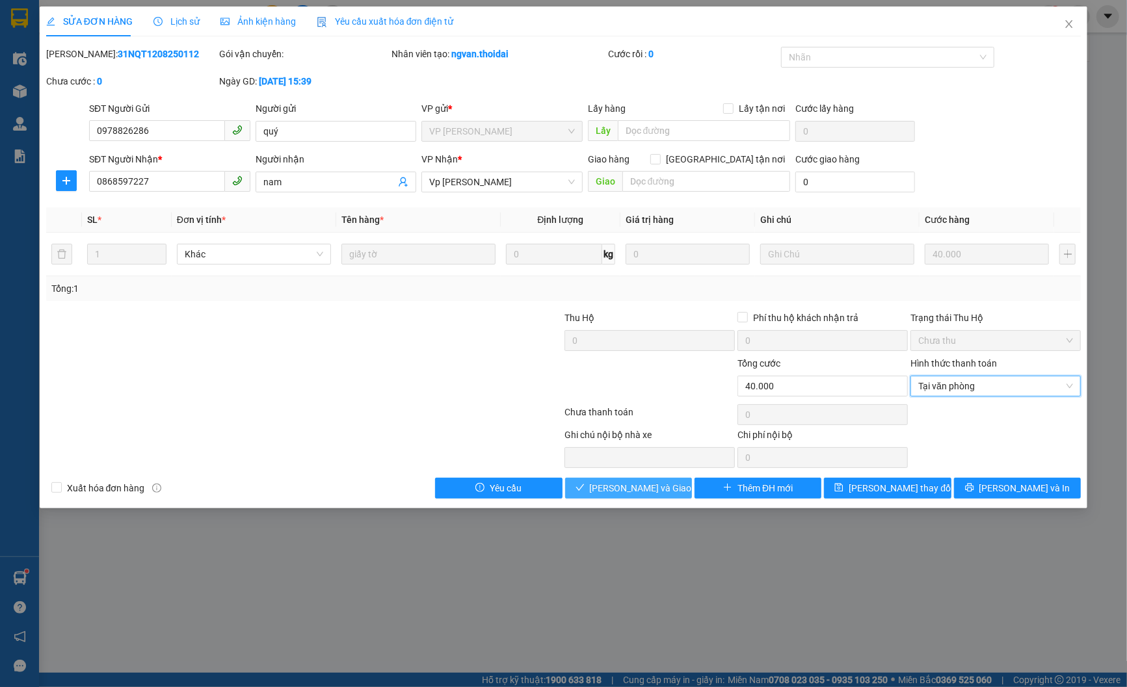
click at [623, 490] on span "[PERSON_NAME] và Giao hàng" at bounding box center [652, 488] width 125 height 14
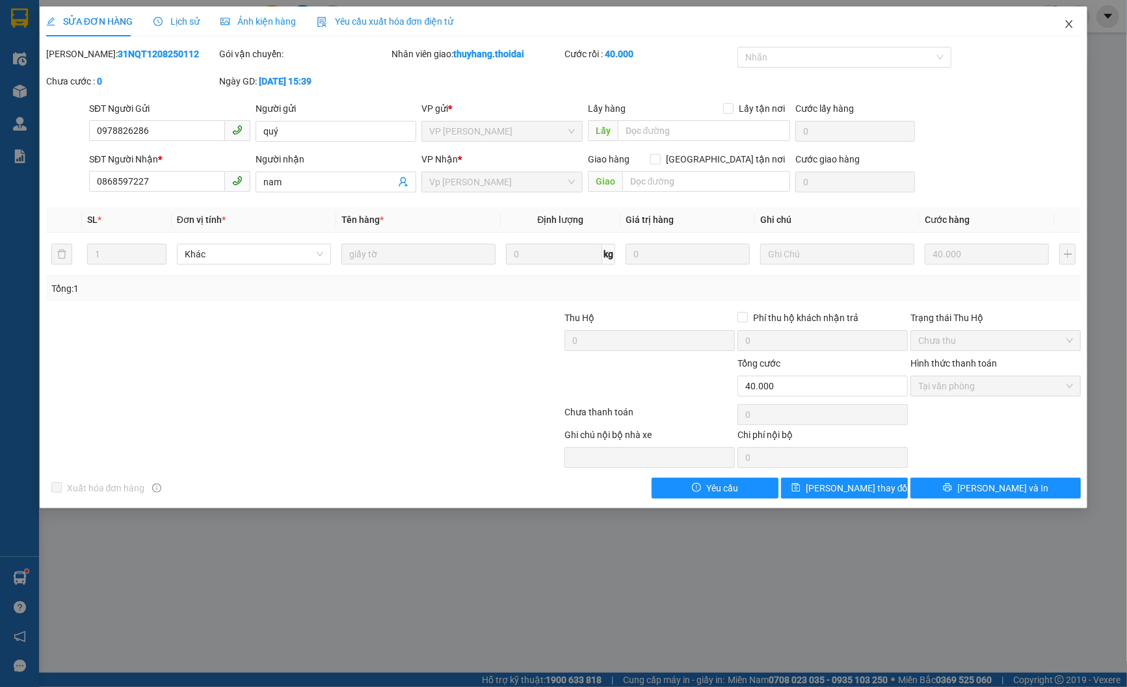
click at [1063, 21] on span "Close" at bounding box center [1069, 25] width 36 height 36
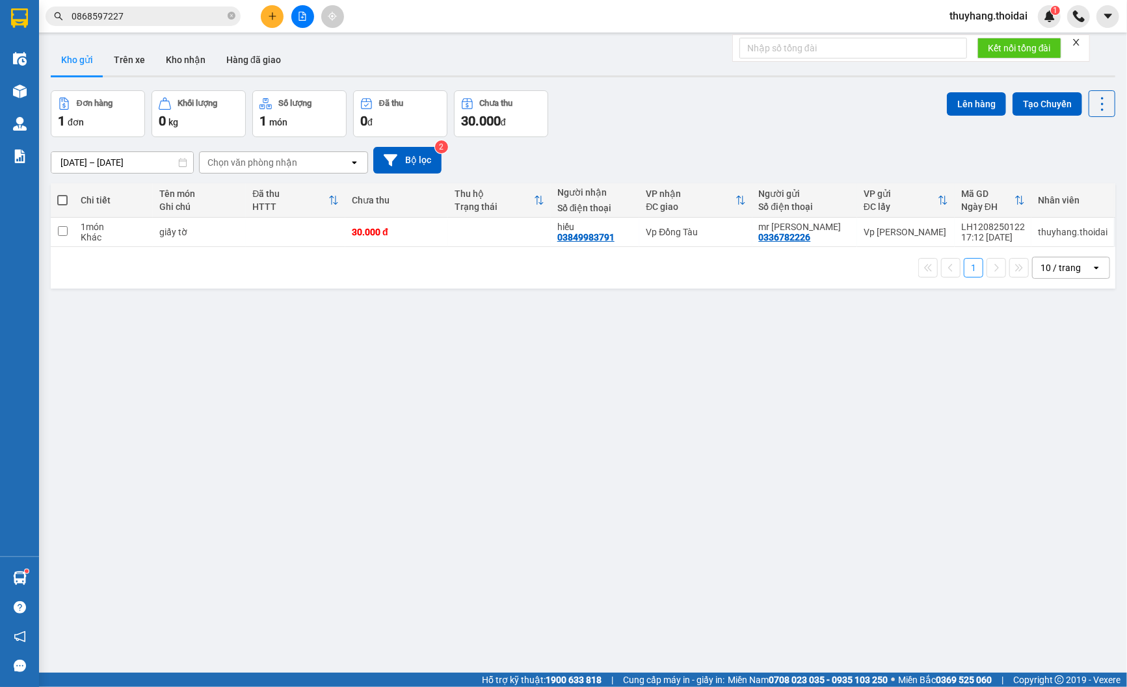
click at [261, 16] on button at bounding box center [272, 16] width 23 height 23
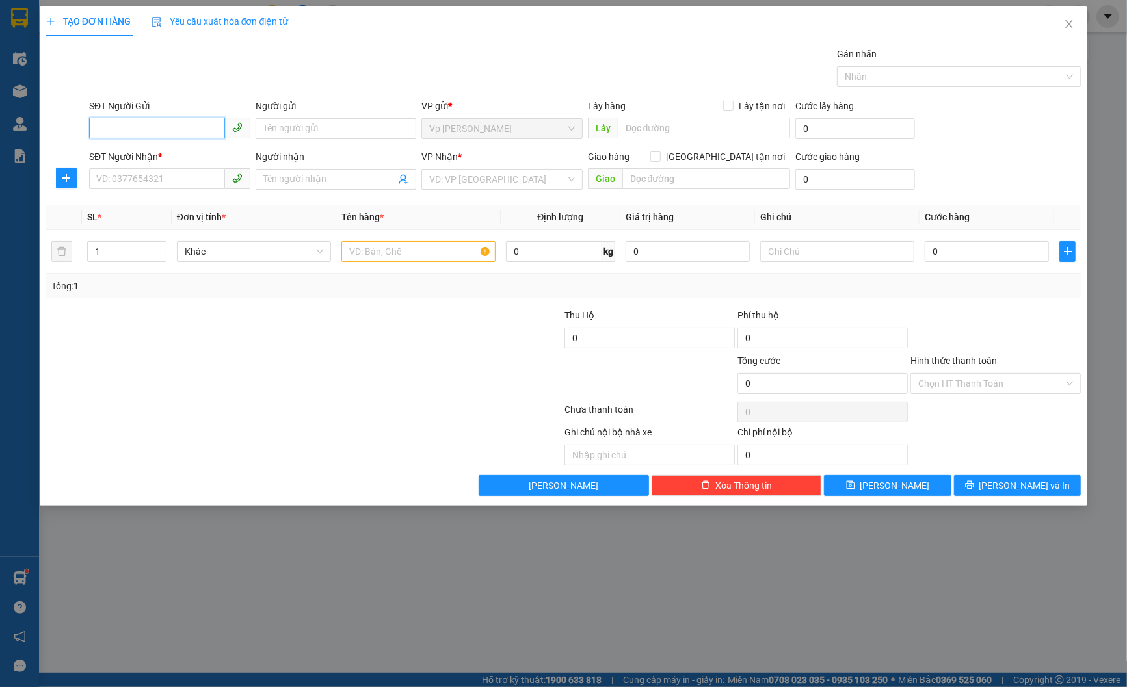
click at [170, 120] on input "SĐT Người Gửi" at bounding box center [157, 128] width 136 height 21
type input "0915027986"
click at [200, 156] on div "0915027986 - chú trung" at bounding box center [170, 155] width 146 height 14
type input "chú trung"
type input "0915027986"
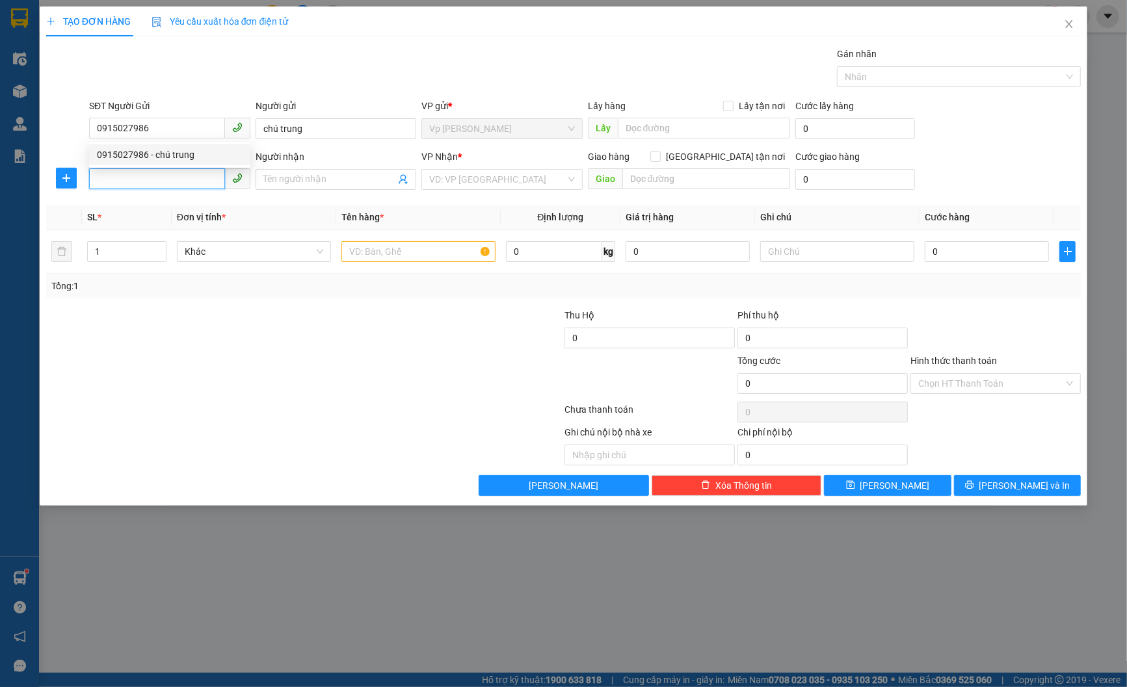
click at [187, 179] on input "SĐT Người Nhận *" at bounding box center [157, 178] width 136 height 21
type input "0326821993"
click at [199, 202] on div "0326821993 - cháu sen" at bounding box center [170, 205] width 146 height 14
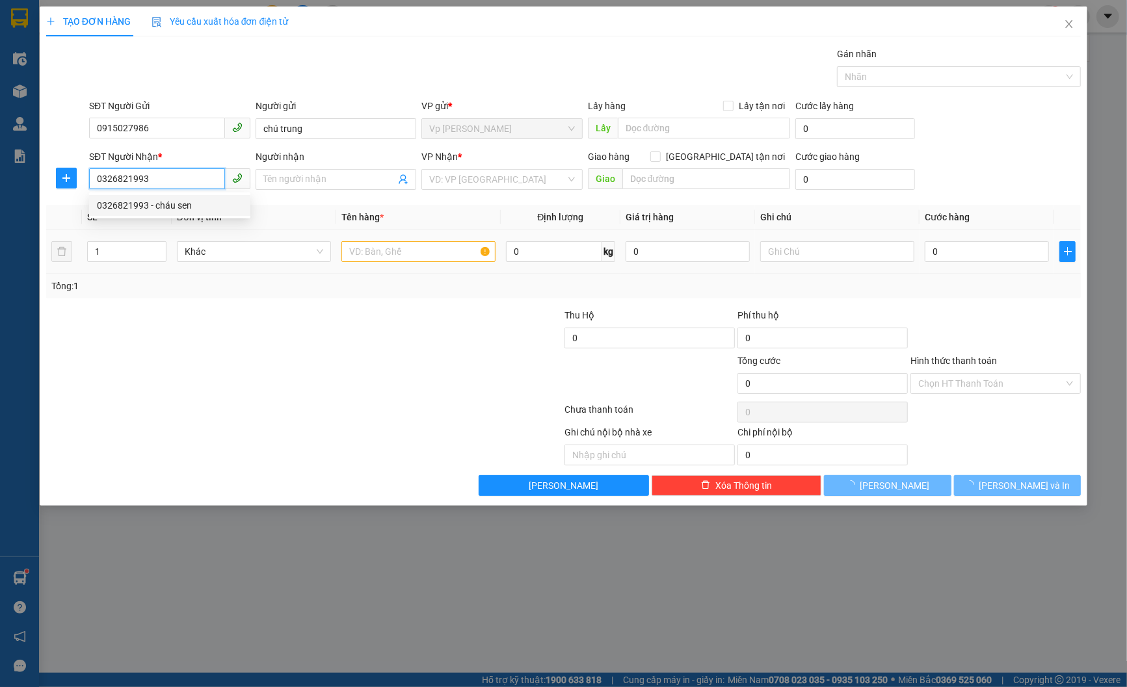
type input "cháu sen"
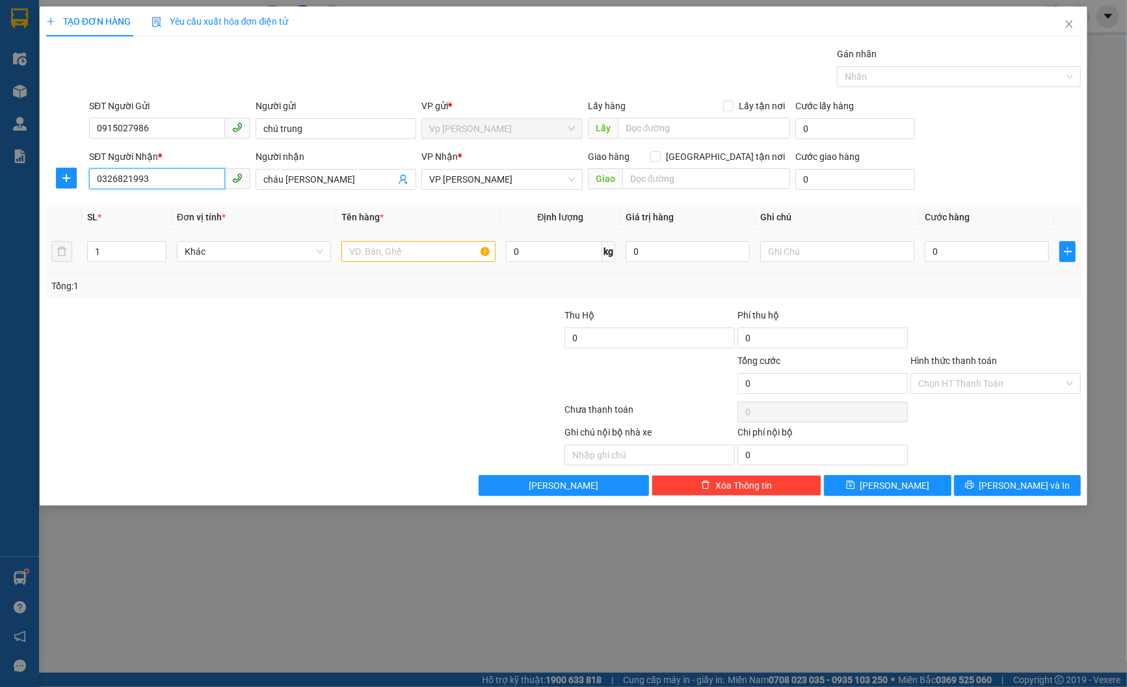
type input "0326821993"
click at [421, 250] on input "text" at bounding box center [418, 251] width 154 height 21
type input "thùng hồ sơ"
click at [961, 250] on input "0" at bounding box center [987, 251] width 124 height 21
type input "3"
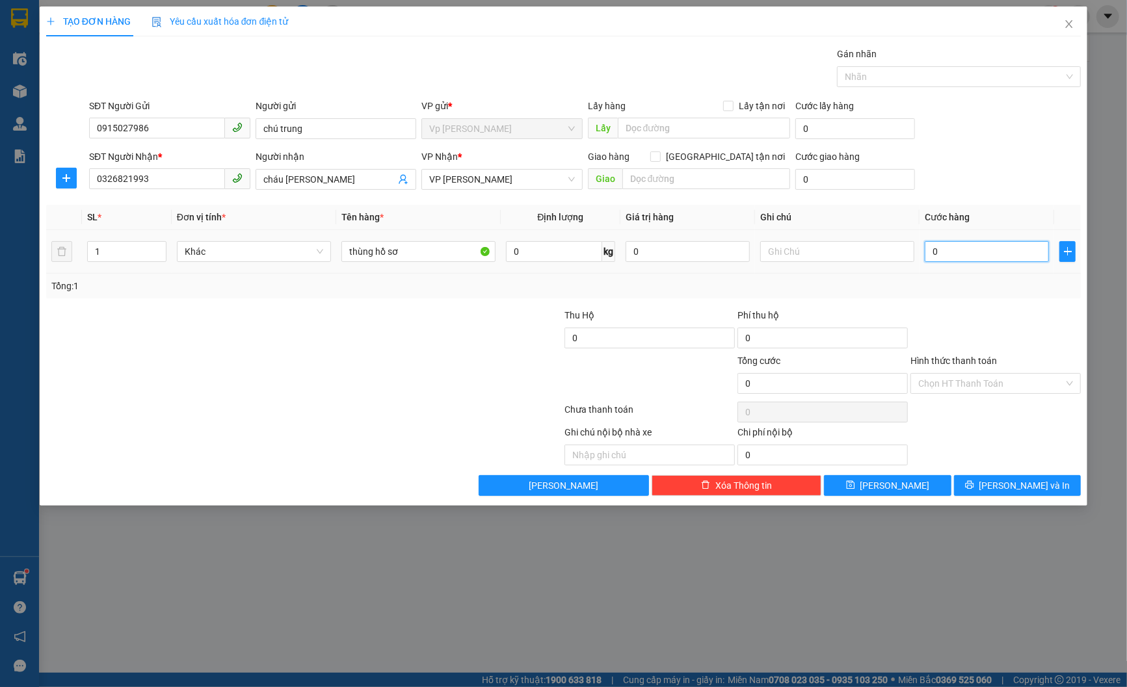
type input "3"
type input "0"
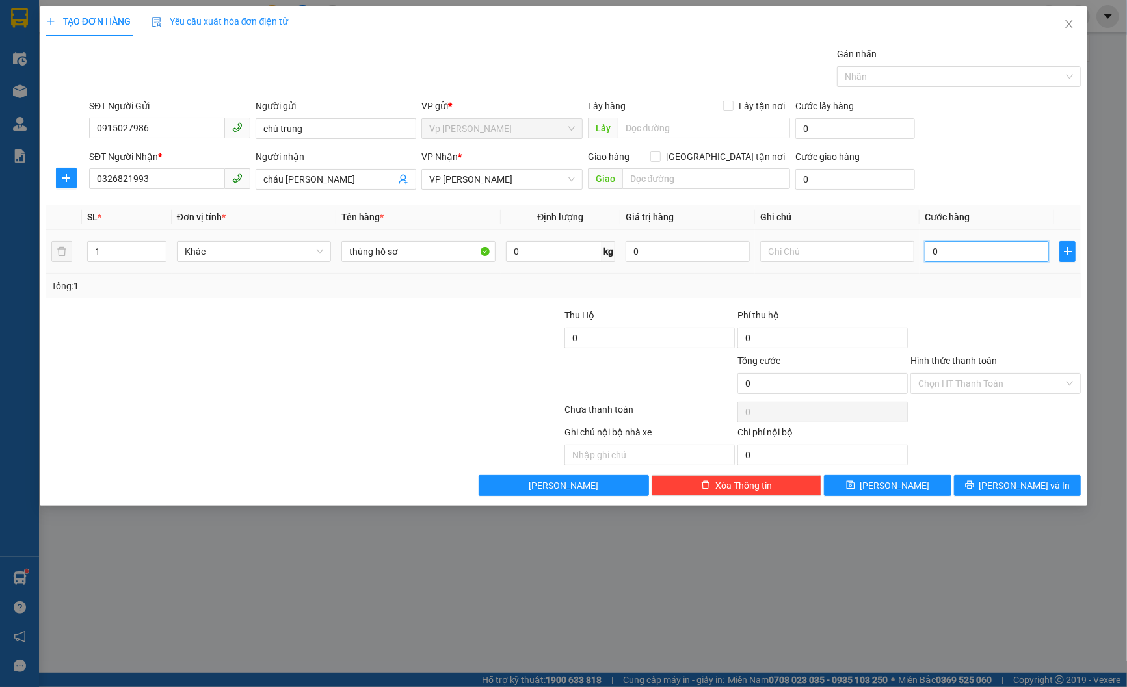
type input "04"
type input "4"
type input "0"
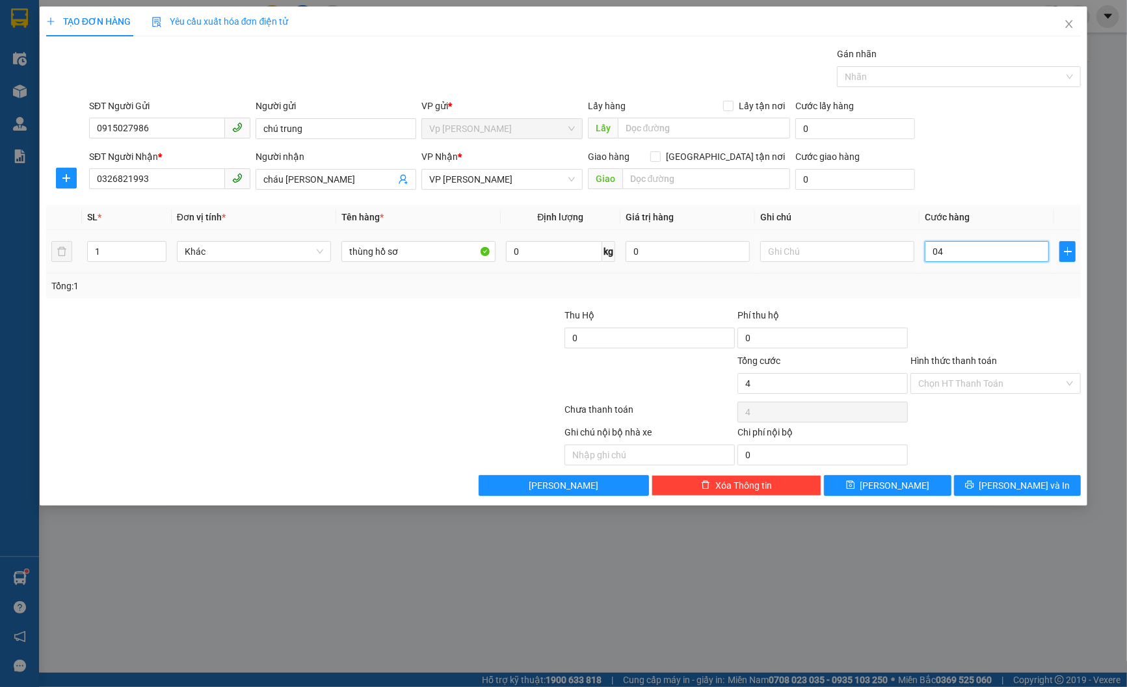
type input "0"
type input "40"
click at [187, 133] on input "0915027986" at bounding box center [157, 128] width 136 height 21
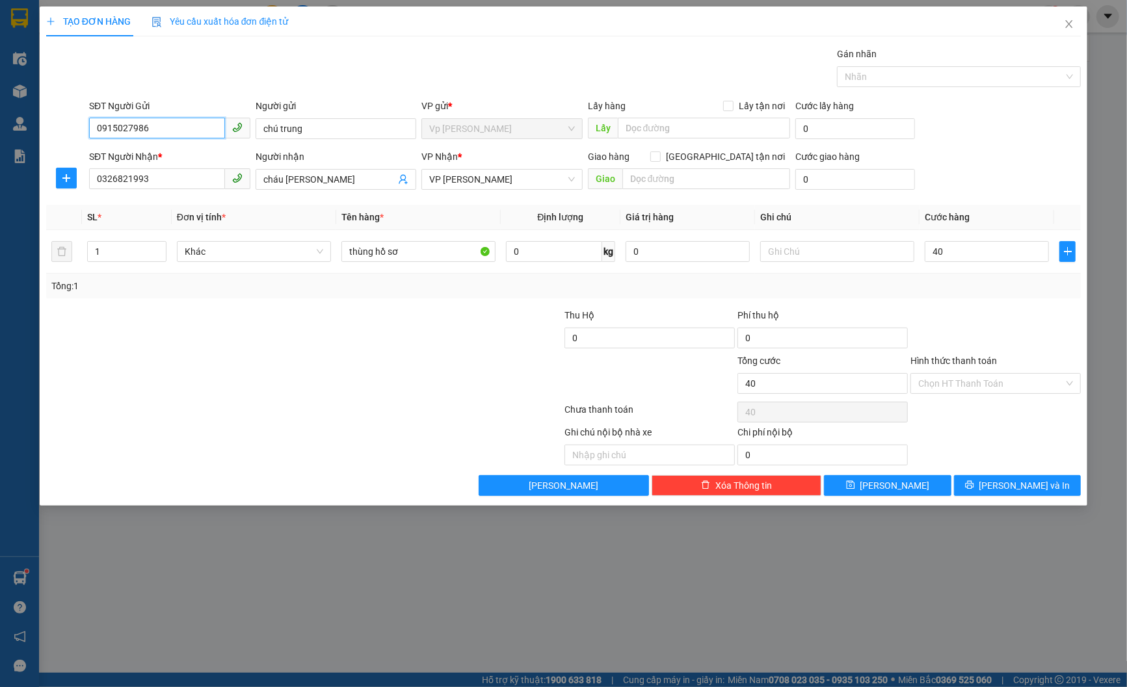
type input "40.000"
click at [187, 133] on input "0915027986" at bounding box center [157, 128] width 136 height 21
click at [903, 483] on button "Lưu" at bounding box center [887, 485] width 127 height 21
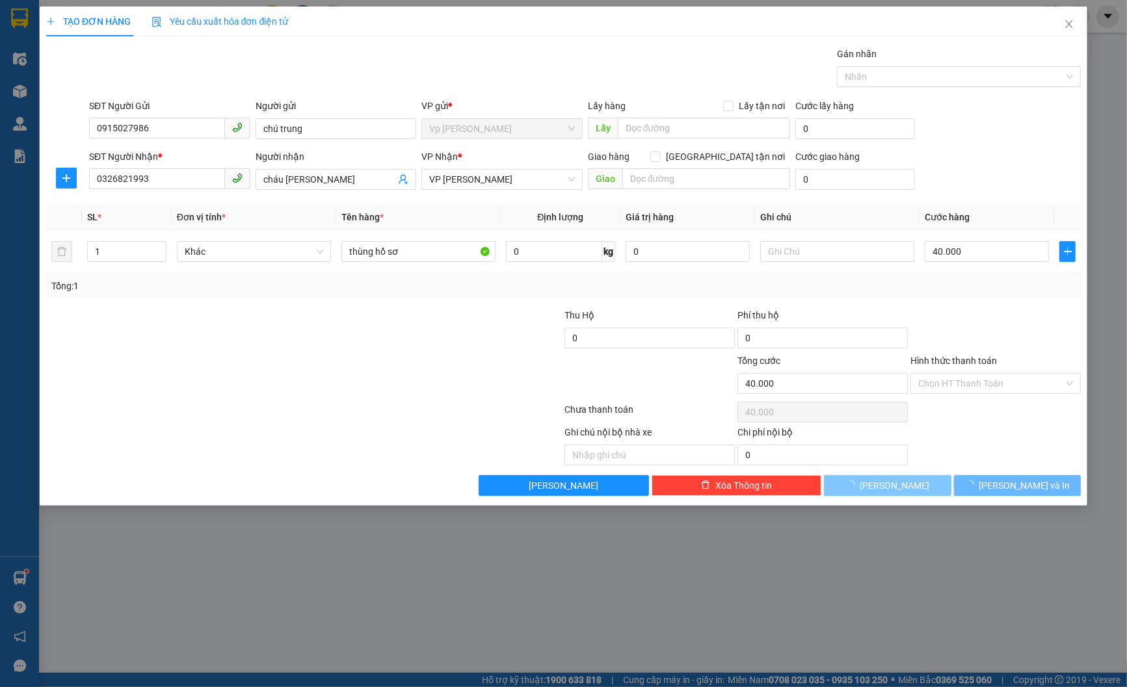
type input "0"
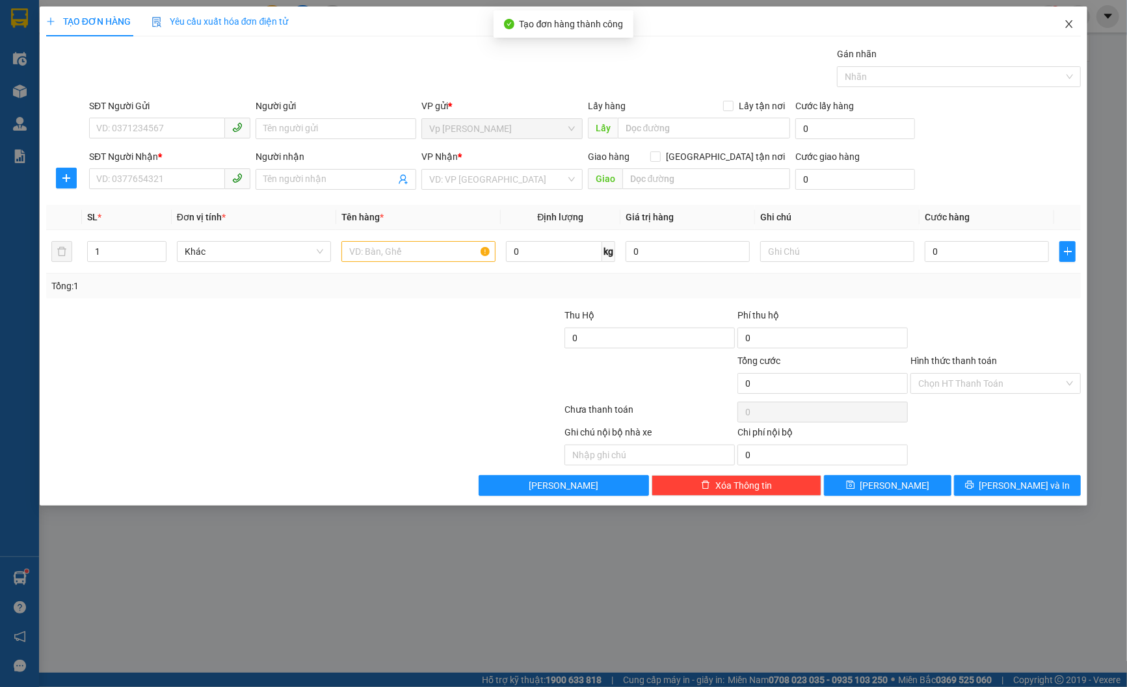
click at [1072, 24] on icon "close" at bounding box center [1069, 24] width 10 height 10
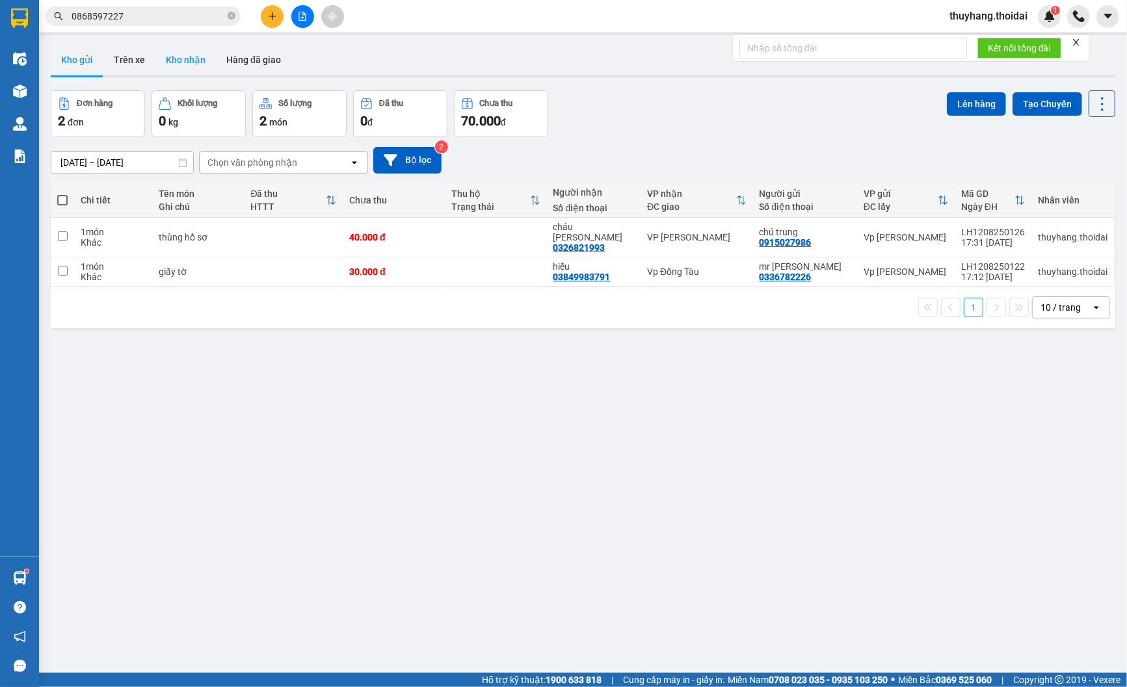
click at [181, 67] on button "Kho nhận" at bounding box center [185, 59] width 60 height 31
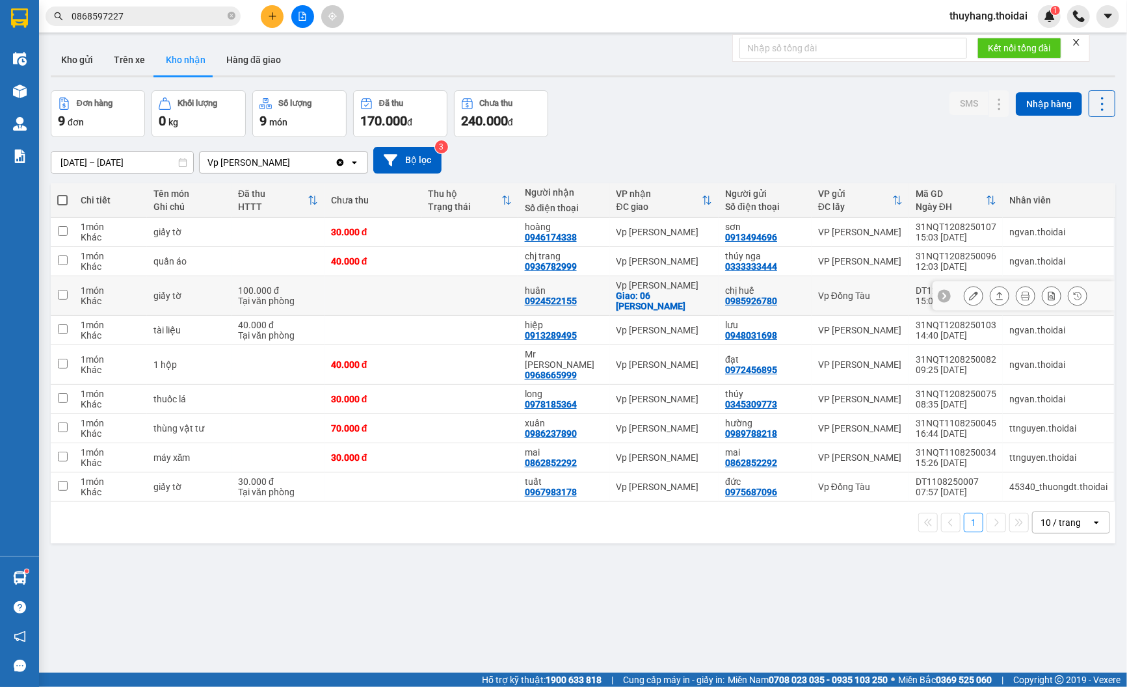
click at [706, 304] on div "Giao: 06 đặng thai mai" at bounding box center [665, 301] width 96 height 21
checkbox input "true"
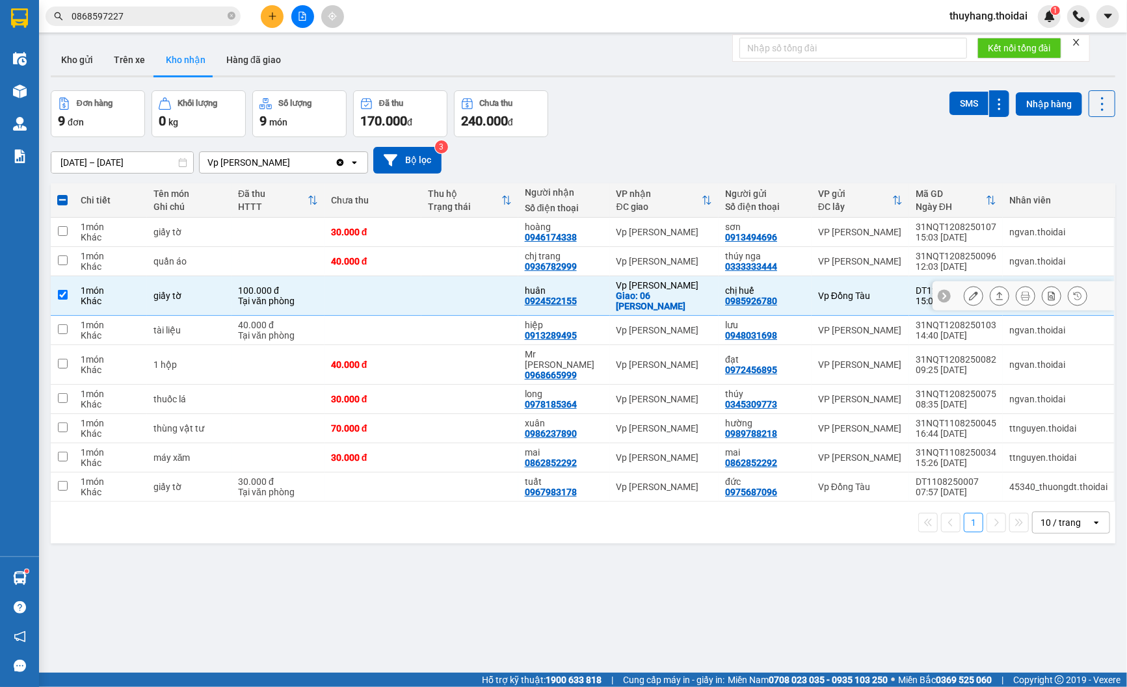
click at [969, 295] on icon at bounding box center [973, 295] width 9 height 9
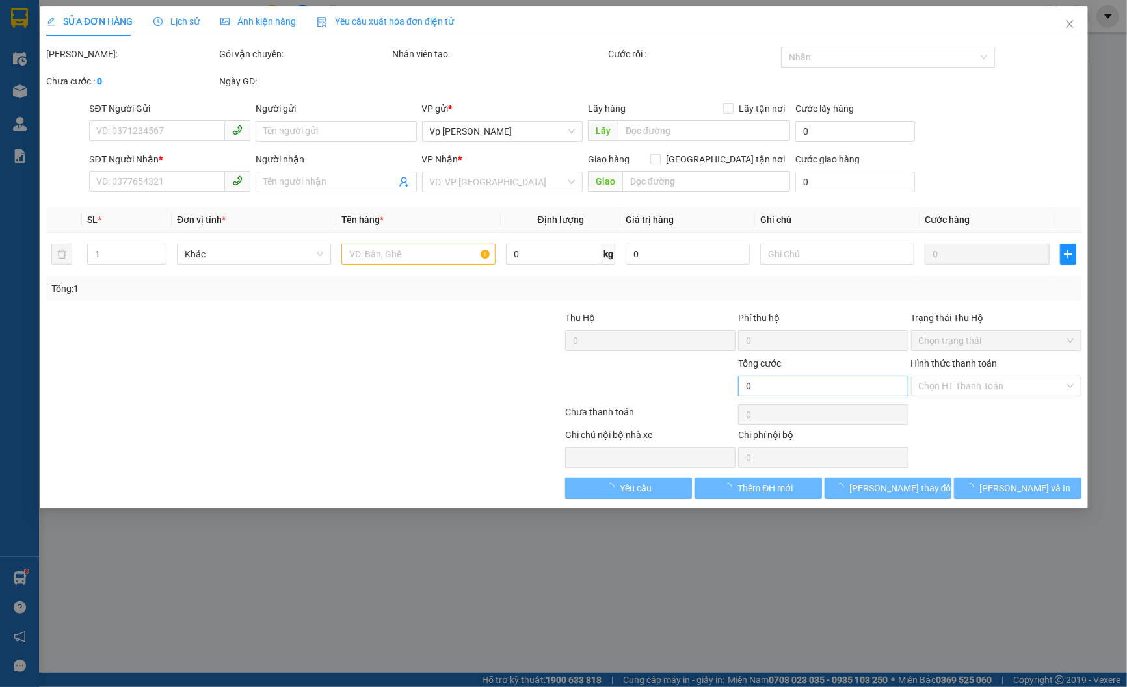
type input "0985926780"
type input "chị huế"
type input "0924522155"
type input "huân"
checkbox input "true"
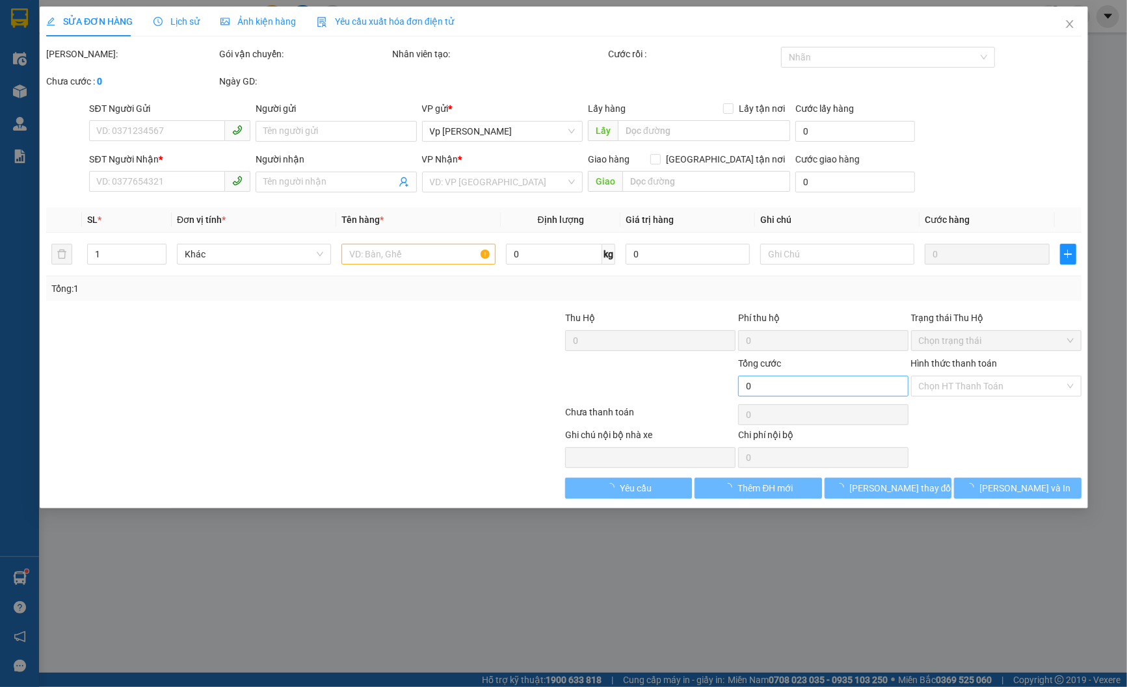
type input "06 đặng thai mai"
type input "100.000"
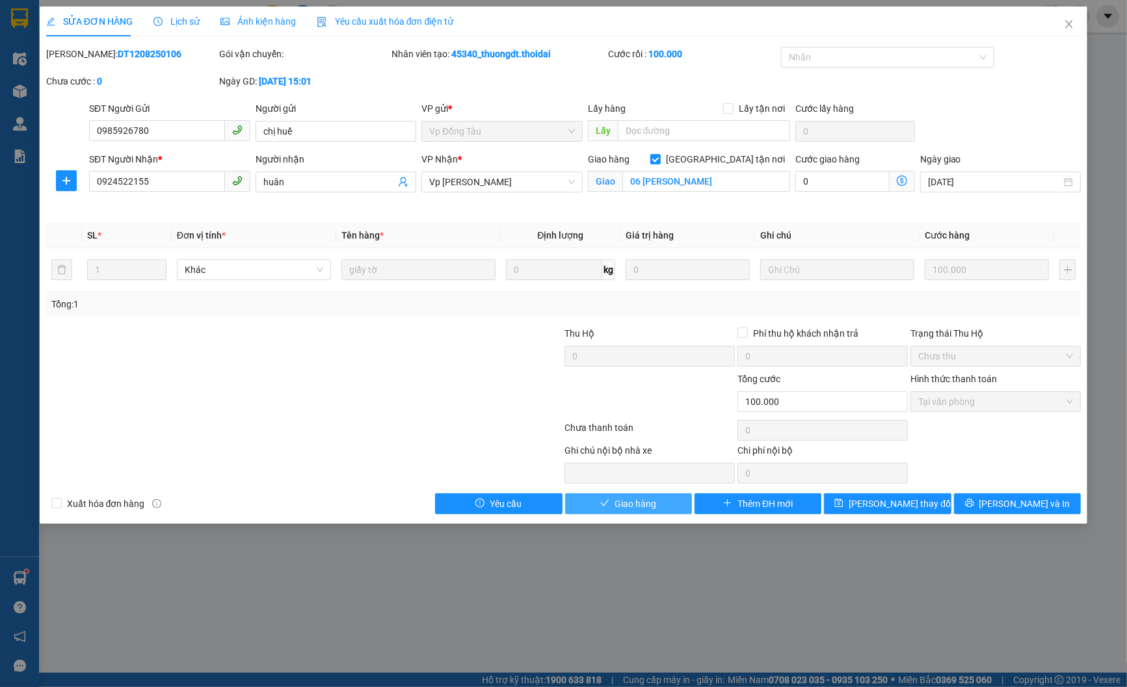
click at [632, 502] on span "Giao hàng" at bounding box center [636, 504] width 42 height 14
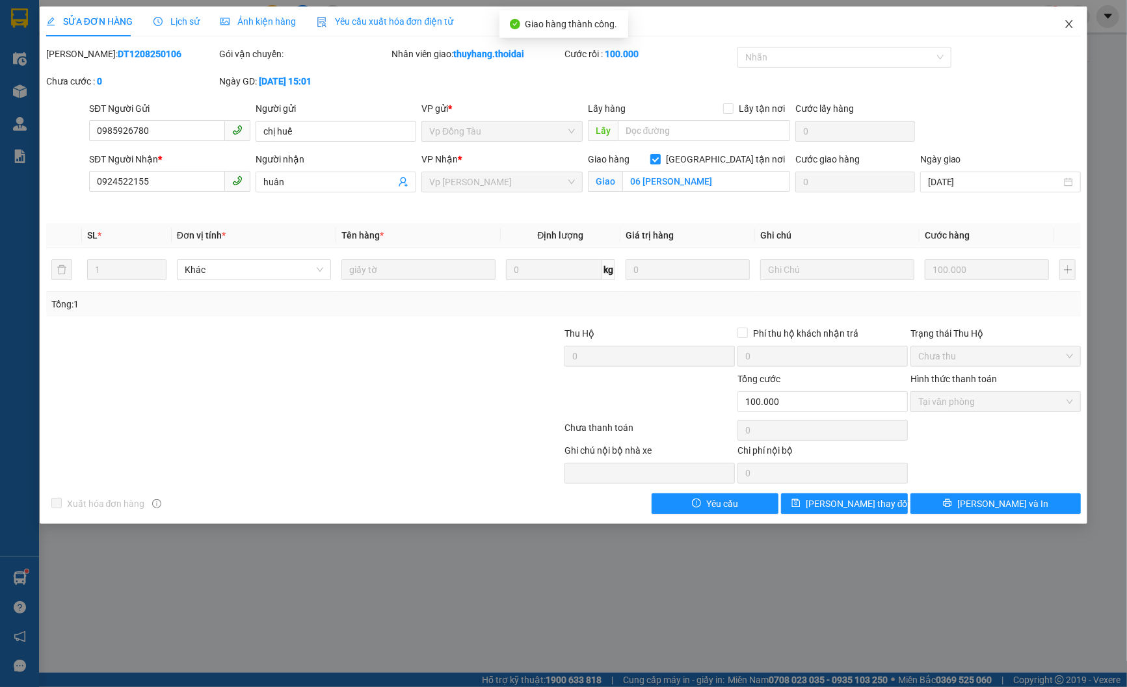
click at [1056, 42] on span "Close" at bounding box center [1069, 25] width 36 height 36
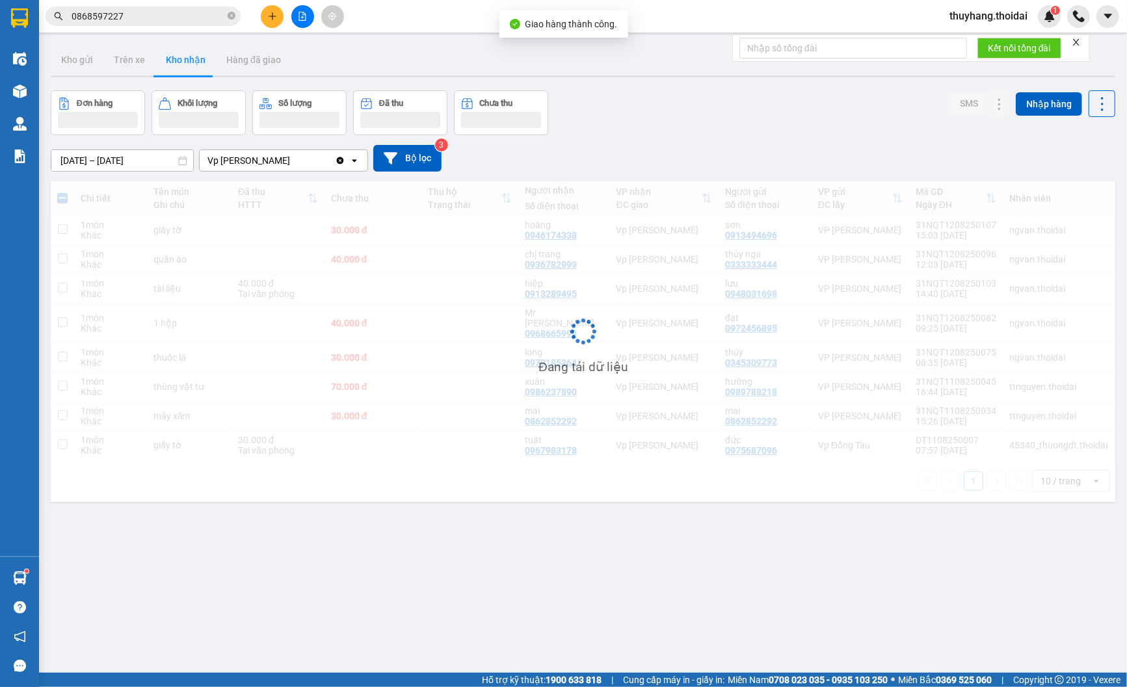
click at [1063, 23] on div "thuyhang.thoidai 1" at bounding box center [1033, 16] width 188 height 23
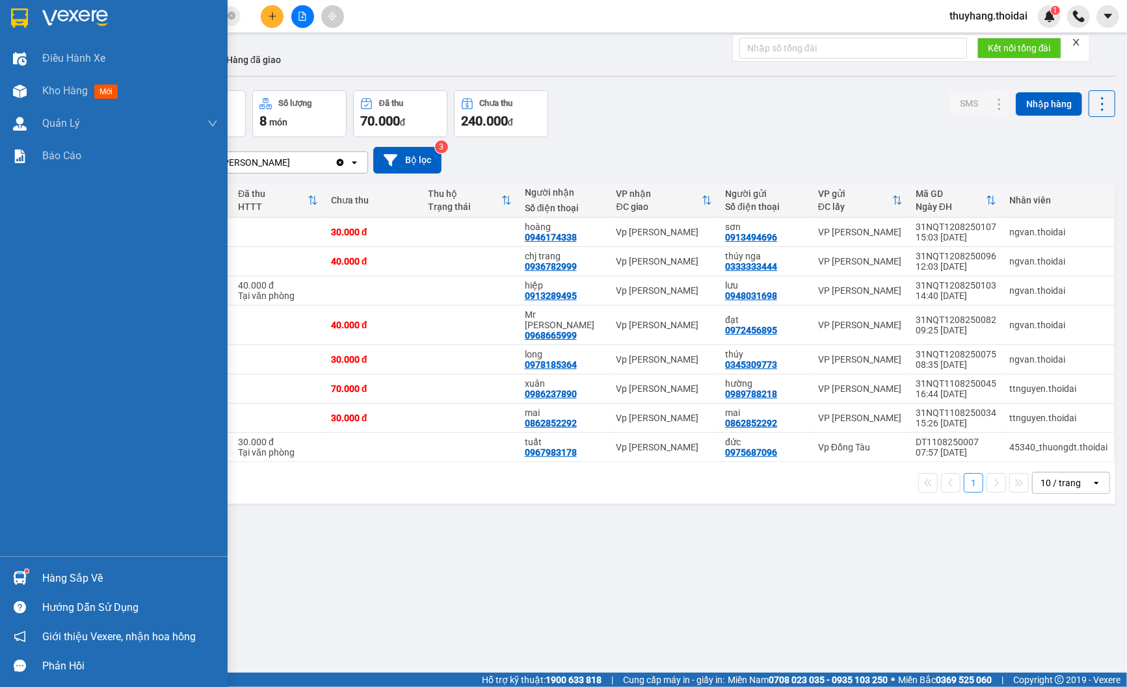
click at [59, 571] on div "Hàng sắp về" at bounding box center [130, 579] width 176 height 20
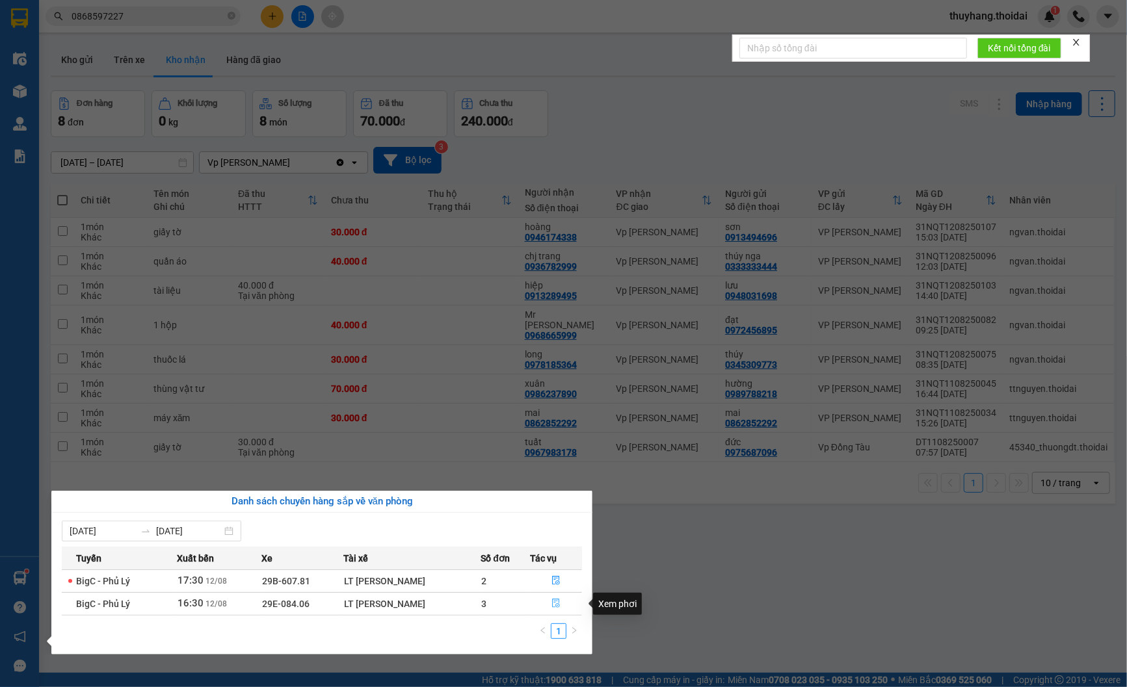
click at [559, 602] on button "button" at bounding box center [556, 604] width 51 height 21
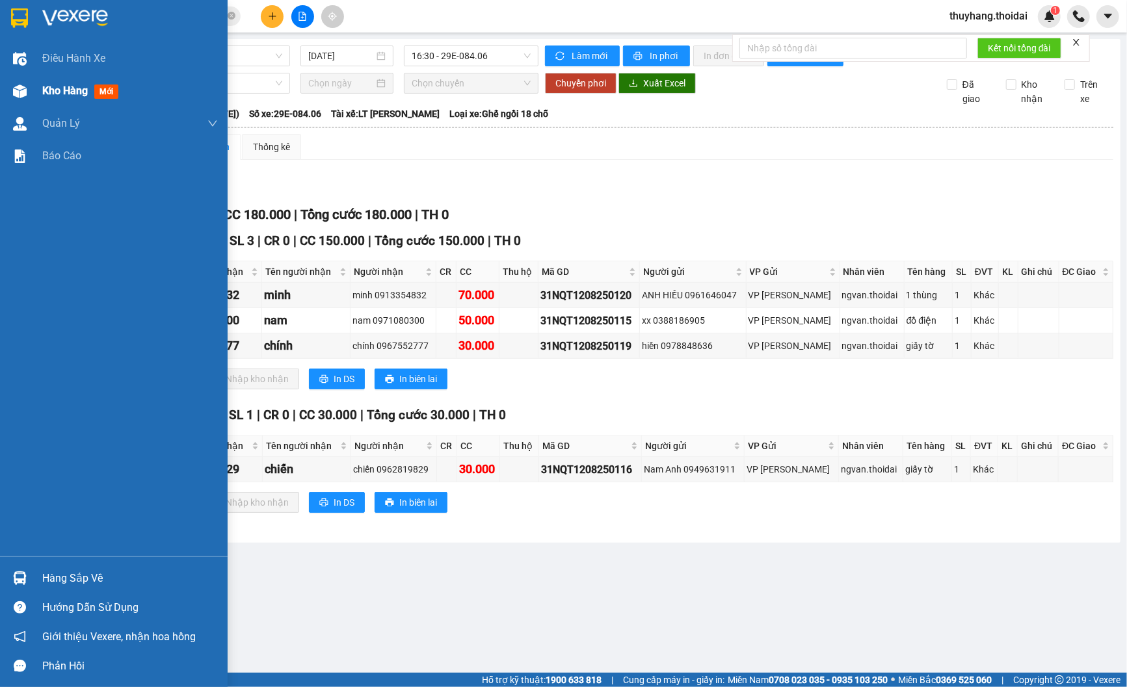
click at [42, 93] on span "Kho hàng" at bounding box center [65, 91] width 46 height 12
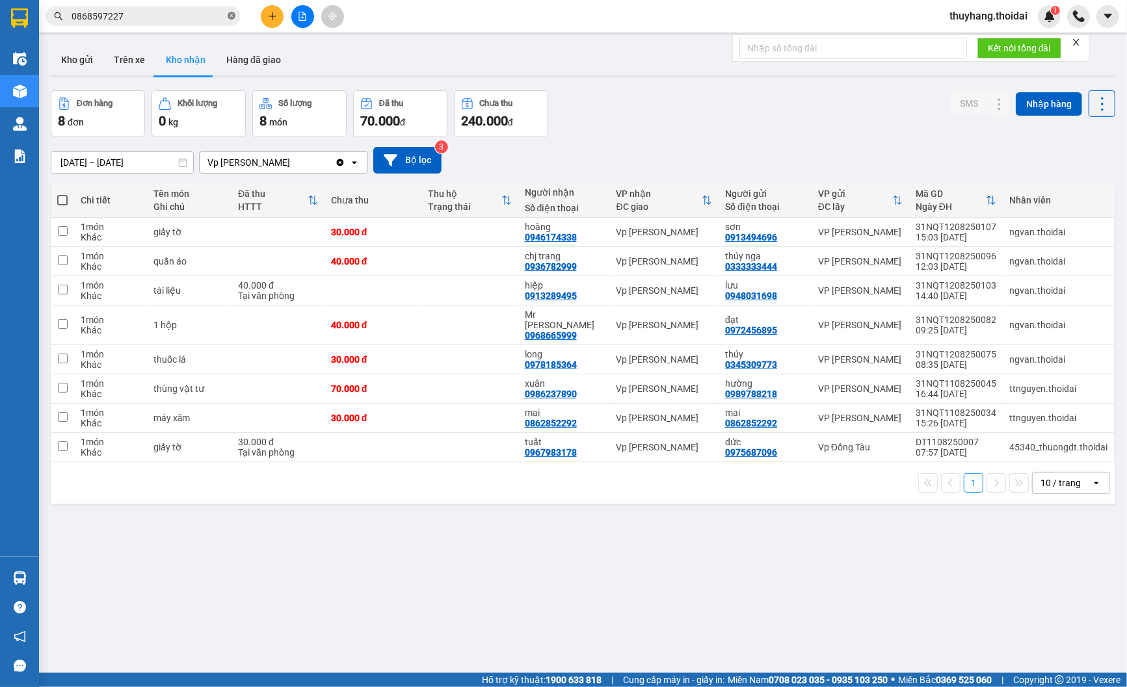
click at [232, 17] on icon "close-circle" at bounding box center [232, 16] width 8 height 8
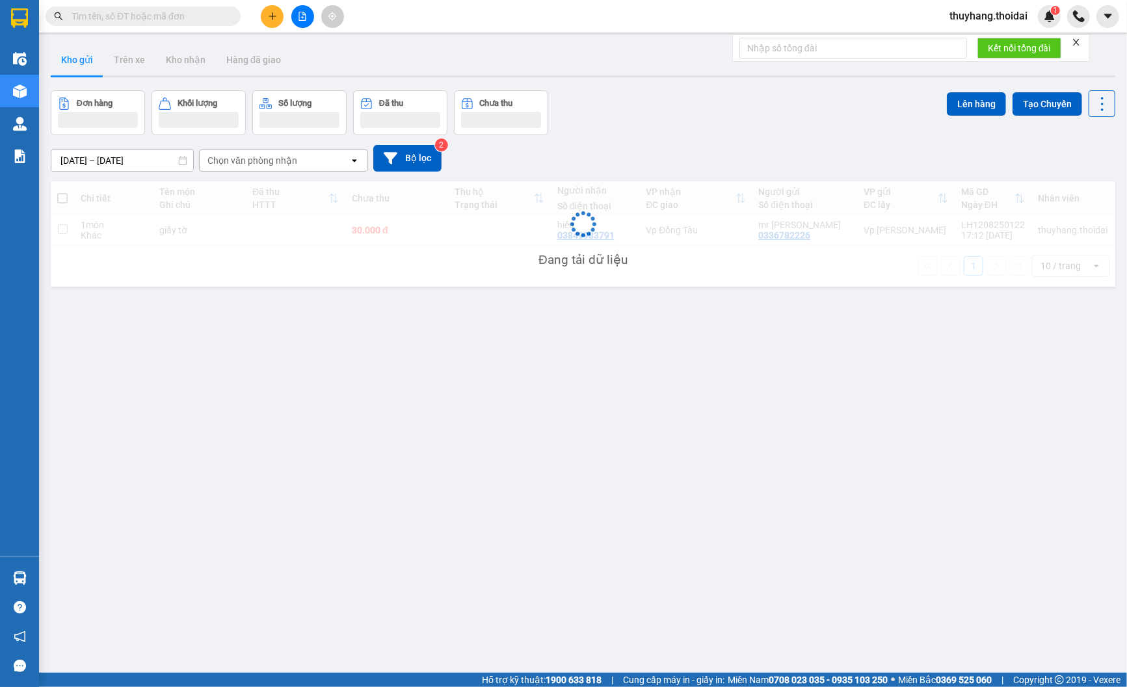
click at [163, 16] on input "text" at bounding box center [148, 16] width 153 height 14
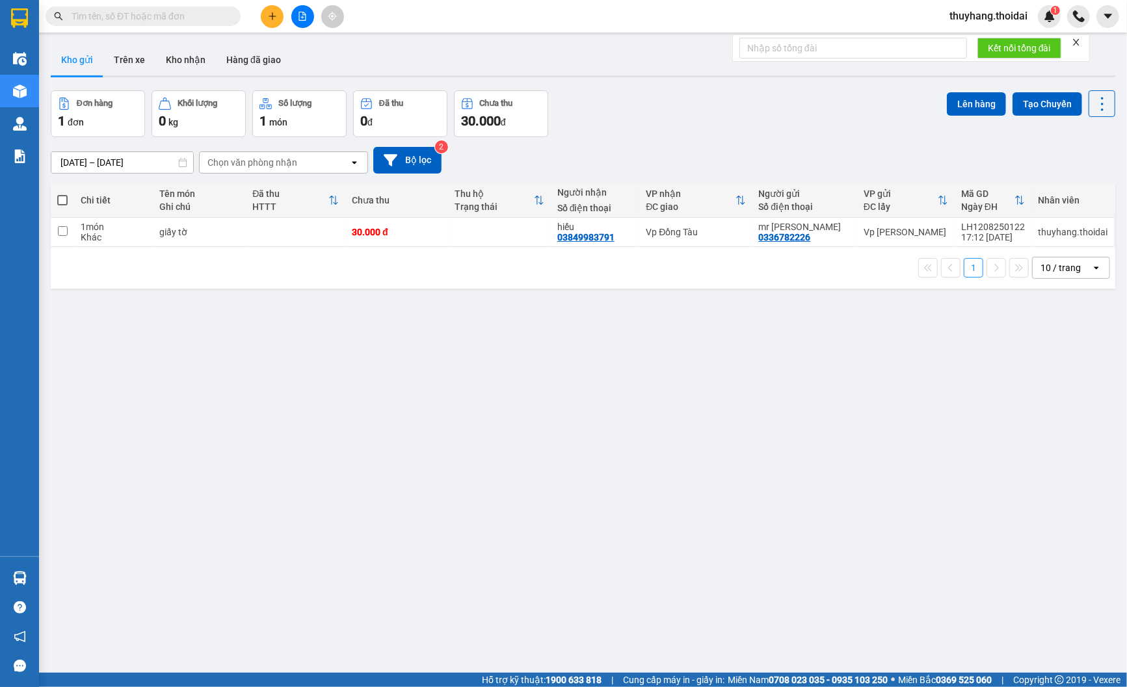
paste input "0915027986"
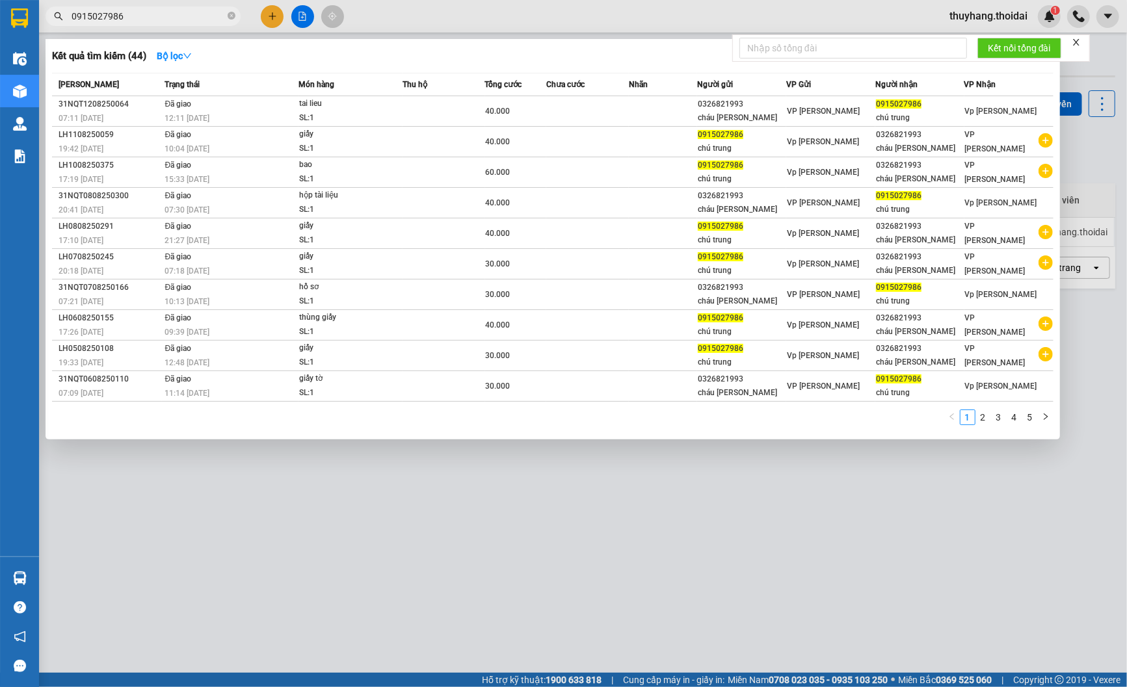
type input "0915027986"
click at [234, 16] on icon "close-circle" at bounding box center [232, 16] width 8 height 8
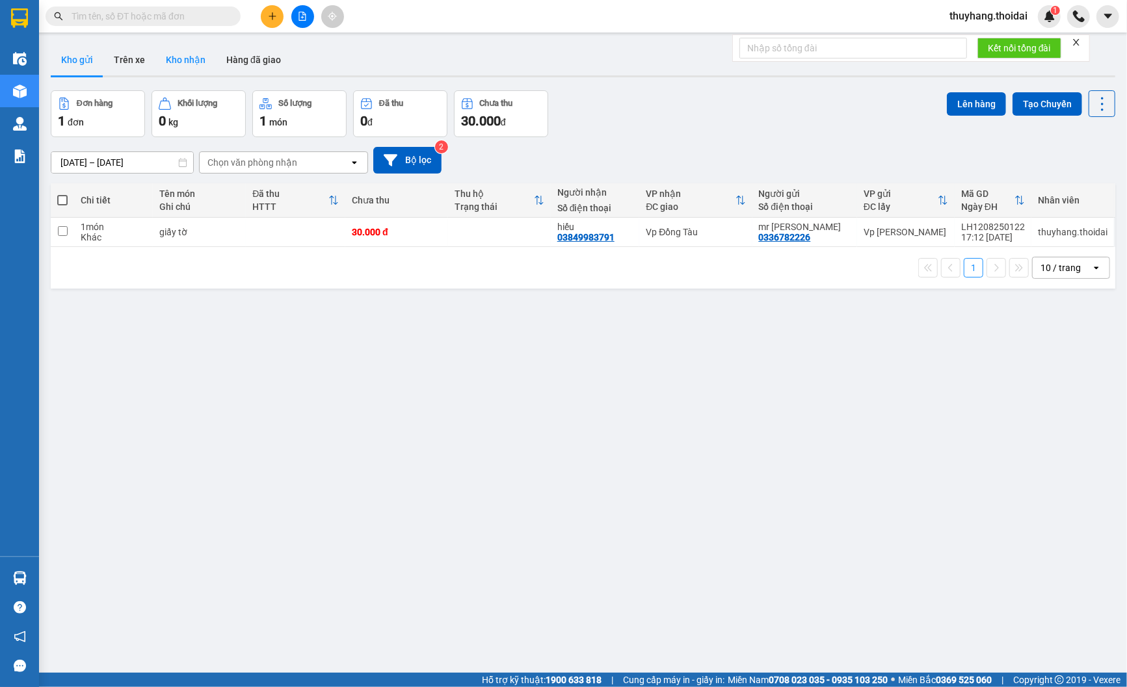
click at [194, 55] on button "Kho nhận" at bounding box center [185, 59] width 60 height 31
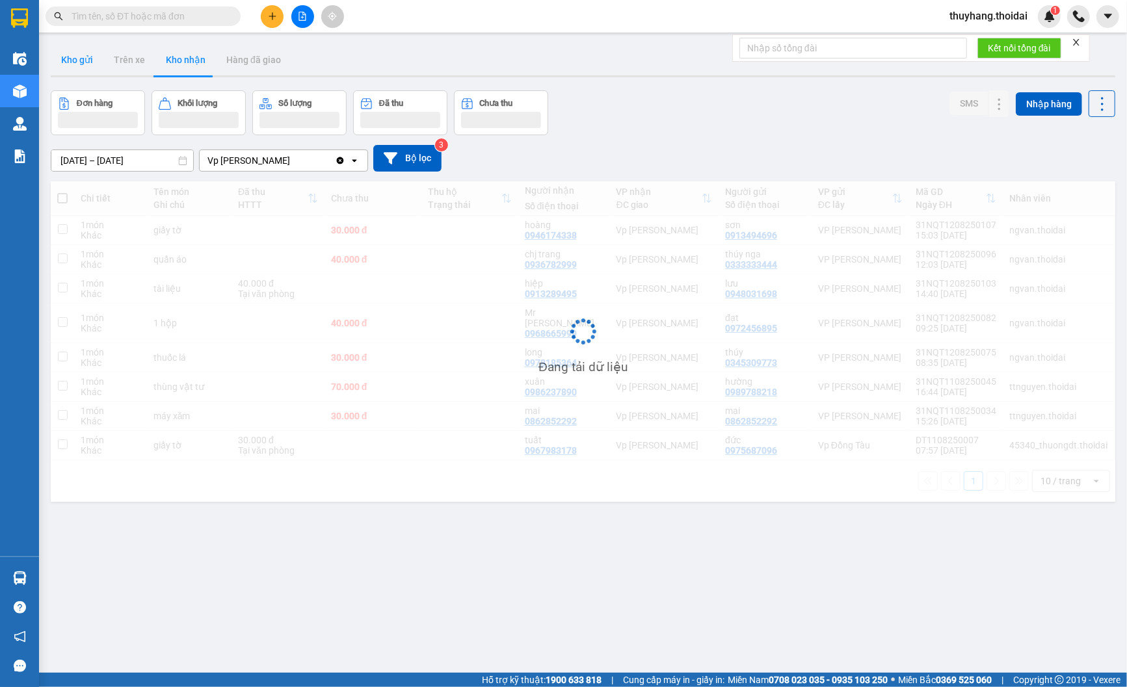
click at [77, 63] on button "Kho gửi" at bounding box center [77, 59] width 53 height 31
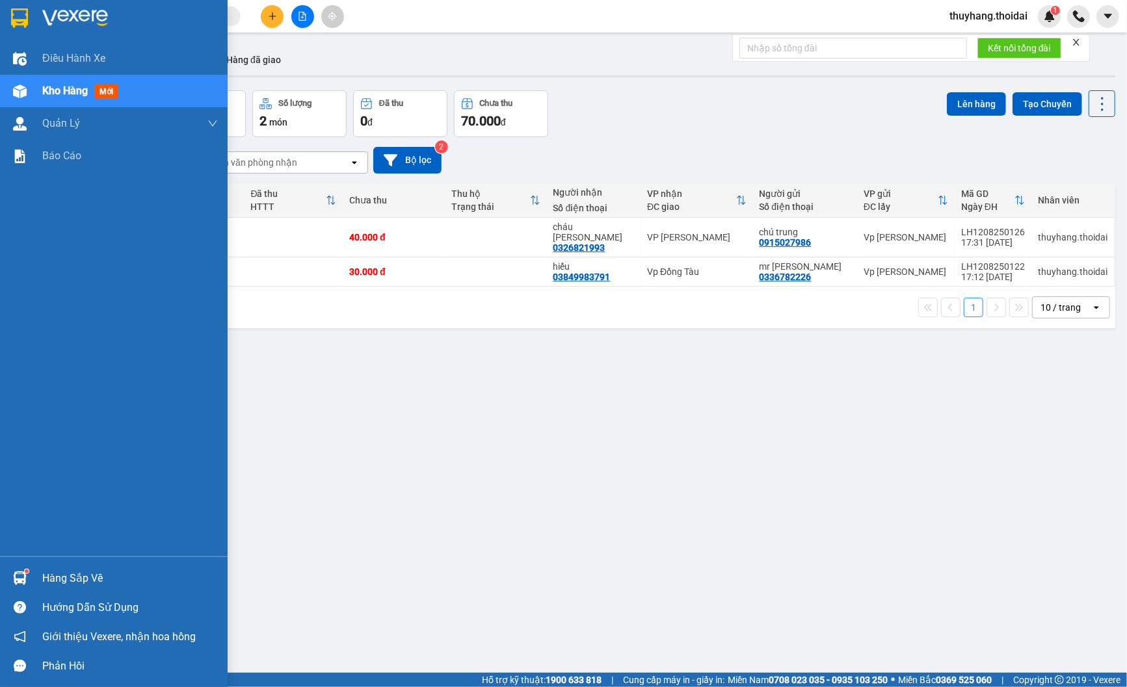
click at [61, 574] on div "Hàng sắp về" at bounding box center [130, 579] width 176 height 20
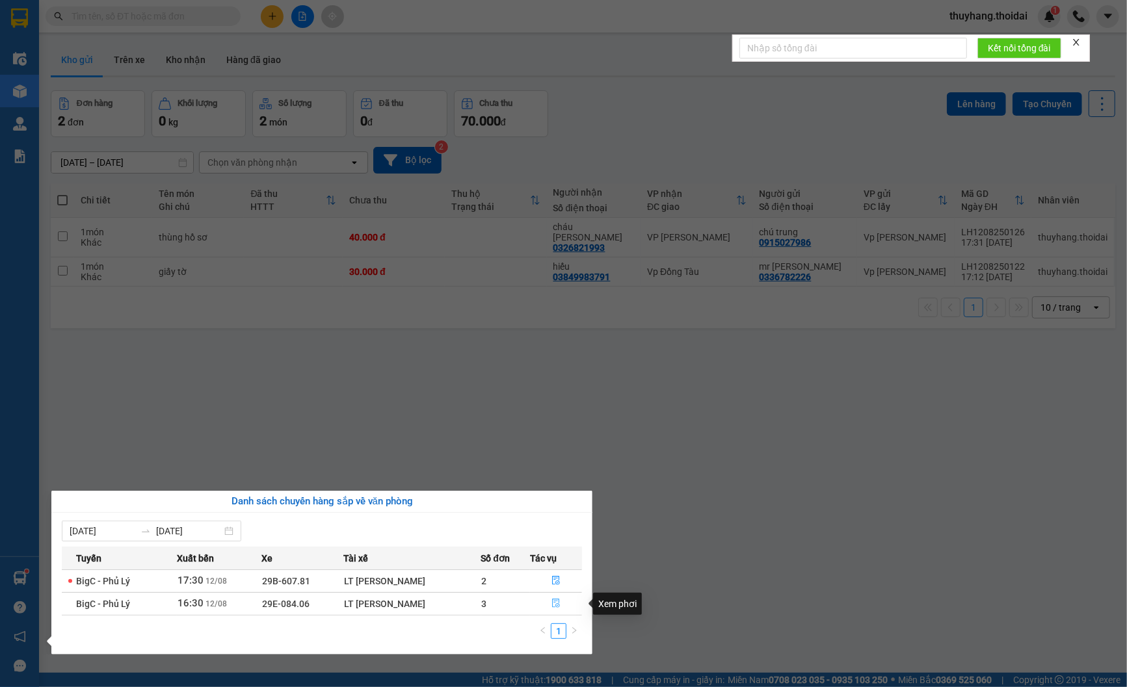
click at [555, 606] on icon "file-done" at bounding box center [556, 603] width 9 height 9
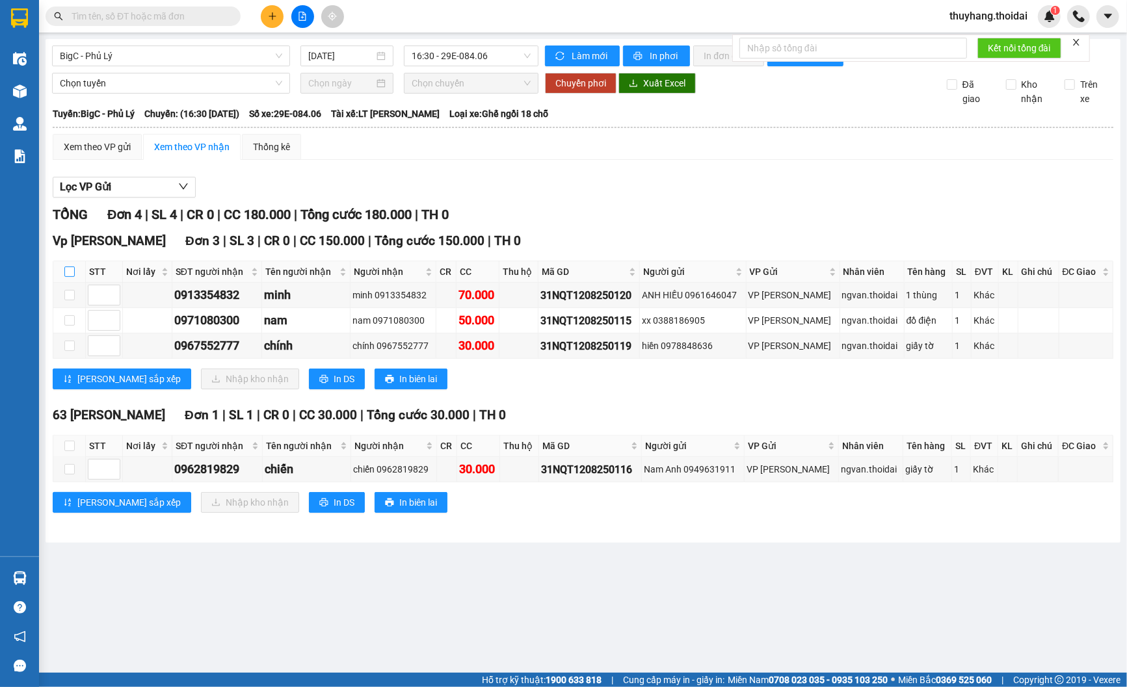
click at [65, 273] on input "checkbox" at bounding box center [69, 272] width 10 height 10
checkbox input "true"
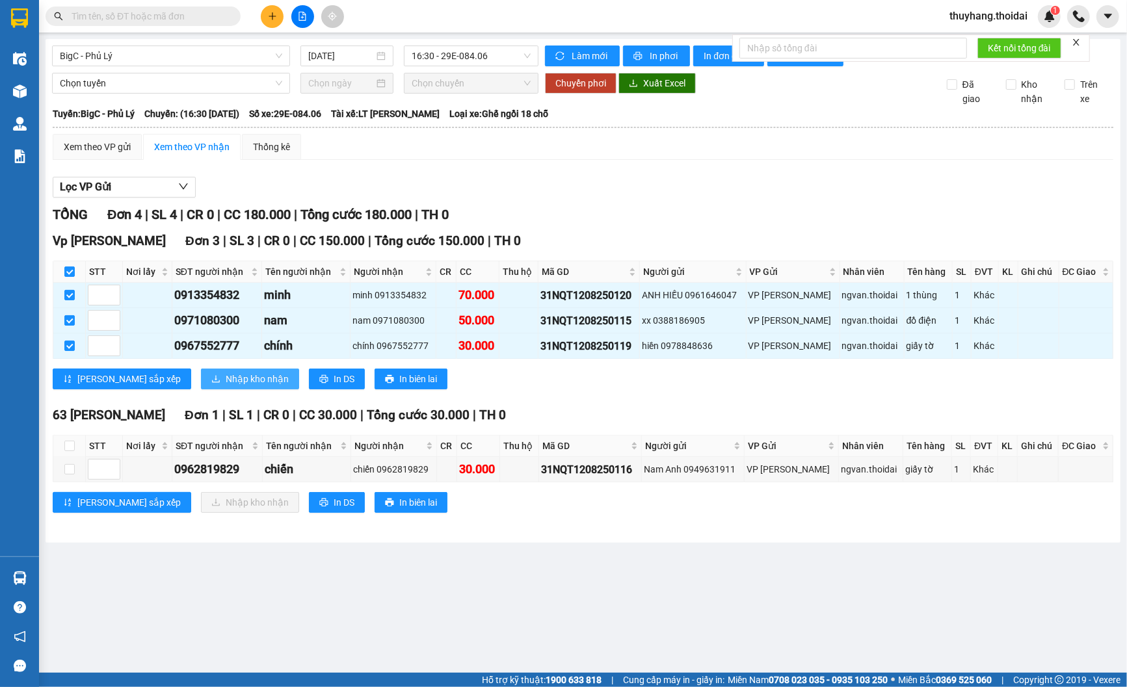
click at [226, 385] on span "Nhập kho nhận" at bounding box center [257, 379] width 63 height 14
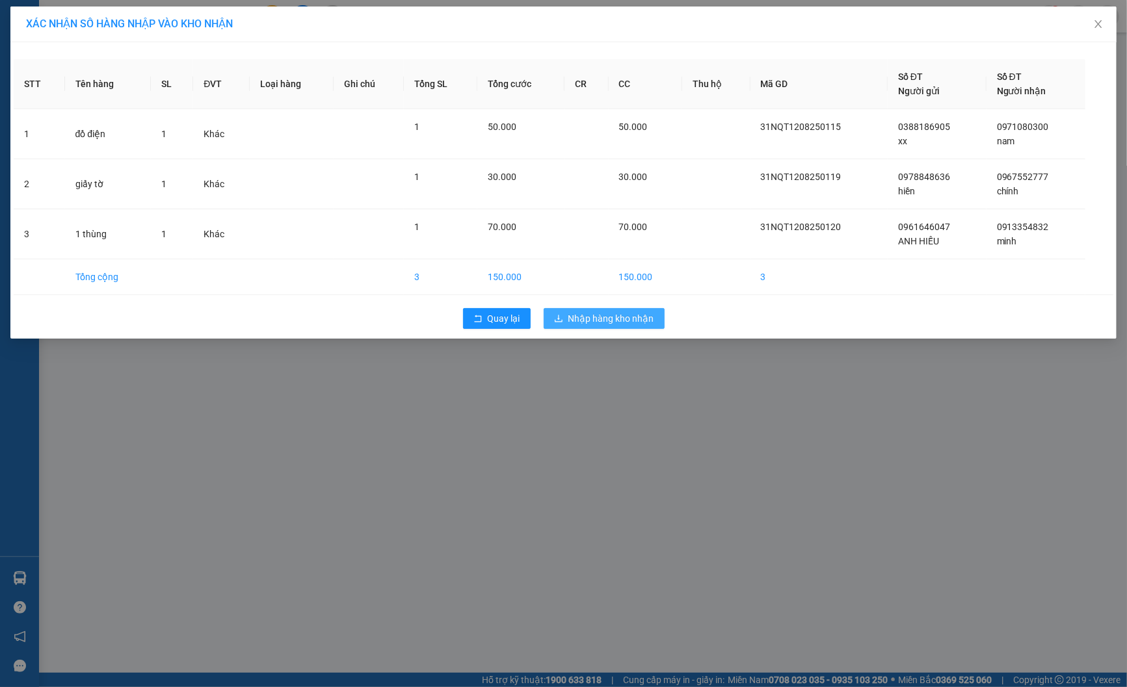
click at [629, 312] on span "Nhập hàng kho nhận" at bounding box center [611, 319] width 86 height 14
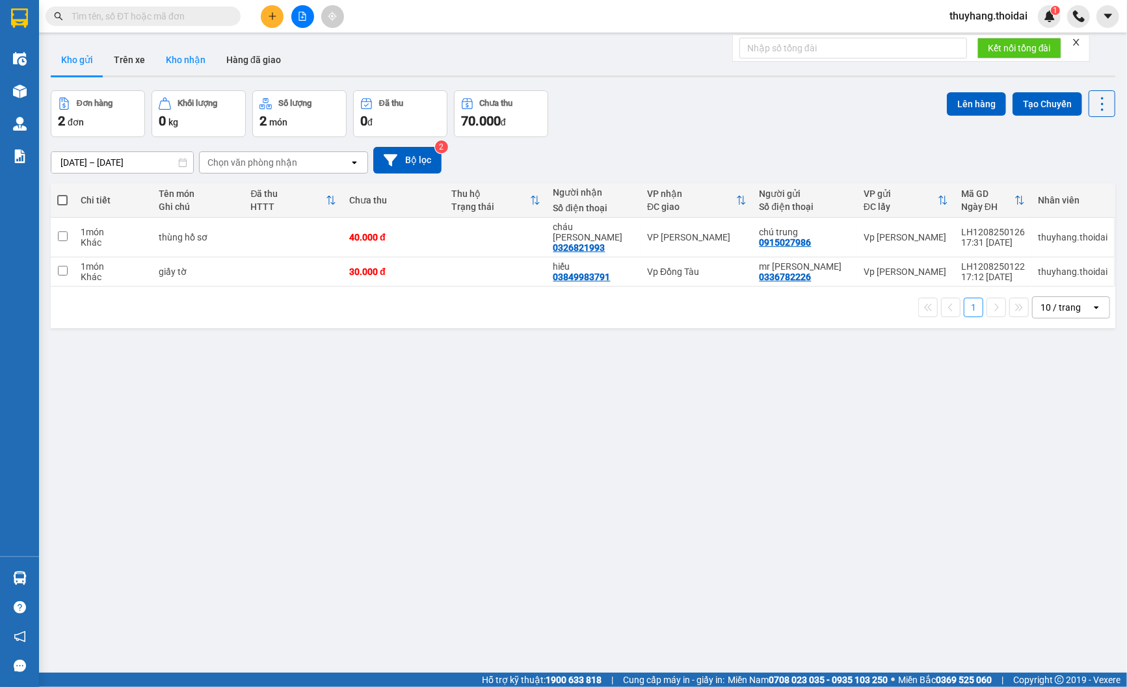
click at [200, 53] on button "Kho nhận" at bounding box center [185, 59] width 60 height 31
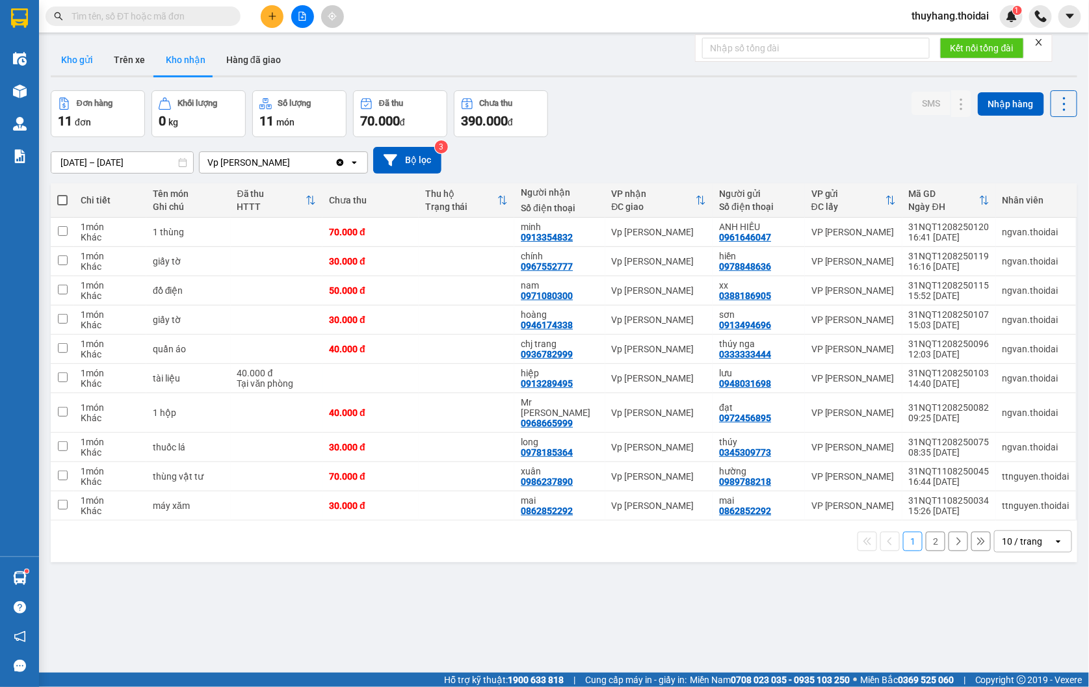
click at [83, 61] on button "Kho gửi" at bounding box center [77, 59] width 53 height 31
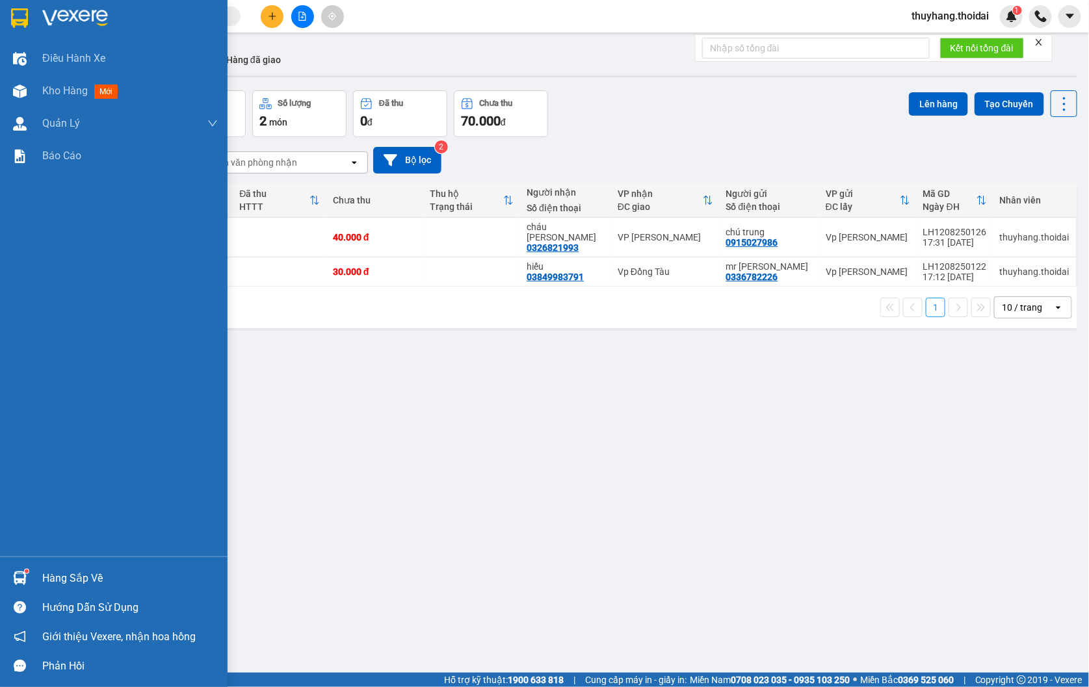
click at [44, 581] on div "Hàng sắp về" at bounding box center [130, 579] width 176 height 20
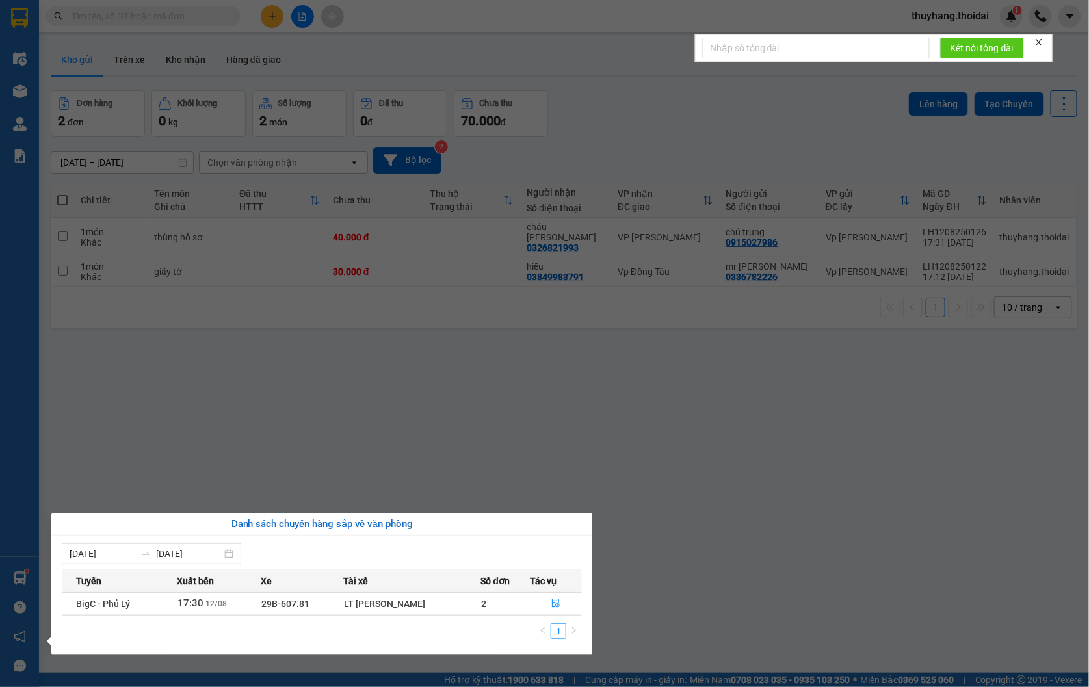
click at [399, 465] on section "Kết quả tìm kiếm ( 44 ) Bộ lọc Mã ĐH Trạng thái Món hàng Thu hộ Tổng cước Chưa …" at bounding box center [544, 343] width 1089 height 687
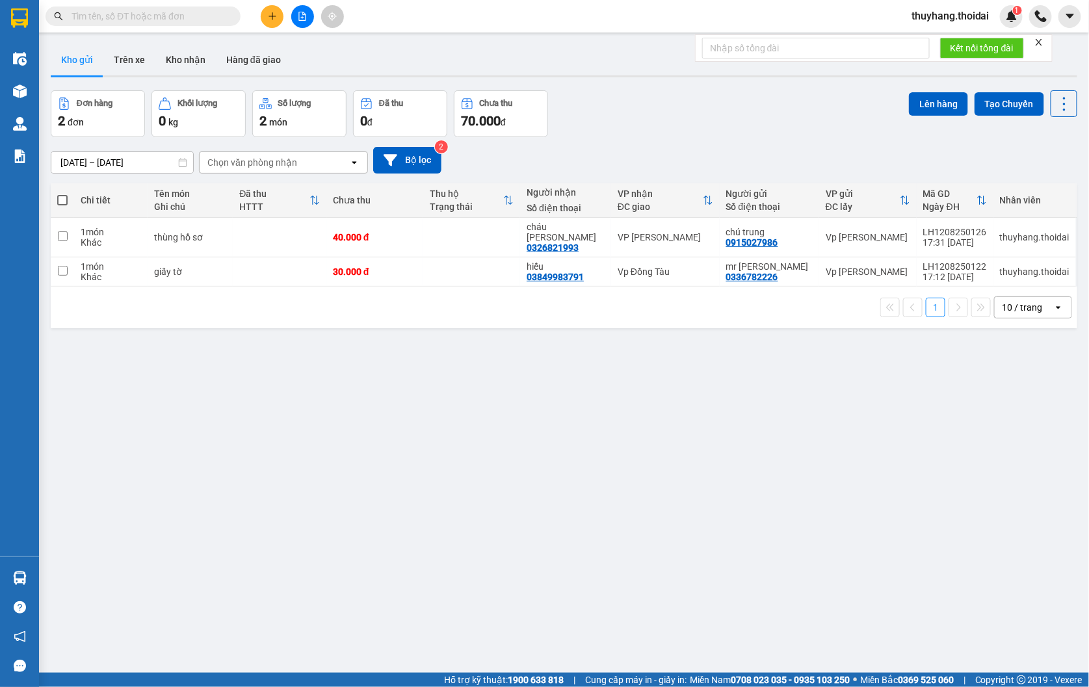
click at [265, 16] on button at bounding box center [272, 16] width 23 height 23
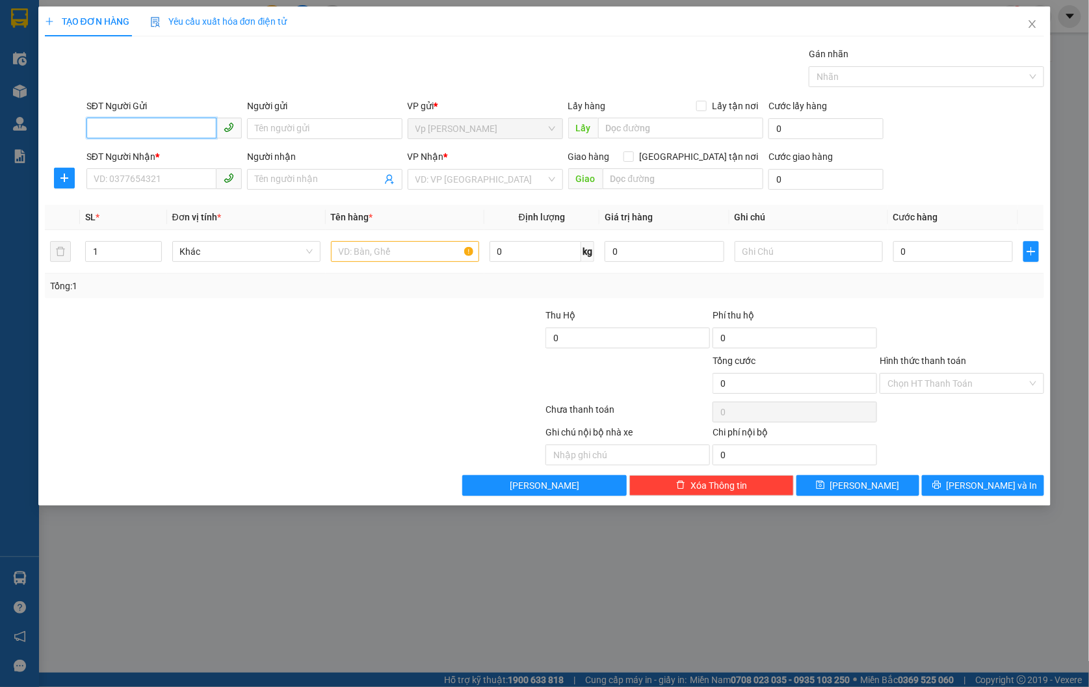
click at [183, 133] on input "SĐT Người Gửi" at bounding box center [151, 128] width 130 height 21
type input "0963108287"
click at [310, 126] on input "Người gửi" at bounding box center [324, 128] width 155 height 21
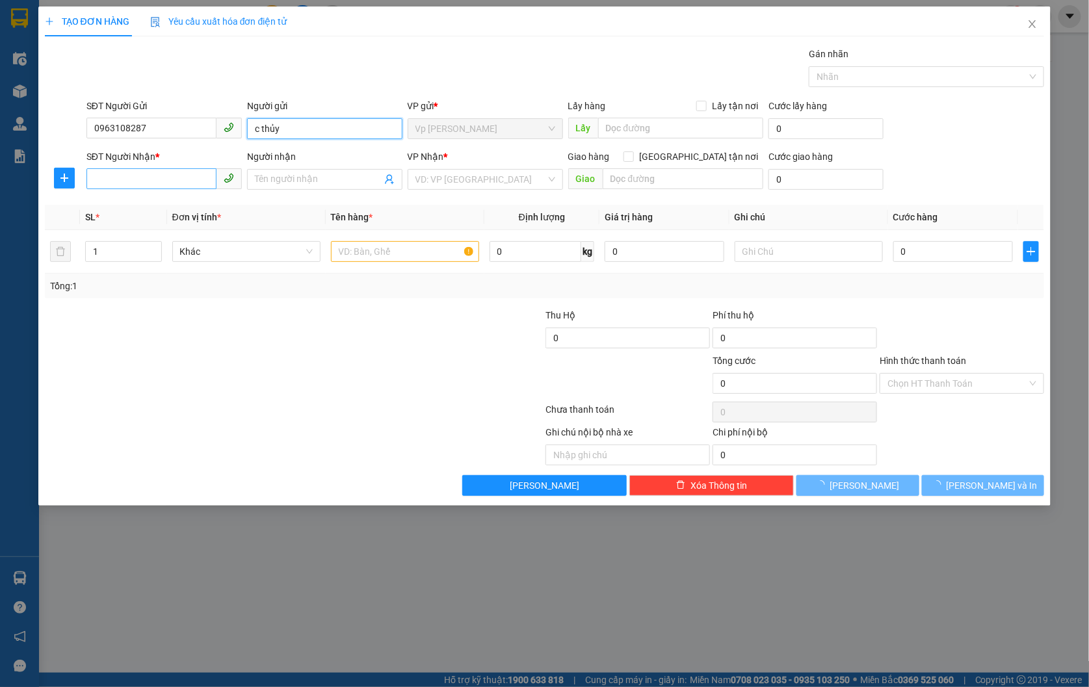
type input "c thủy"
click at [130, 174] on input "SĐT Người Nhận *" at bounding box center [151, 178] width 130 height 21
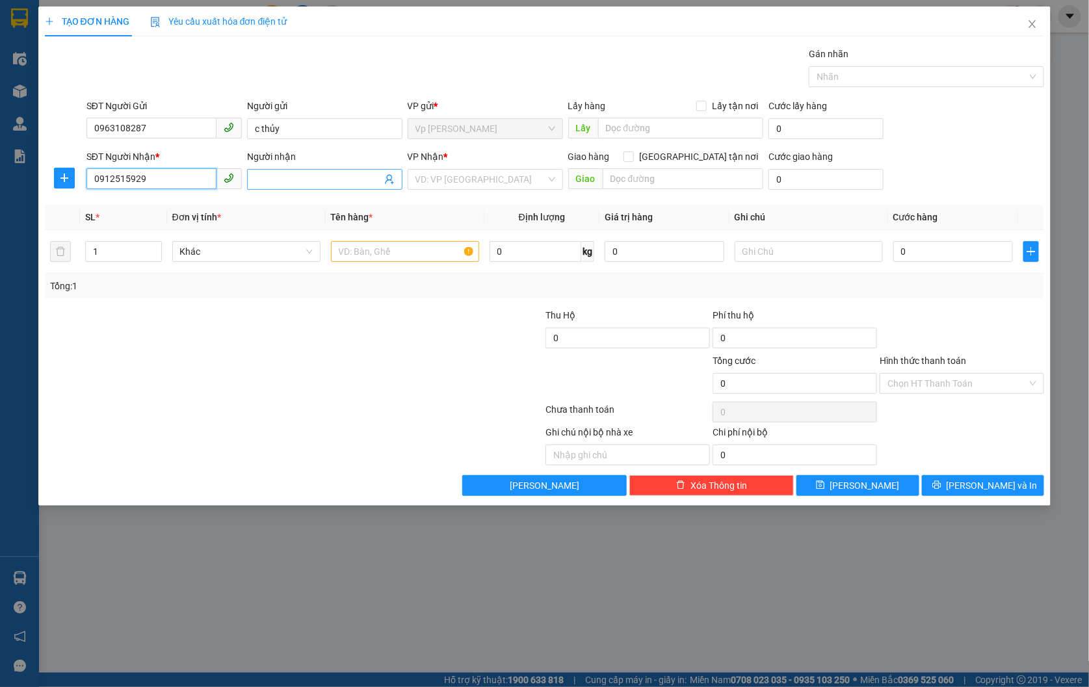
type input "0912515929"
click at [300, 174] on input "Người nhận" at bounding box center [318, 179] width 127 height 14
type input "c nga"
click at [508, 159] on div "VP Nhận *" at bounding box center [485, 157] width 155 height 14
click at [509, 168] on div "VP Nhận *" at bounding box center [485, 160] width 155 height 20
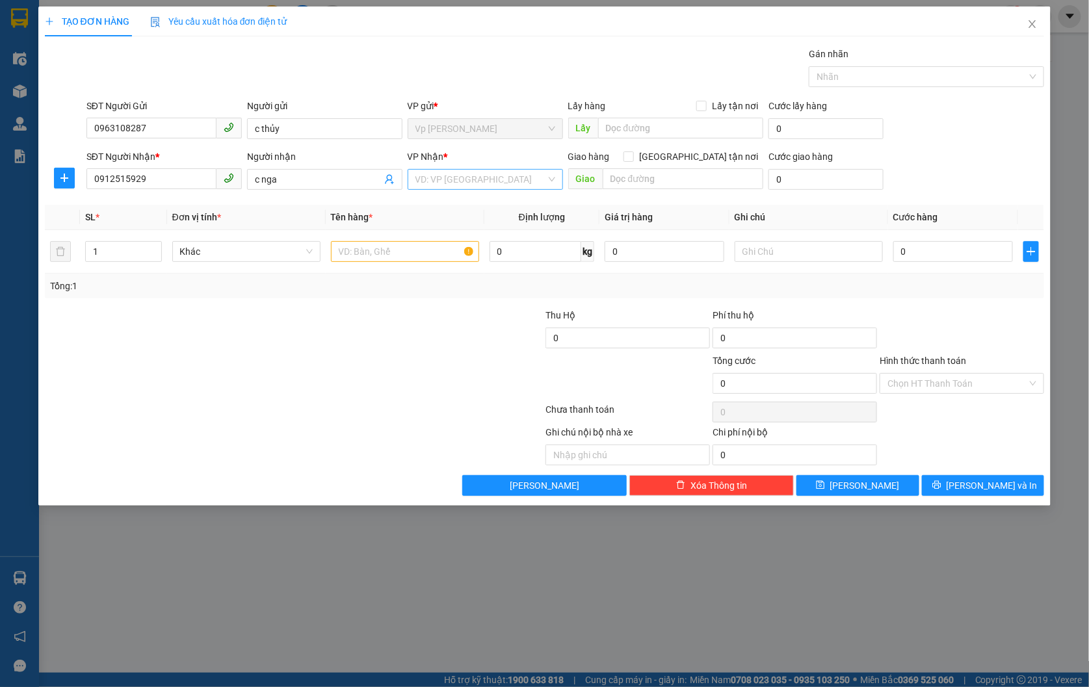
click at [509, 172] on input "search" at bounding box center [481, 180] width 131 height 20
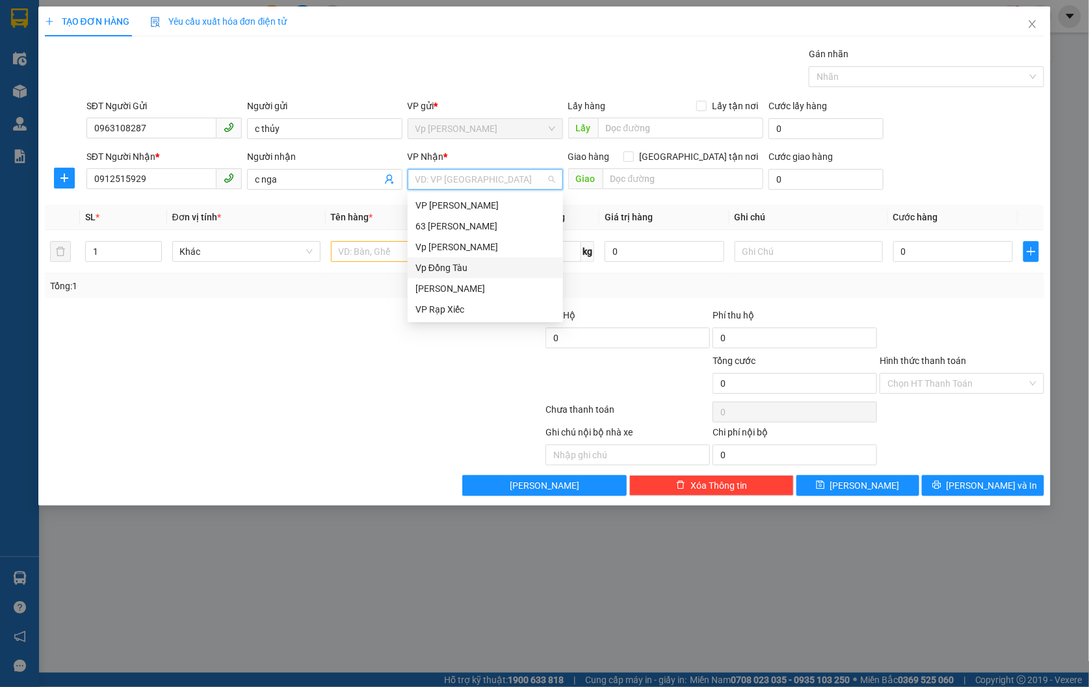
click at [492, 264] on div "Vp Đồng Tàu" at bounding box center [486, 268] width 140 height 14
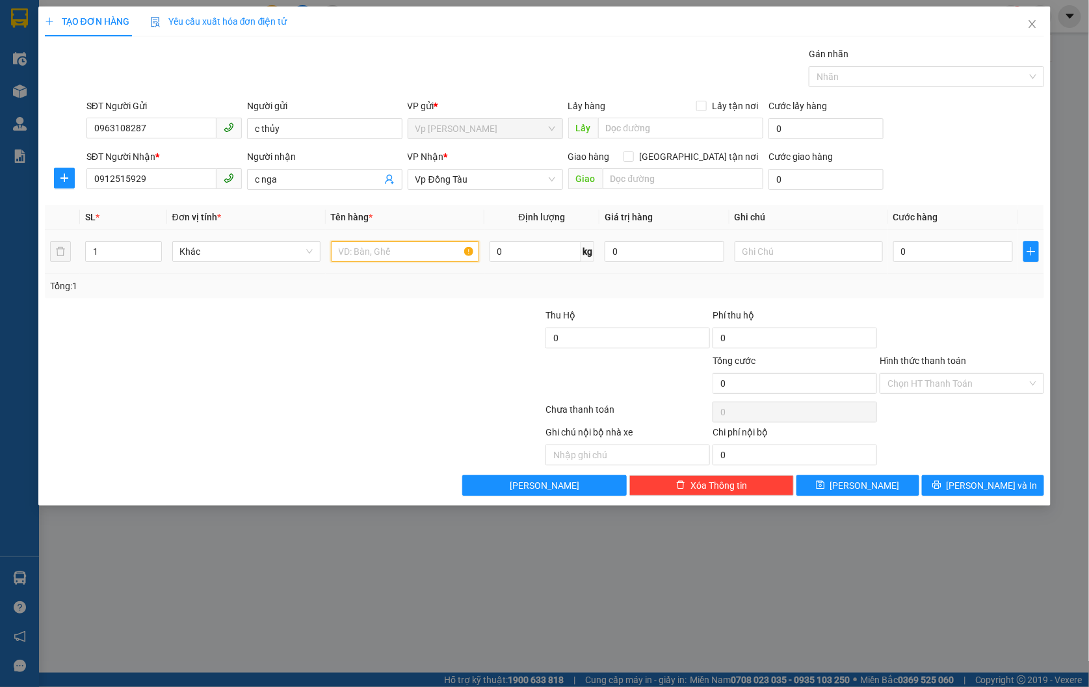
click at [379, 242] on input "text" at bounding box center [405, 251] width 148 height 21
click at [395, 255] on input "text" at bounding box center [405, 251] width 148 height 21
type input "hồ sơ"
click at [952, 249] on input "0" at bounding box center [954, 251] width 120 height 21
type input "3"
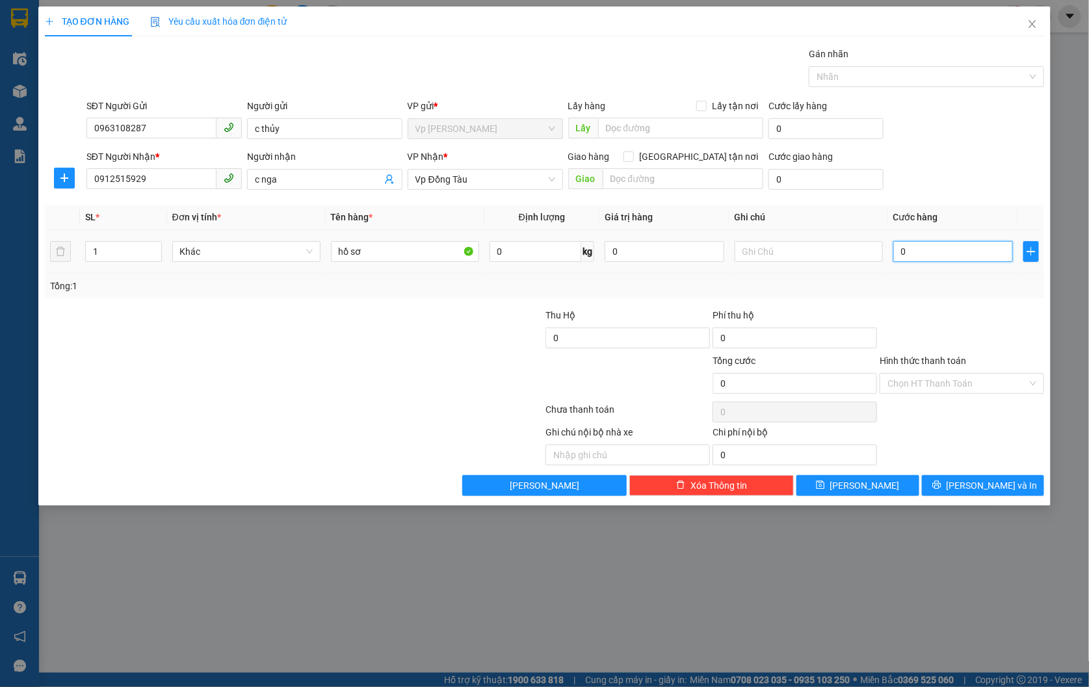
type input "3"
type input "30"
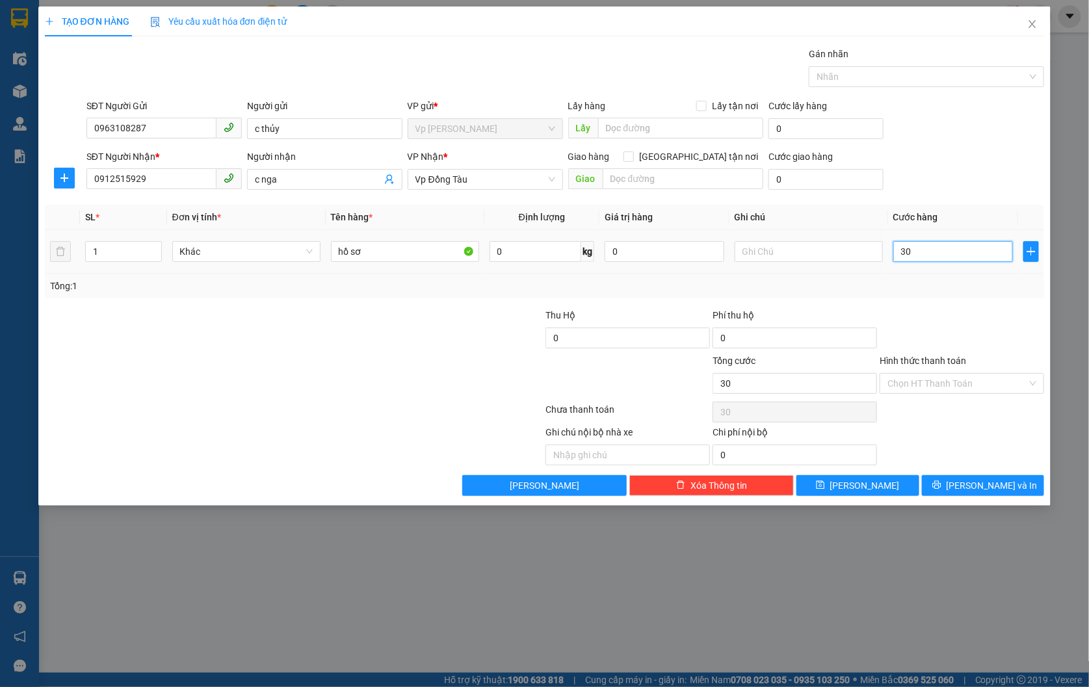
type input "300"
type input "3.000"
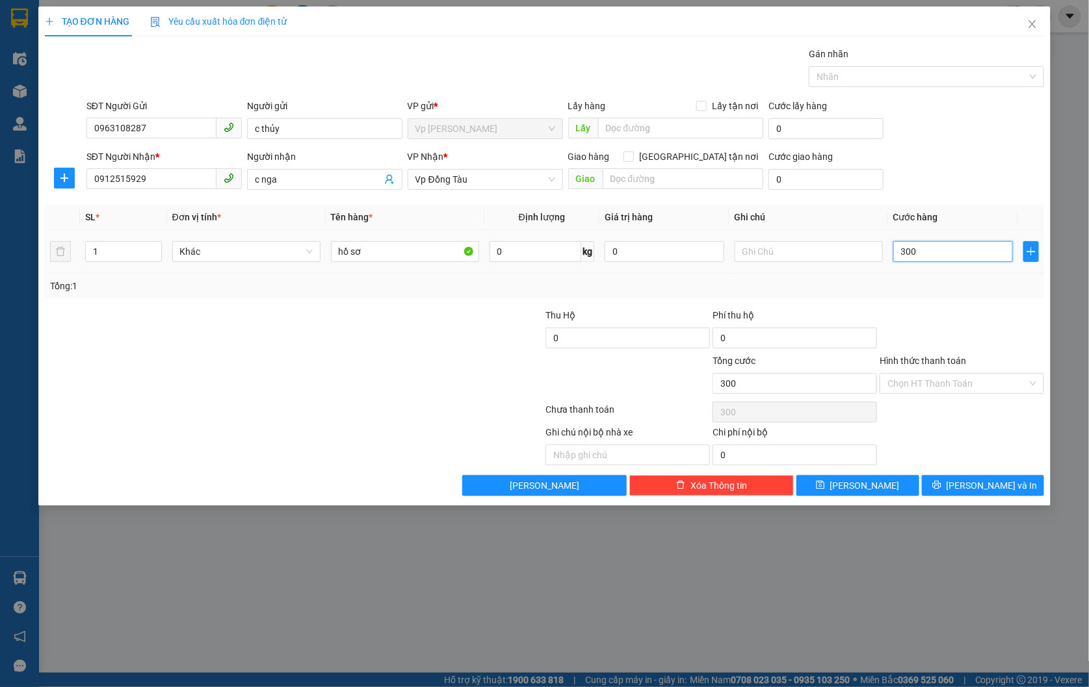
type input "3.000"
type input "30.000"
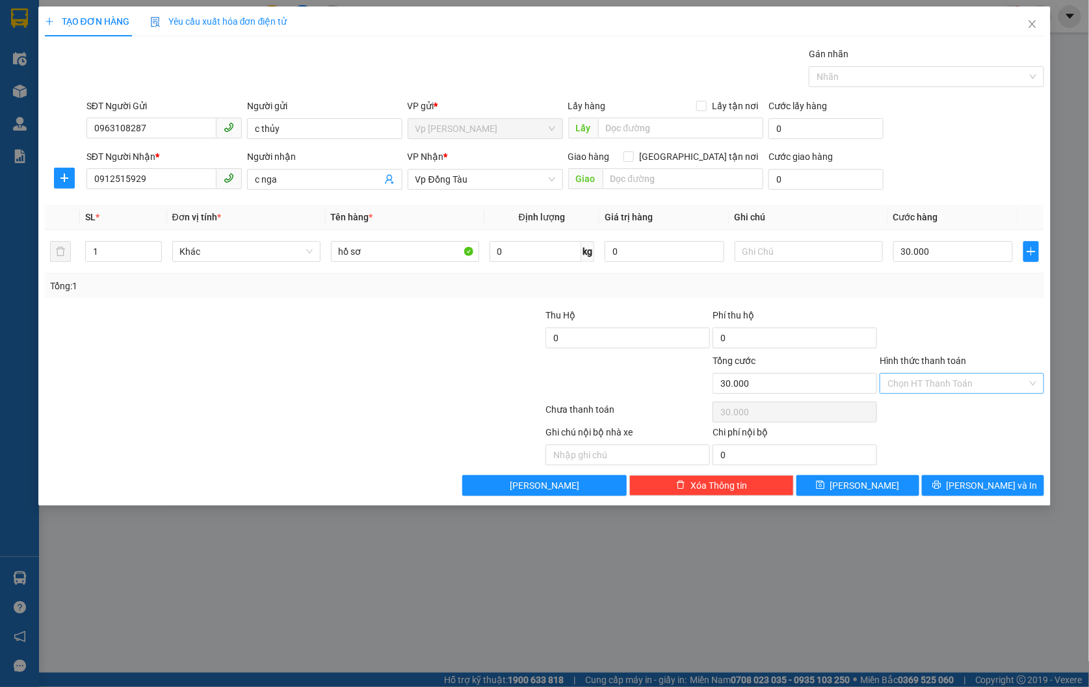
click at [964, 376] on input "Hình thức thanh toán" at bounding box center [958, 384] width 140 height 20
click at [946, 399] on div "Tại văn phòng" at bounding box center [963, 409] width 165 height 21
type input "0"
drag, startPoint x: 976, startPoint y: 484, endPoint x: 819, endPoint y: 425, distance: 167.3
click at [977, 484] on span "[PERSON_NAME] và In" at bounding box center [992, 486] width 91 height 14
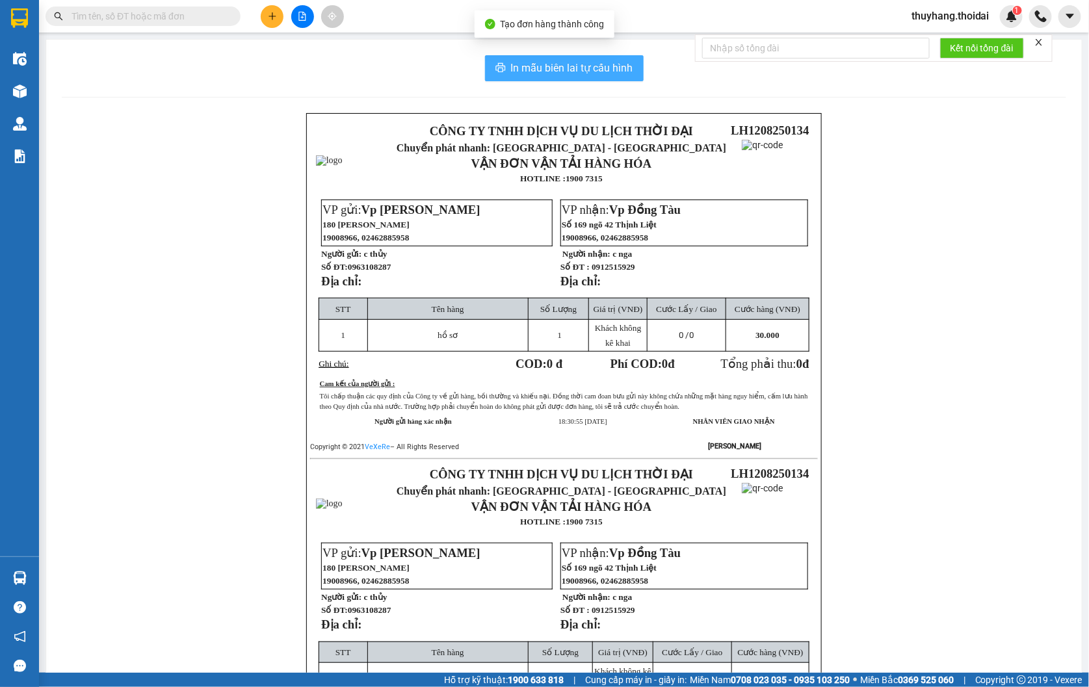
click at [583, 68] on span "In mẫu biên lai tự cấu hình" at bounding box center [572, 68] width 122 height 16
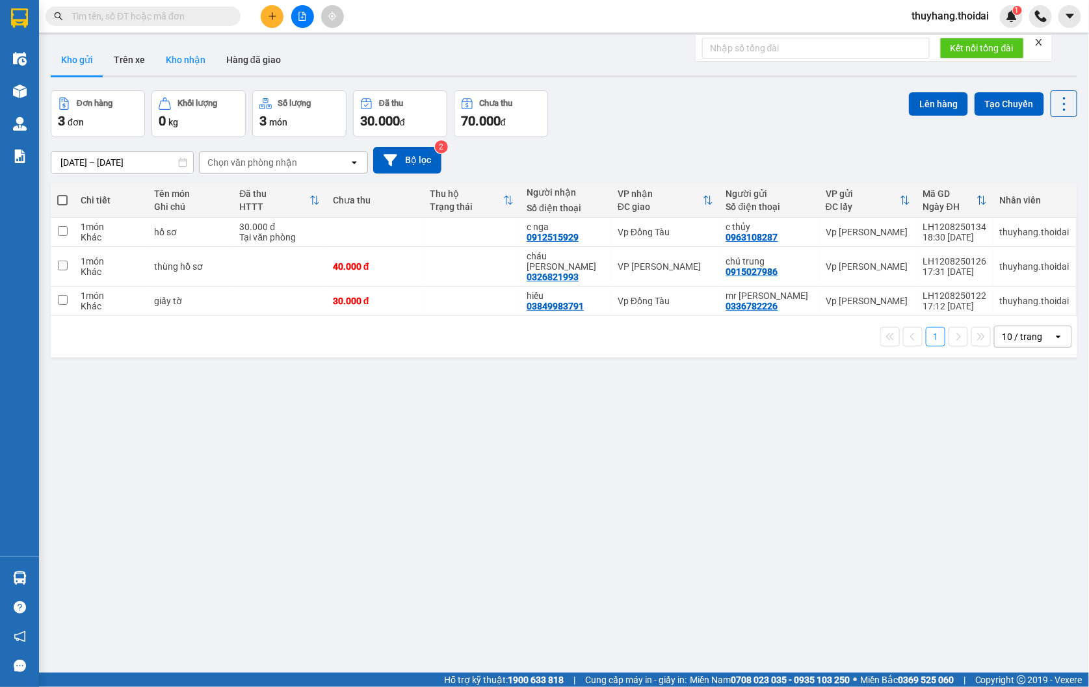
click at [204, 63] on button "Kho nhận" at bounding box center [185, 59] width 60 height 31
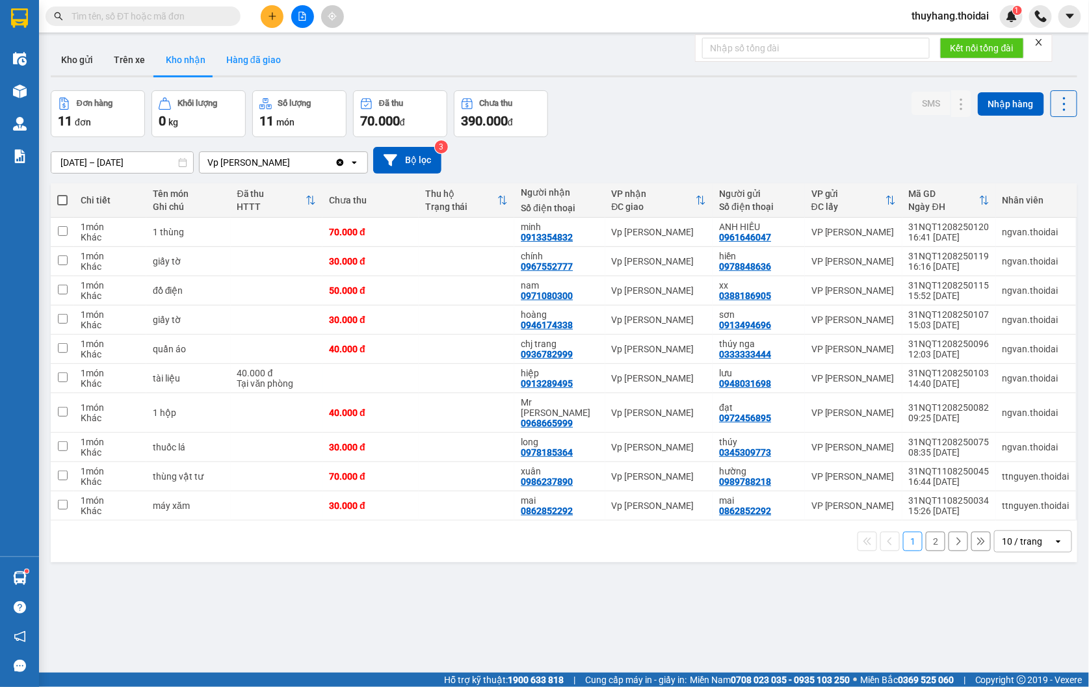
click at [255, 60] on button "Hàng đã giao" at bounding box center [253, 59] width 75 height 31
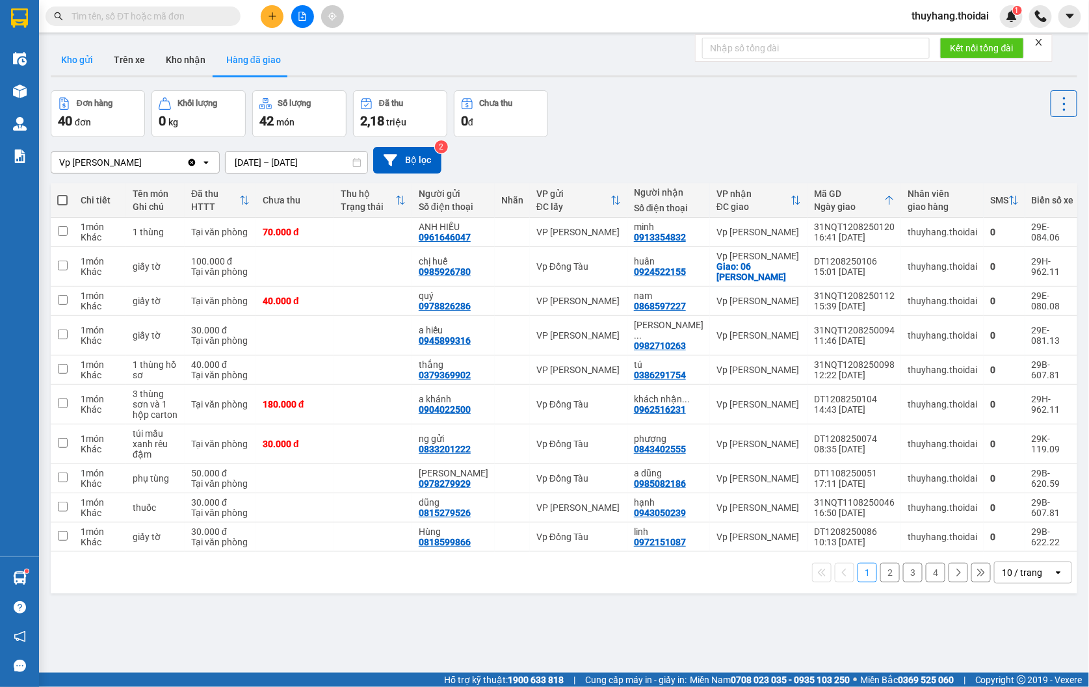
click at [81, 56] on button "Kho gửi" at bounding box center [77, 59] width 53 height 31
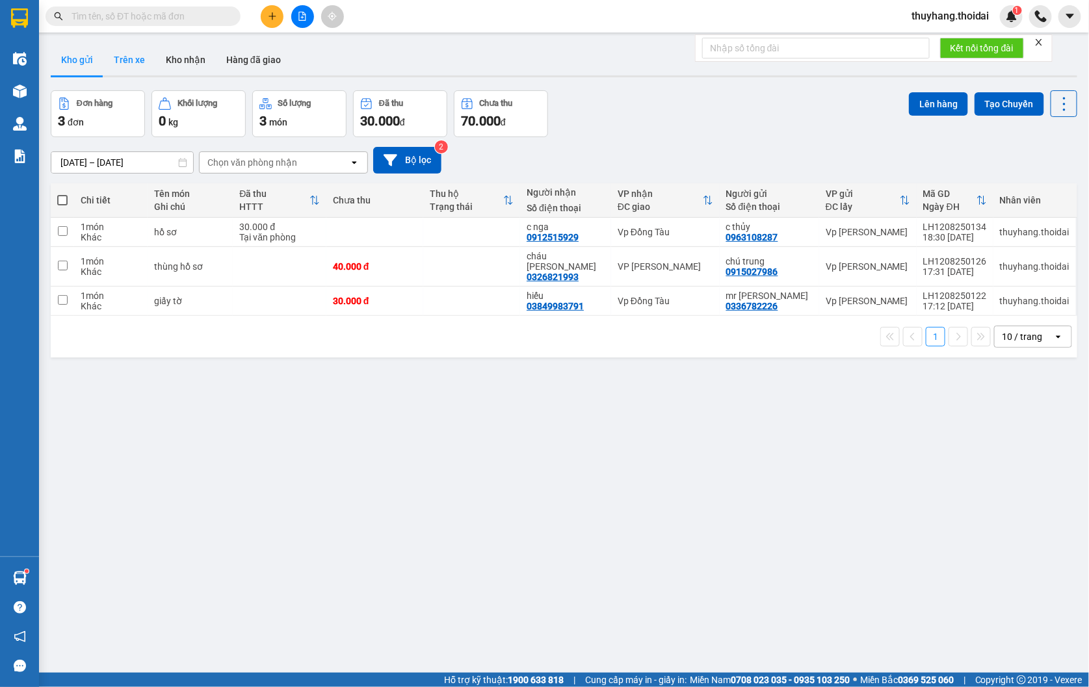
drag, startPoint x: 132, startPoint y: 68, endPoint x: 200, endPoint y: 74, distance: 68.5
click at [133, 68] on button "Trên xe" at bounding box center [129, 59] width 52 height 31
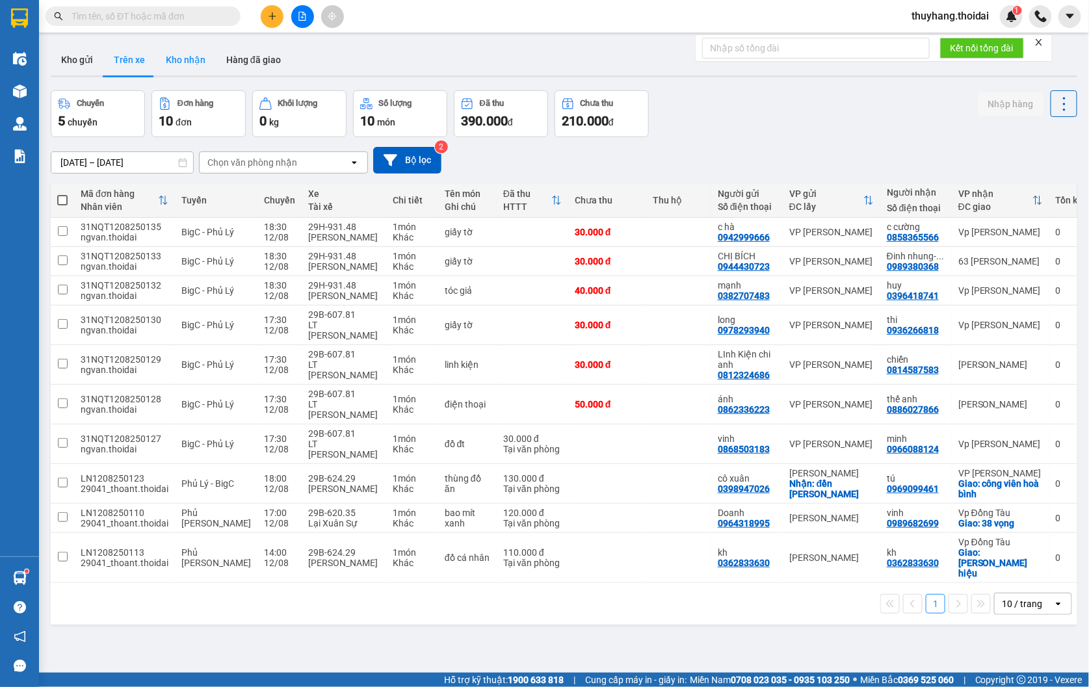
click at [189, 70] on button "Kho nhận" at bounding box center [185, 59] width 60 height 31
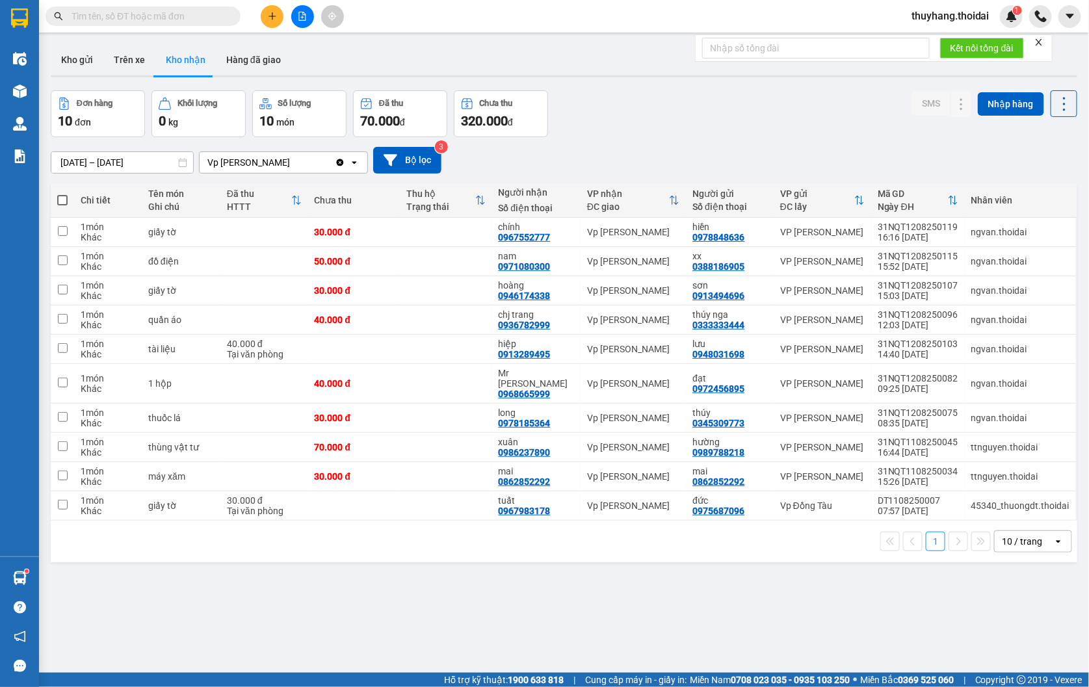
click at [74, 65] on button "Kho gửi" at bounding box center [77, 59] width 53 height 31
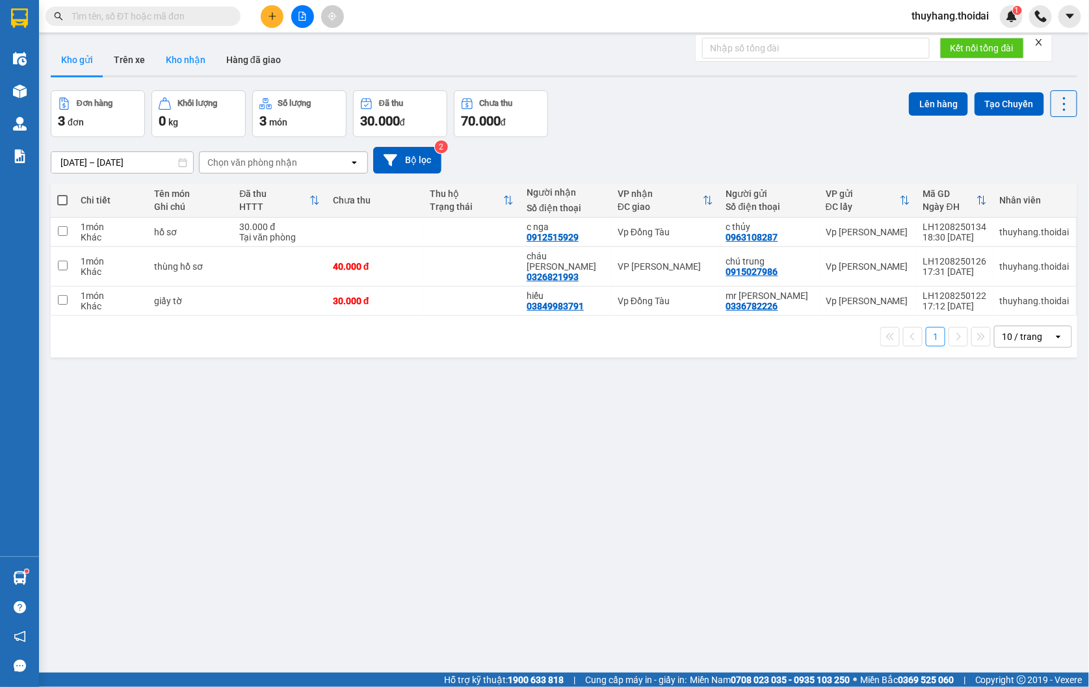
click at [179, 68] on button "Kho nhận" at bounding box center [185, 59] width 60 height 31
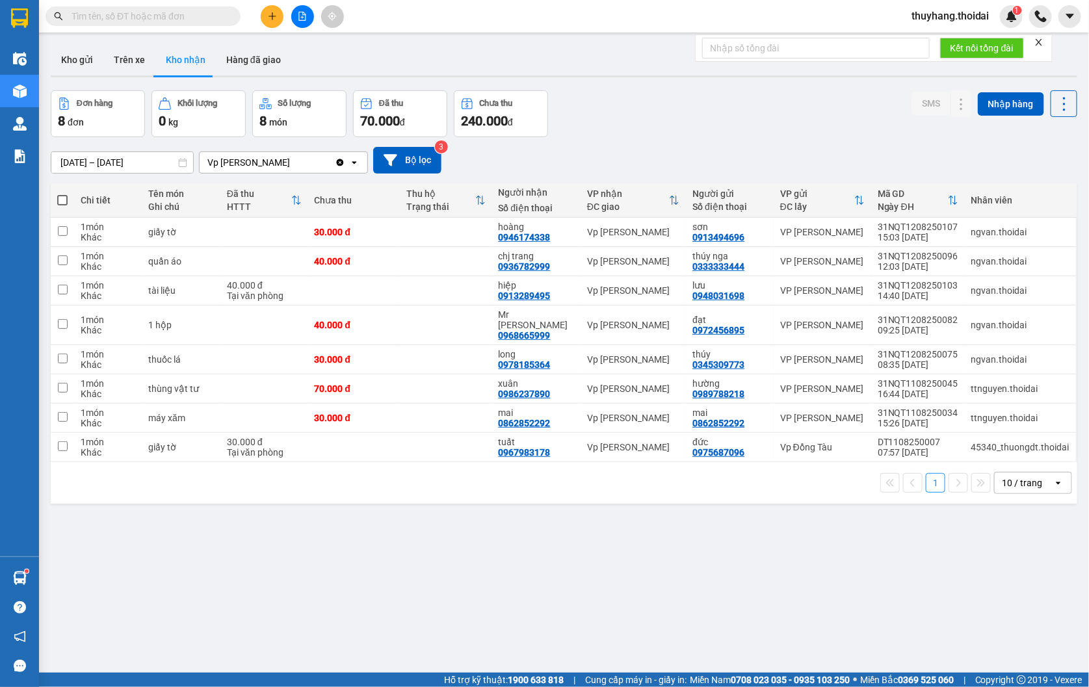
click at [155, 17] on input "text" at bounding box center [148, 16] width 153 height 14
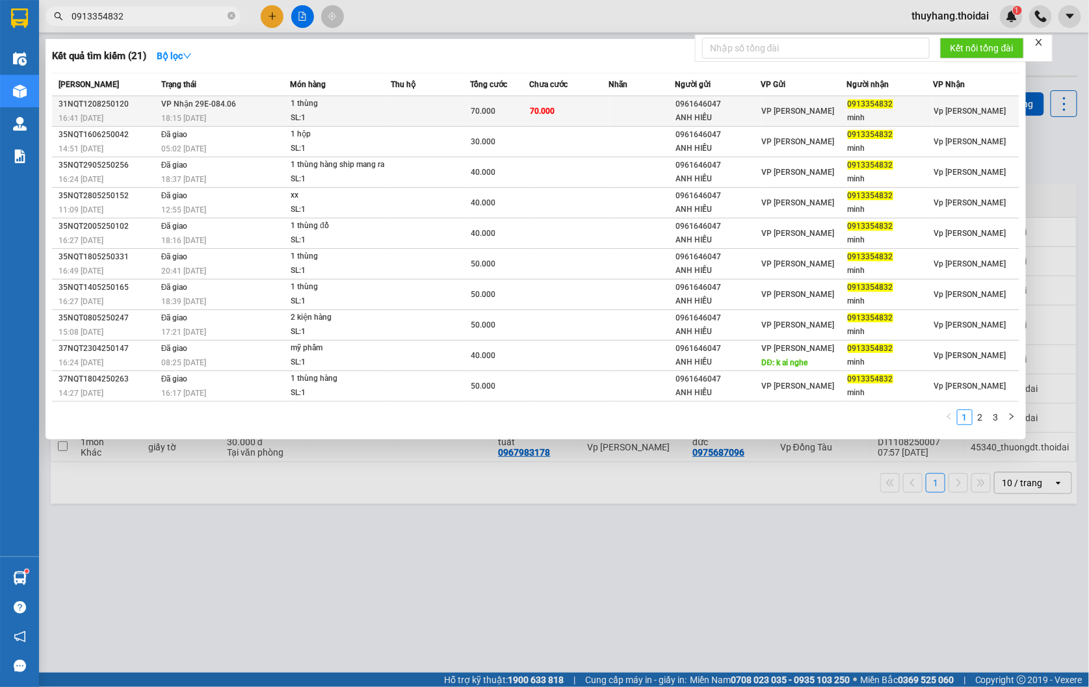
type input "0913354832"
click at [489, 116] on span "70.000" at bounding box center [483, 111] width 25 height 9
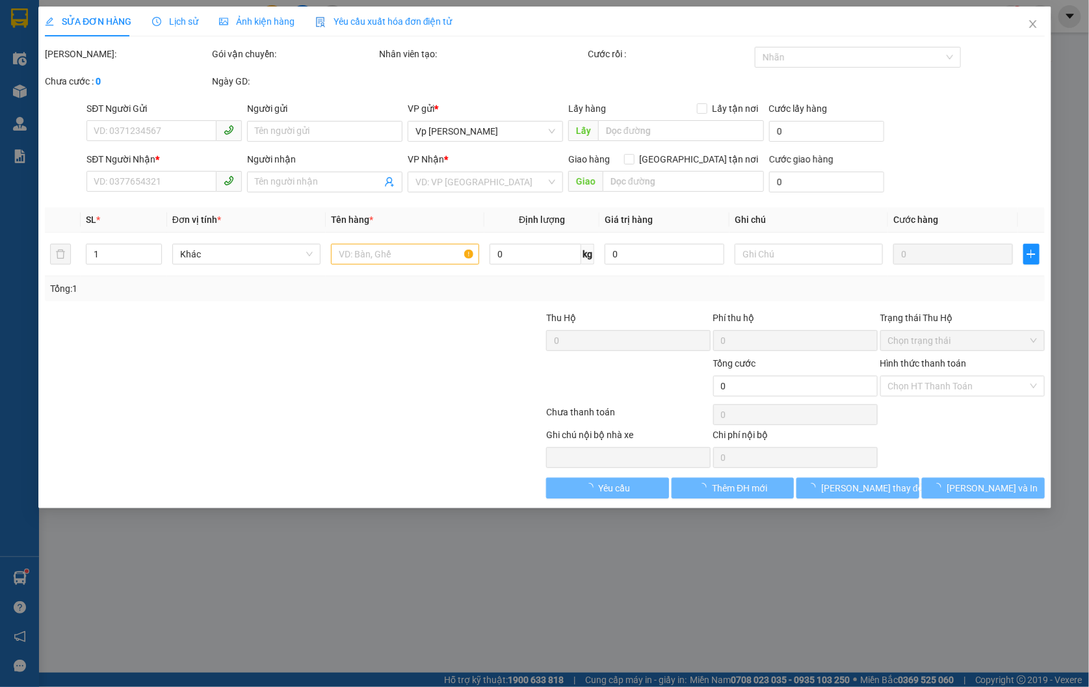
type input "0961646047"
type input "ANH HIẾU"
type input "0913354832"
type input "minh"
type input "70.000"
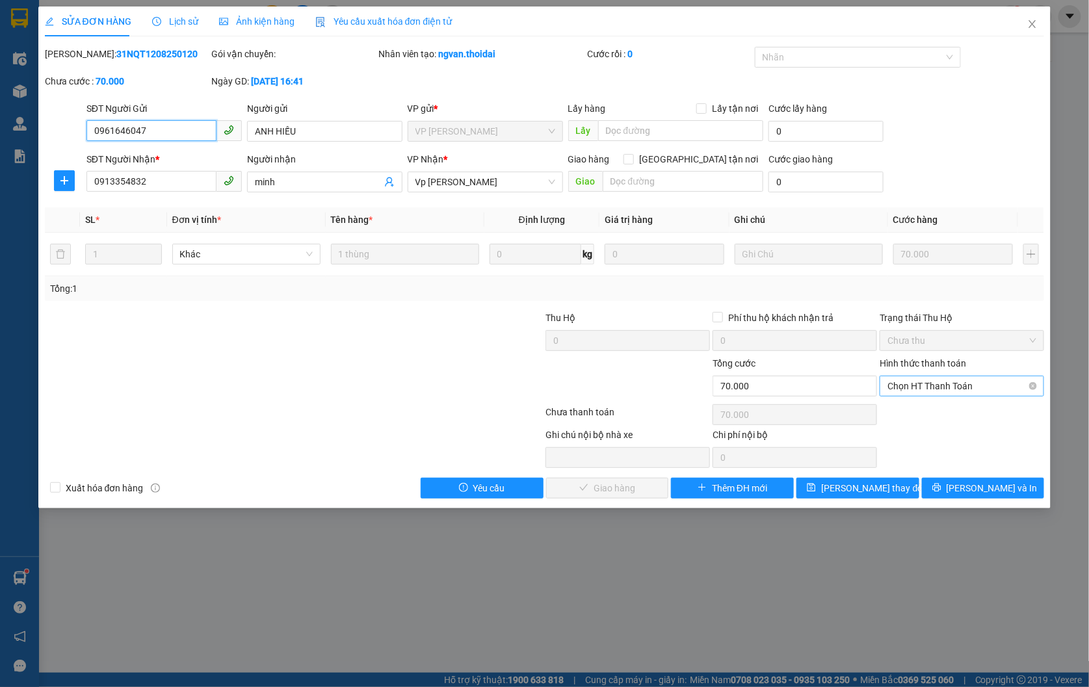
click at [950, 392] on span "Chọn HT Thanh Toán" at bounding box center [962, 387] width 149 height 20
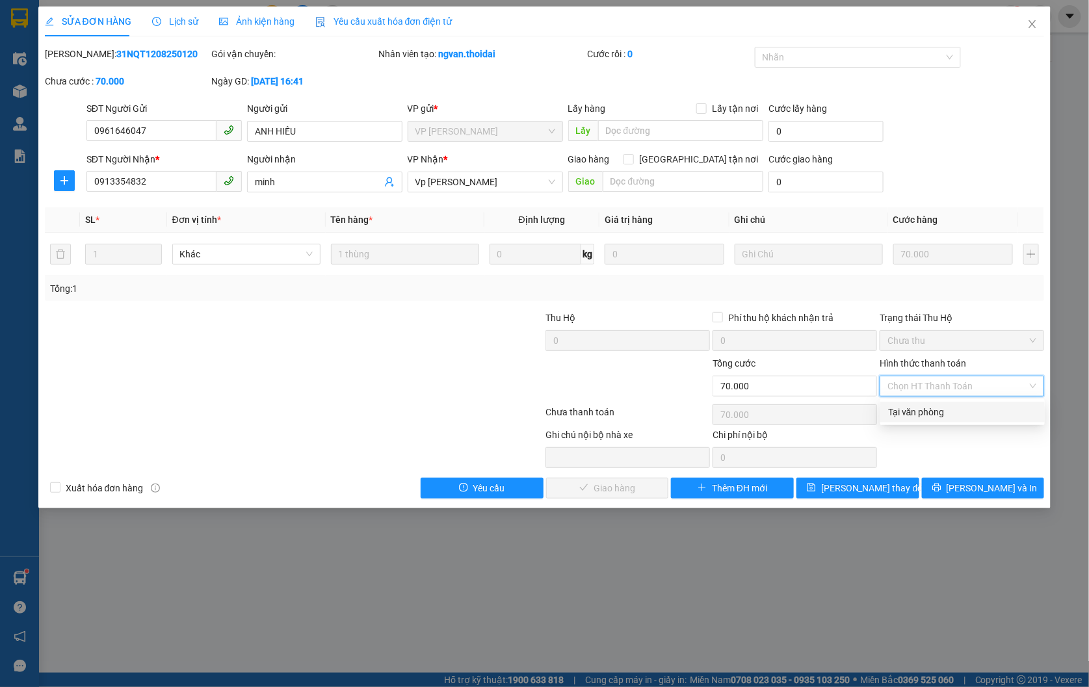
click at [950, 410] on div "Tại văn phòng" at bounding box center [962, 412] width 149 height 14
type input "0"
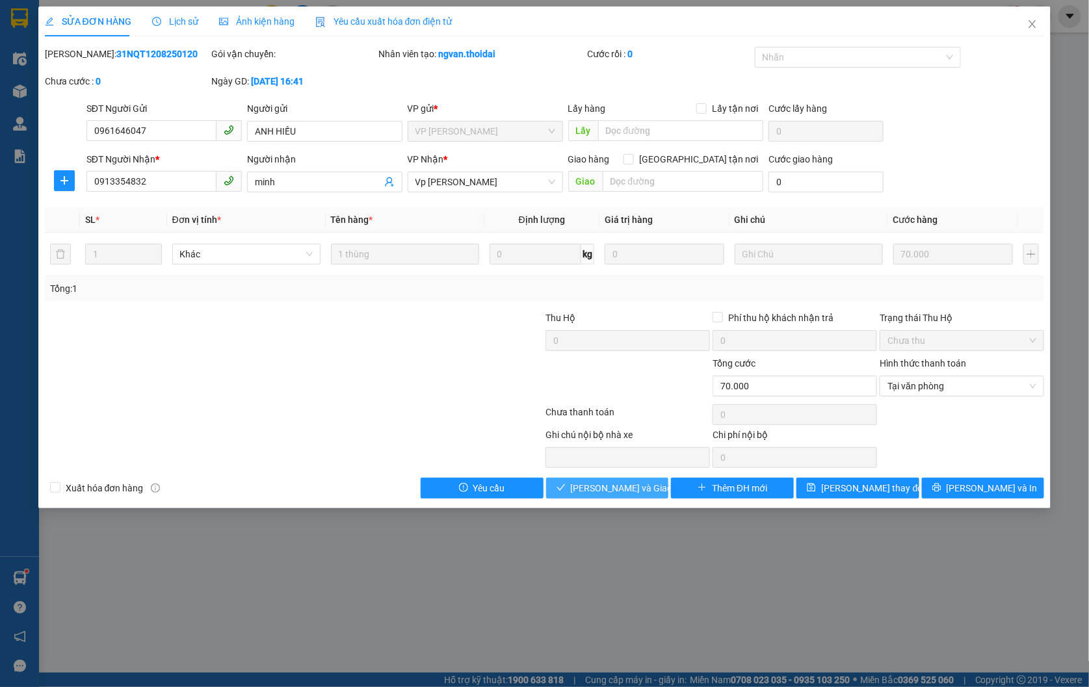
click at [613, 483] on span "Lưu và Giao hàng" at bounding box center [633, 488] width 125 height 14
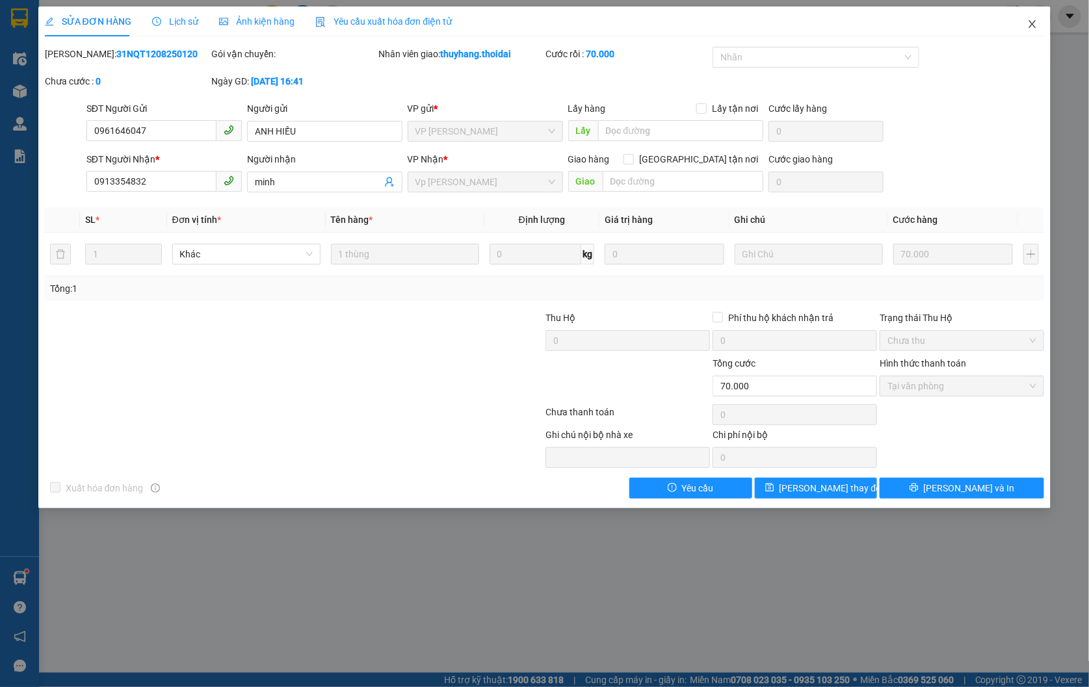
click at [1029, 25] on icon "close" at bounding box center [1033, 24] width 10 height 10
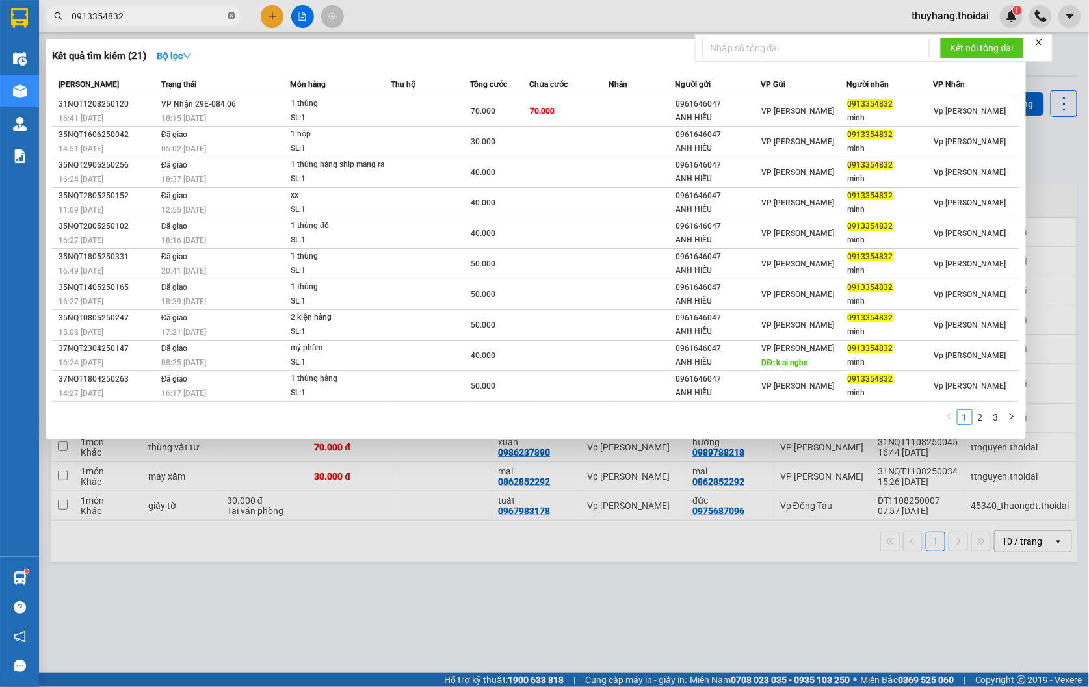
click at [231, 18] on icon "close-circle" at bounding box center [232, 16] width 8 height 8
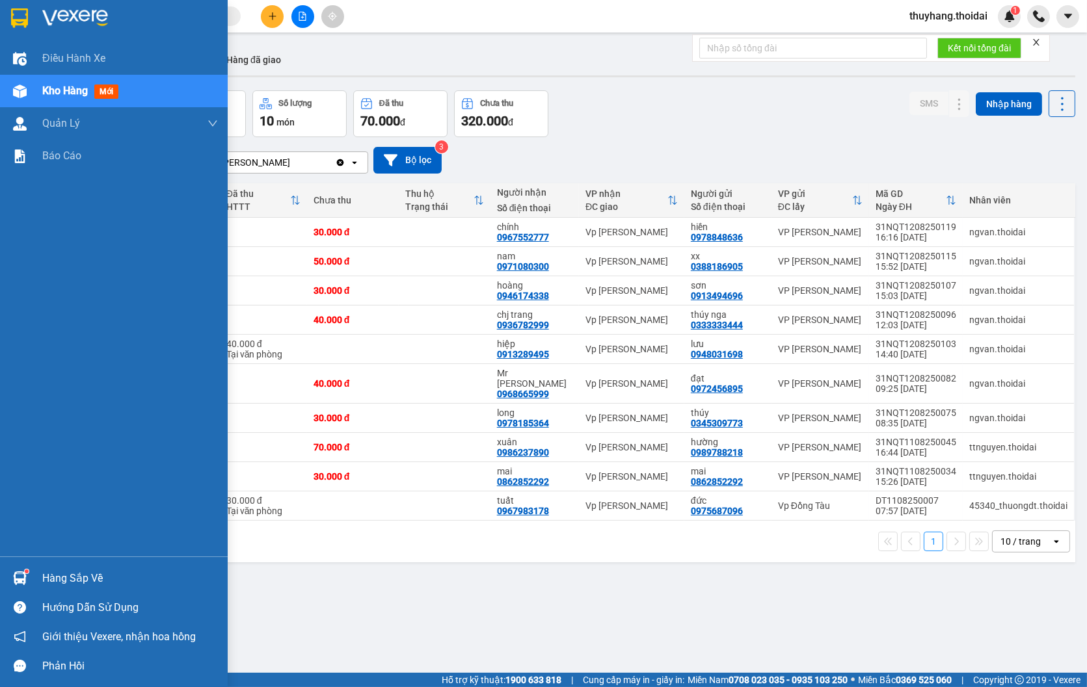
click at [27, 576] on div at bounding box center [19, 578] width 23 height 23
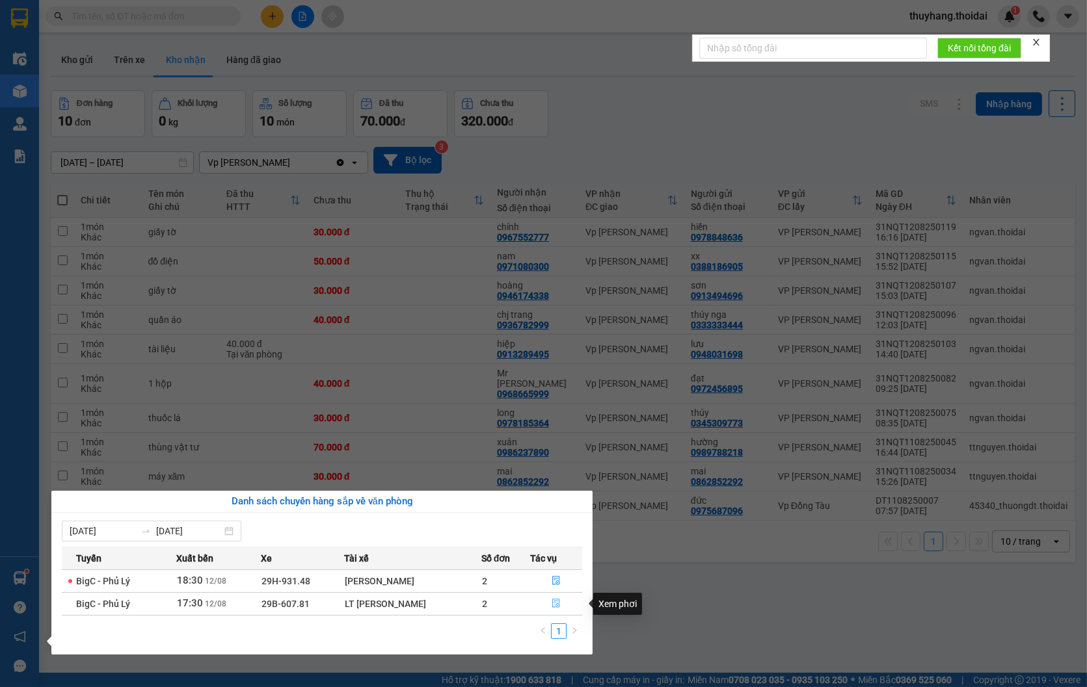
click at [552, 604] on icon "file-done" at bounding box center [556, 603] width 9 height 9
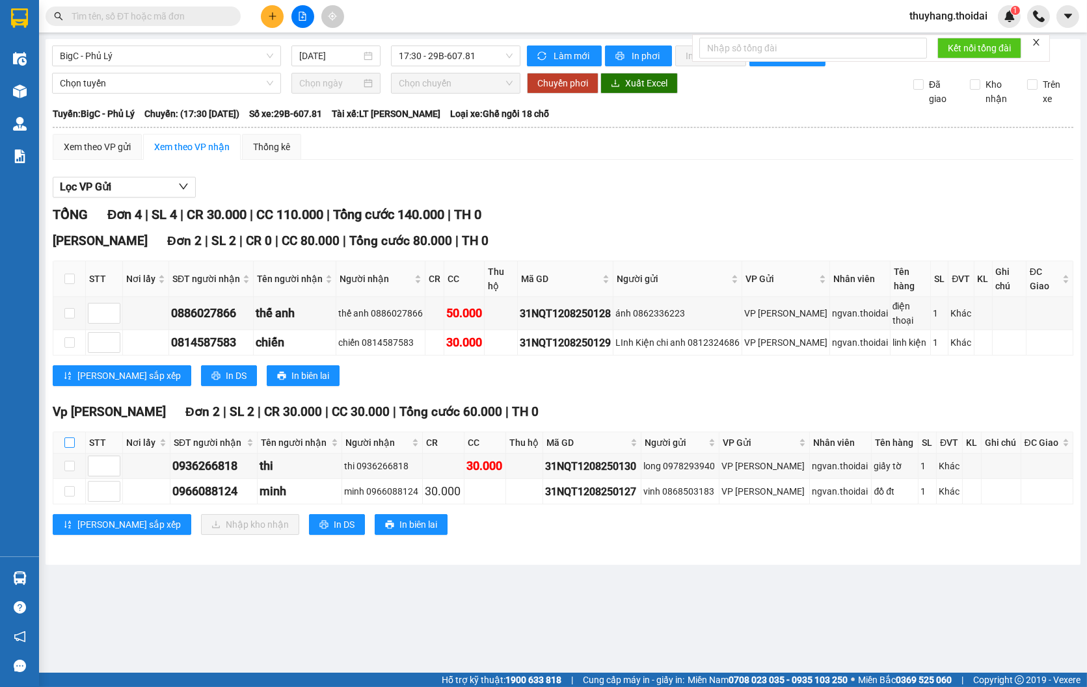
click at [72, 448] on input "checkbox" at bounding box center [69, 443] width 10 height 10
checkbox input "true"
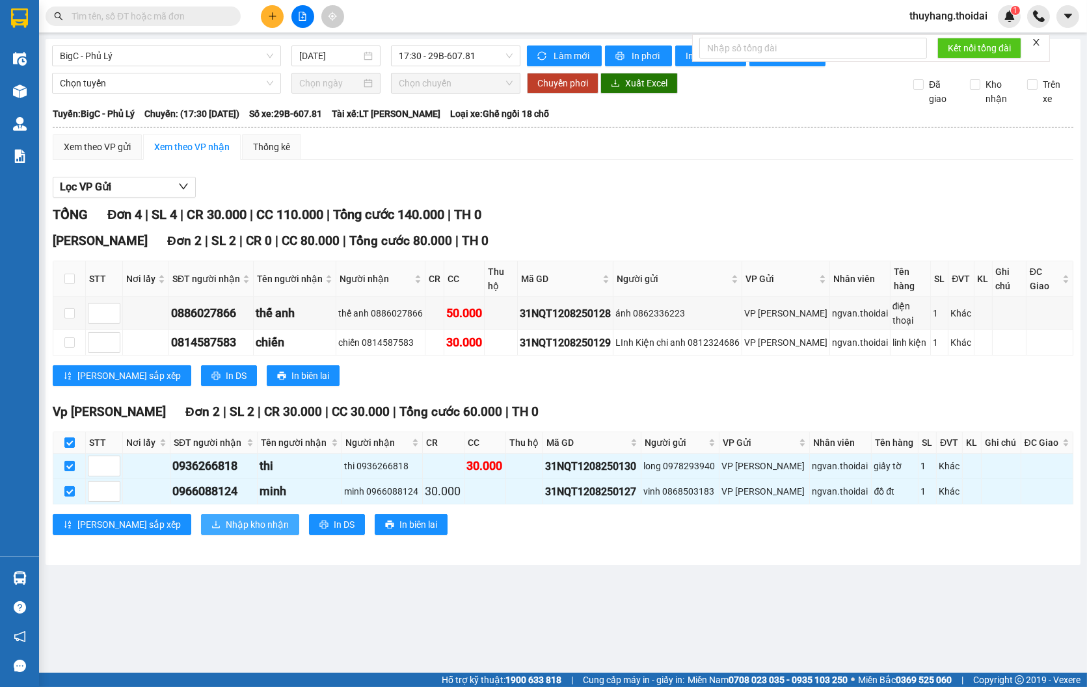
click at [226, 532] on span "Nhập kho nhận" at bounding box center [257, 525] width 63 height 14
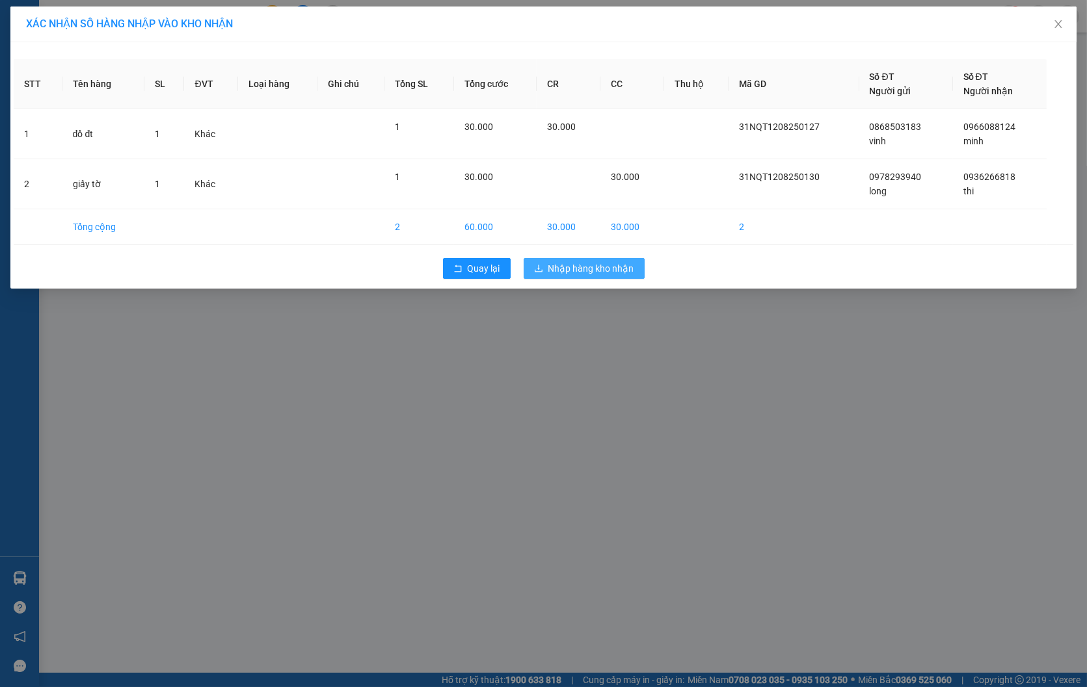
click at [614, 269] on span "Nhập hàng kho nhận" at bounding box center [591, 268] width 86 height 14
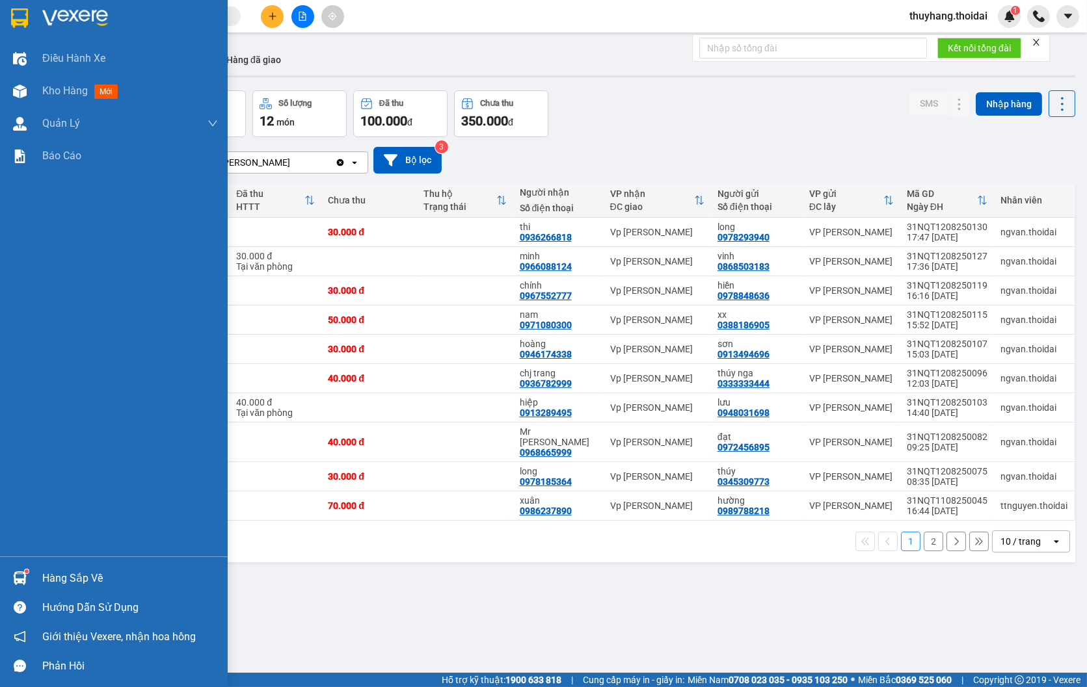
drag, startPoint x: 31, startPoint y: 583, endPoint x: 37, endPoint y: 582, distance: 6.5
click at [31, 582] on div "Hàng sắp về" at bounding box center [114, 578] width 228 height 29
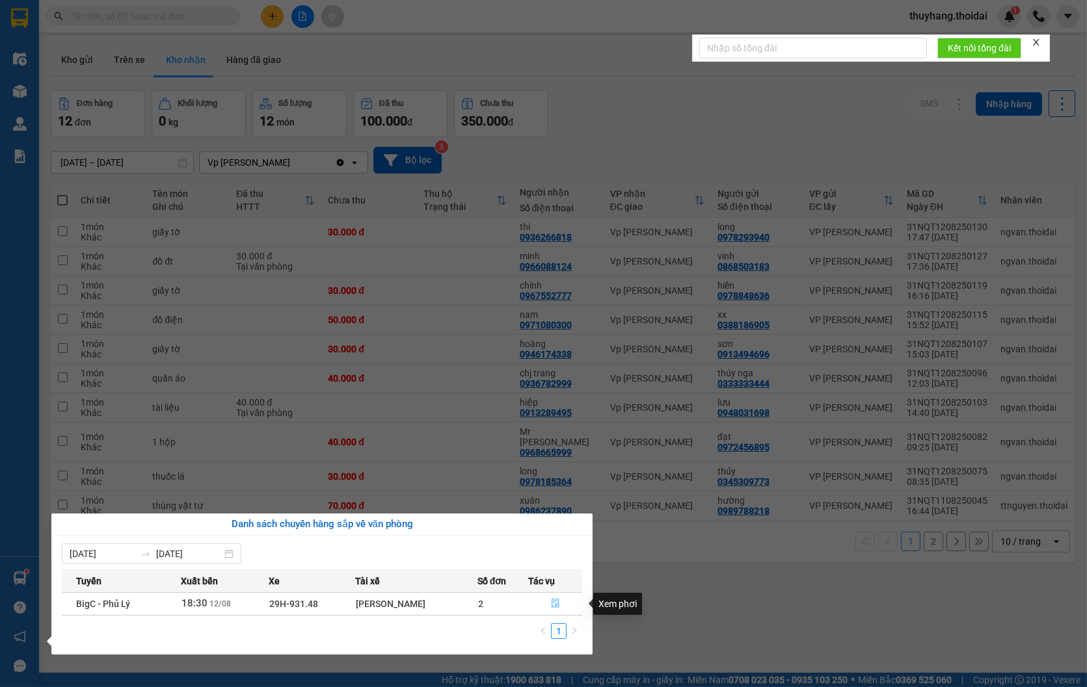
click at [554, 605] on icon "file-done" at bounding box center [555, 603] width 9 height 9
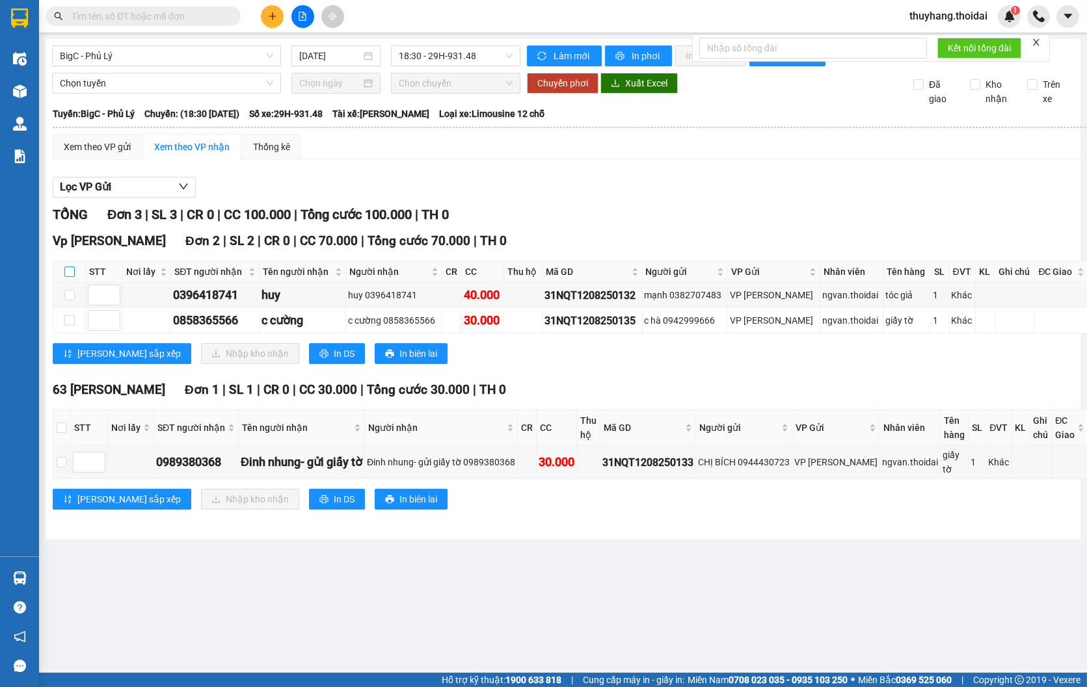
click at [68, 277] on input "checkbox" at bounding box center [69, 272] width 10 height 10
checkbox input "true"
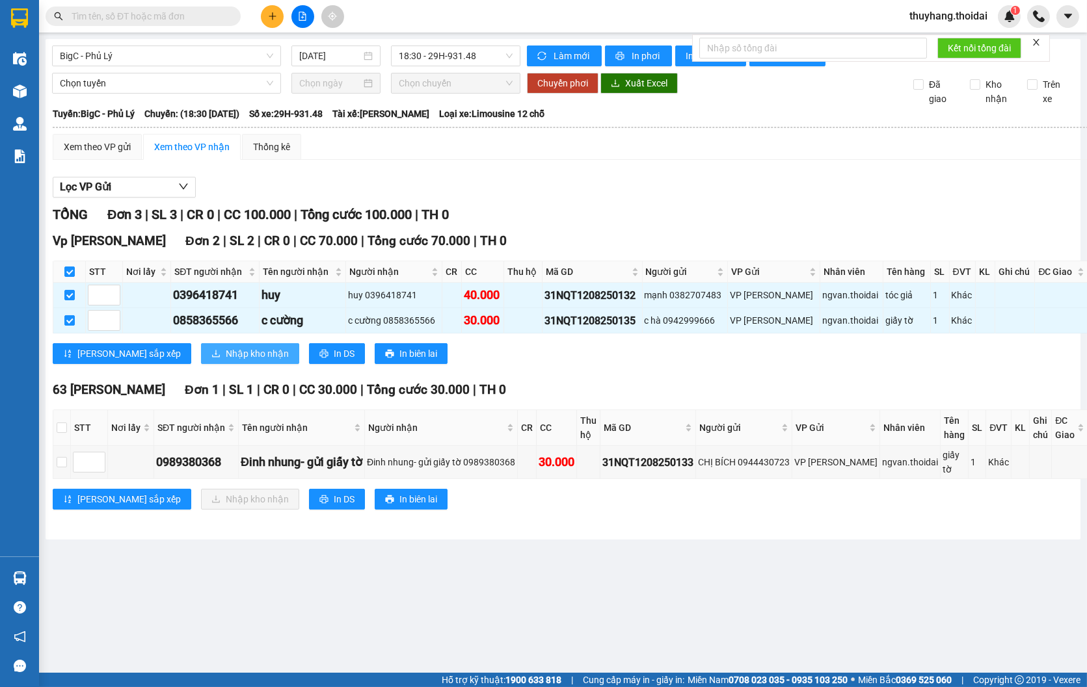
click at [226, 361] on span "Nhập kho nhận" at bounding box center [257, 354] width 63 height 14
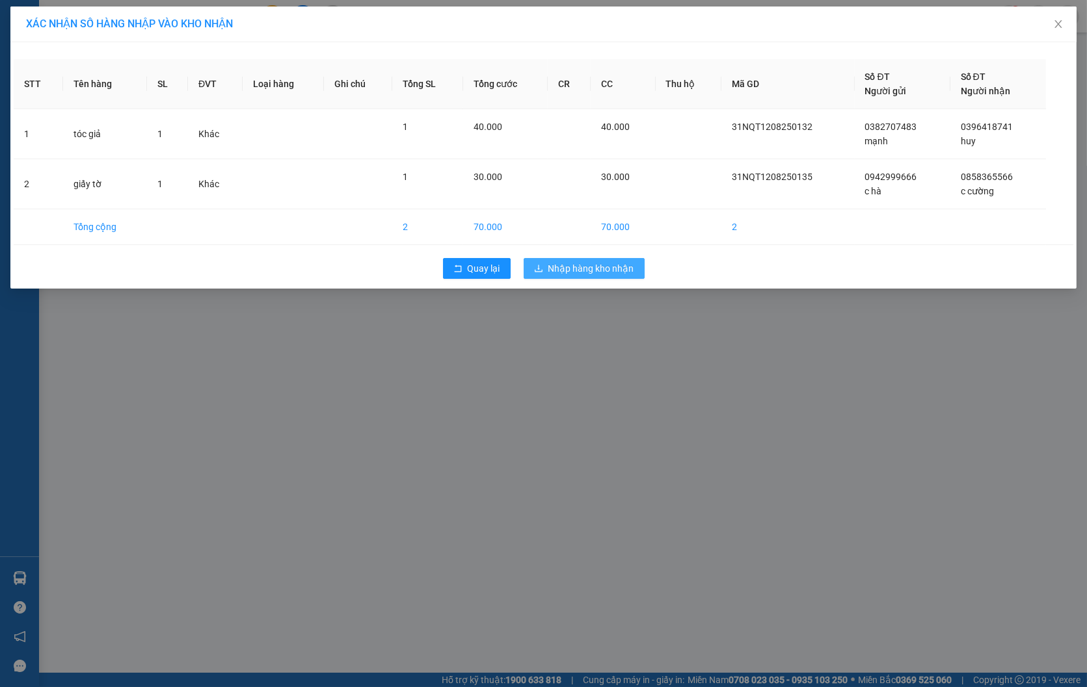
click at [592, 269] on span "Nhập hàng kho nhận" at bounding box center [591, 268] width 86 height 14
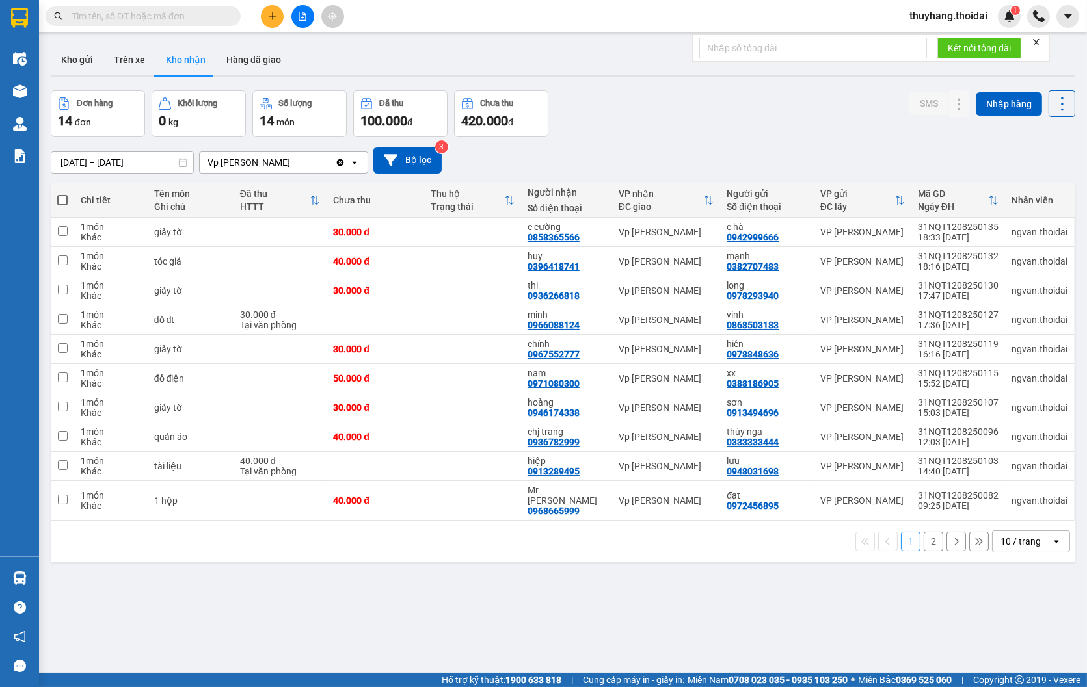
click at [177, 18] on input "text" at bounding box center [148, 16] width 153 height 14
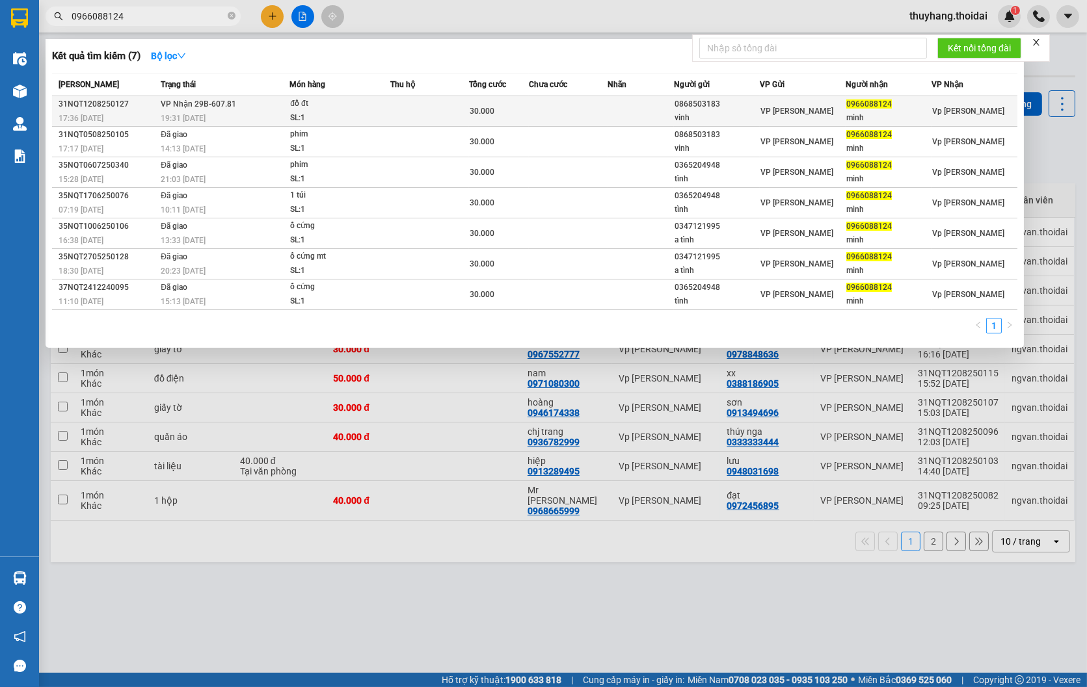
type input "0966088124"
click at [314, 118] on div "SL: 1" at bounding box center [339, 118] width 98 height 14
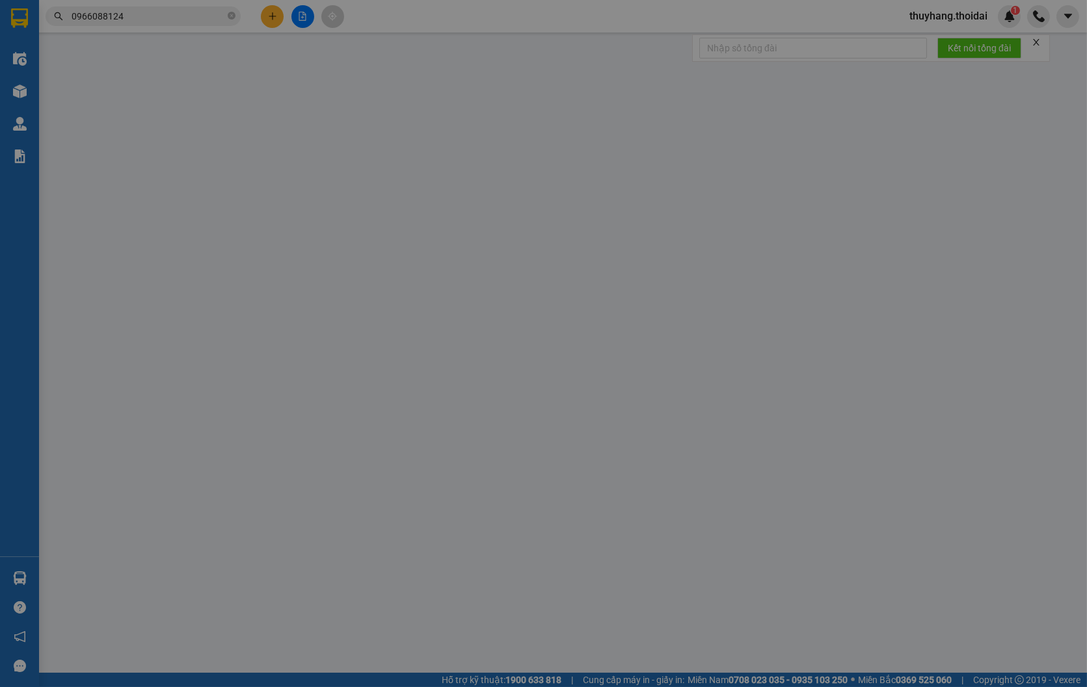
type input "0868503183"
type input "vinh"
type input "0966088124"
type input "minh"
type input "30.000"
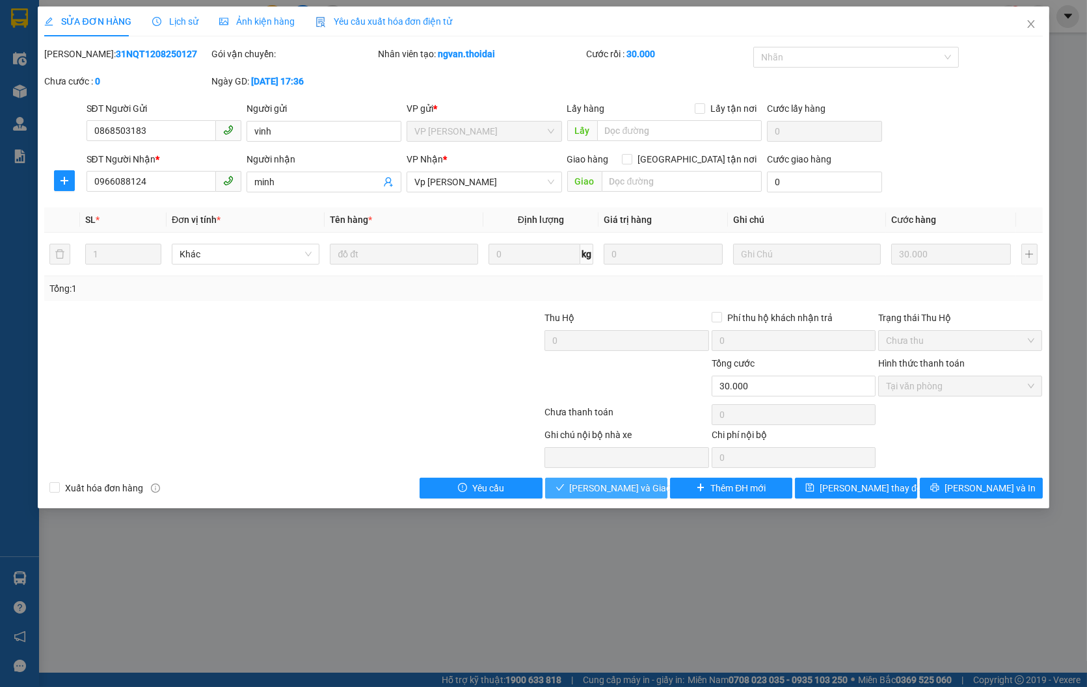
click at [626, 495] on span "[PERSON_NAME] và Giao hàng" at bounding box center [632, 488] width 125 height 14
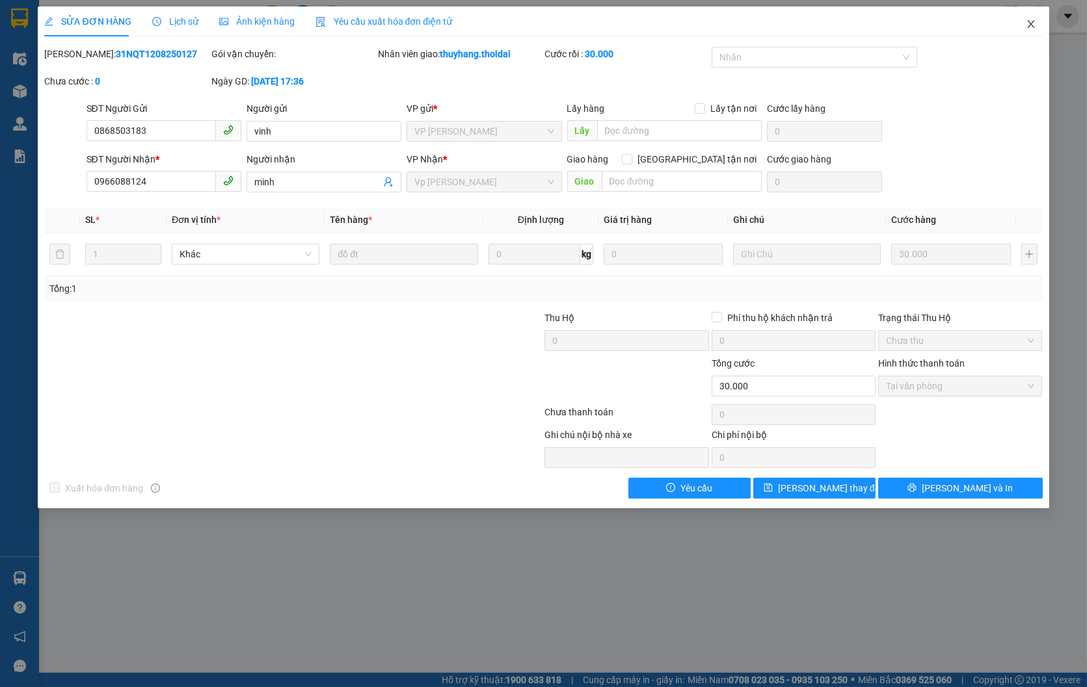
click at [1030, 29] on icon "close" at bounding box center [1031, 24] width 10 height 10
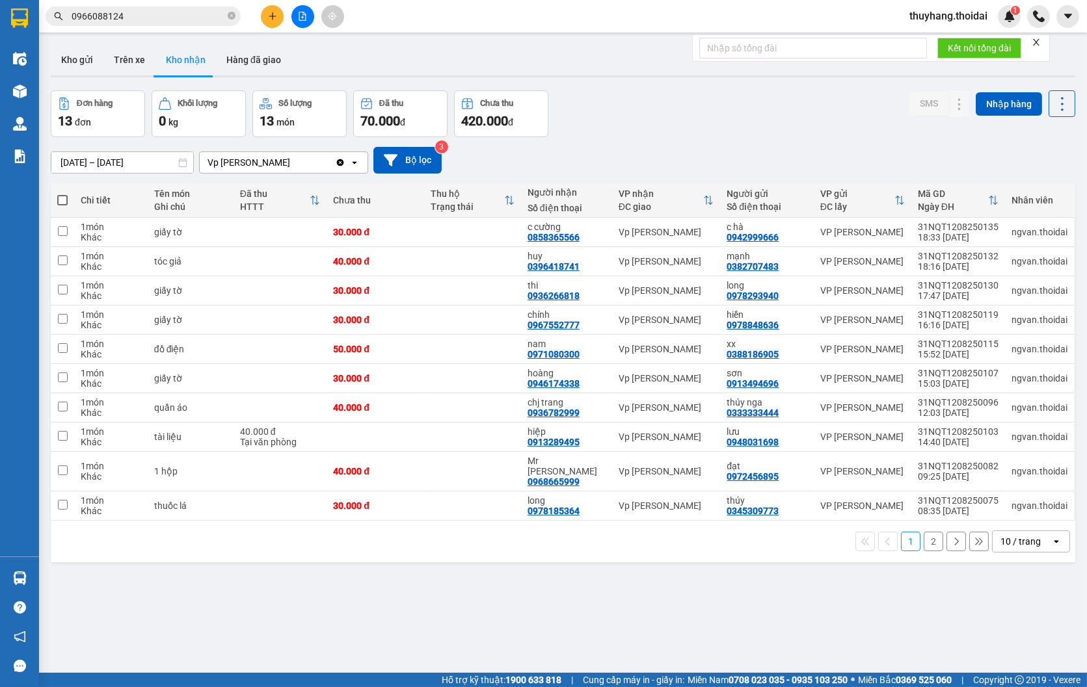
click at [166, 13] on input "0966088124" at bounding box center [148, 16] width 153 height 14
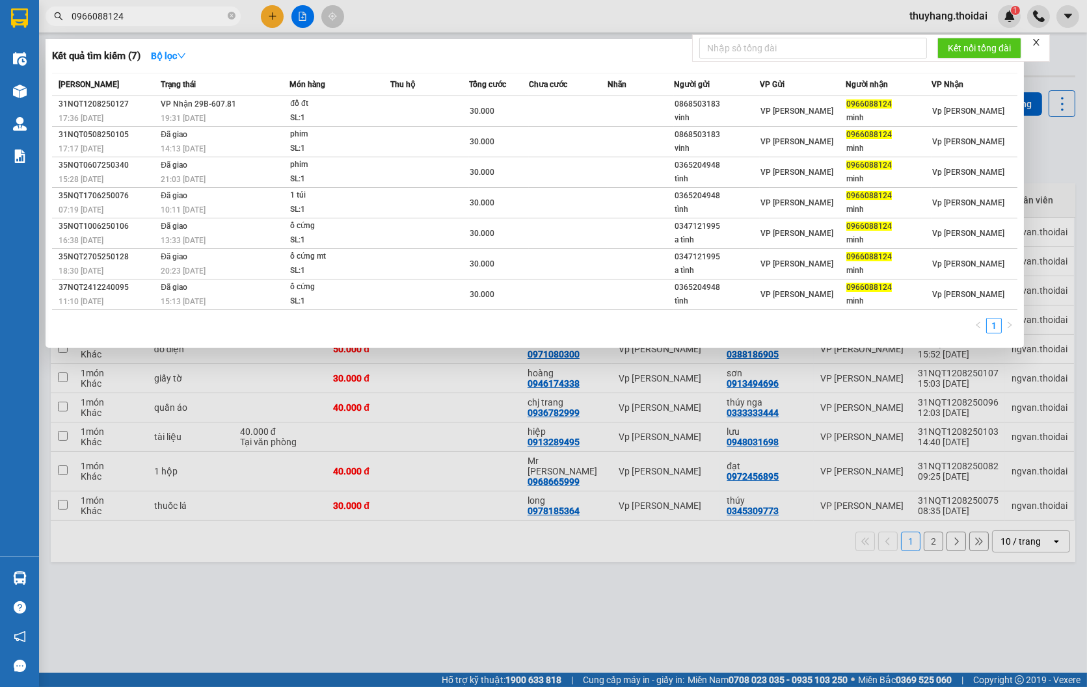
click at [166, 13] on input "0966088124" at bounding box center [148, 16] width 153 height 14
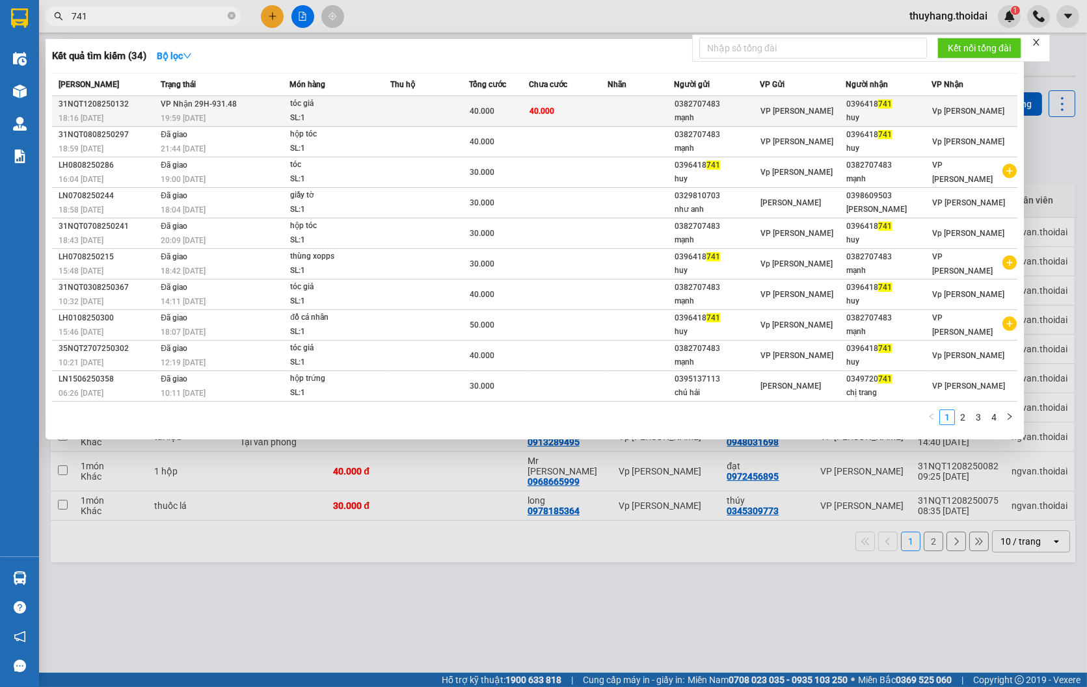
type input "741"
click at [535, 112] on span "40.000" at bounding box center [541, 111] width 25 height 9
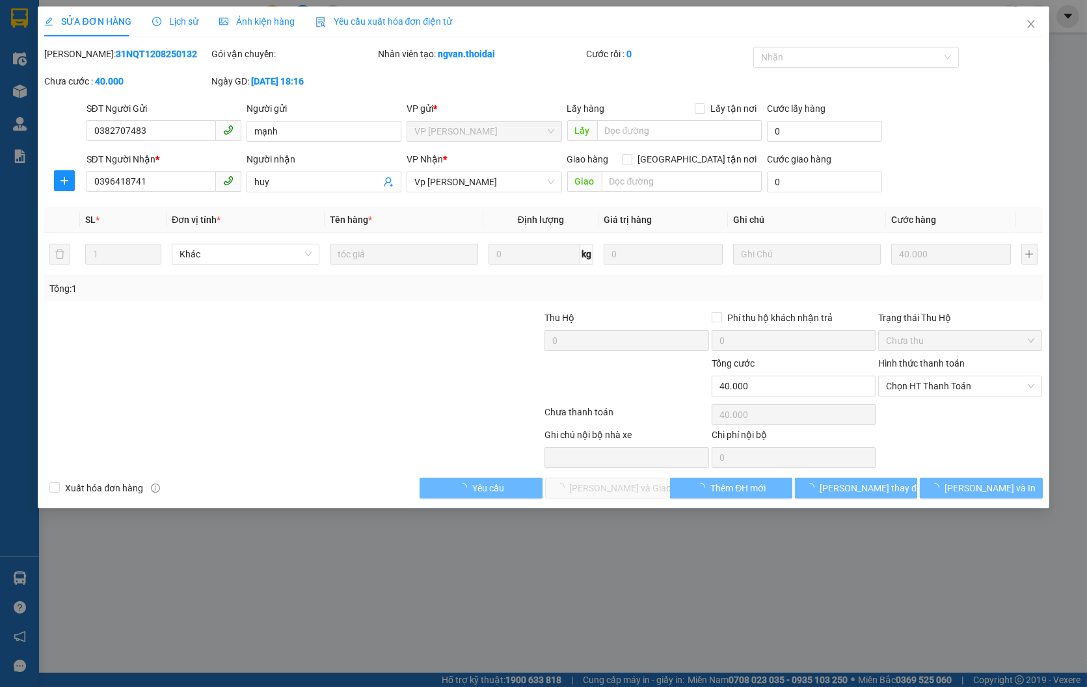
type input "0382707483"
type input "mạnh"
type input "0396418741"
type input "huy"
type input "40.000"
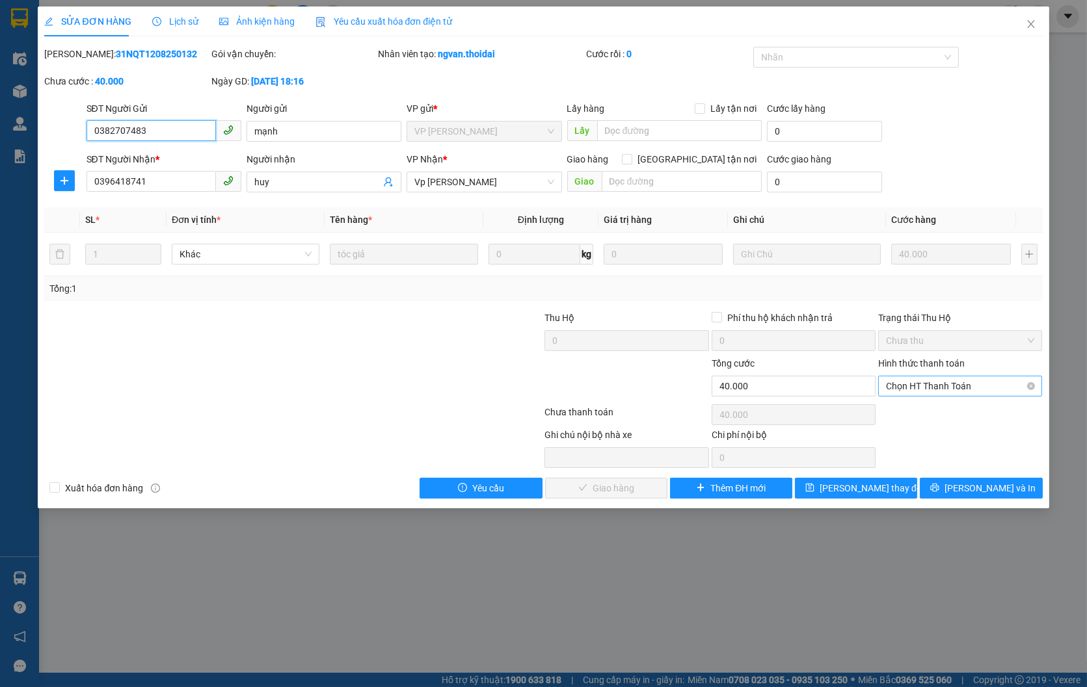
click at [943, 385] on span "Chọn HT Thanh Toán" at bounding box center [960, 387] width 148 height 20
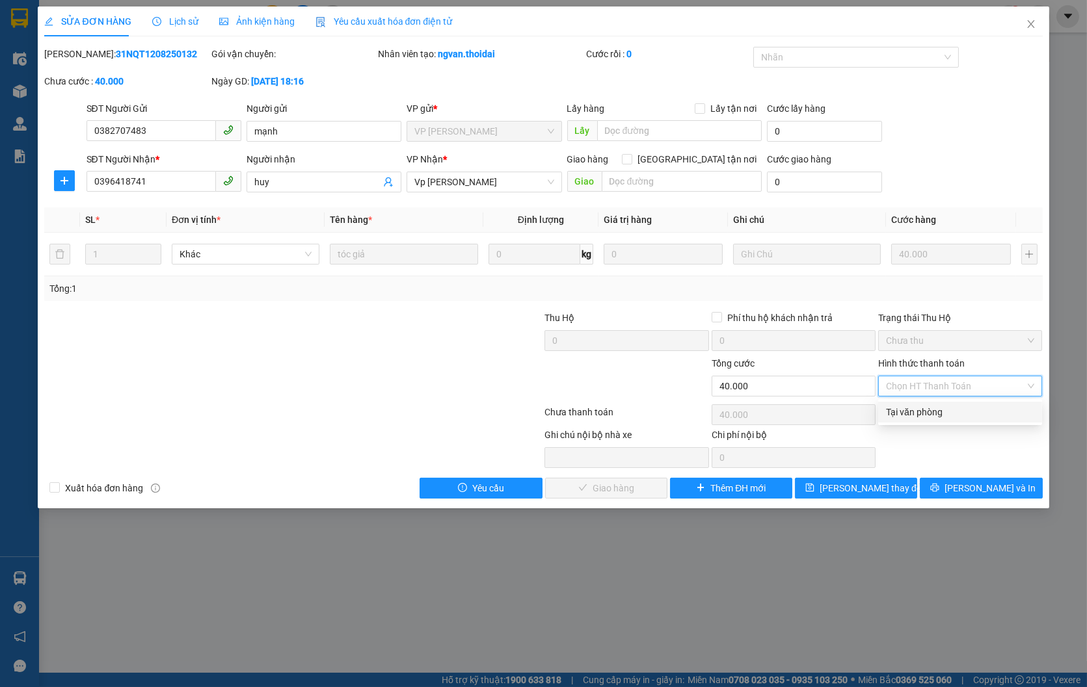
click at [956, 414] on div "Tại văn phòng" at bounding box center [960, 412] width 148 height 14
type input "0"
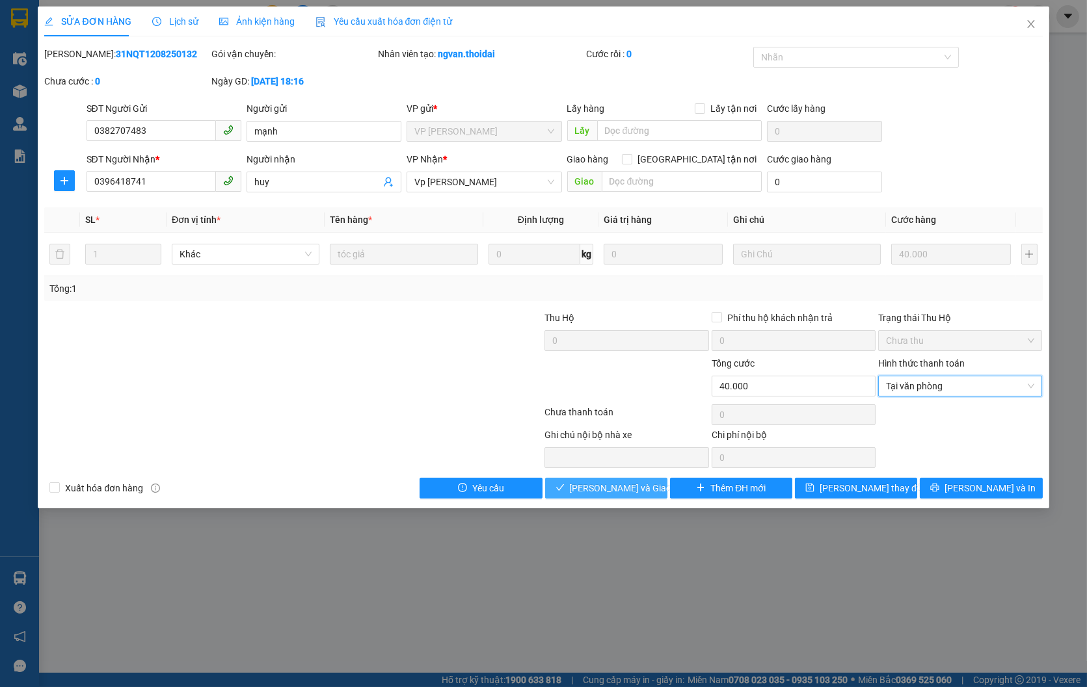
click at [603, 482] on span "[PERSON_NAME] và Giao hàng" at bounding box center [632, 488] width 125 height 14
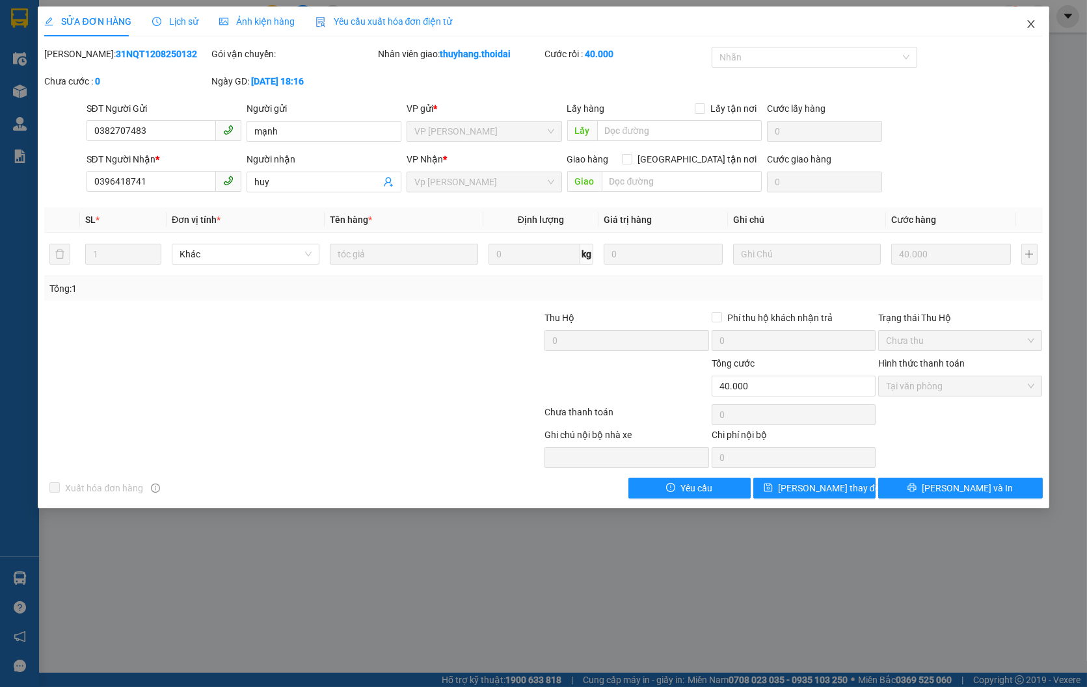
click at [1029, 24] on icon "close" at bounding box center [1031, 24] width 10 height 10
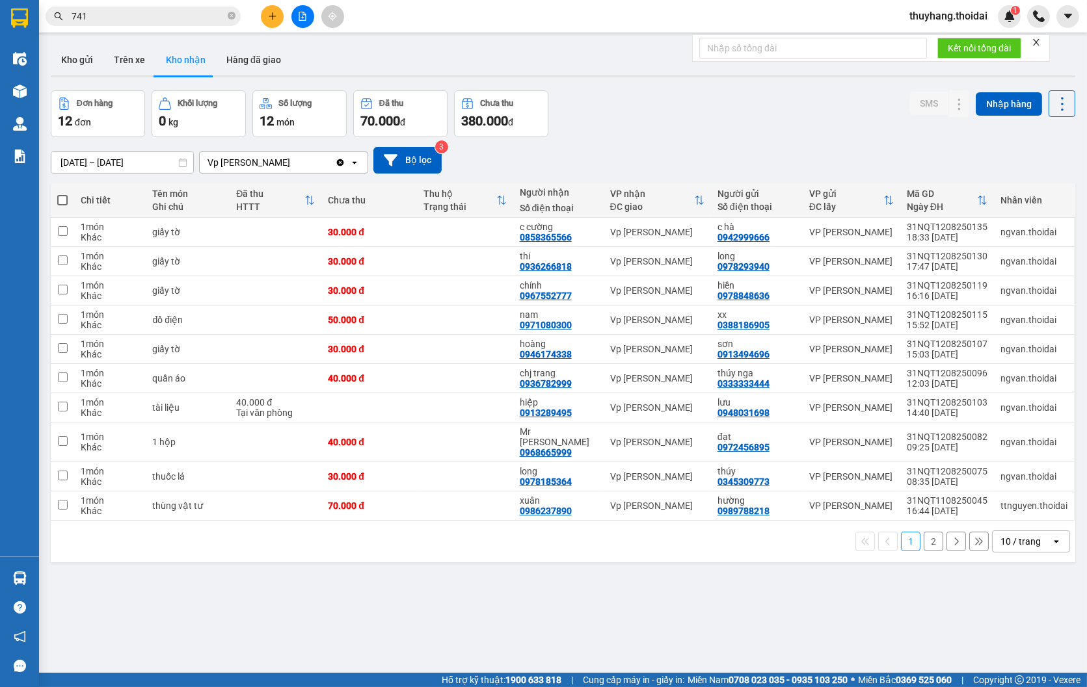
click at [924, 532] on button "2" at bounding box center [934, 542] width 20 height 20
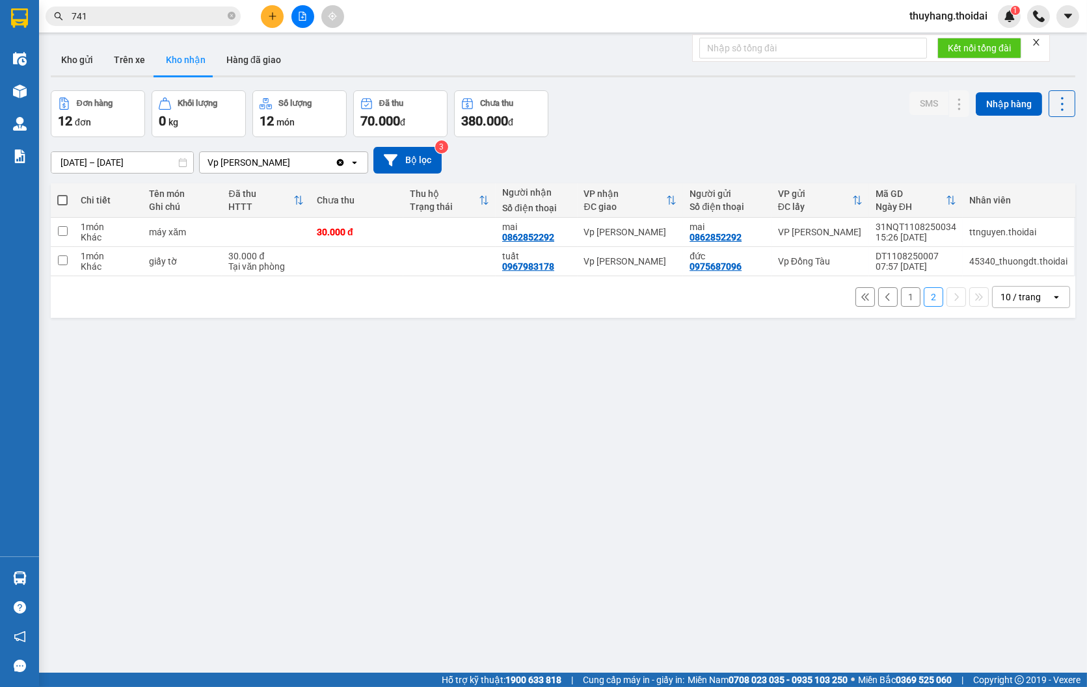
click at [901, 300] on button "1" at bounding box center [911, 297] width 20 height 20
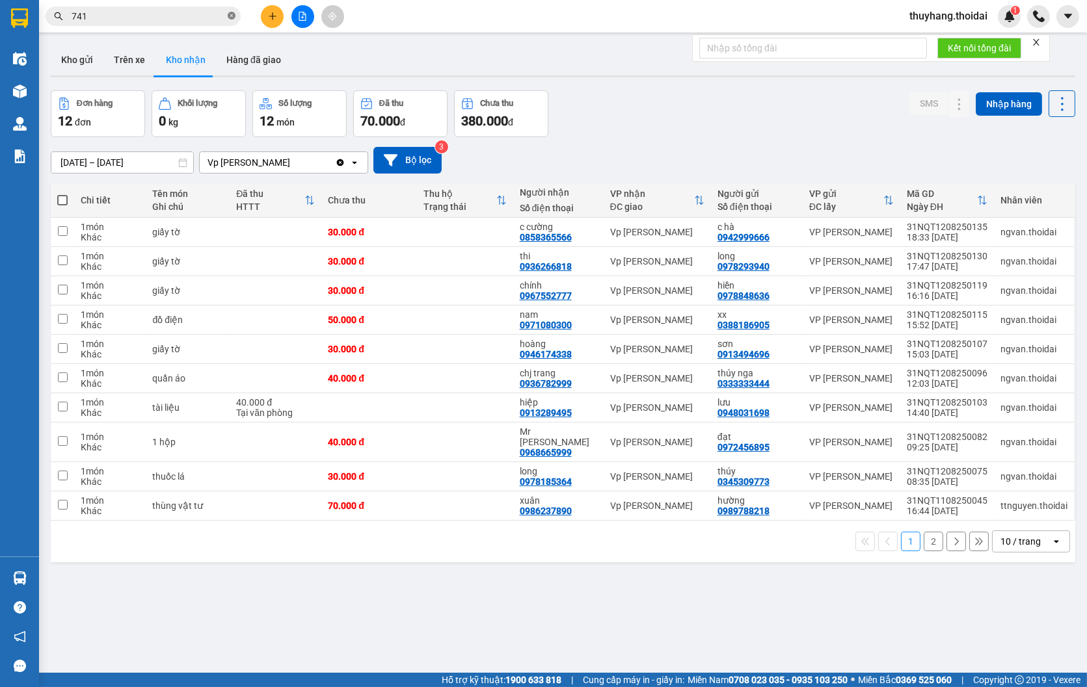
click at [230, 18] on icon "close-circle" at bounding box center [232, 16] width 8 height 8
